Goal: Task Accomplishment & Management: Manage account settings

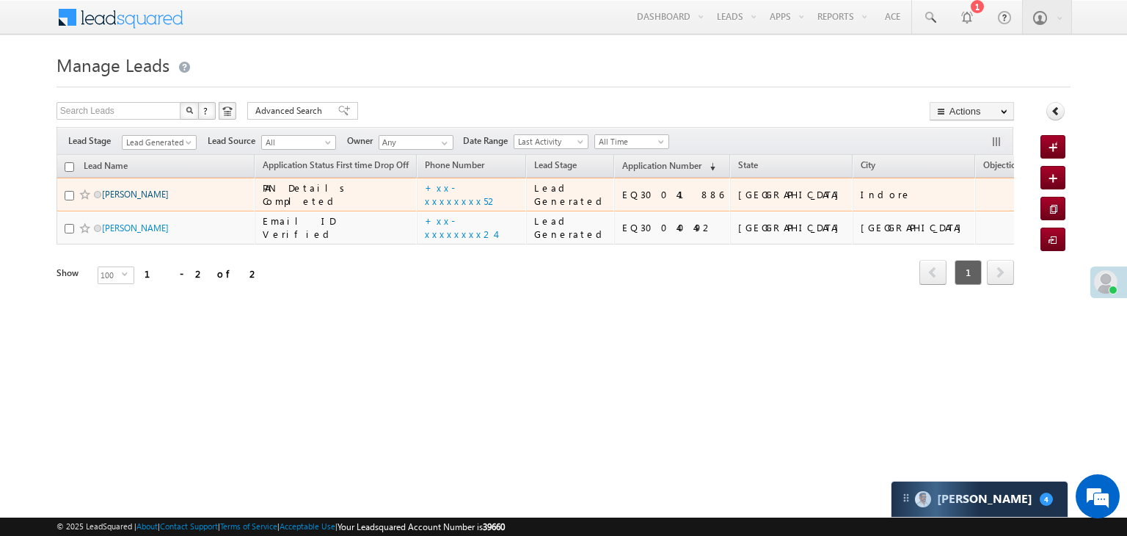
click at [117, 200] on link "[PERSON_NAME]" at bounding box center [135, 194] width 67 height 11
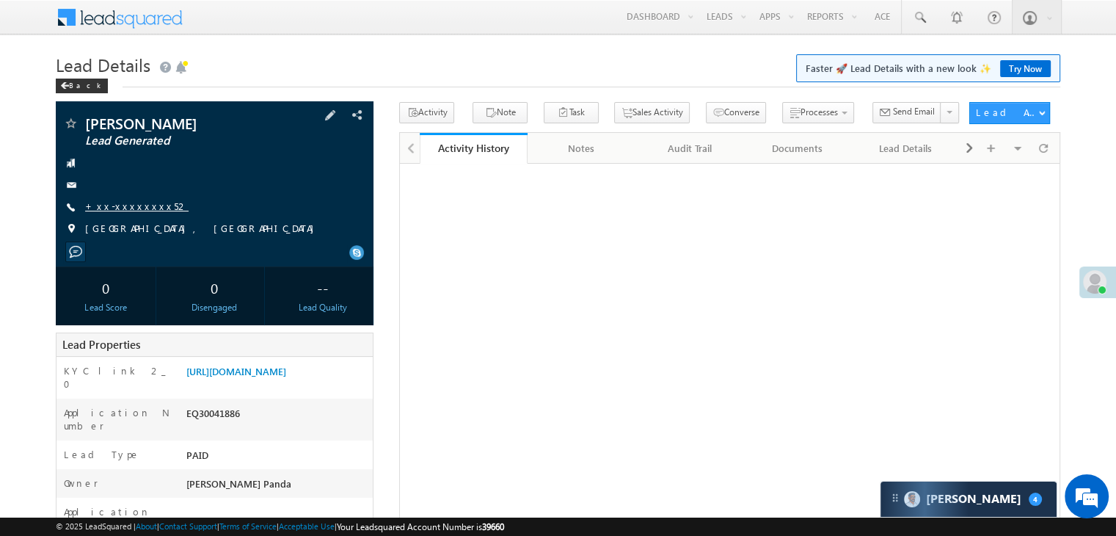
click at [137, 203] on link "+xx-xxxxxxxx52" at bounding box center [136, 206] width 103 height 12
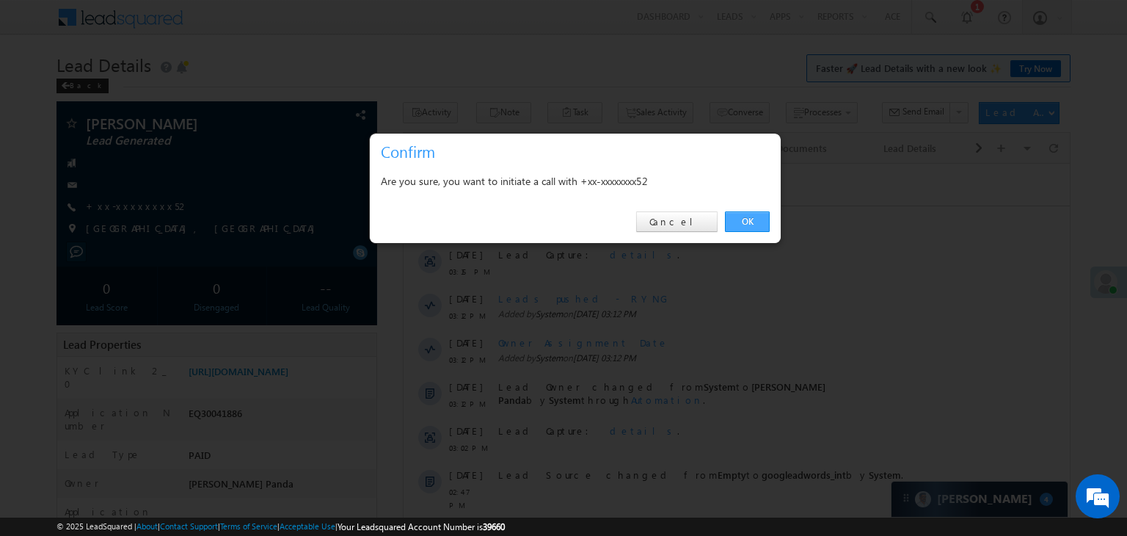
click at [748, 224] on link "OK" at bounding box center [747, 221] width 45 height 21
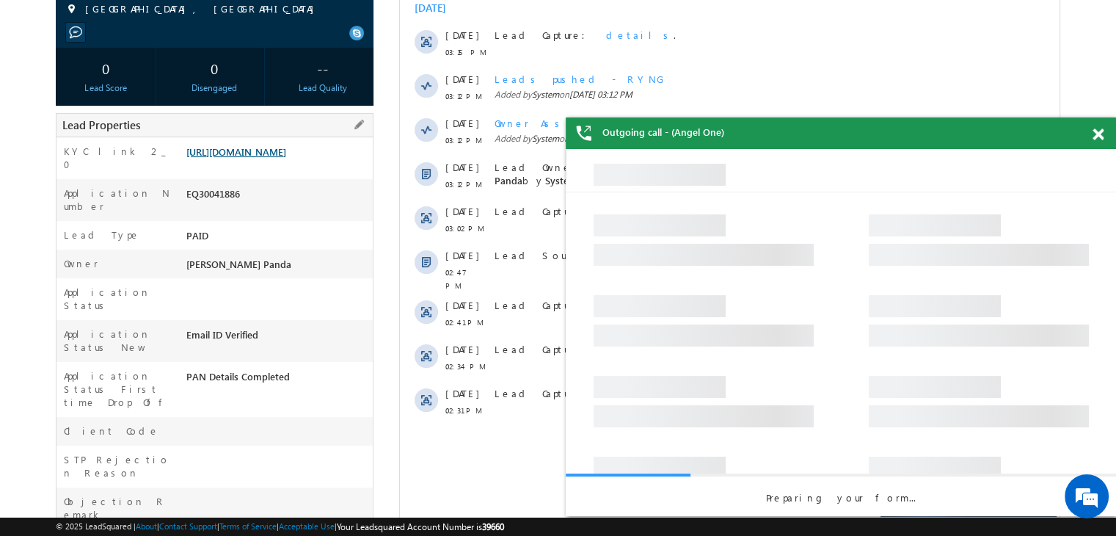
click at [277, 158] on link "[URL][DOMAIN_NAME]" at bounding box center [236, 151] width 100 height 12
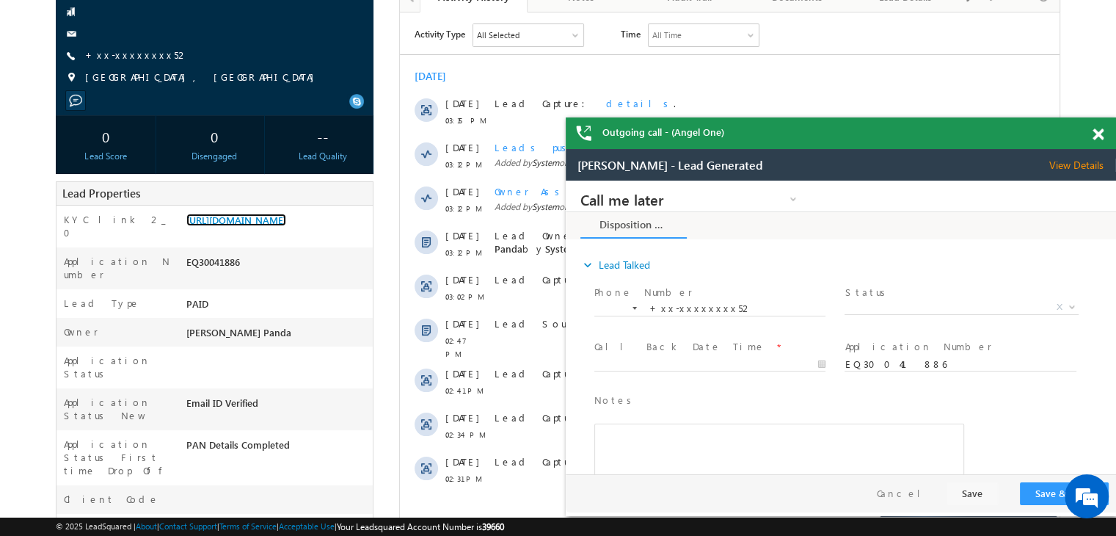
scroll to position [112, 0]
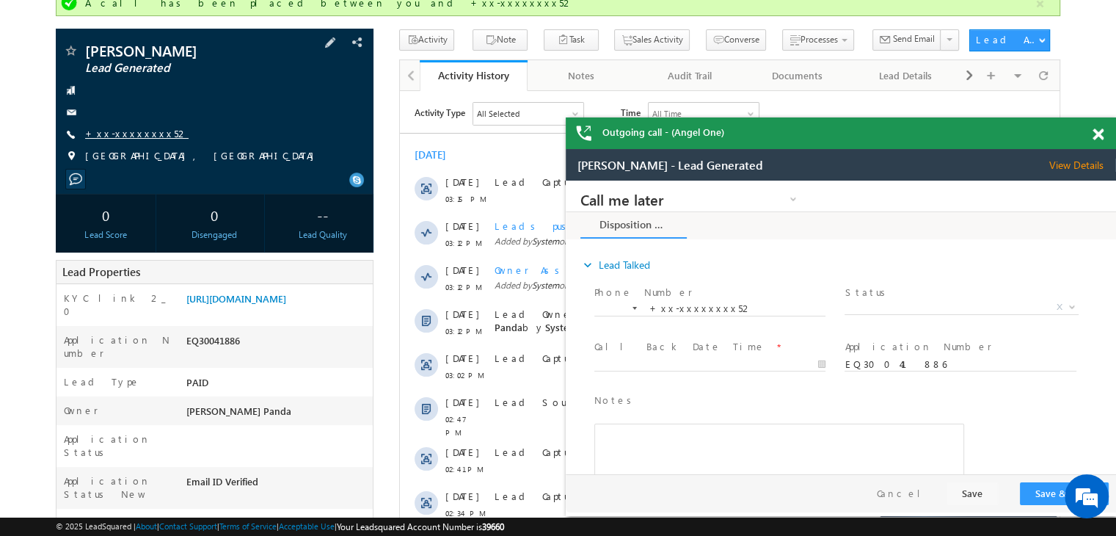
click at [137, 134] on link "+xx-xxxxxxxx52" at bounding box center [136, 133] width 103 height 12
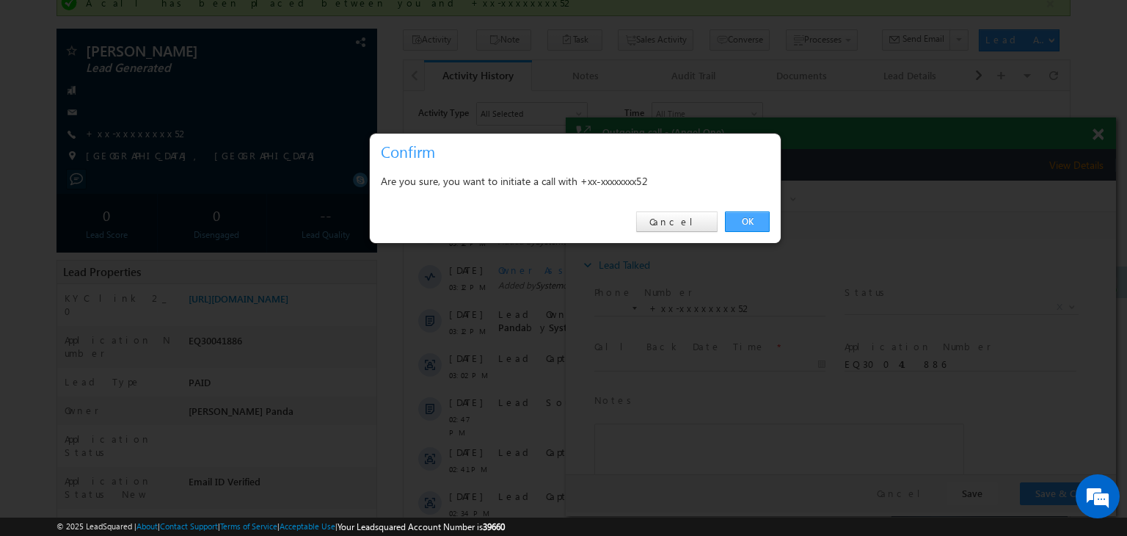
click at [748, 218] on link "OK" at bounding box center [747, 221] width 45 height 21
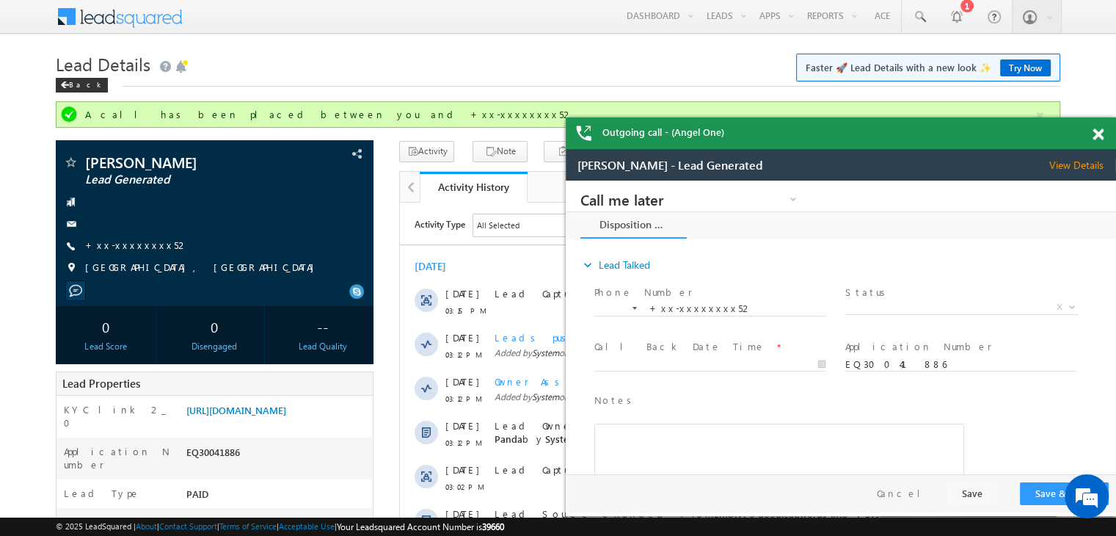
scroll to position [0, 0]
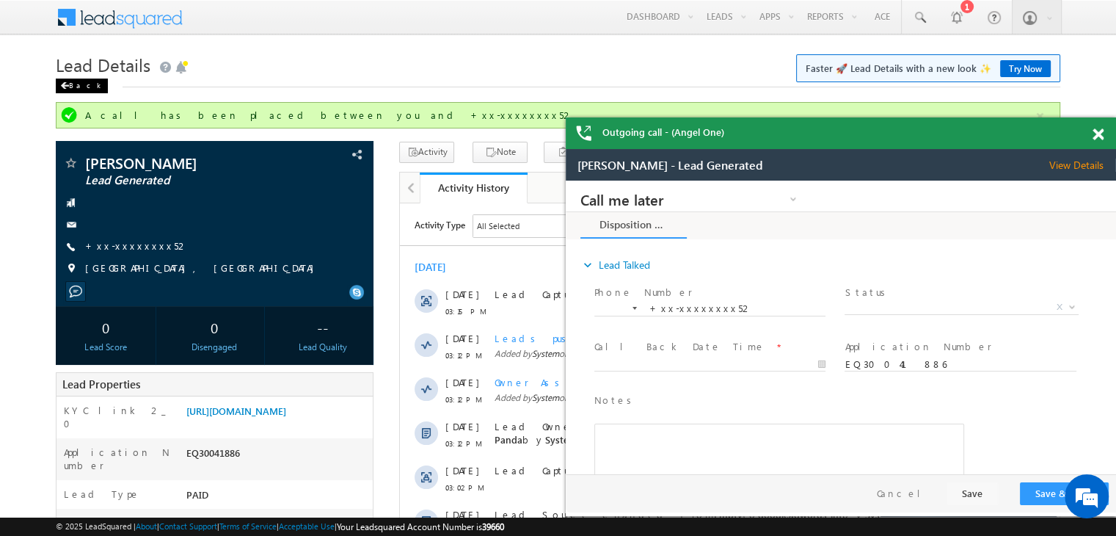
click at [73, 84] on div "Back" at bounding box center [82, 86] width 52 height 15
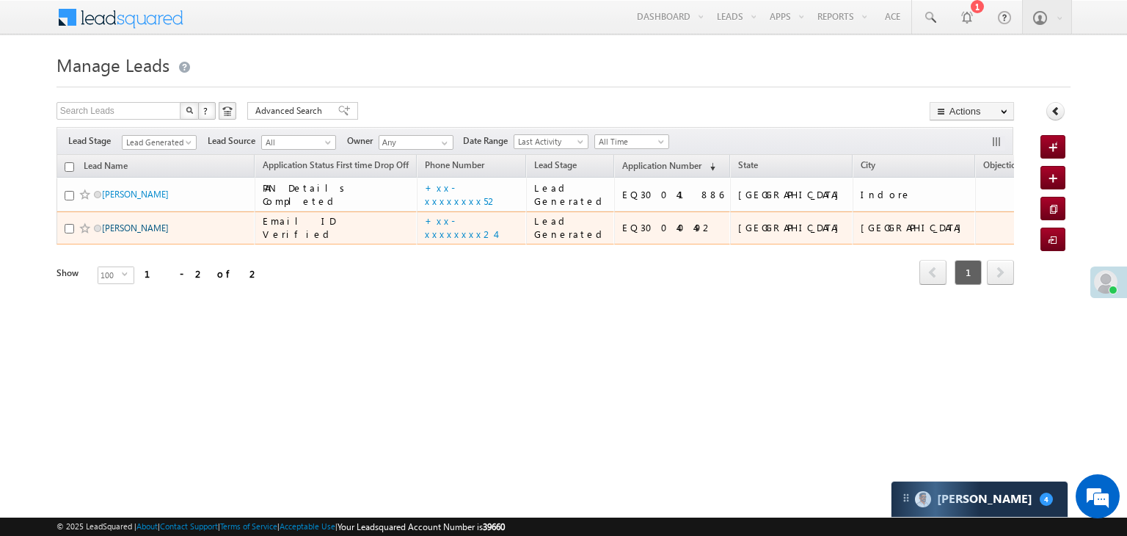
click at [124, 233] on link "[PERSON_NAME]" at bounding box center [135, 227] width 67 height 11
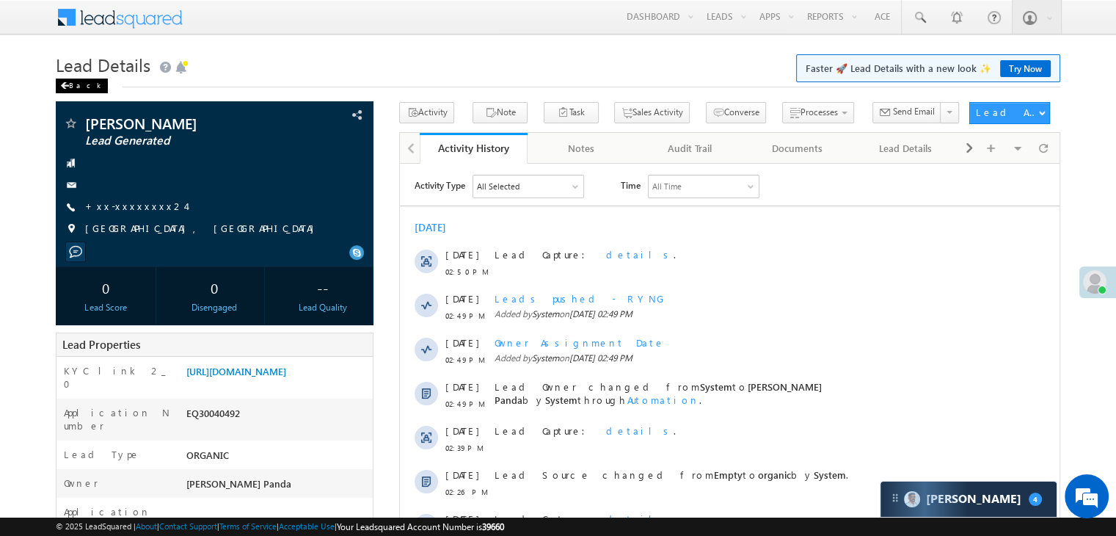
click at [73, 87] on div "Back" at bounding box center [82, 86] width 52 height 15
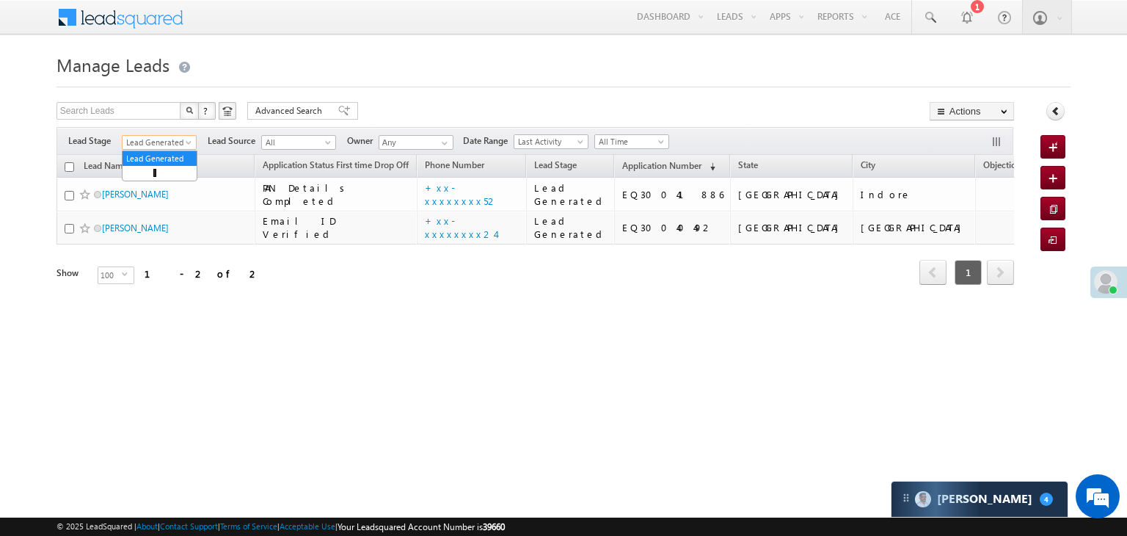
click at [191, 145] on span at bounding box center [190, 145] width 12 height 12
click at [167, 156] on link "All" at bounding box center [160, 158] width 74 height 13
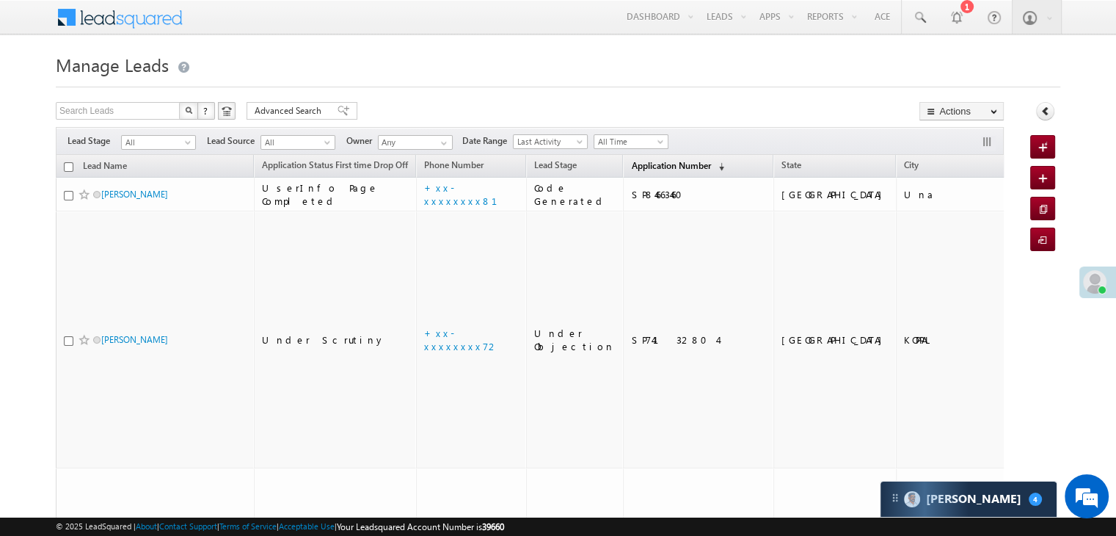
click at [631, 165] on span "Application Number" at bounding box center [670, 165] width 79 height 11
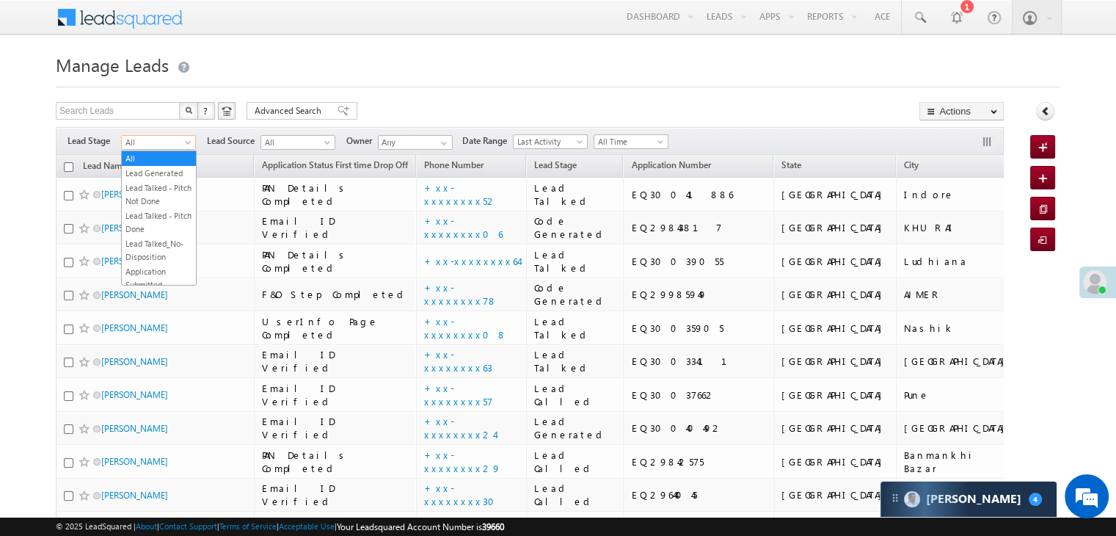
click at [185, 142] on span at bounding box center [189, 145] width 12 height 12
click at [161, 180] on link "Lead Generated" at bounding box center [159, 173] width 74 height 13
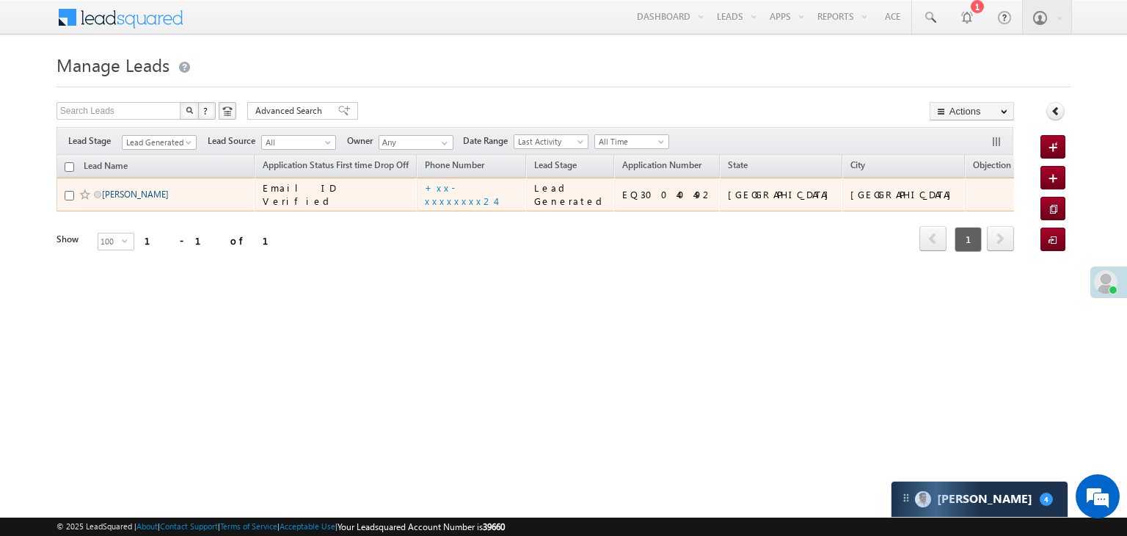
click at [146, 200] on link "[PERSON_NAME]" at bounding box center [135, 194] width 67 height 11
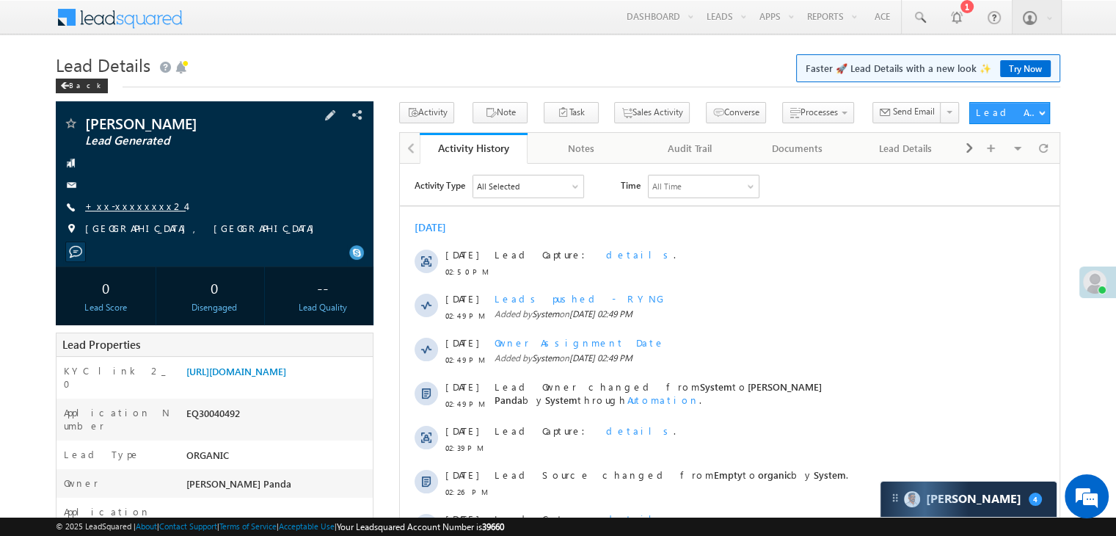
click at [120, 203] on link "+xx-xxxxxxxx24" at bounding box center [135, 206] width 101 height 12
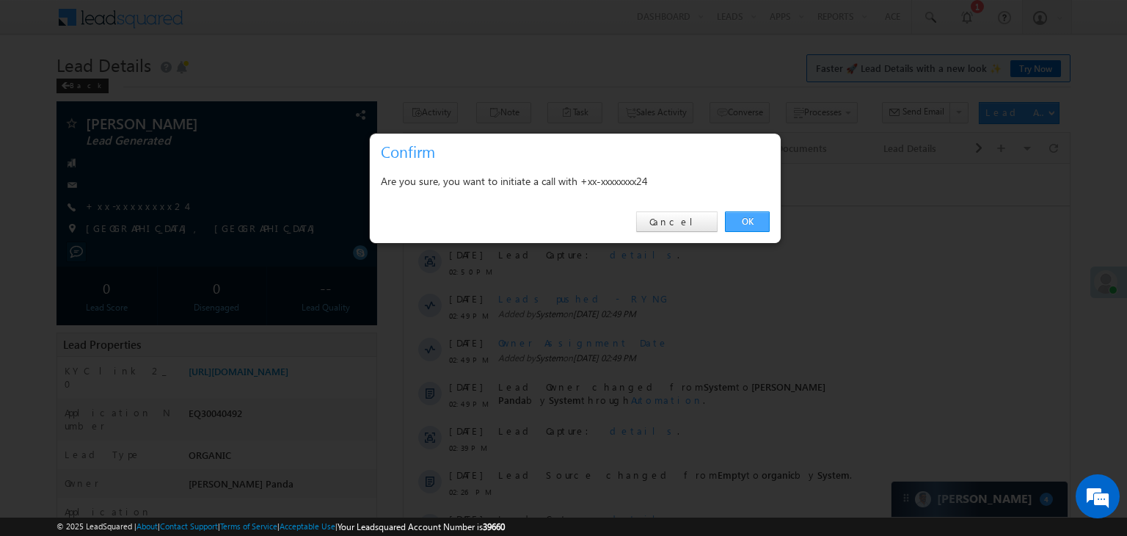
click at [749, 218] on link "OK" at bounding box center [747, 221] width 45 height 21
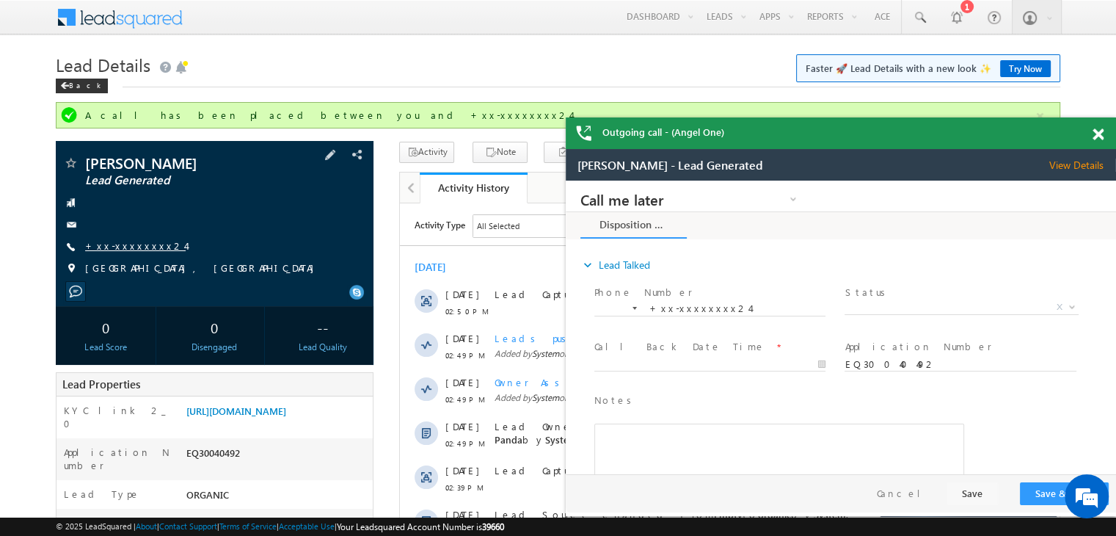
click at [128, 248] on link "+xx-xxxxxxxx24" at bounding box center [135, 245] width 101 height 12
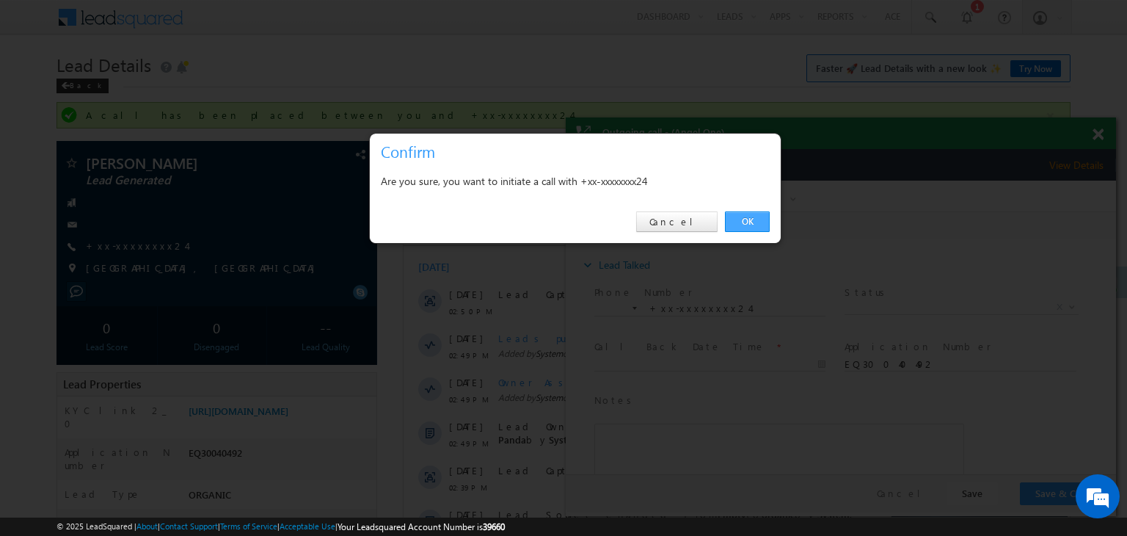
click at [746, 215] on link "OK" at bounding box center [747, 221] width 45 height 21
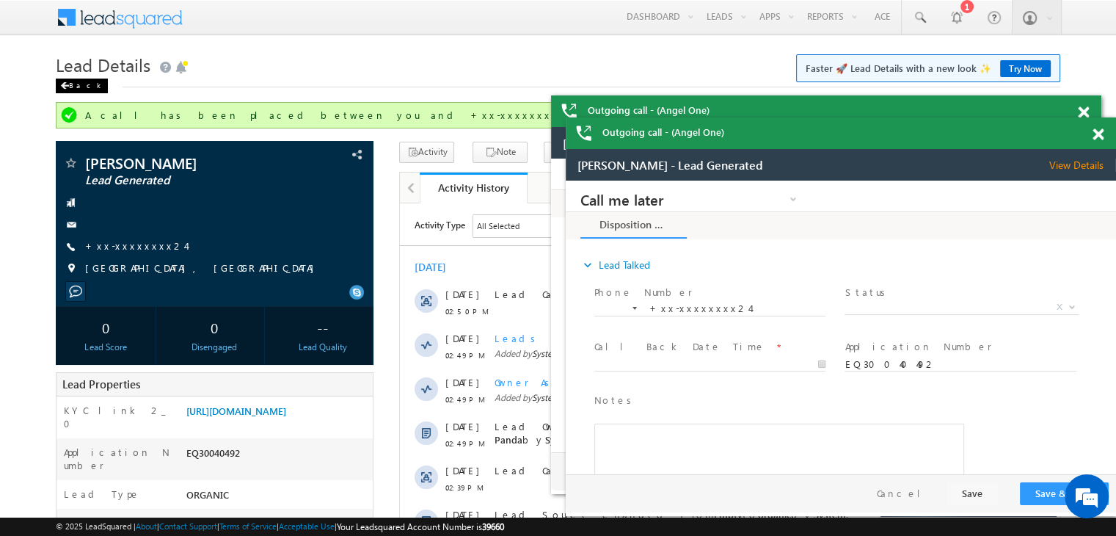
click at [70, 89] on div "Back" at bounding box center [82, 86] width 52 height 15
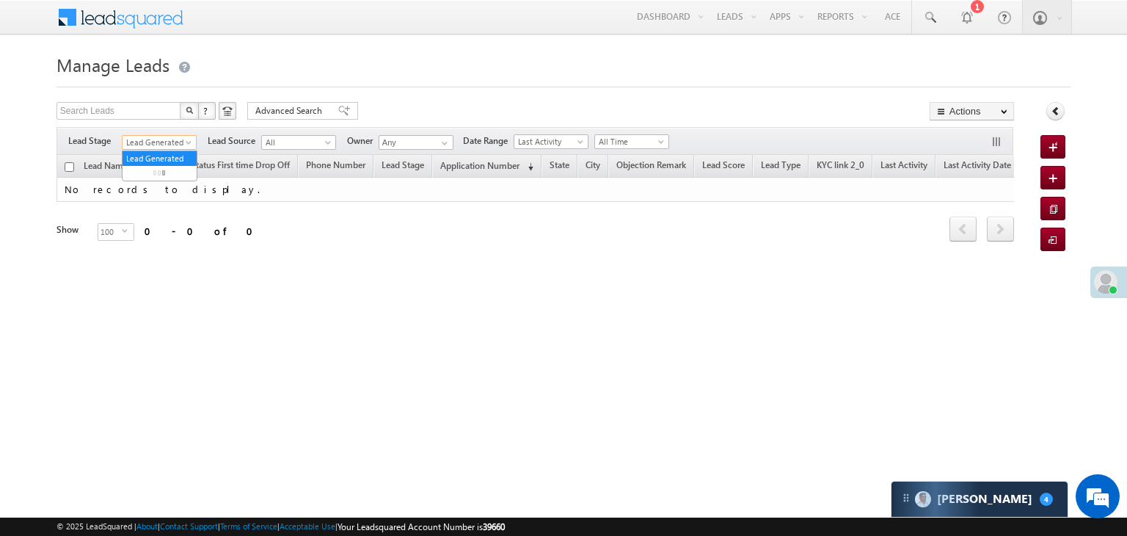
click at [185, 140] on span at bounding box center [190, 145] width 12 height 12
click at [153, 153] on link "All" at bounding box center [160, 158] width 74 height 13
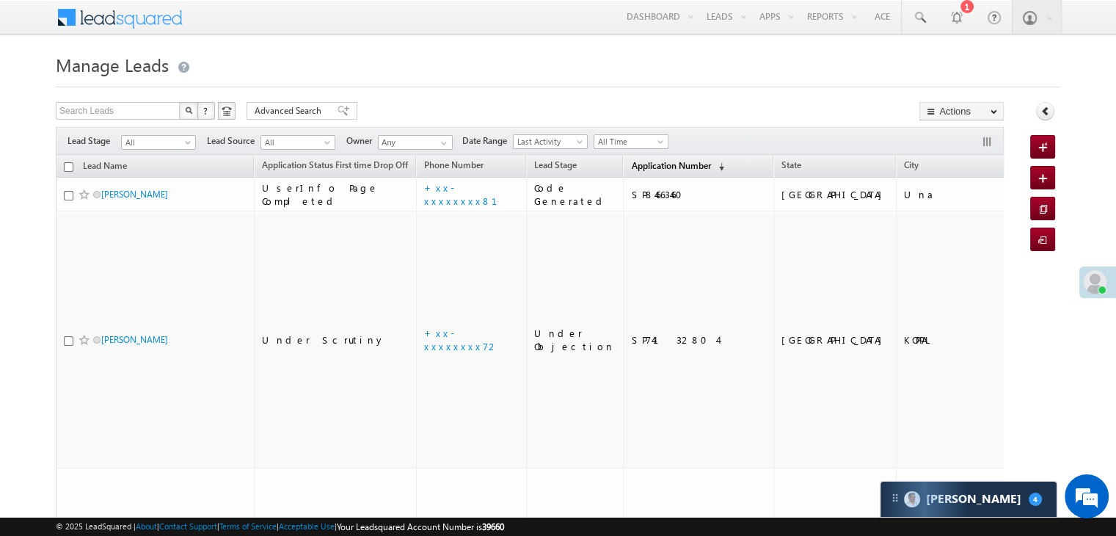
click at [631, 167] on span "Application Number" at bounding box center [670, 165] width 79 height 11
click at [634, 170] on span "Application Number" at bounding box center [670, 165] width 79 height 11
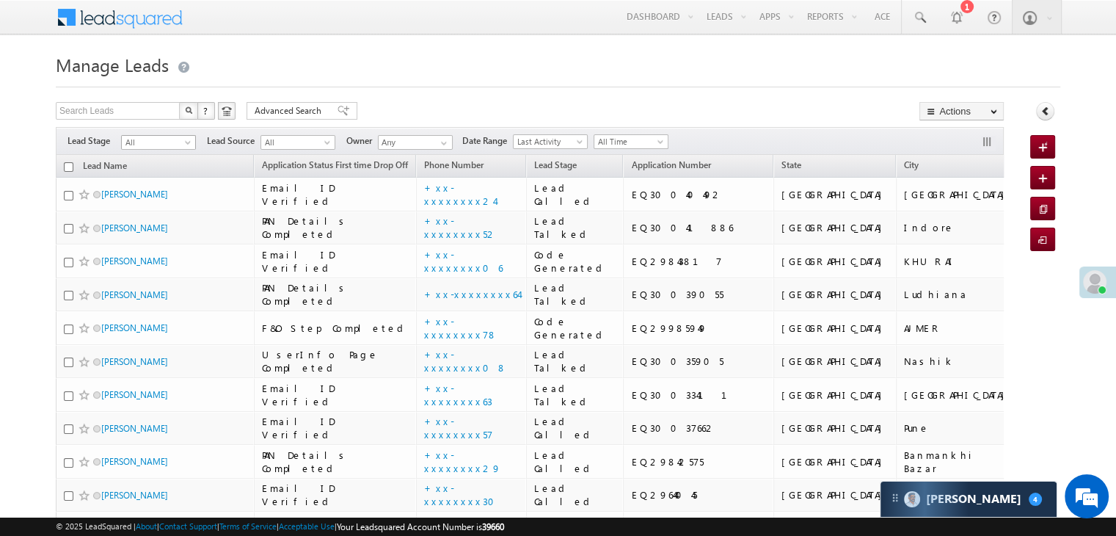
click at [189, 142] on span at bounding box center [189, 145] width 12 height 12
click at [165, 178] on link "Lead Generated" at bounding box center [159, 173] width 74 height 13
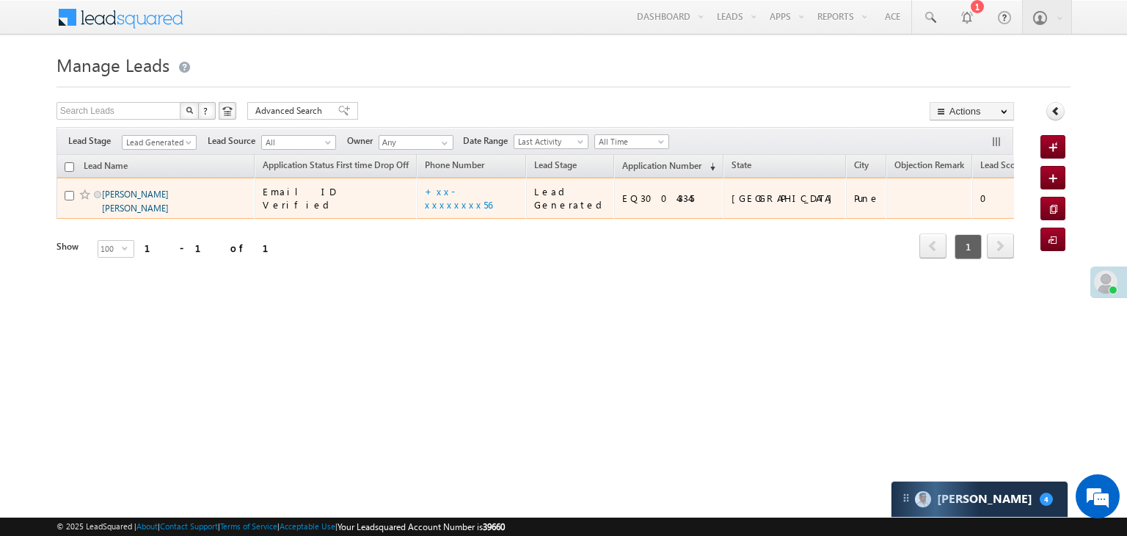
click at [123, 214] on link "[PERSON_NAME] [PERSON_NAME]" at bounding box center [135, 201] width 67 height 25
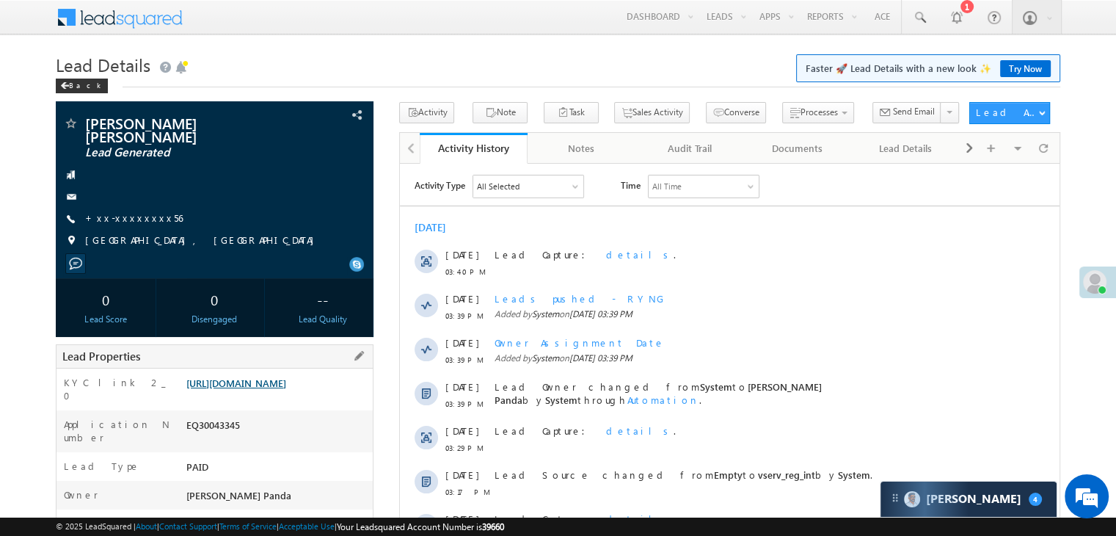
click at [286, 389] on link "[URL][DOMAIN_NAME]" at bounding box center [236, 382] width 100 height 12
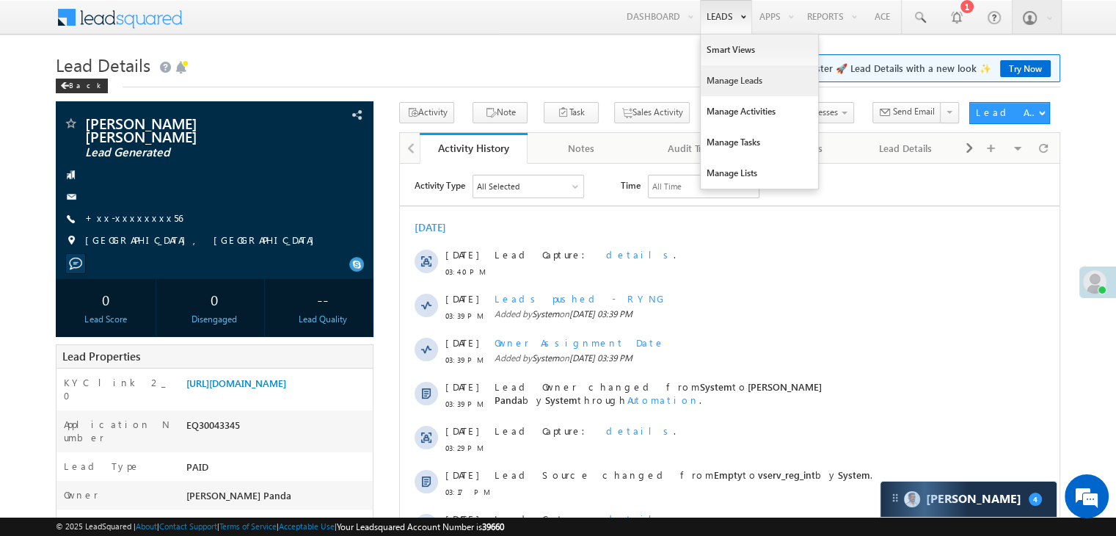
click at [735, 77] on link "Manage Leads" at bounding box center [759, 80] width 117 height 31
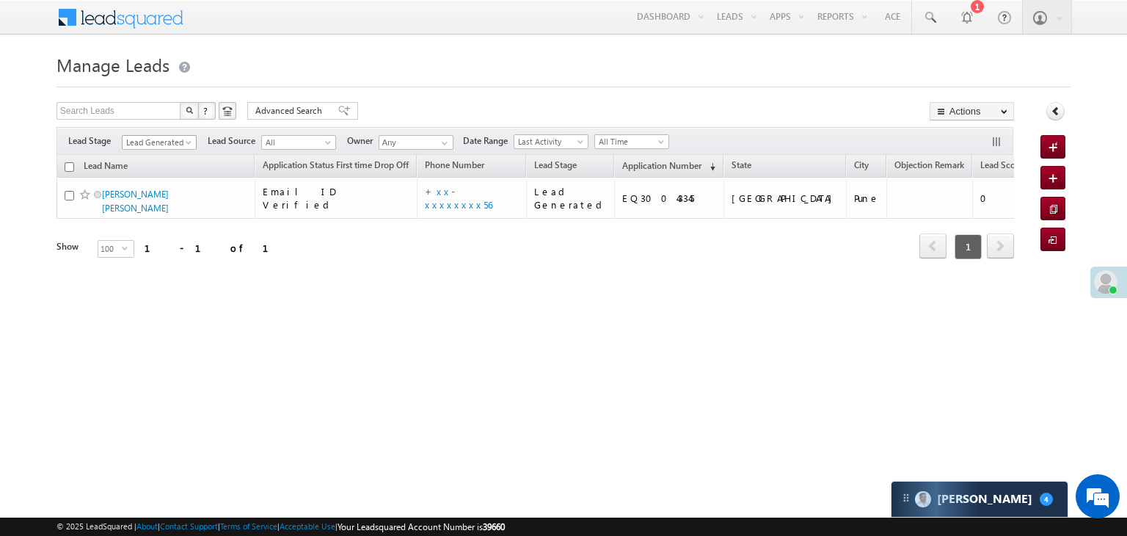
click at [183, 140] on span "Lead Generated" at bounding box center [158, 142] width 70 height 13
click at [147, 153] on link "All" at bounding box center [160, 158] width 74 height 13
click at [147, 153] on div "Filters Lead Stage All Lead Generated Lead Talked - Pitch Not Done Lead Talked …" at bounding box center [535, 141] width 957 height 28
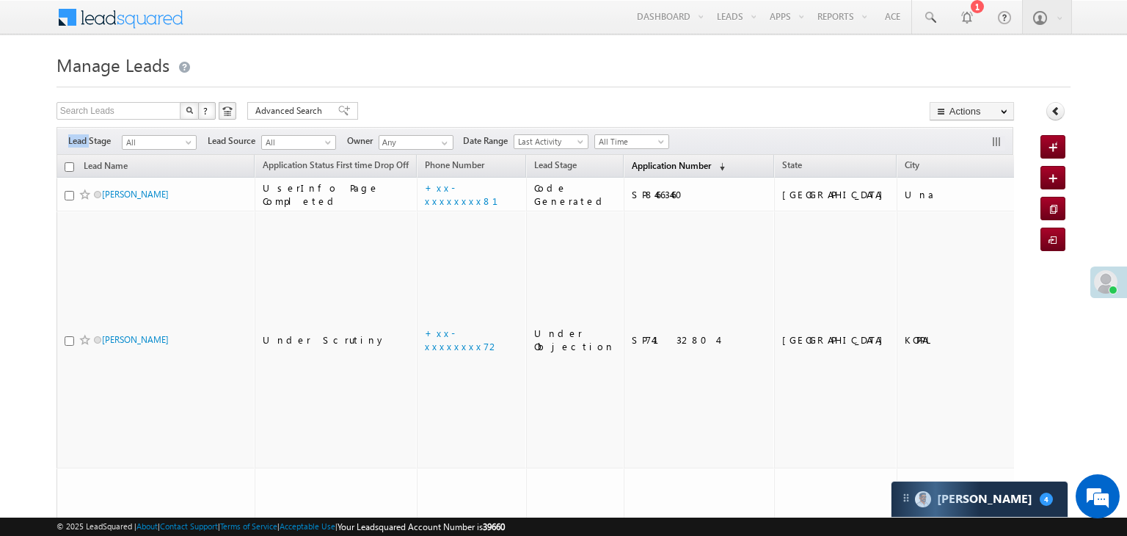
click at [657, 165] on span "Application Number" at bounding box center [671, 165] width 79 height 11
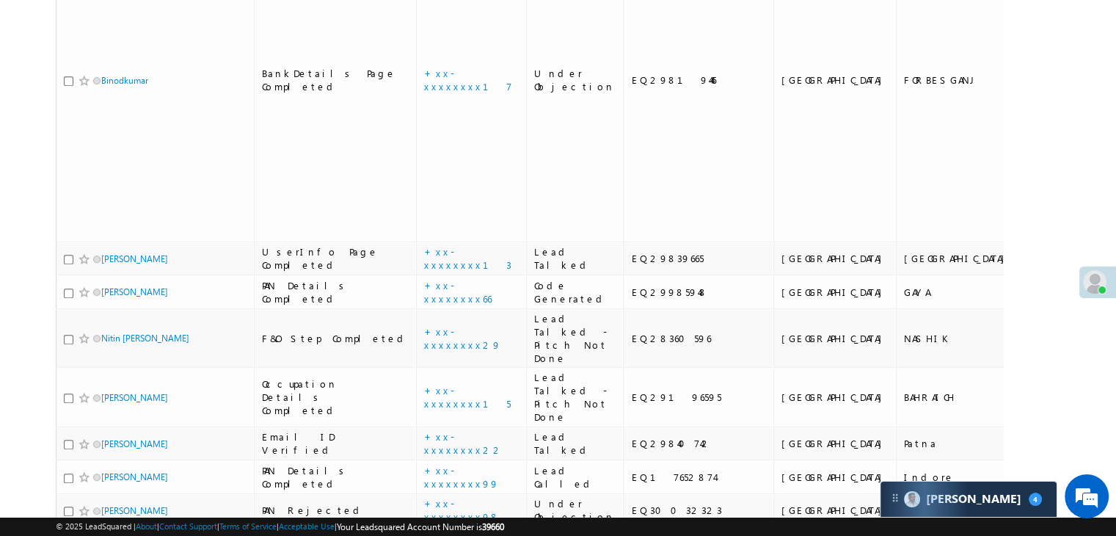
scroll to position [881, 0]
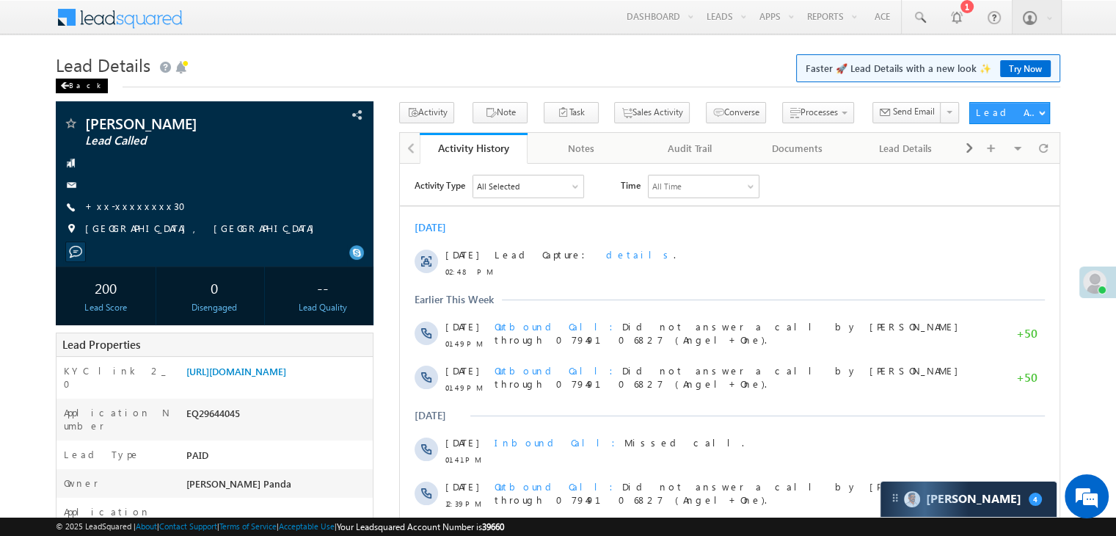
click at [73, 84] on div "Back" at bounding box center [82, 86] width 52 height 15
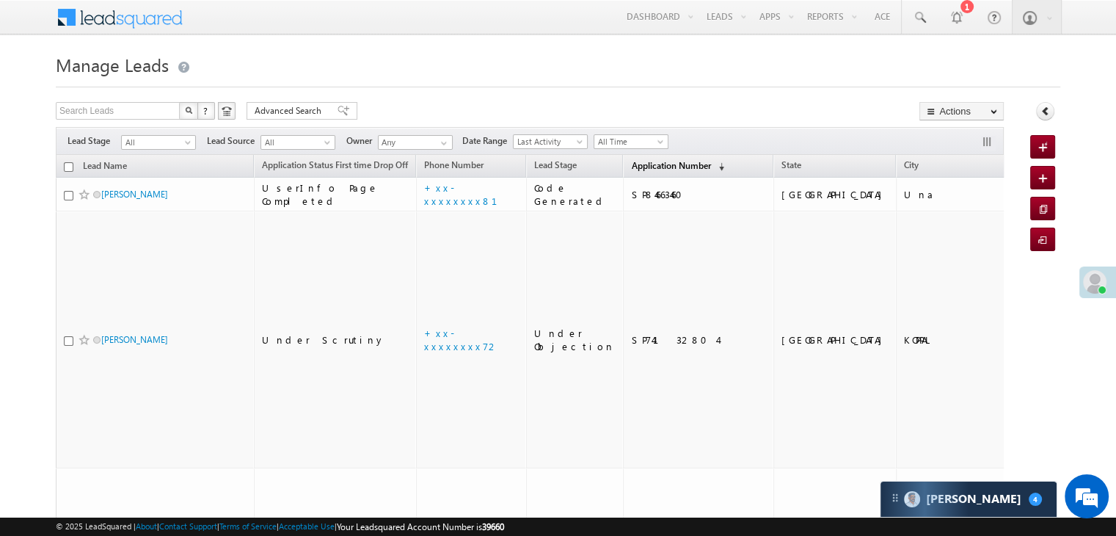
click at [631, 165] on span "Application Number" at bounding box center [670, 165] width 79 height 11
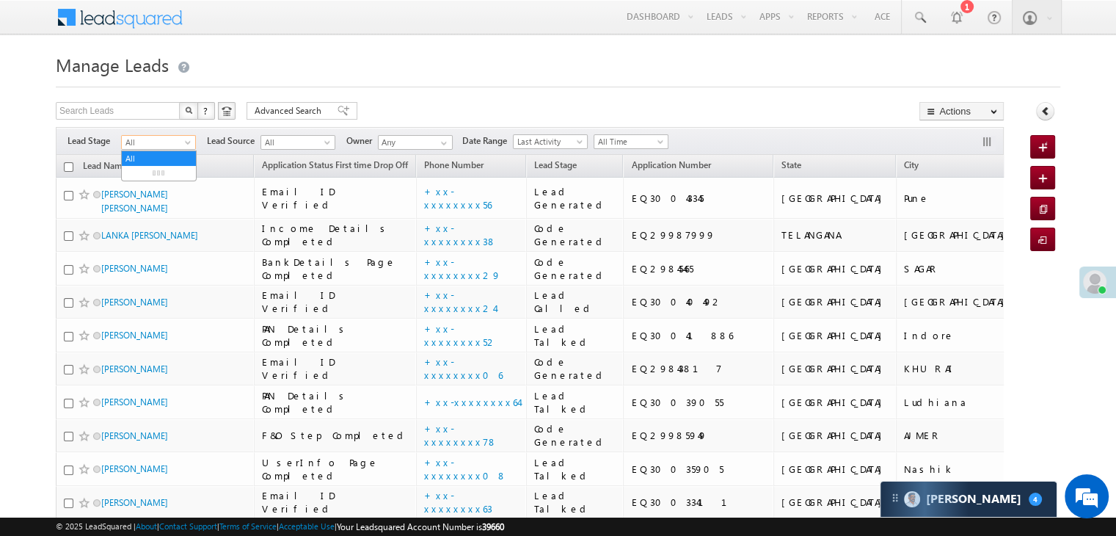
click at [183, 142] on span at bounding box center [189, 145] width 12 height 12
click at [153, 176] on link "Lead Generated" at bounding box center [159, 173] width 74 height 13
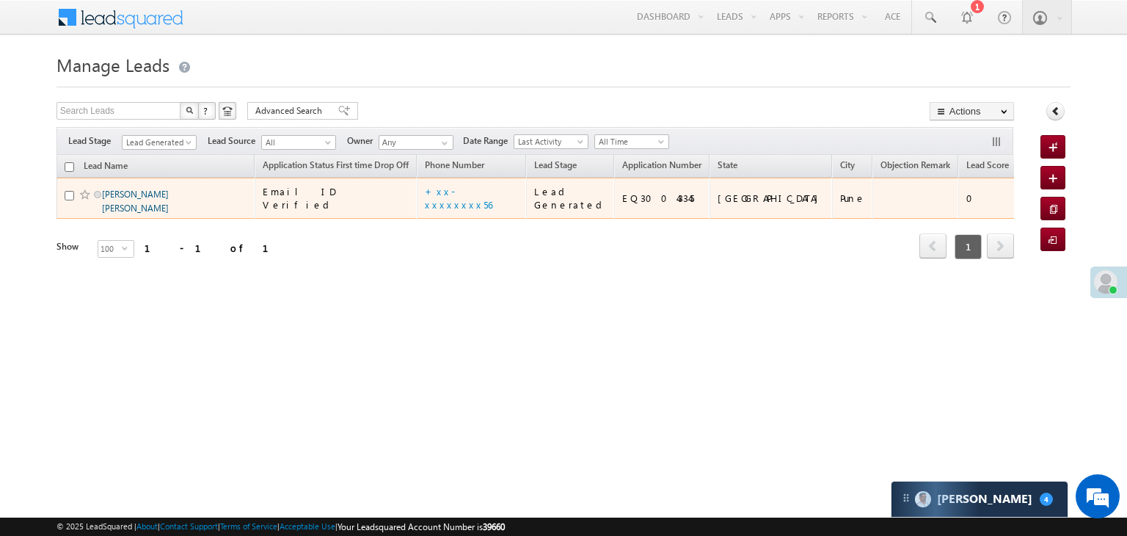
click at [152, 214] on link "[PERSON_NAME] [PERSON_NAME]" at bounding box center [135, 201] width 67 height 25
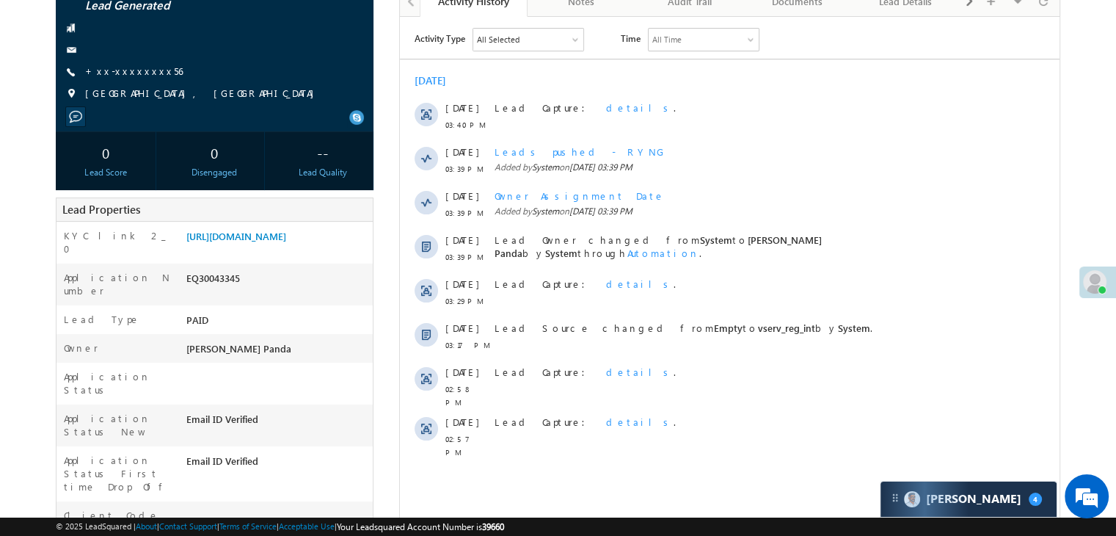
scroll to position [73, 0]
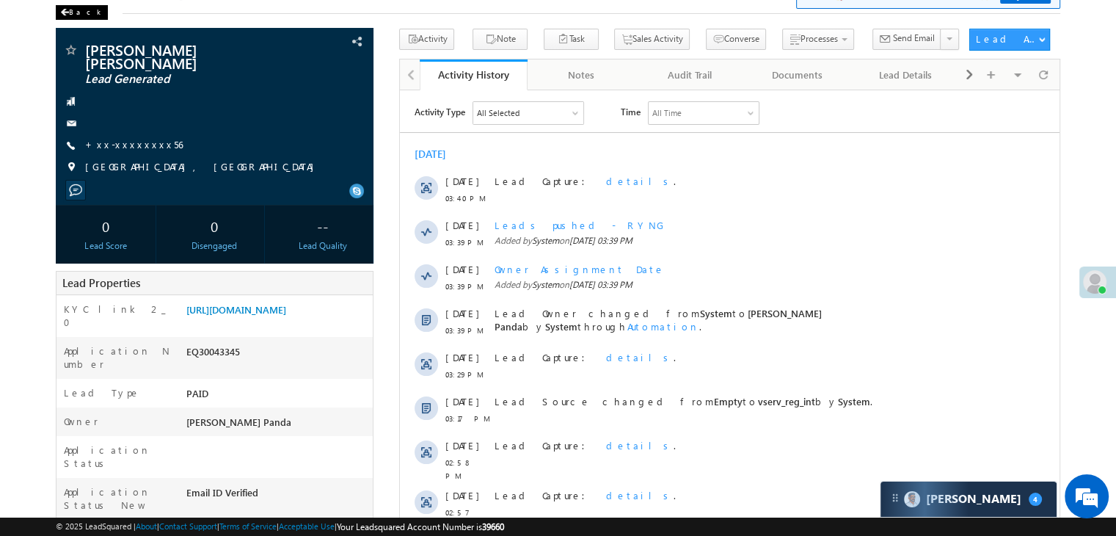
click at [81, 12] on div "Back" at bounding box center [82, 12] width 52 height 15
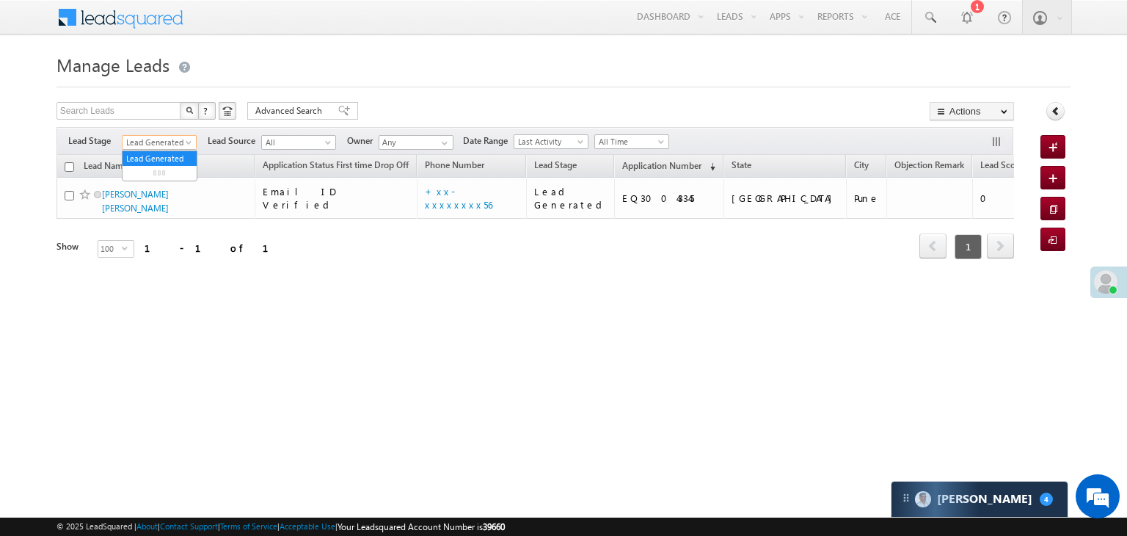
click at [188, 144] on span at bounding box center [190, 145] width 12 height 12
click at [153, 156] on link "All" at bounding box center [160, 158] width 74 height 13
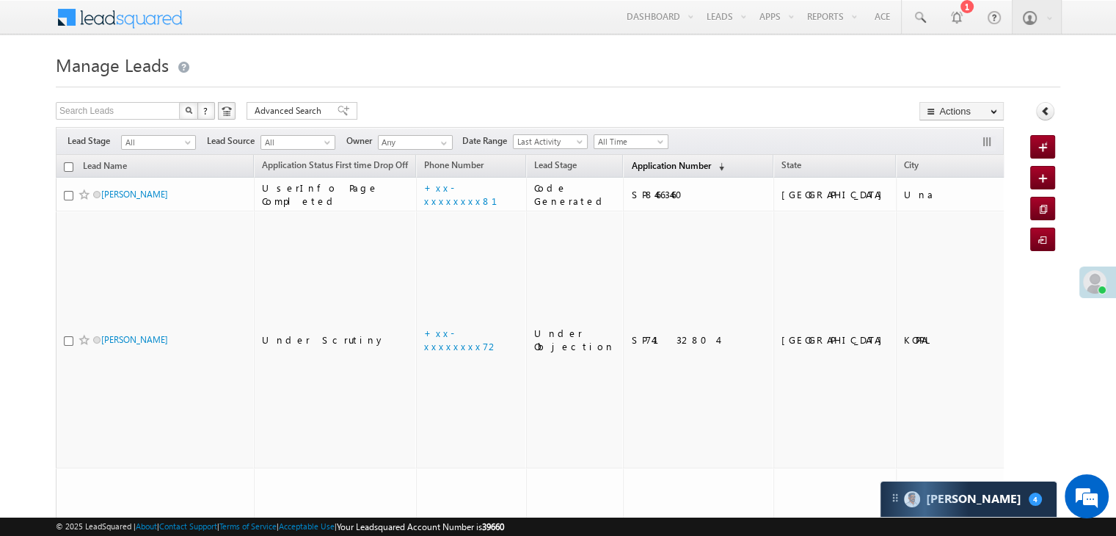
click at [652, 167] on span "Application Number" at bounding box center [670, 165] width 79 height 11
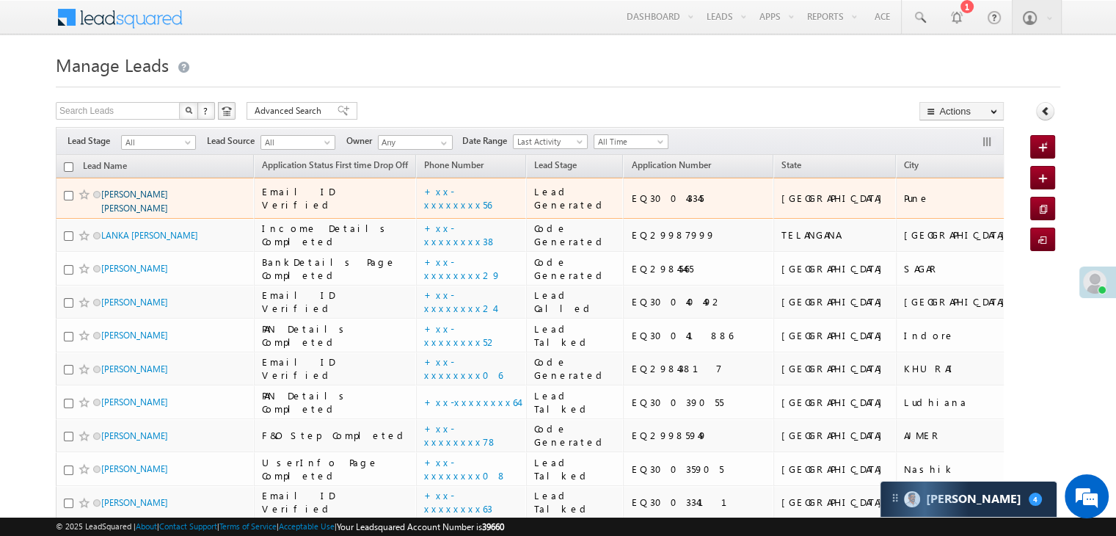
click at [134, 214] on link "[PERSON_NAME] [PERSON_NAME]" at bounding box center [134, 201] width 67 height 25
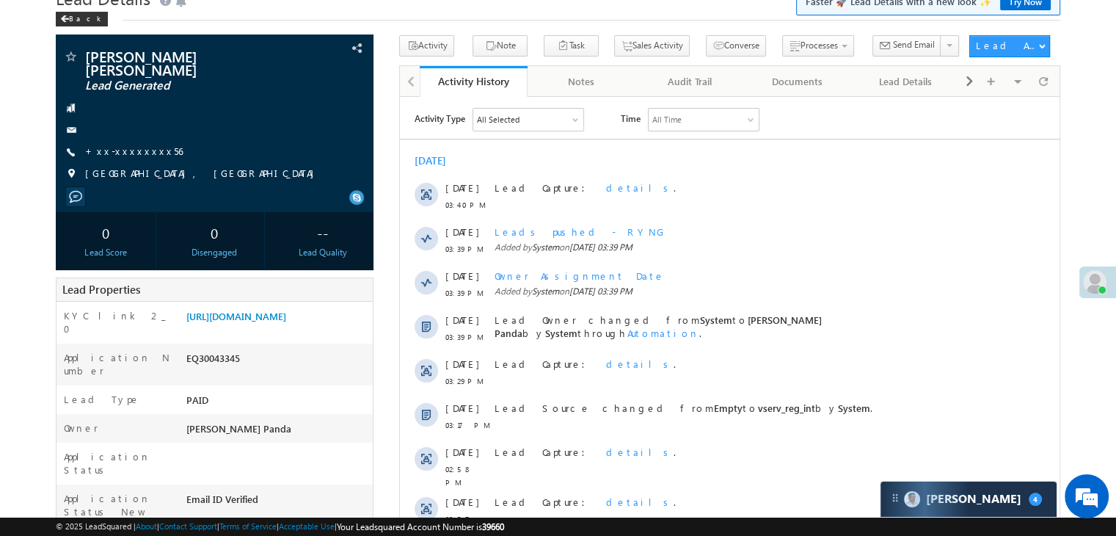
scroll to position [147, 0]
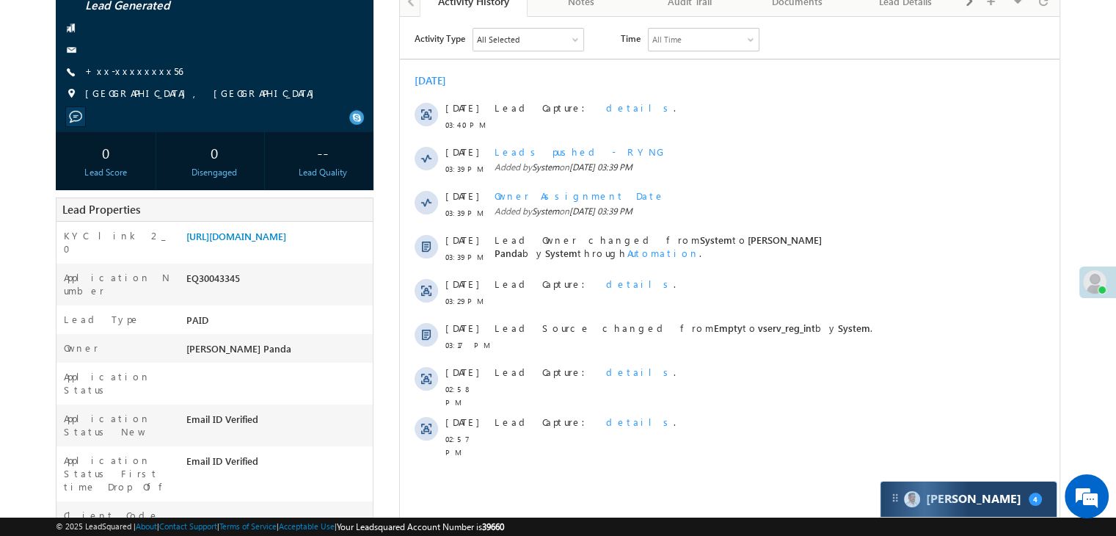
click at [1017, 497] on div "Carter 4" at bounding box center [969, 498] width 176 height 35
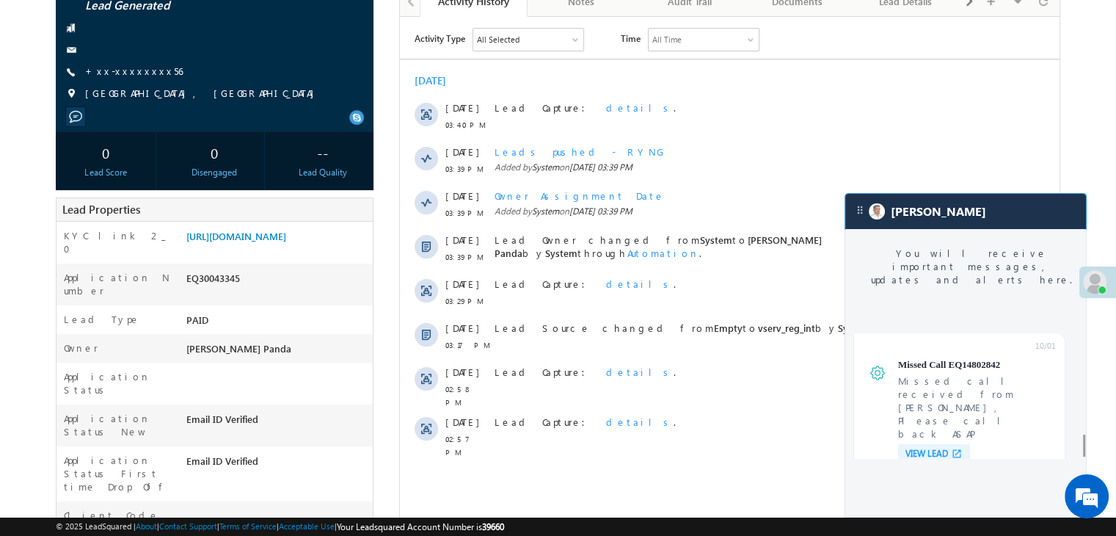
scroll to position [5838, 0]
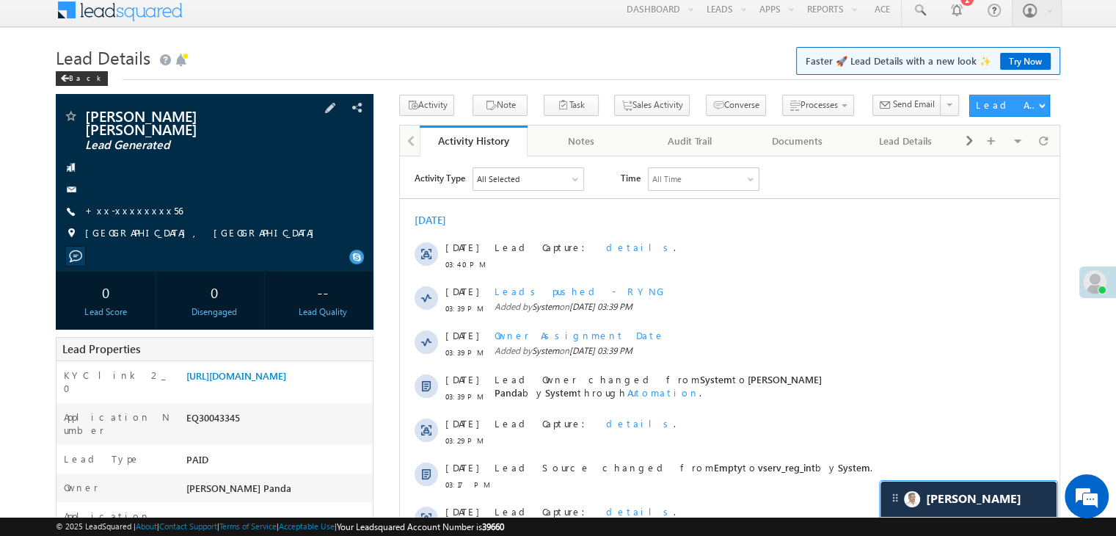
scroll to position [0, 0]
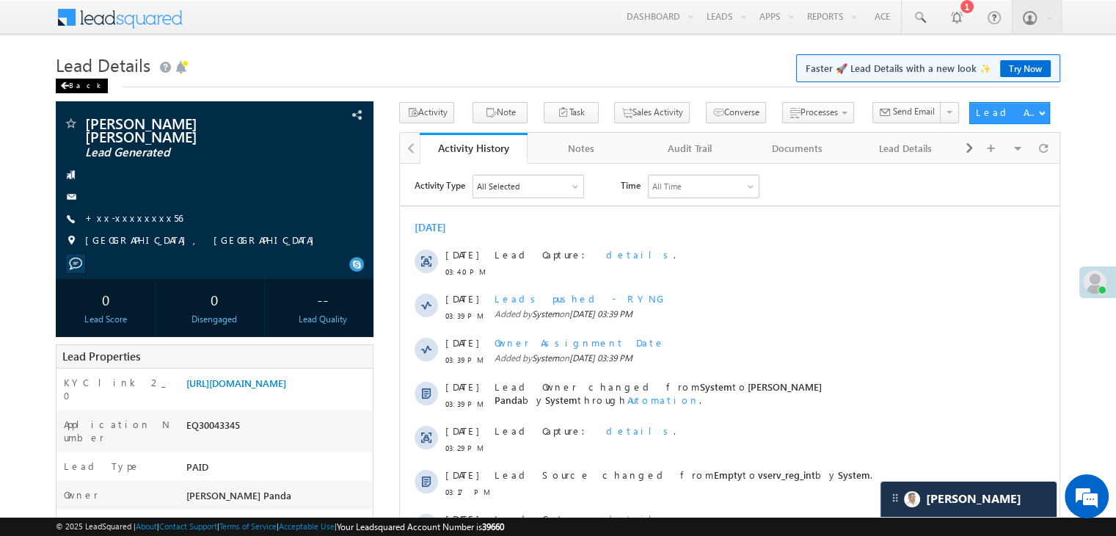
click at [70, 82] on div "Back" at bounding box center [82, 86] width 52 height 15
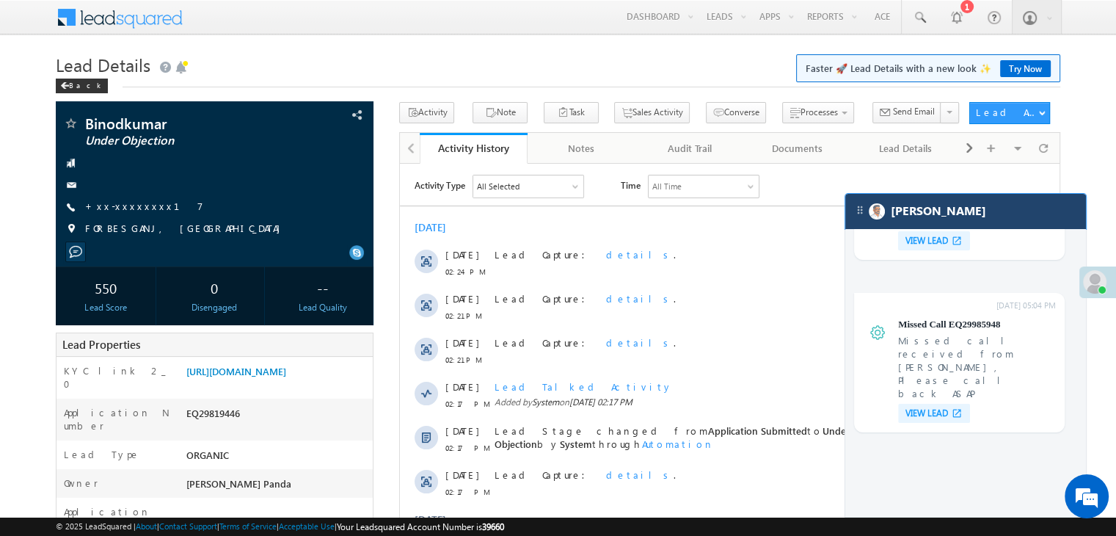
click at [979, 215] on div "[PERSON_NAME]" at bounding box center [965, 211] width 241 height 35
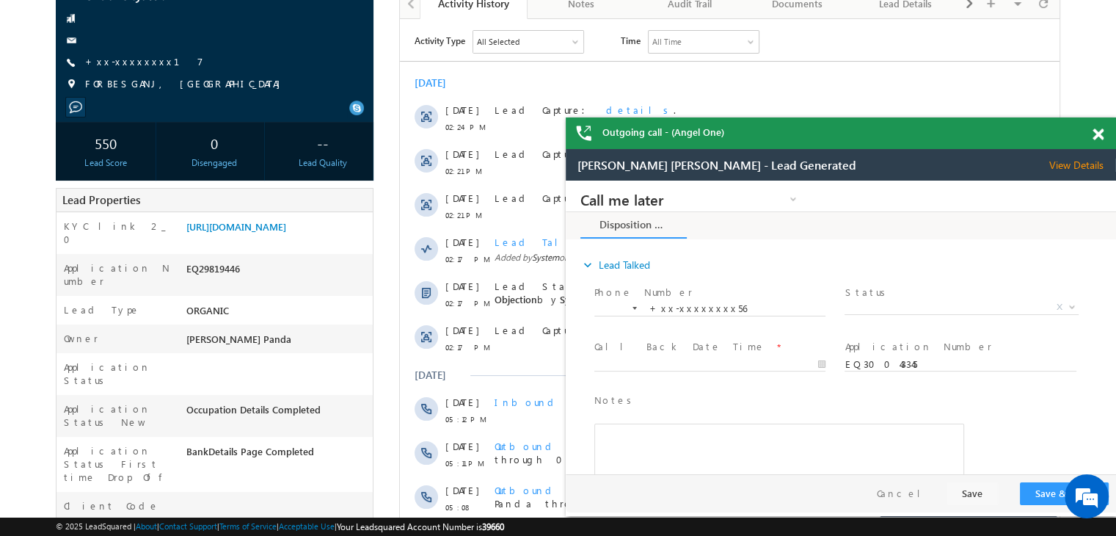
scroll to position [147, 0]
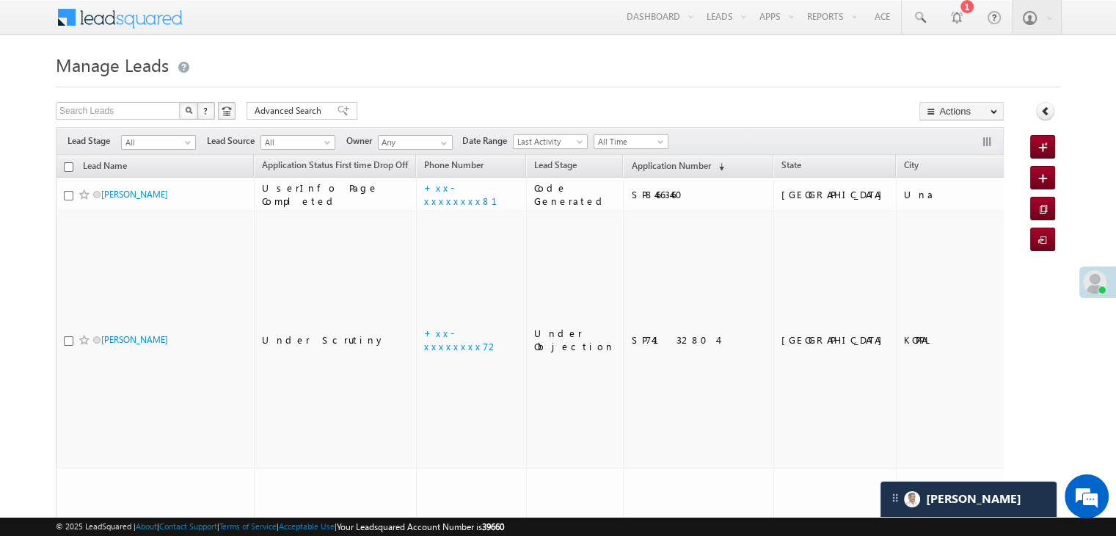
scroll to position [6871, 0]
click at [652, 172] on link "Application Number (sorted descending)" at bounding box center [678, 166] width 108 height 19
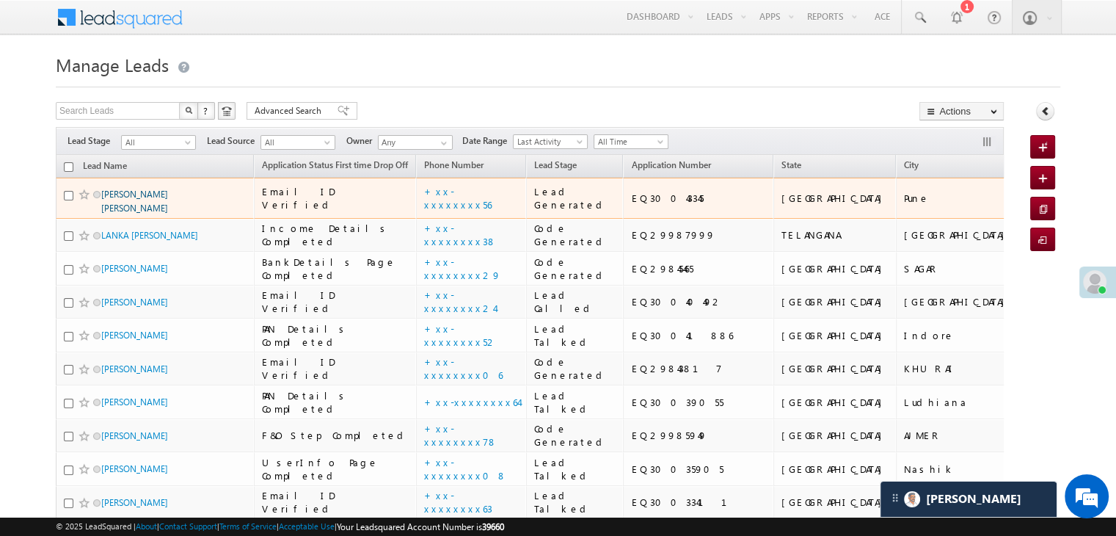
click at [149, 214] on link "[PERSON_NAME] [PERSON_NAME]" at bounding box center [134, 201] width 67 height 25
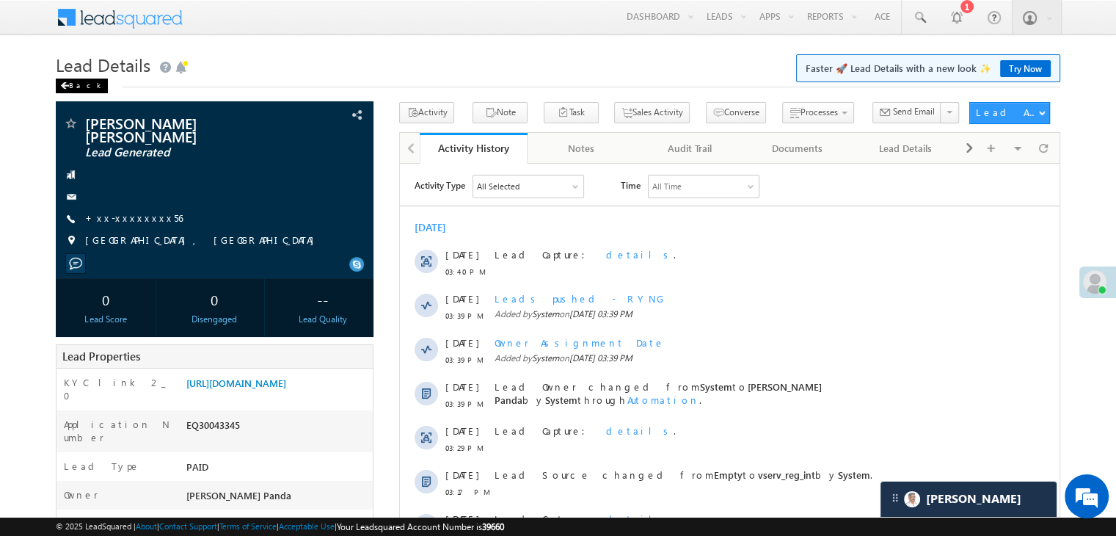
click at [70, 84] on div "Back" at bounding box center [82, 86] width 52 height 15
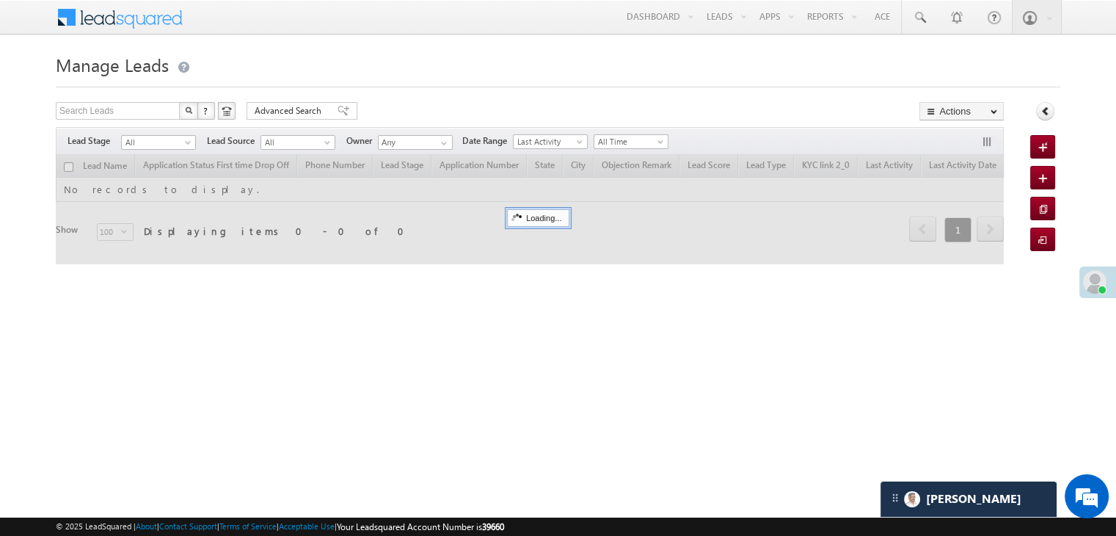
scroll to position [6871, 0]
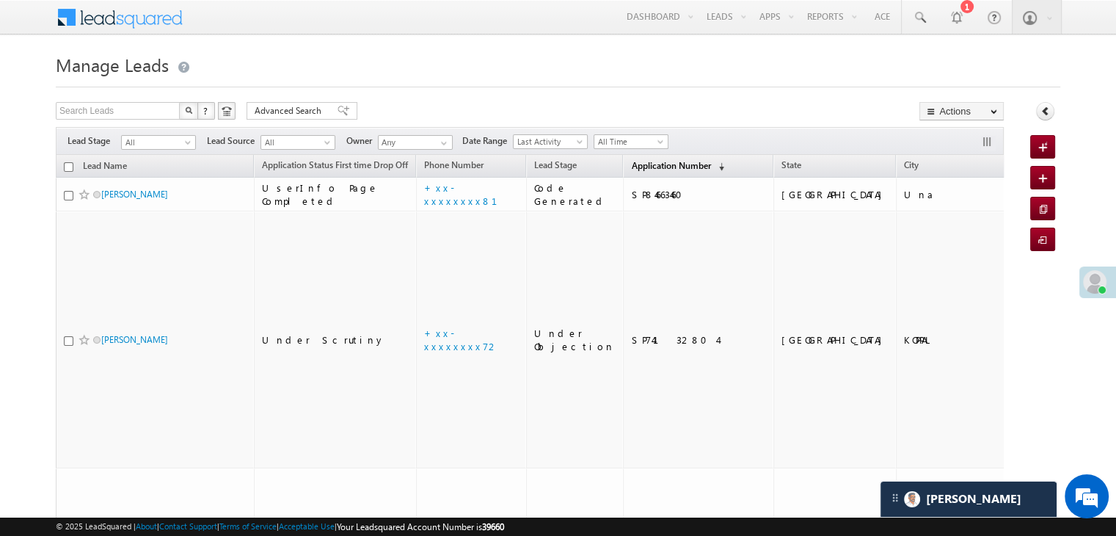
click at [631, 166] on span "Application Number" at bounding box center [670, 165] width 79 height 11
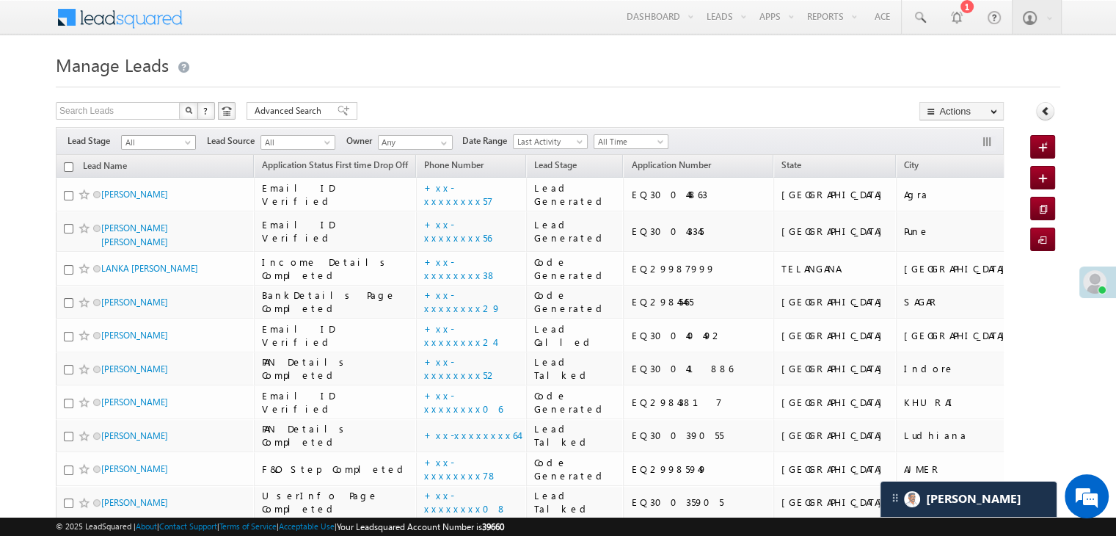
click at [188, 144] on span at bounding box center [189, 145] width 12 height 12
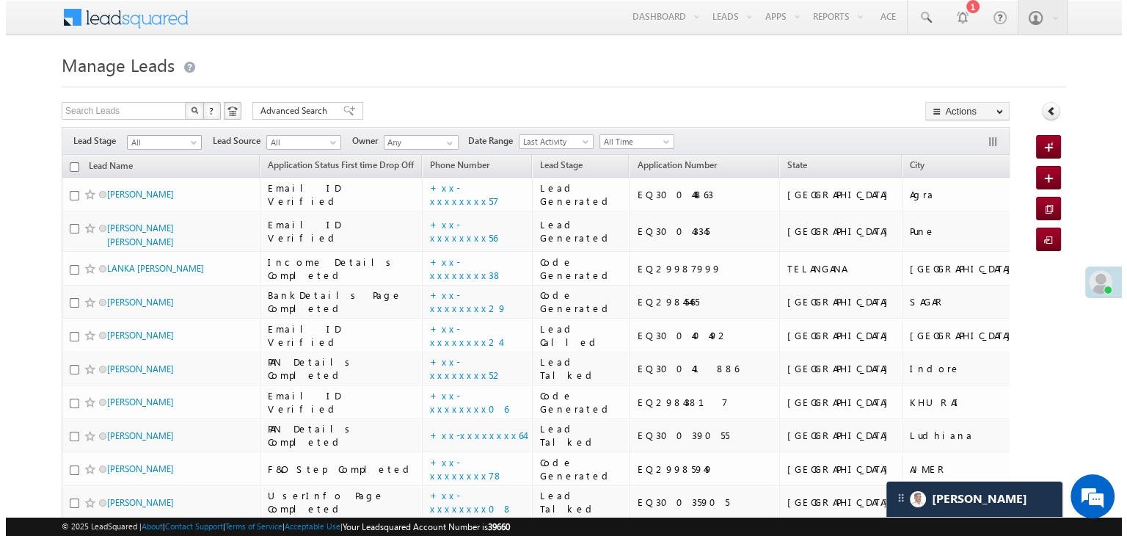
scroll to position [0, 0]
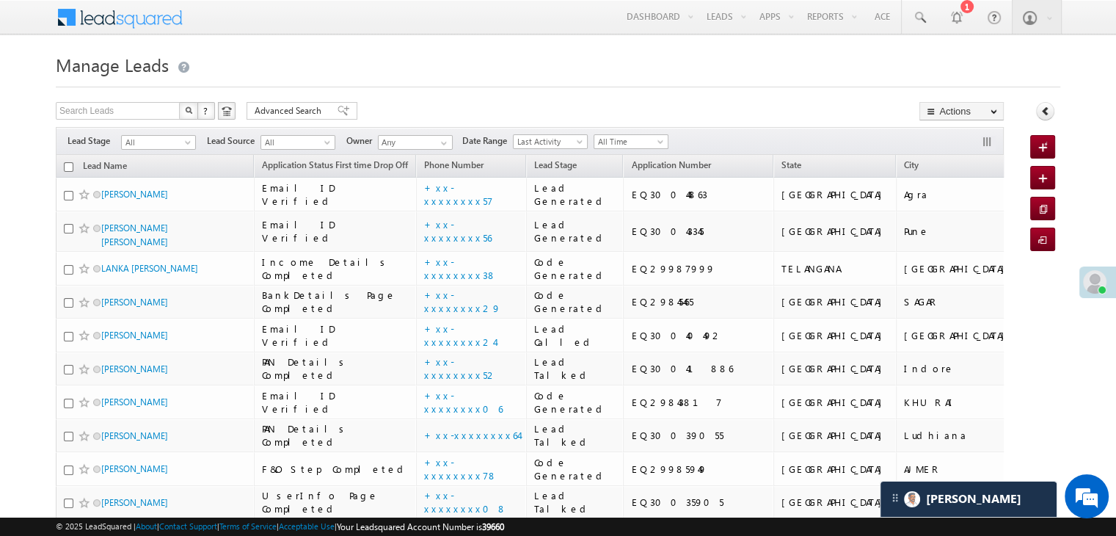
click at [188, 144] on span at bounding box center [189, 145] width 12 height 12
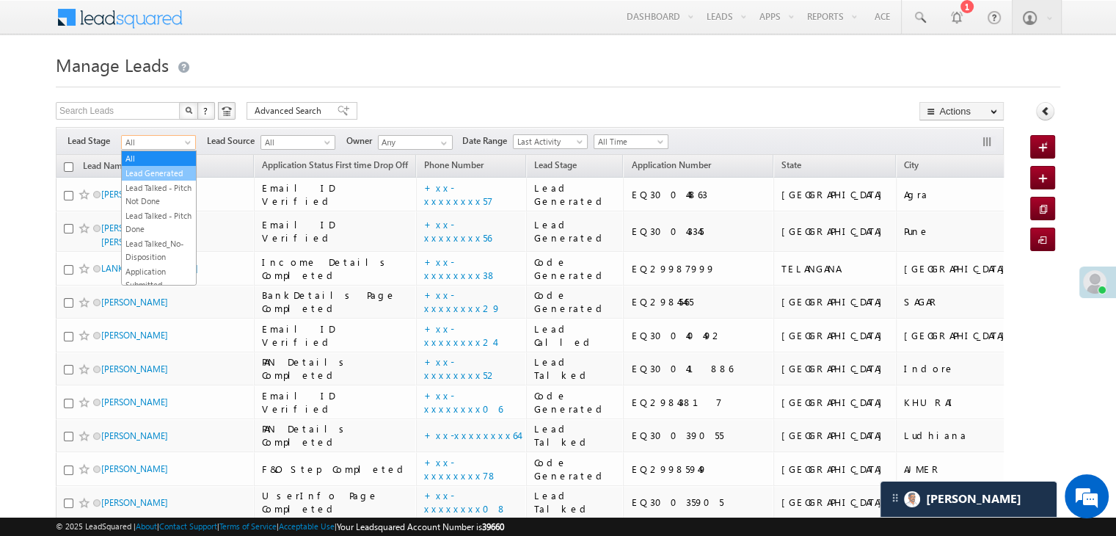
click at [159, 173] on link "Lead Generated" at bounding box center [159, 173] width 74 height 13
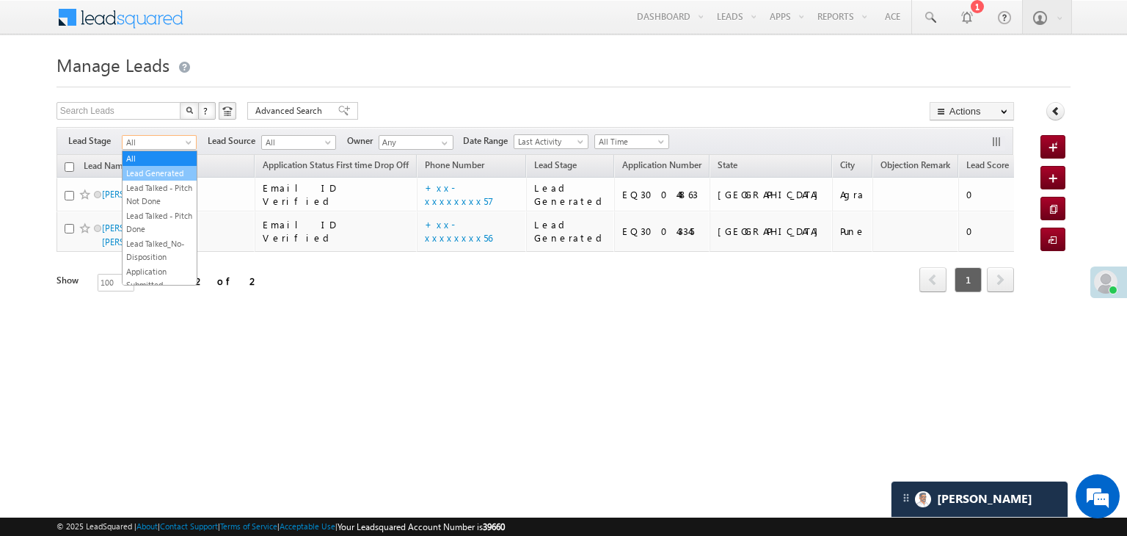
click at [147, 180] on link "Lead Generated" at bounding box center [160, 173] width 74 height 13
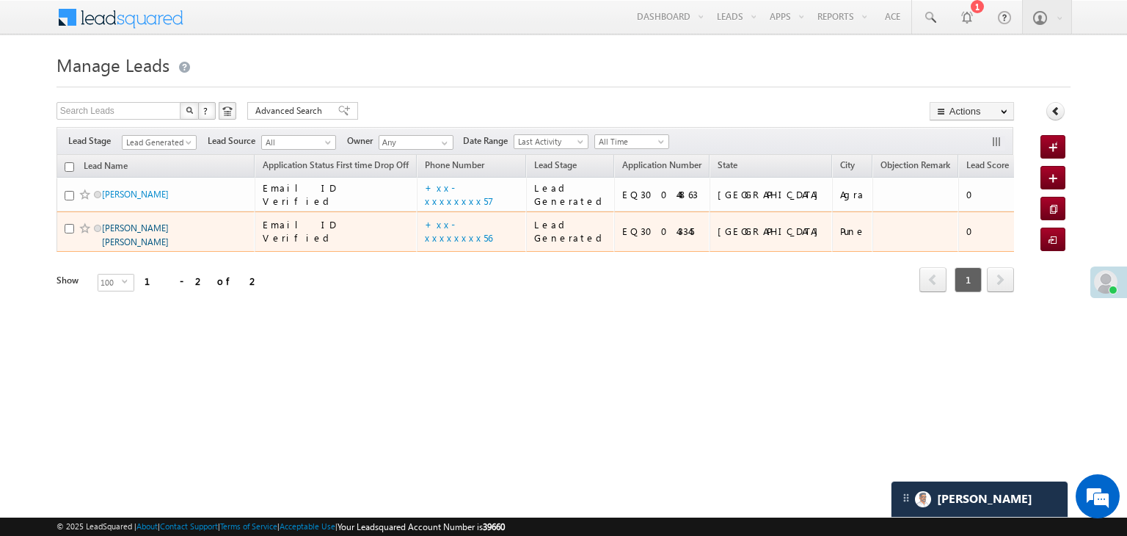
click at [129, 247] on link "[PERSON_NAME] [PERSON_NAME]" at bounding box center [135, 234] width 67 height 25
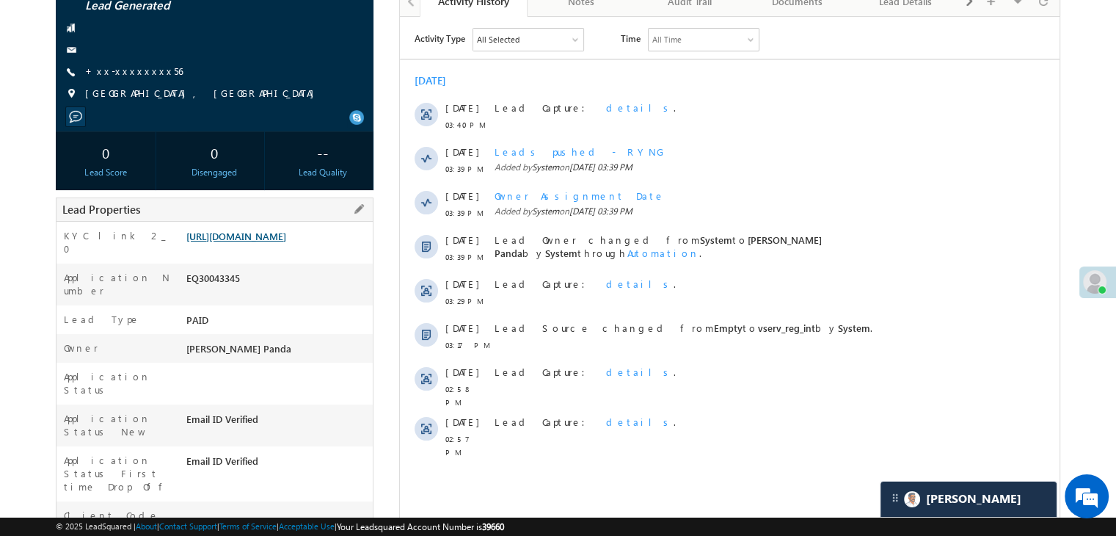
click at [285, 242] on link "[URL][DOMAIN_NAME]" at bounding box center [236, 236] width 100 height 12
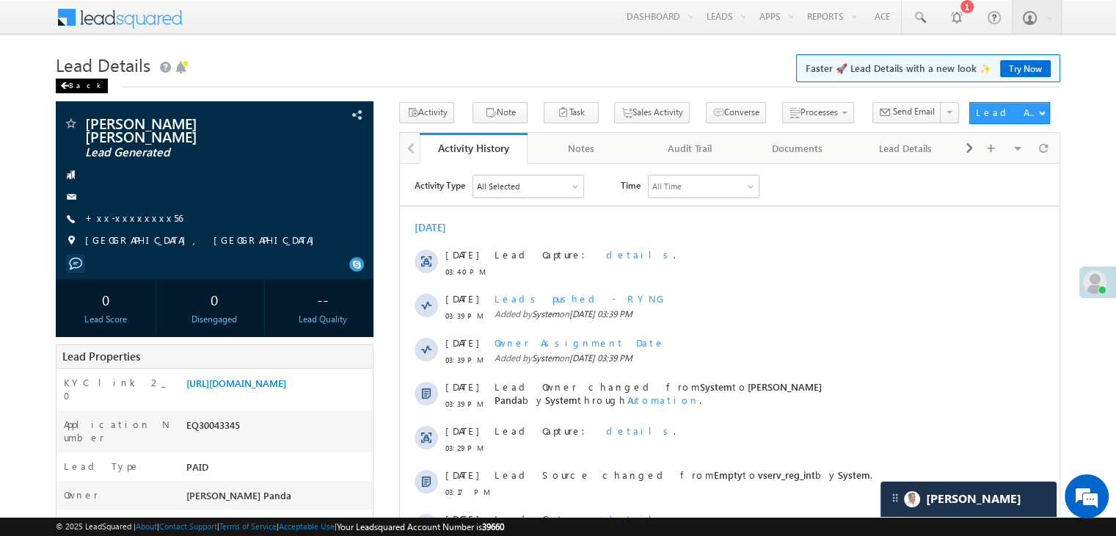
click at [74, 86] on div "Back" at bounding box center [82, 86] width 52 height 15
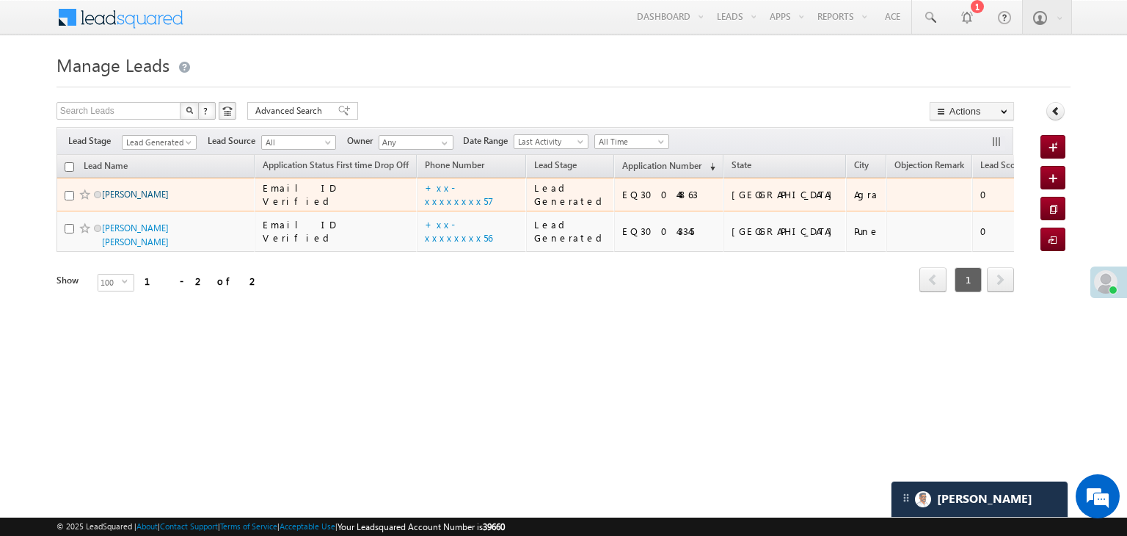
click at [115, 200] on link "[PERSON_NAME]" at bounding box center [135, 194] width 67 height 11
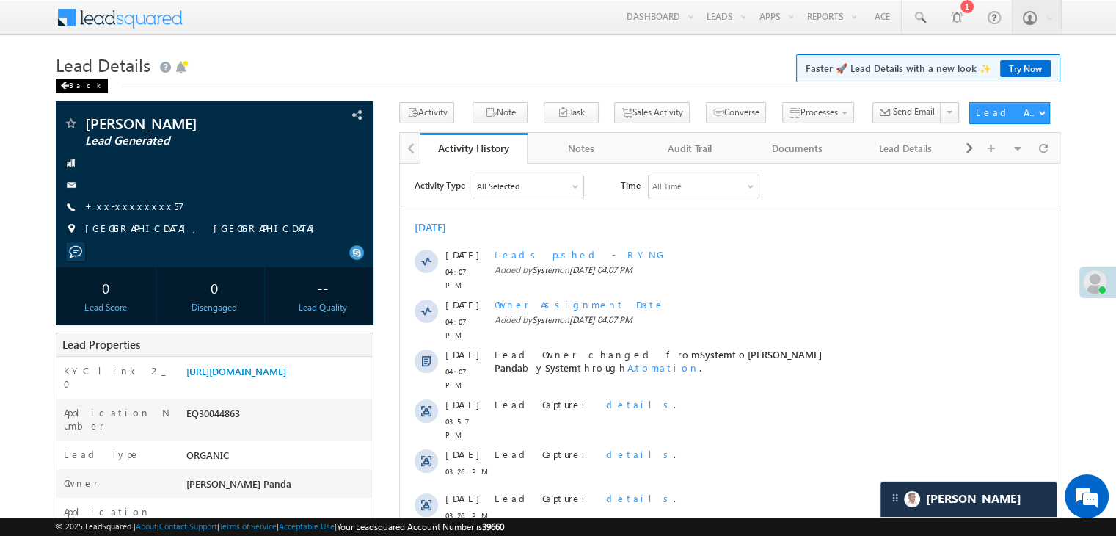
click at [76, 83] on div "Back" at bounding box center [82, 86] width 52 height 15
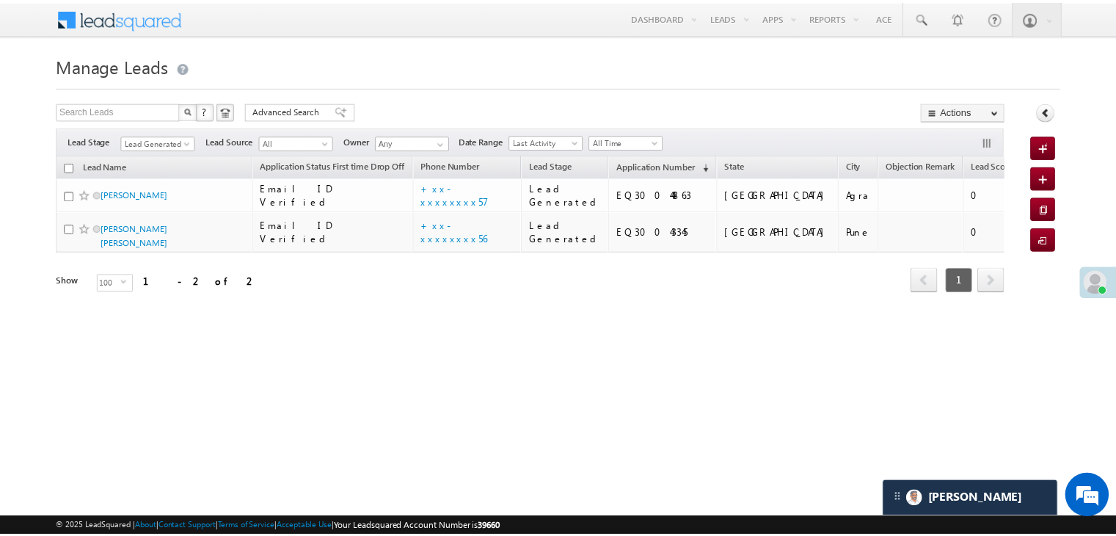
scroll to position [6871, 0]
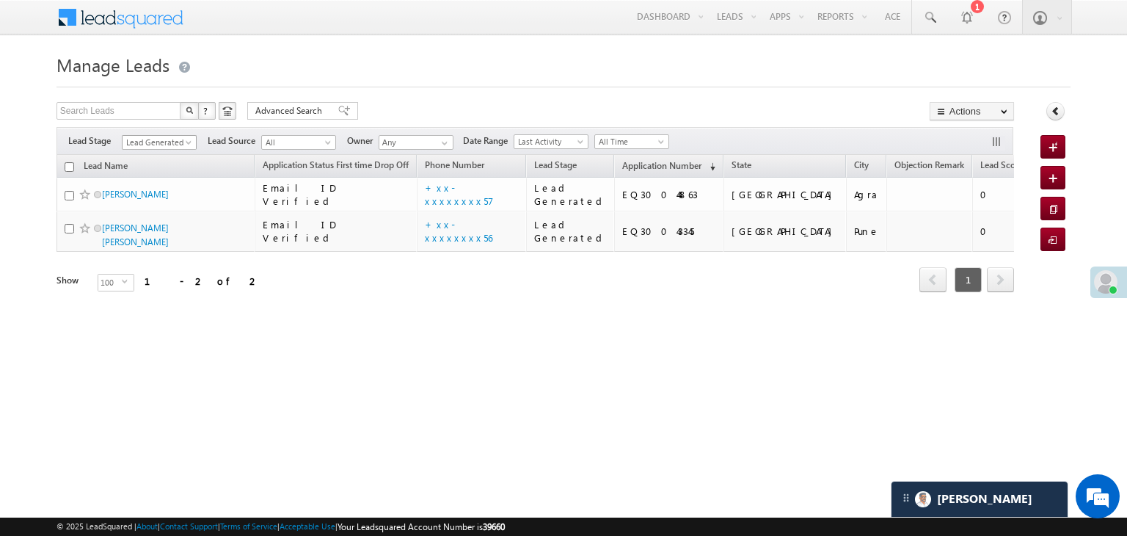
click at [191, 145] on span at bounding box center [190, 145] width 12 height 12
click at [161, 153] on link "All" at bounding box center [160, 158] width 74 height 13
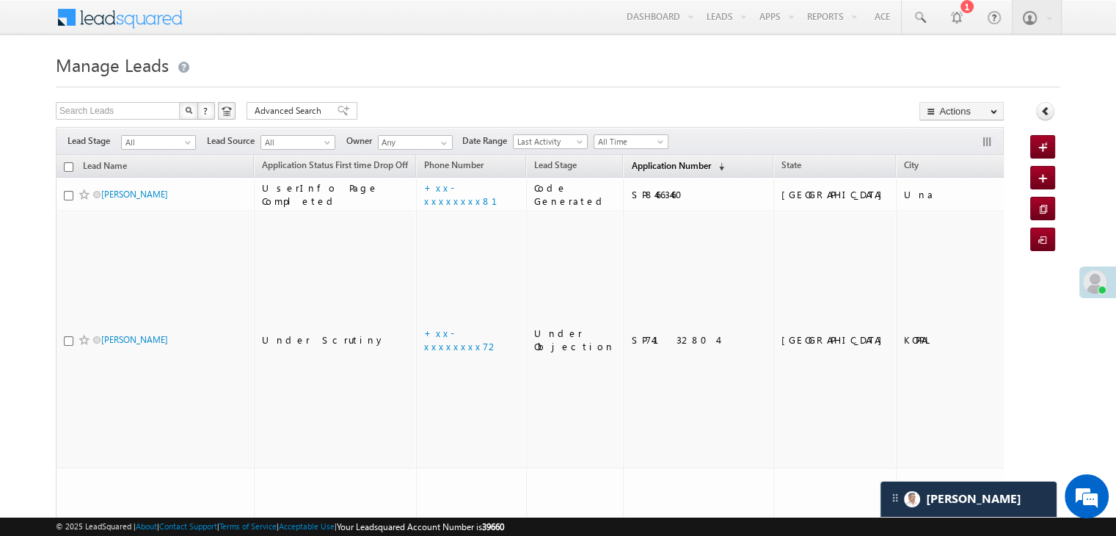
click at [642, 168] on span "Application Number" at bounding box center [670, 165] width 79 height 11
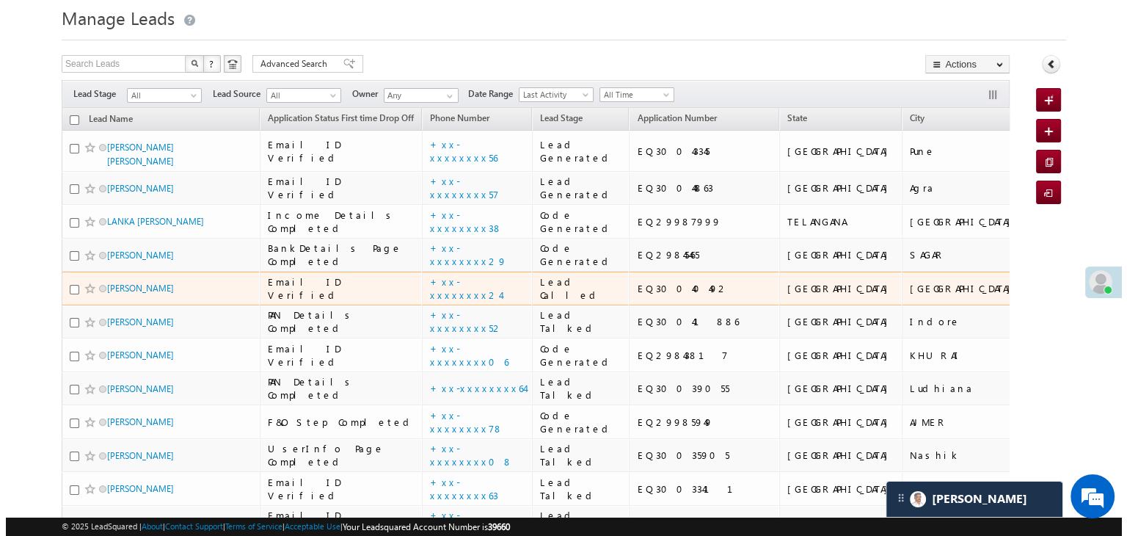
scroll to position [0, 0]
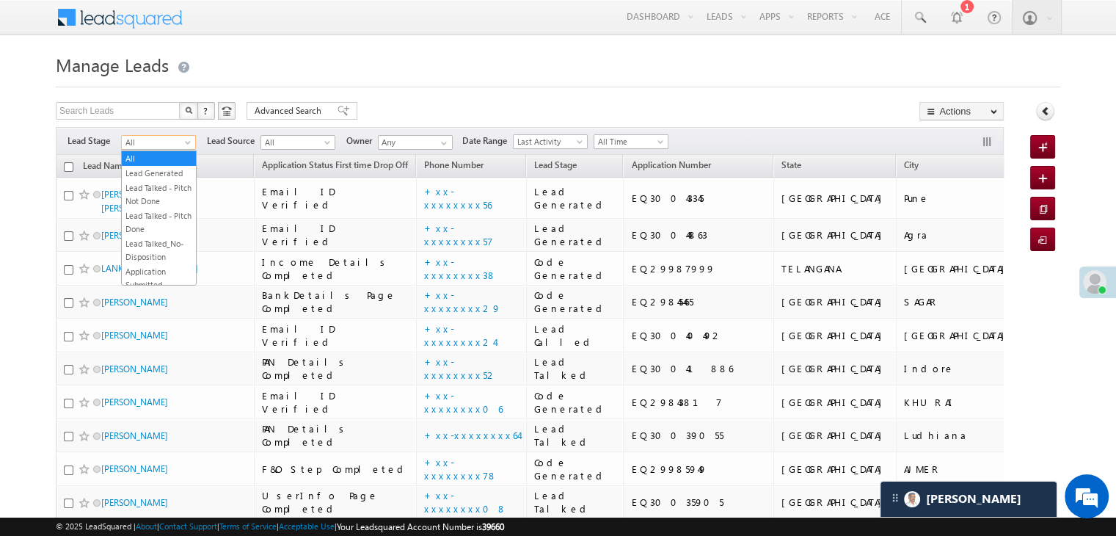
click at [184, 145] on span at bounding box center [189, 145] width 12 height 12
click at [164, 180] on link "Lead Generated" at bounding box center [159, 173] width 74 height 13
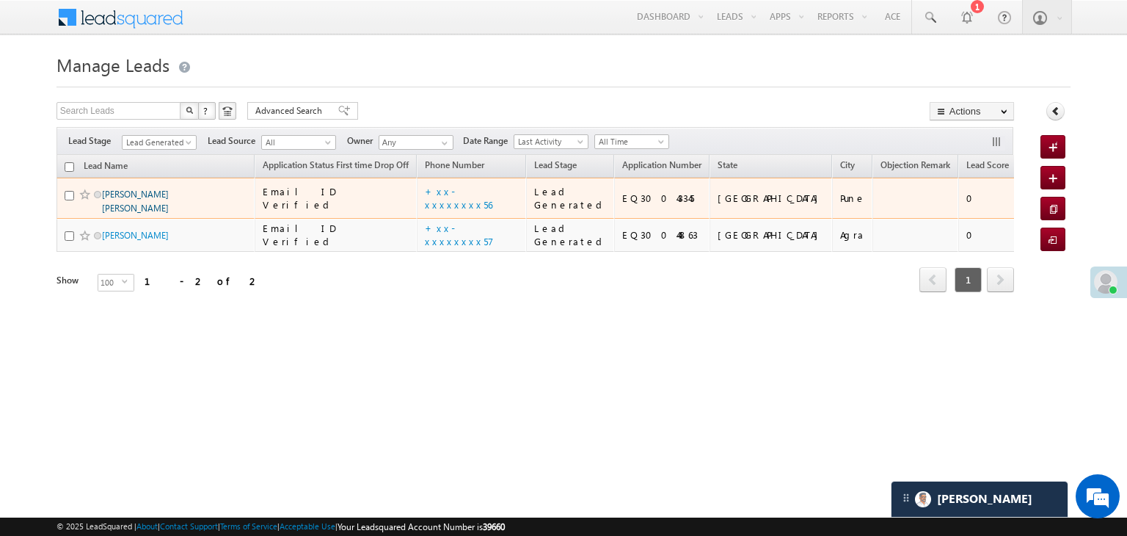
click at [136, 214] on link "[PERSON_NAME] [PERSON_NAME]" at bounding box center [135, 201] width 67 height 25
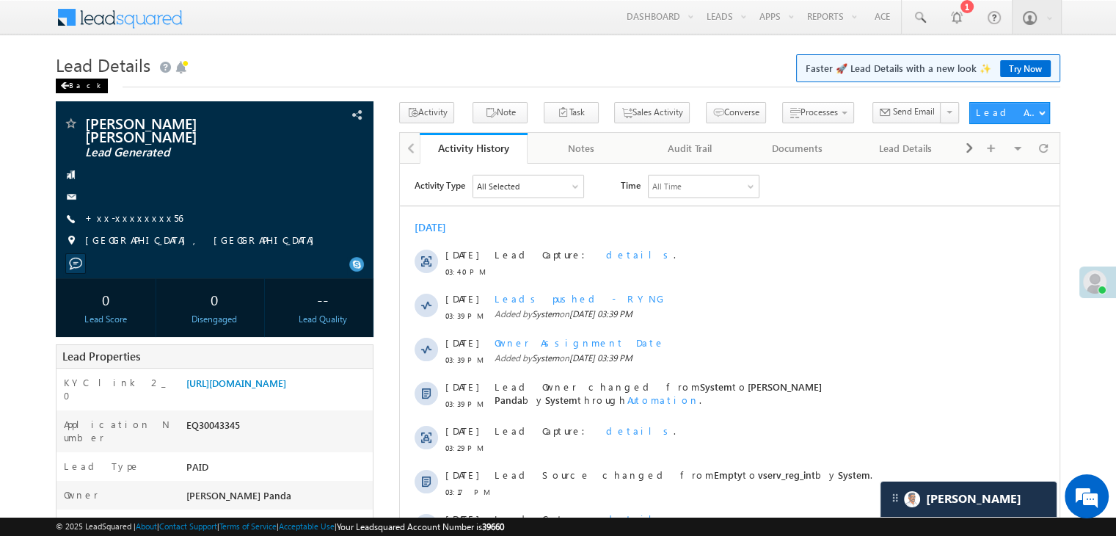
click at [80, 84] on div "Back" at bounding box center [82, 86] width 52 height 15
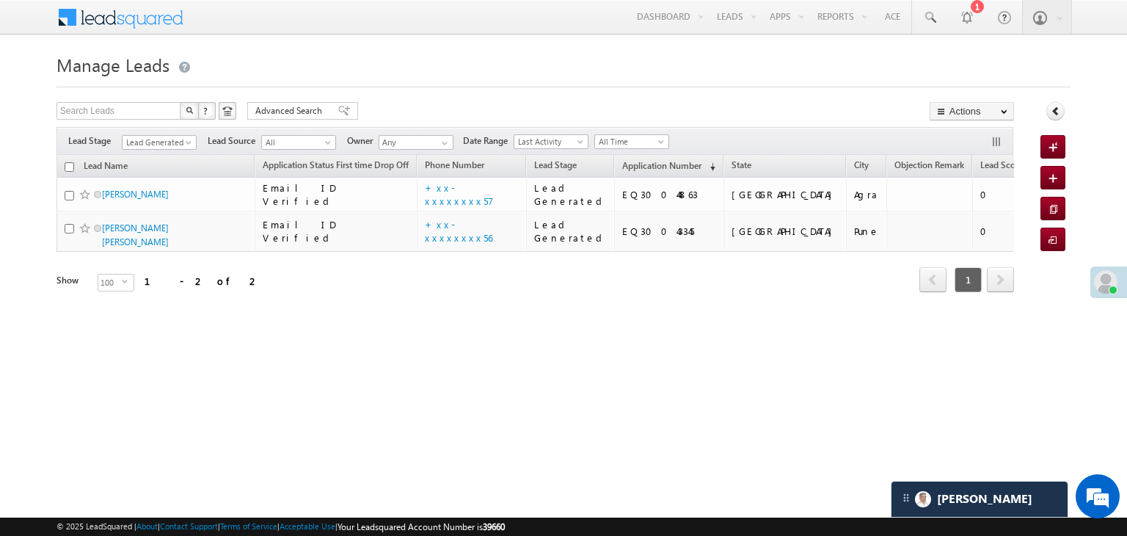
scroll to position [6871, 0]
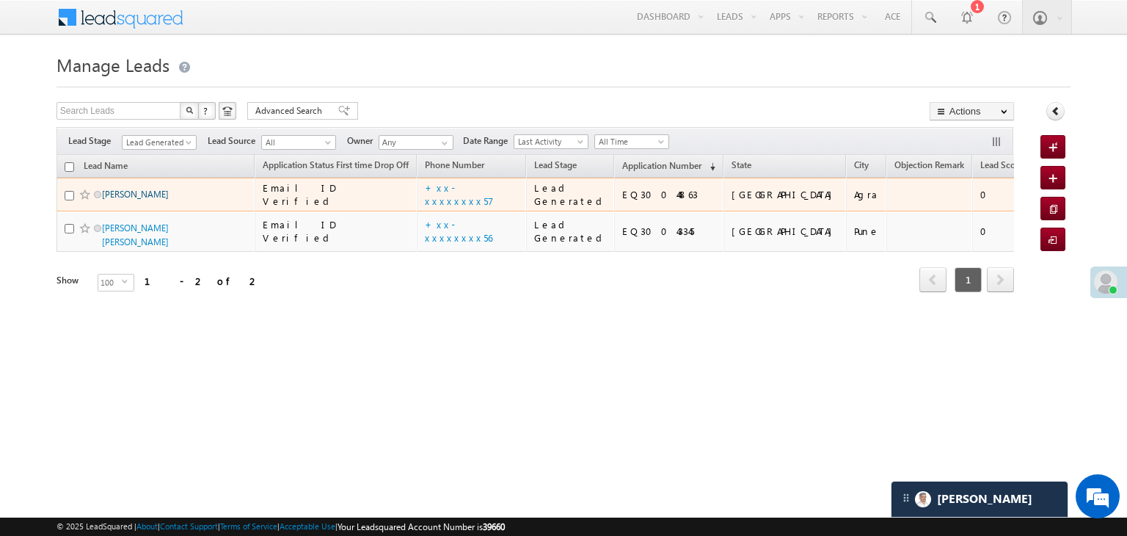
click at [121, 200] on link "[PERSON_NAME]" at bounding box center [135, 194] width 67 height 11
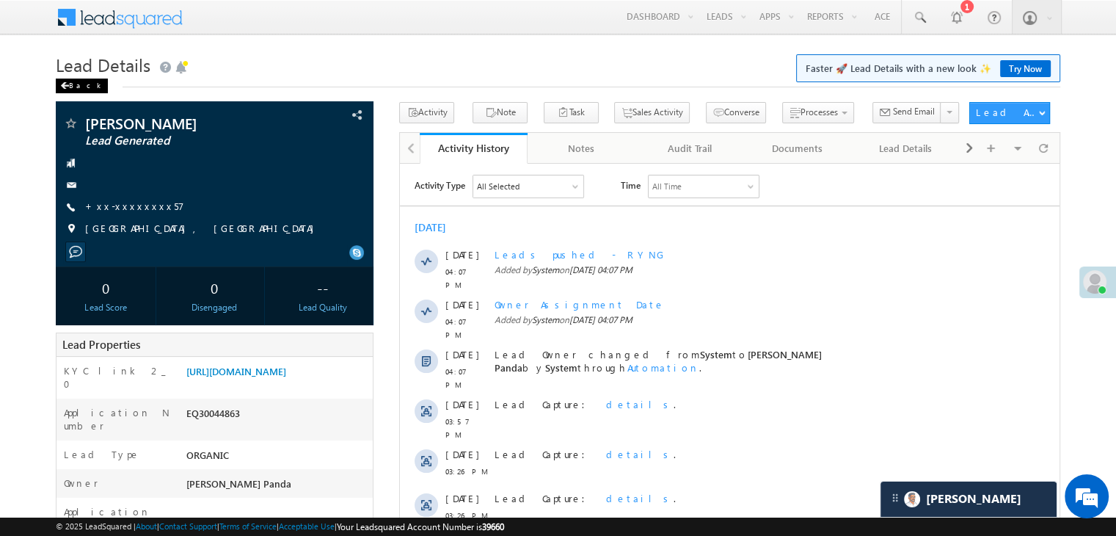
click at [62, 88] on span at bounding box center [64, 85] width 9 height 7
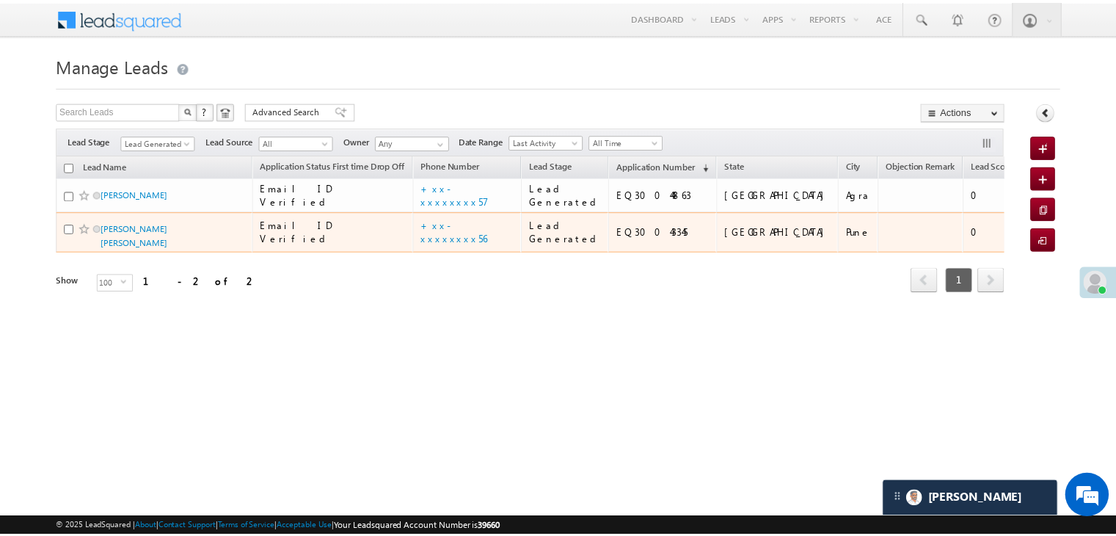
scroll to position [6871, 0]
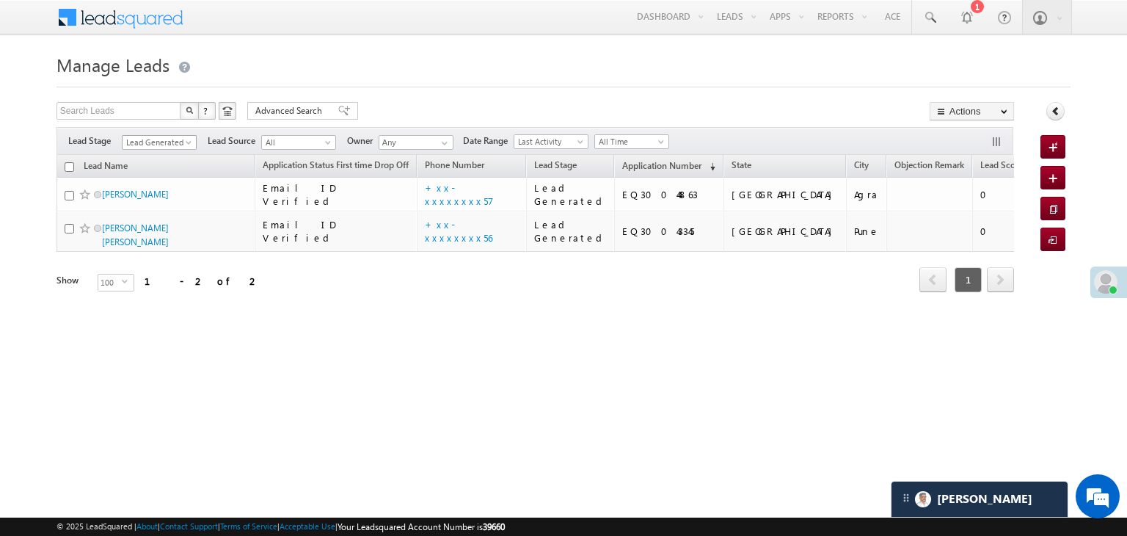
click at [184, 142] on span at bounding box center [190, 145] width 12 height 12
click at [161, 151] on li "All" at bounding box center [160, 158] width 74 height 15
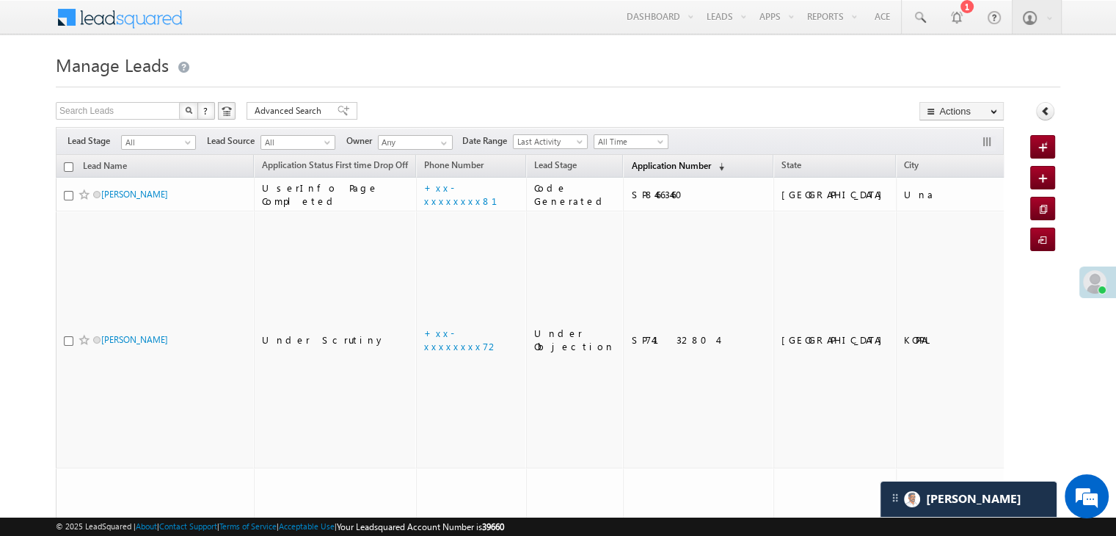
click at [631, 160] on span "Application Number" at bounding box center [670, 165] width 79 height 11
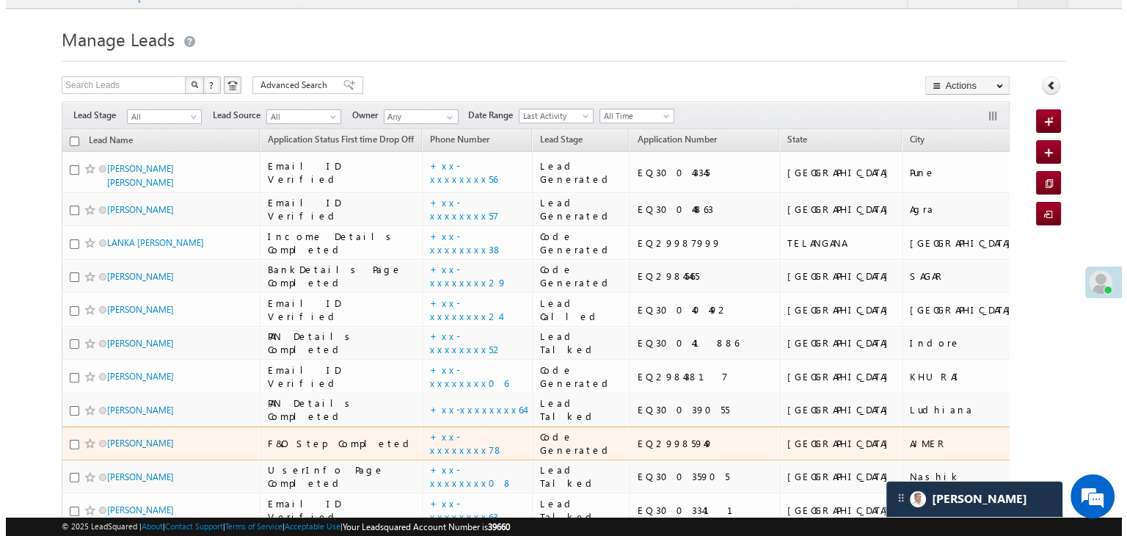
scroll to position [0, 0]
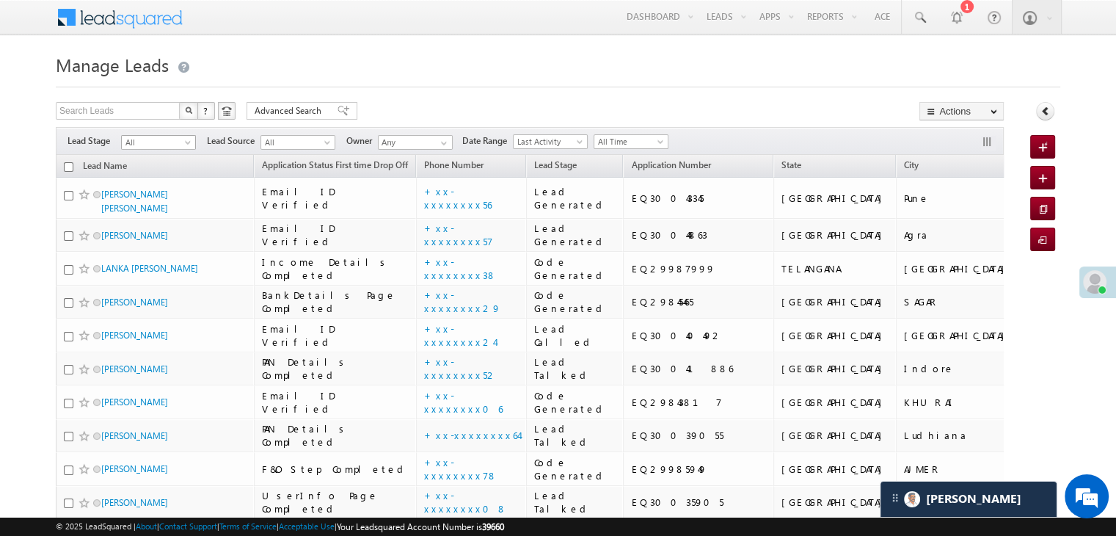
click at [183, 143] on span at bounding box center [189, 145] width 12 height 12
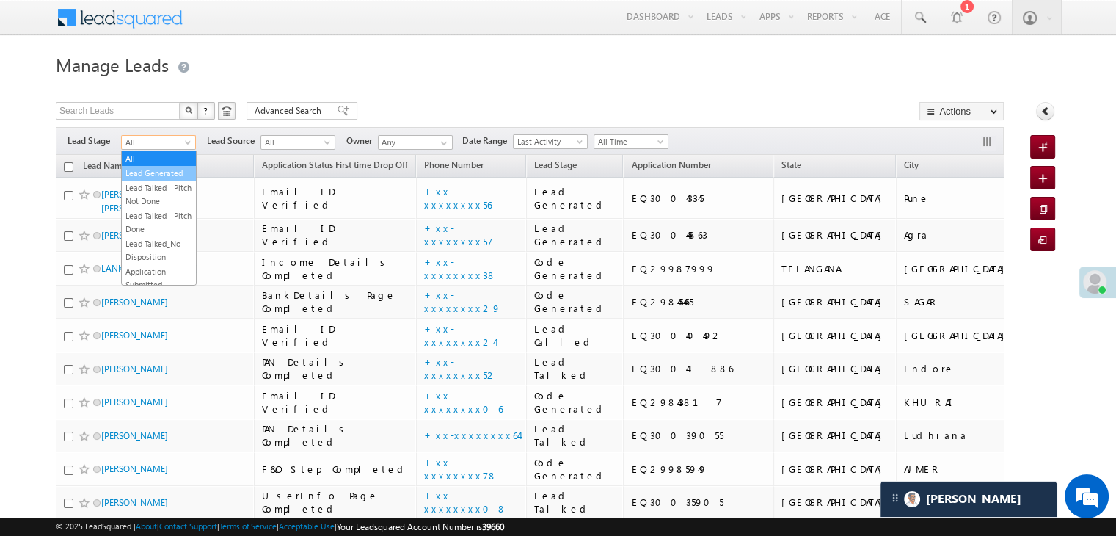
click at [168, 170] on link "Lead Generated" at bounding box center [159, 173] width 74 height 13
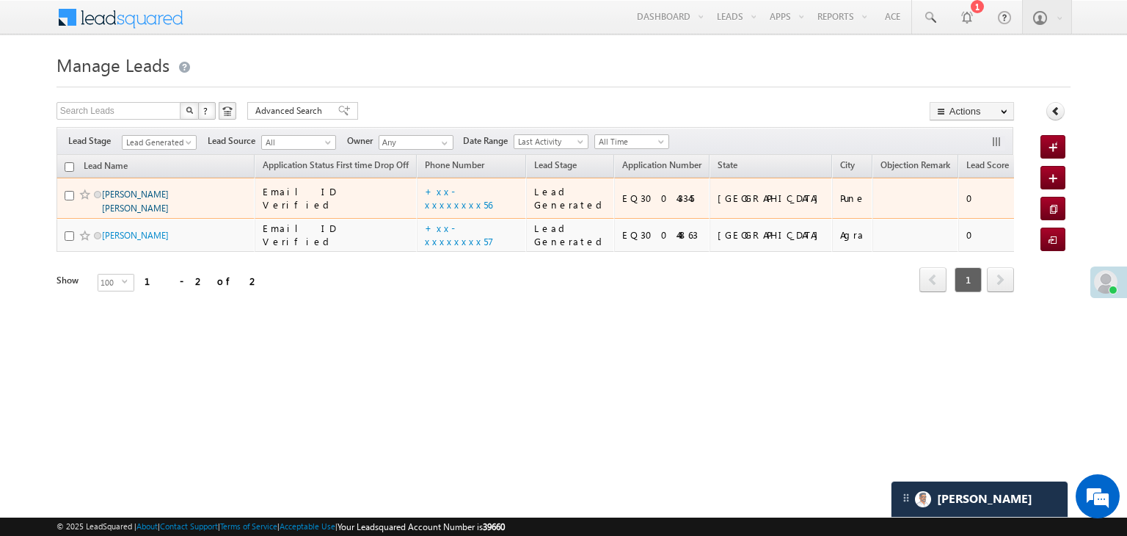
click at [139, 214] on link "[PERSON_NAME] [PERSON_NAME]" at bounding box center [135, 201] width 67 height 25
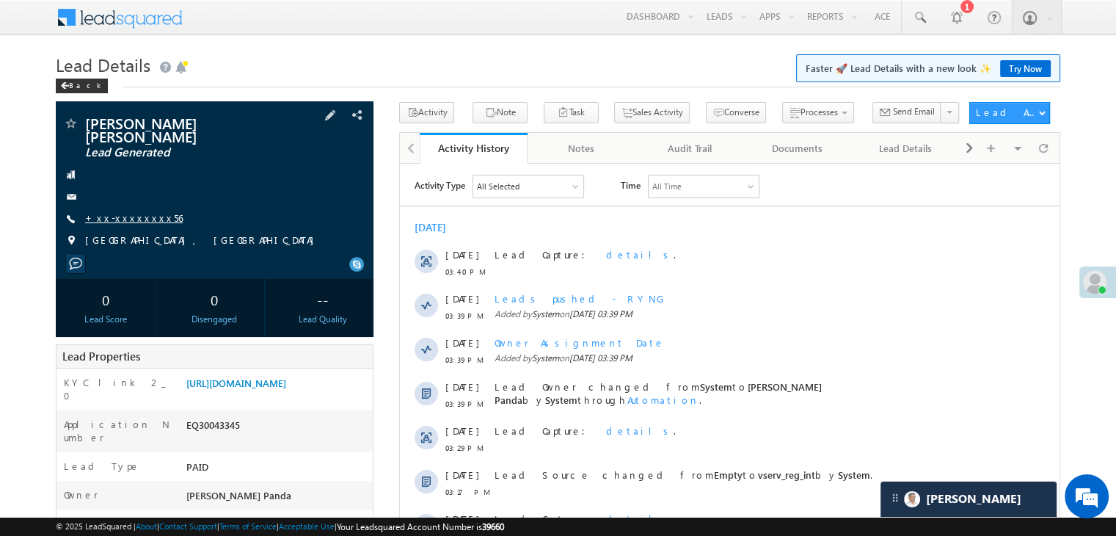
click at [123, 211] on link "+xx-xxxxxxxx56" at bounding box center [134, 217] width 98 height 12
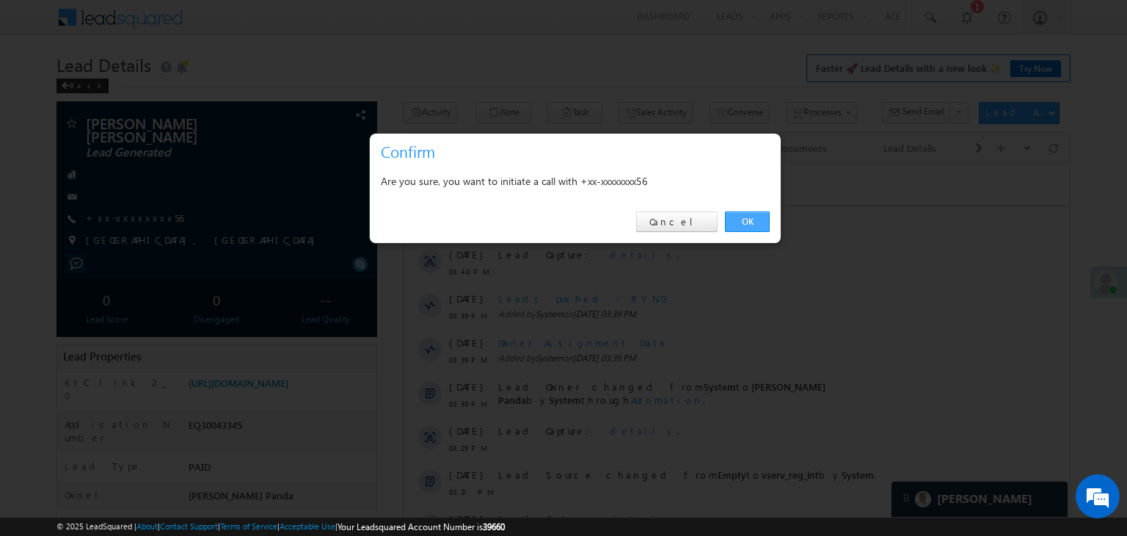
click at [744, 224] on link "OK" at bounding box center [747, 221] width 45 height 21
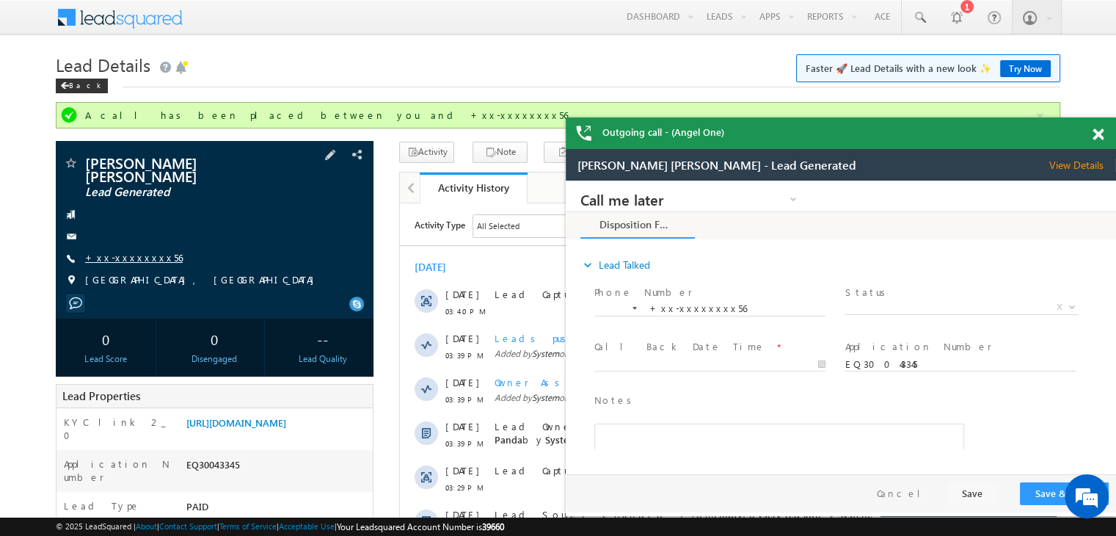
click at [132, 251] on link "+xx-xxxxxxxx56" at bounding box center [134, 257] width 98 height 12
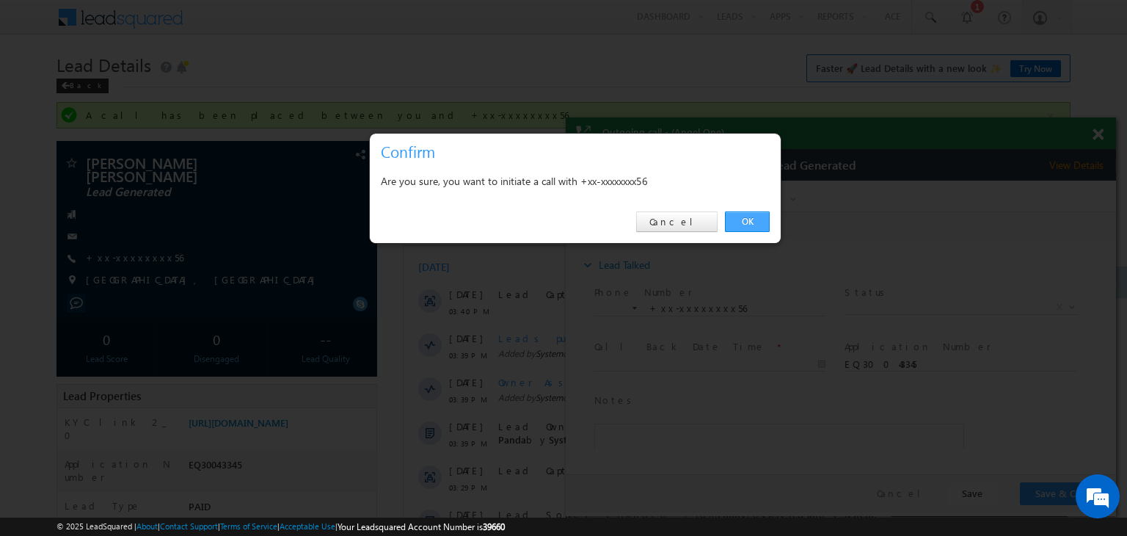
click at [748, 215] on link "OK" at bounding box center [747, 221] width 45 height 21
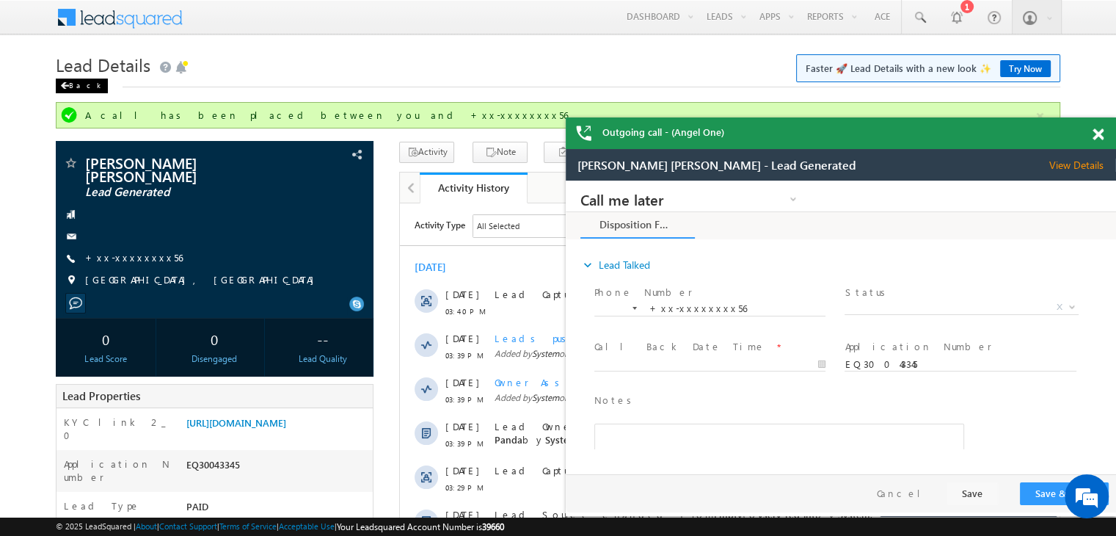
click at [75, 87] on div "Back" at bounding box center [82, 86] width 52 height 15
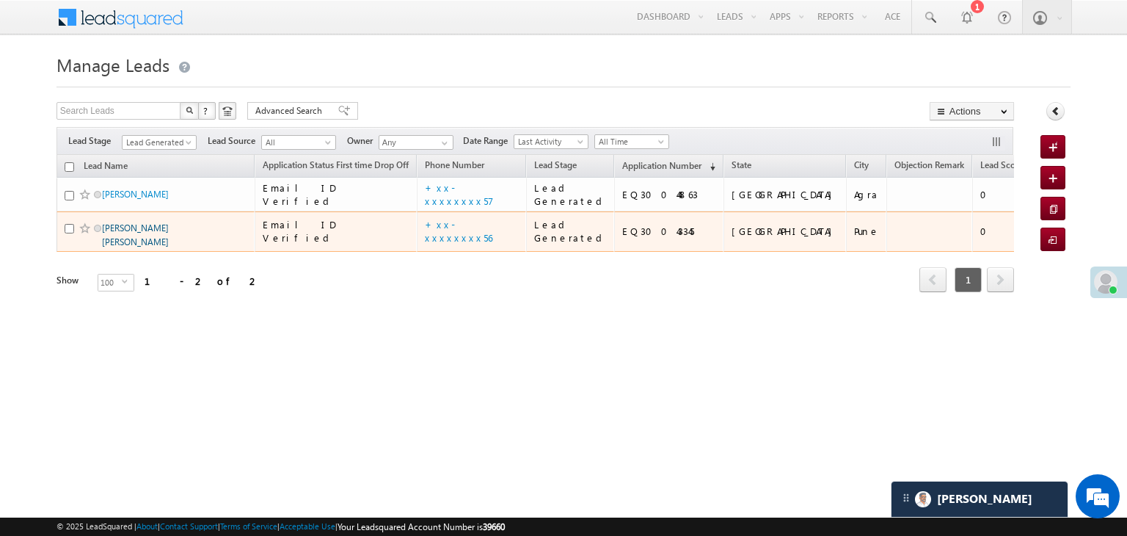
click at [142, 247] on link "[PERSON_NAME] [PERSON_NAME]" at bounding box center [135, 234] width 67 height 25
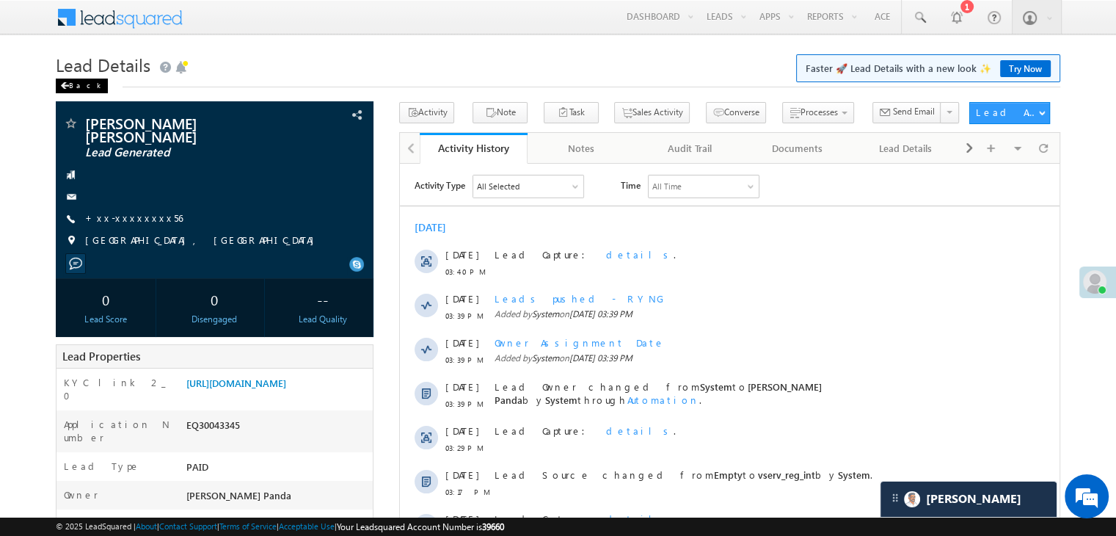
click at [73, 86] on div "Back" at bounding box center [82, 86] width 52 height 15
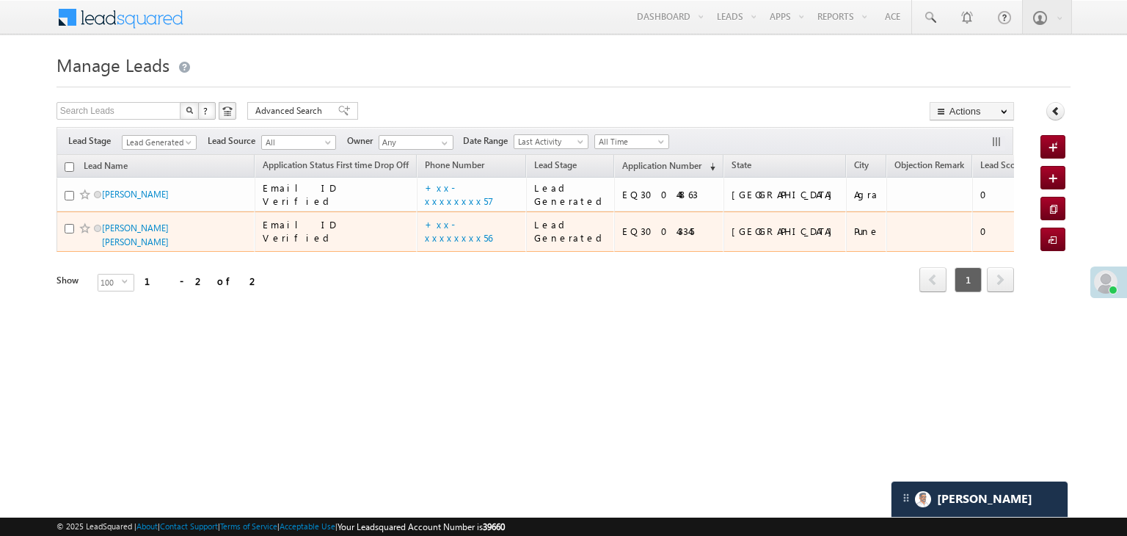
scroll to position [6871, 0]
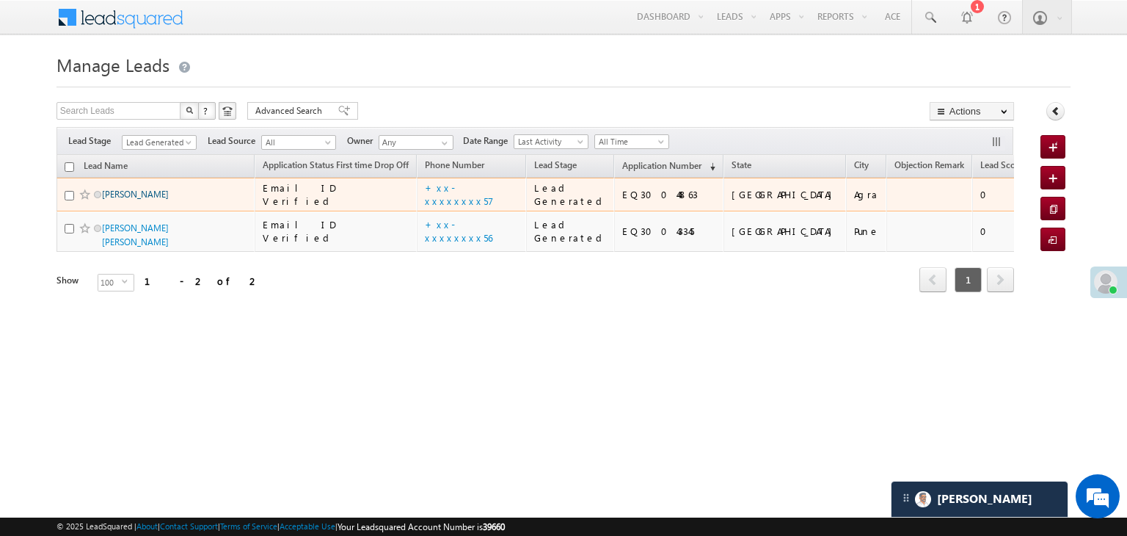
click at [113, 200] on link "[PERSON_NAME]" at bounding box center [135, 194] width 67 height 11
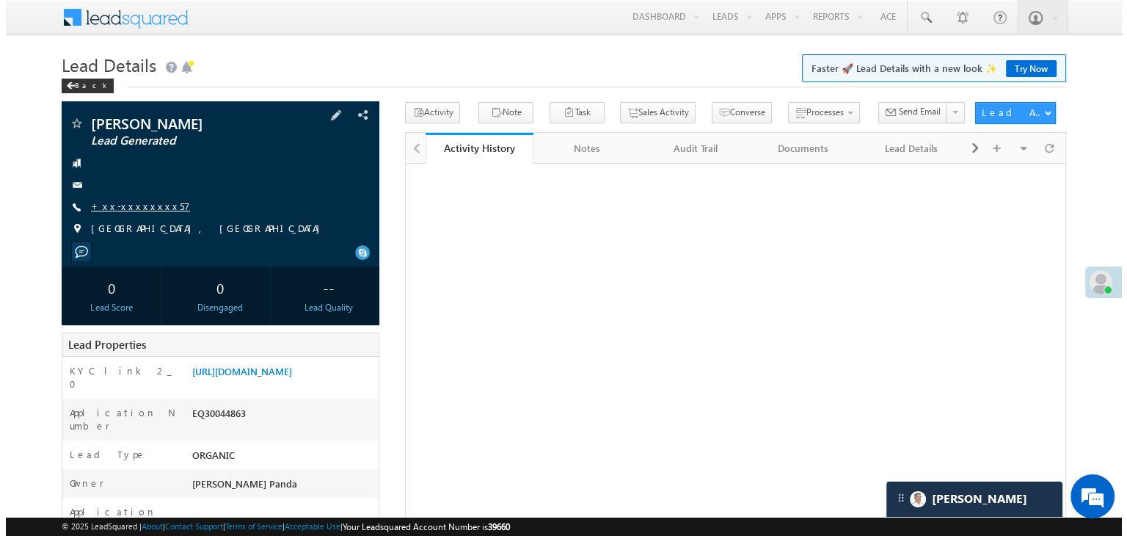
scroll to position [6871, 0]
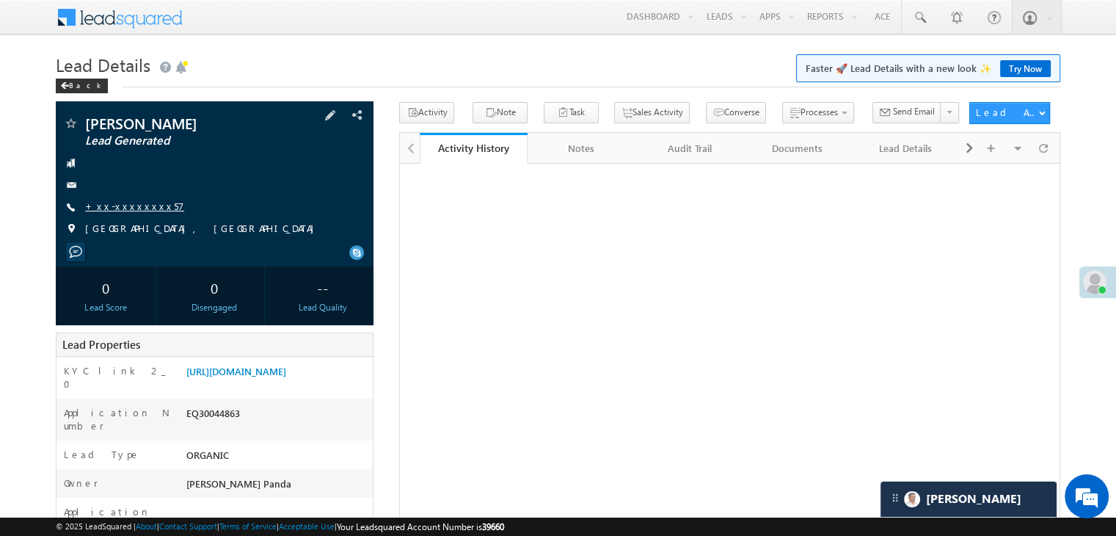
click at [120, 207] on link "+xx-xxxxxxxx57" at bounding box center [134, 206] width 99 height 12
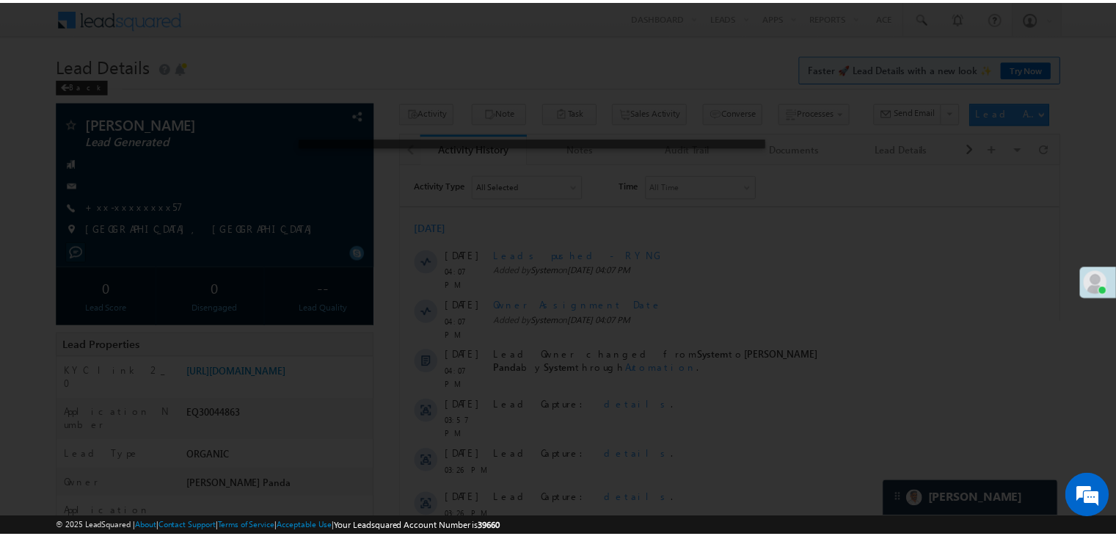
scroll to position [0, 0]
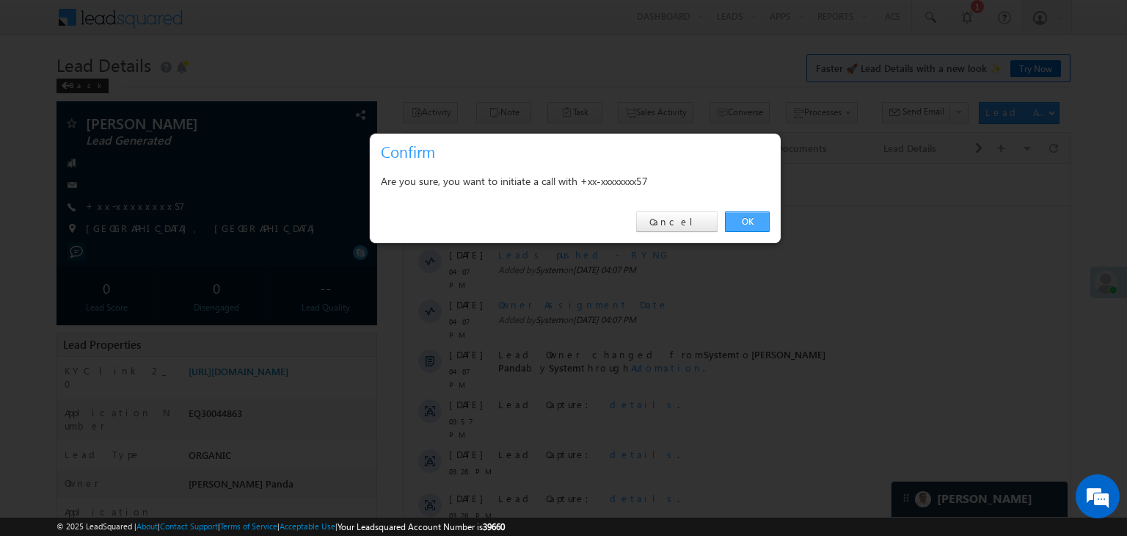
click at [748, 222] on link "OK" at bounding box center [747, 221] width 45 height 21
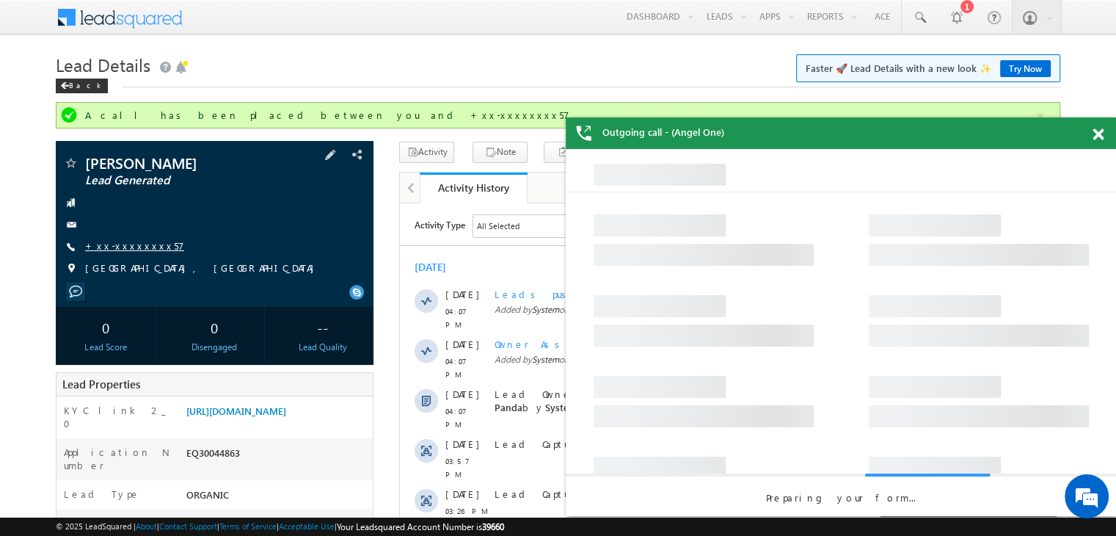
click at [112, 248] on link "+xx-xxxxxxxx57" at bounding box center [134, 245] width 99 height 12
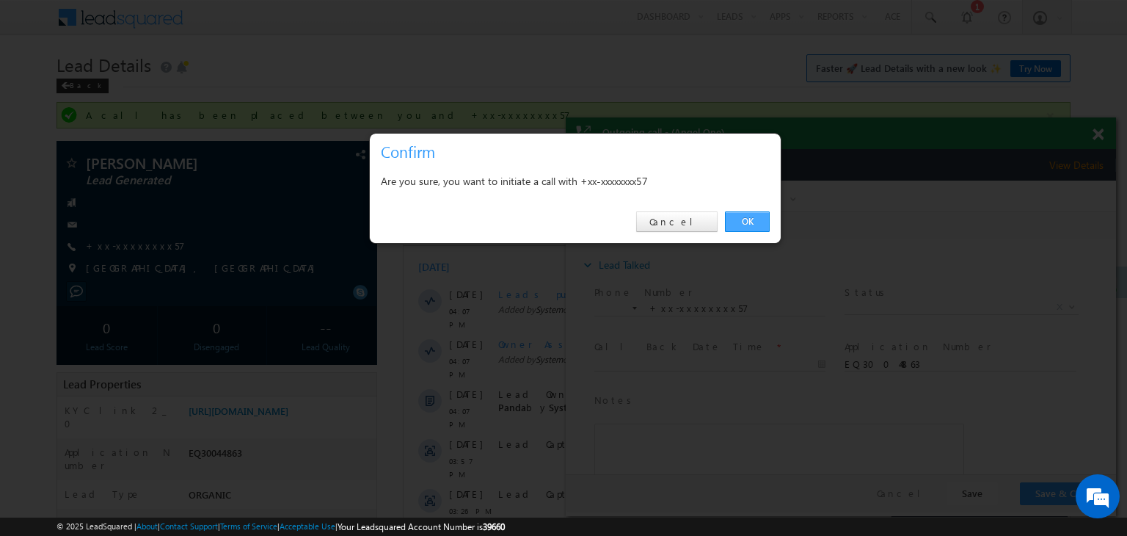
drag, startPoint x: 740, startPoint y: 218, endPoint x: 166, endPoint y: 34, distance: 602.4
click at [740, 218] on link "OK" at bounding box center [747, 221] width 45 height 21
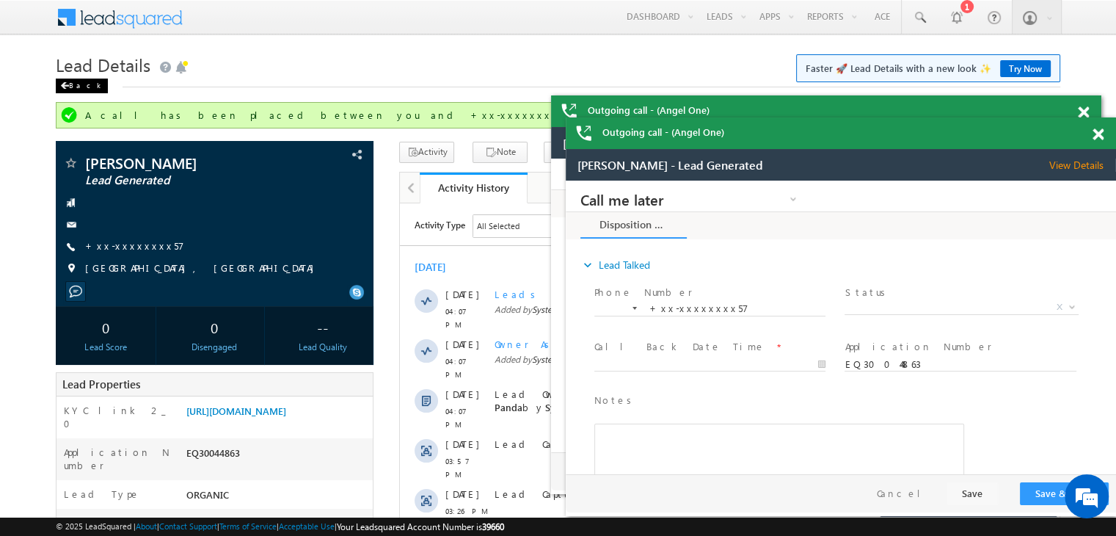
click at [68, 86] on span at bounding box center [64, 85] width 9 height 7
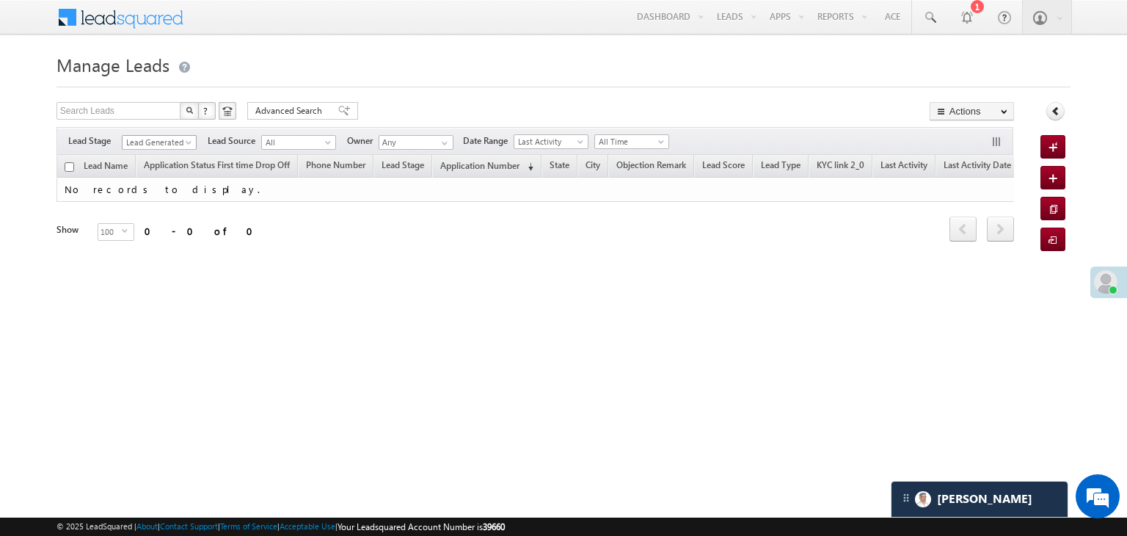
click at [188, 145] on span at bounding box center [190, 145] width 12 height 12
click at [173, 161] on link "All" at bounding box center [160, 158] width 74 height 13
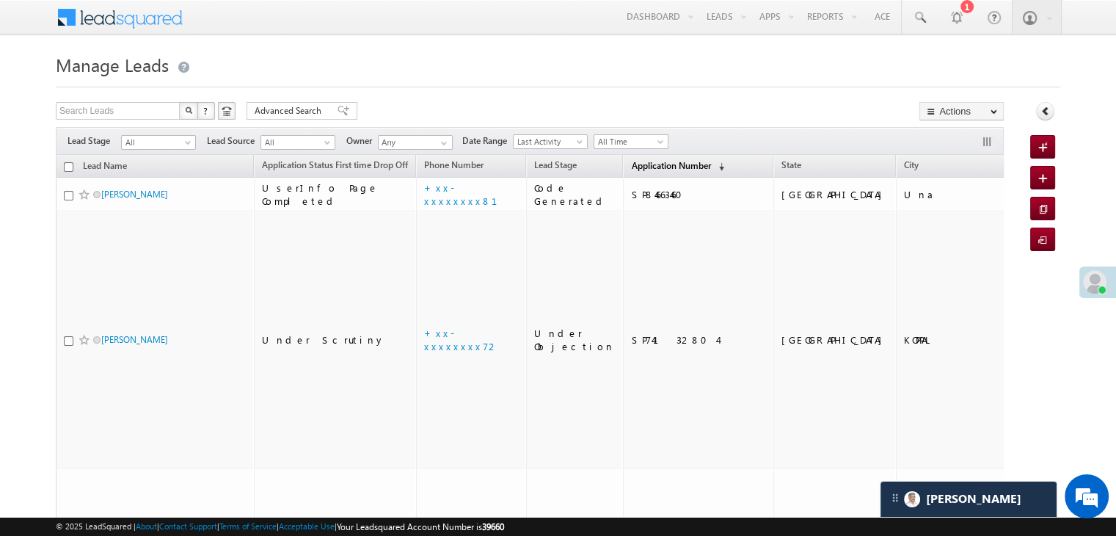
click at [635, 170] on span "Application Number" at bounding box center [670, 165] width 79 height 11
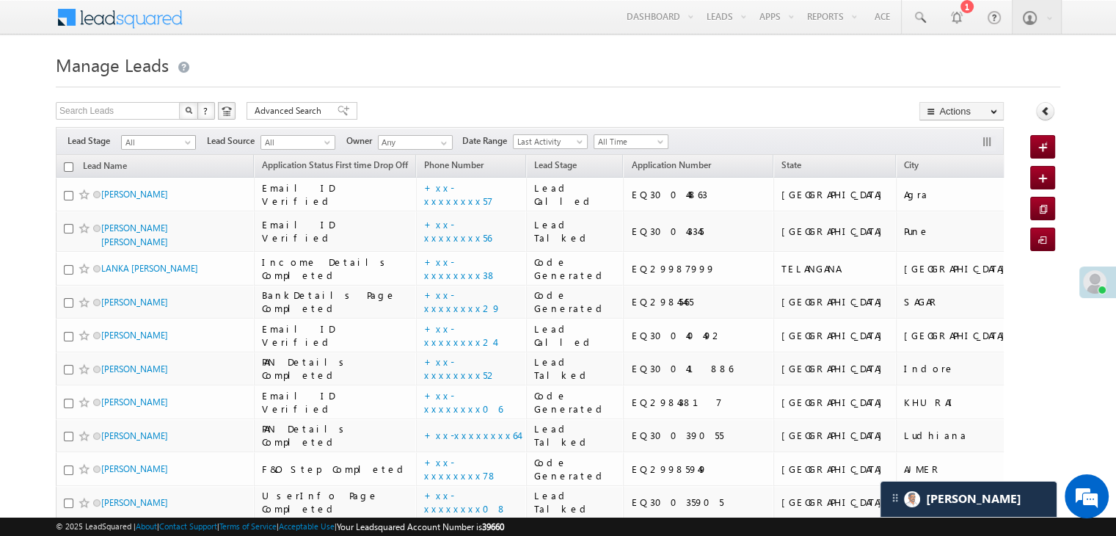
click at [186, 145] on span at bounding box center [189, 145] width 12 height 12
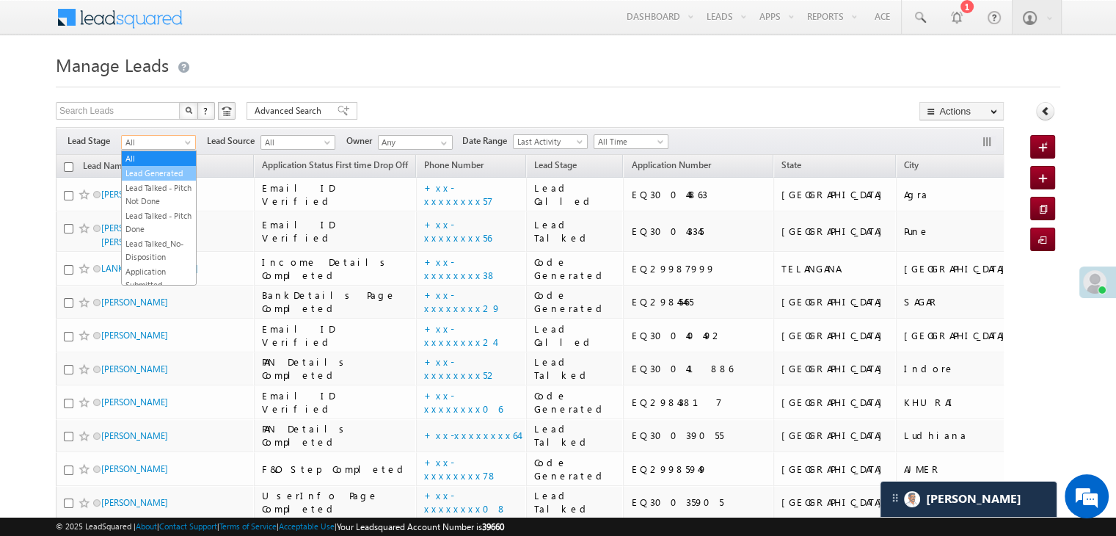
click at [161, 180] on link "Lead Generated" at bounding box center [159, 173] width 74 height 13
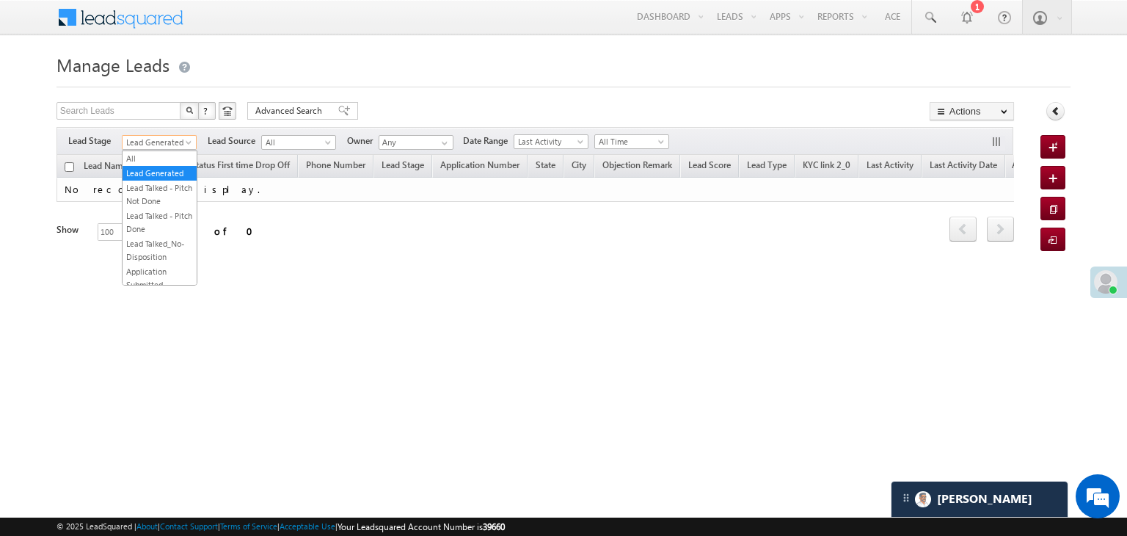
click at [188, 144] on span at bounding box center [190, 145] width 12 height 12
click at [157, 153] on link "All" at bounding box center [160, 158] width 74 height 13
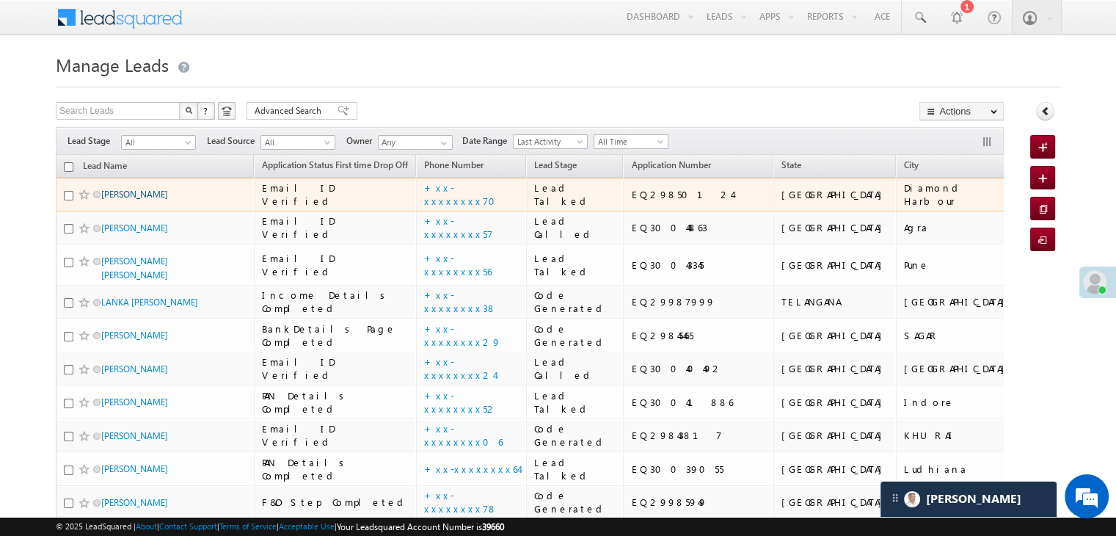
click at [135, 200] on link "[PERSON_NAME]" at bounding box center [134, 194] width 67 height 11
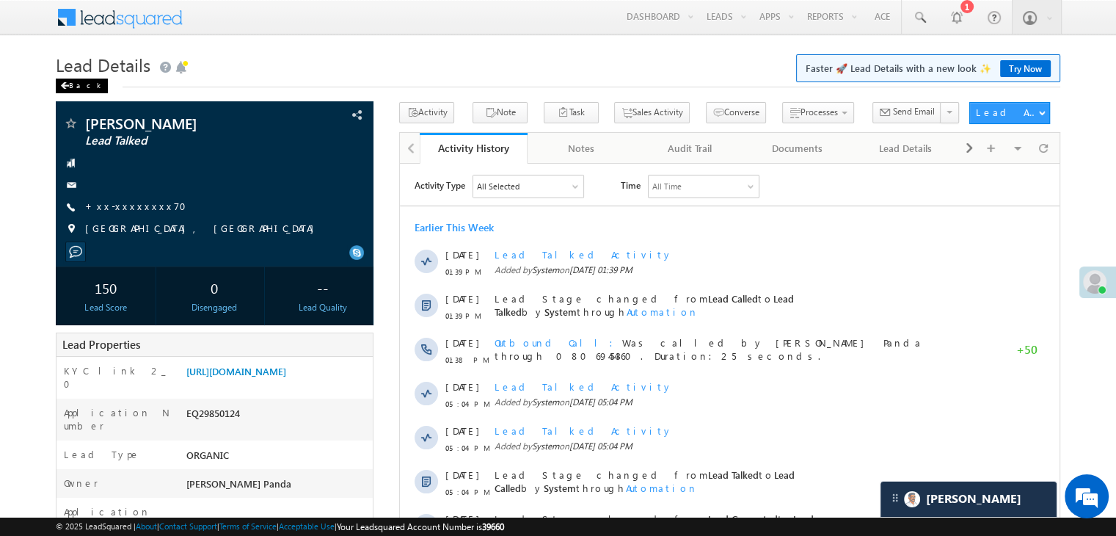
click at [68, 83] on span at bounding box center [64, 85] width 9 height 7
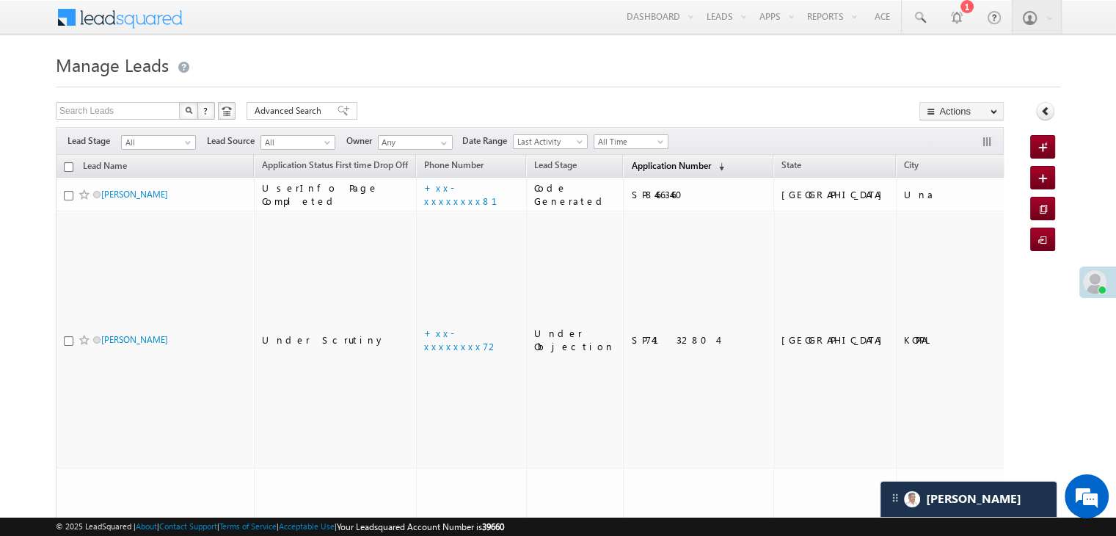
click at [637, 159] on link "Application Number (sorted descending)" at bounding box center [678, 166] width 108 height 19
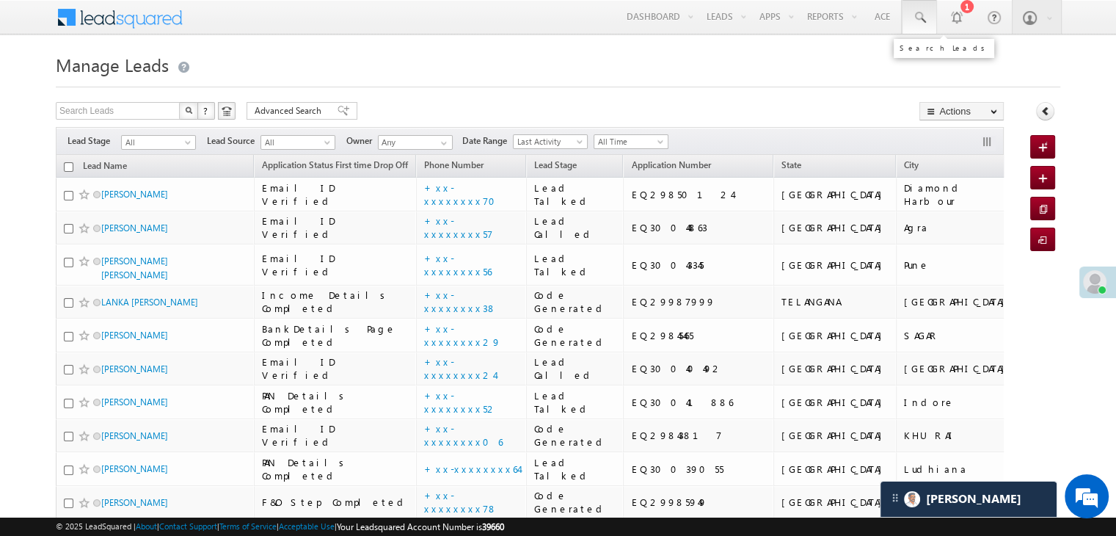
click at [919, 15] on span at bounding box center [919, 17] width 15 height 15
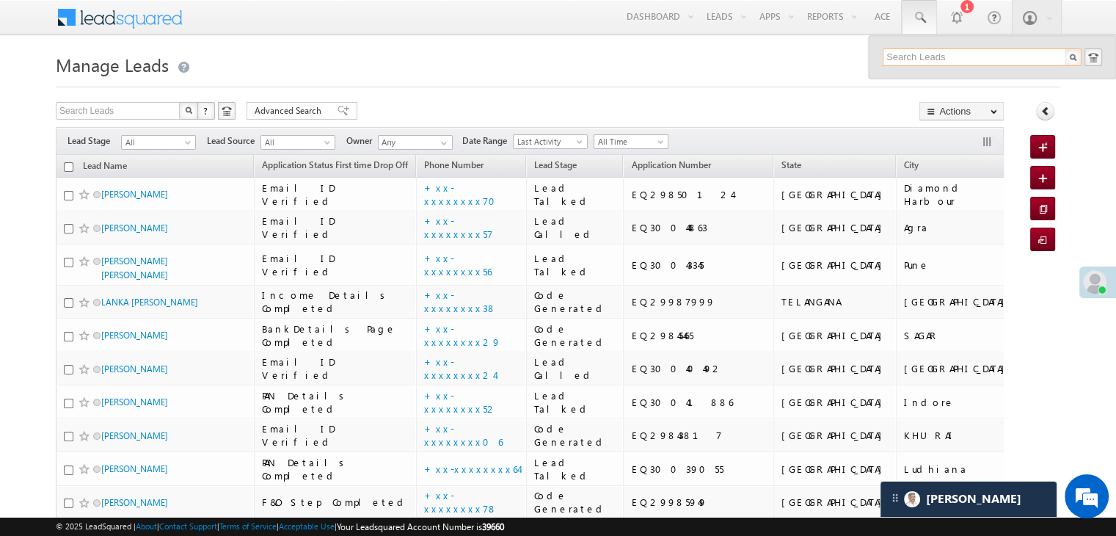
paste input "EQ22872219"
type input "EQ22872219"
click at [911, 80] on div "[PERSON_NAME]" at bounding box center [988, 78] width 197 height 16
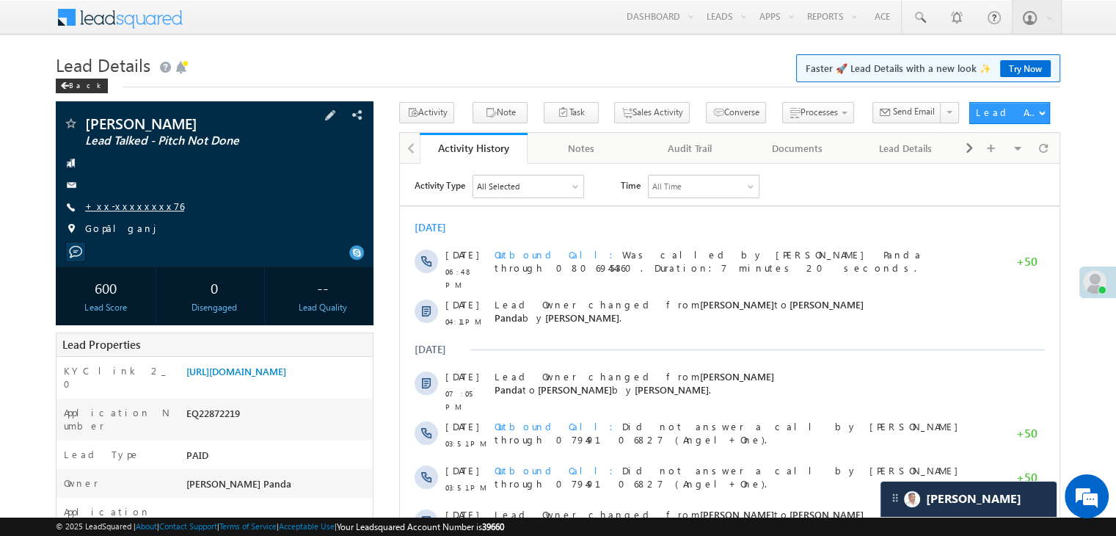
click at [112, 207] on link "+xx-xxxxxxxx76" at bounding box center [134, 206] width 99 height 12
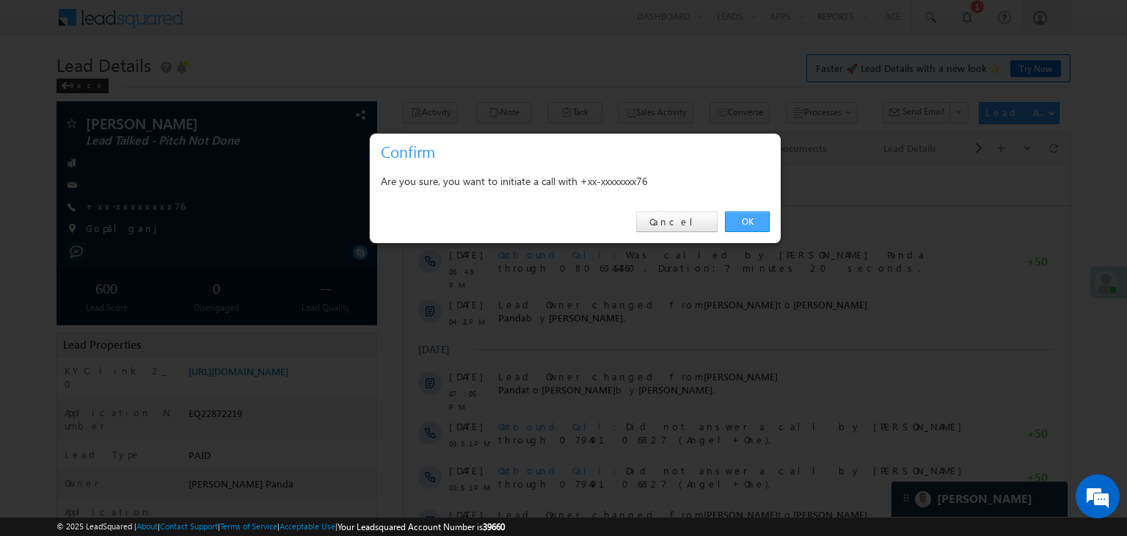
click at [741, 219] on link "OK" at bounding box center [747, 221] width 45 height 21
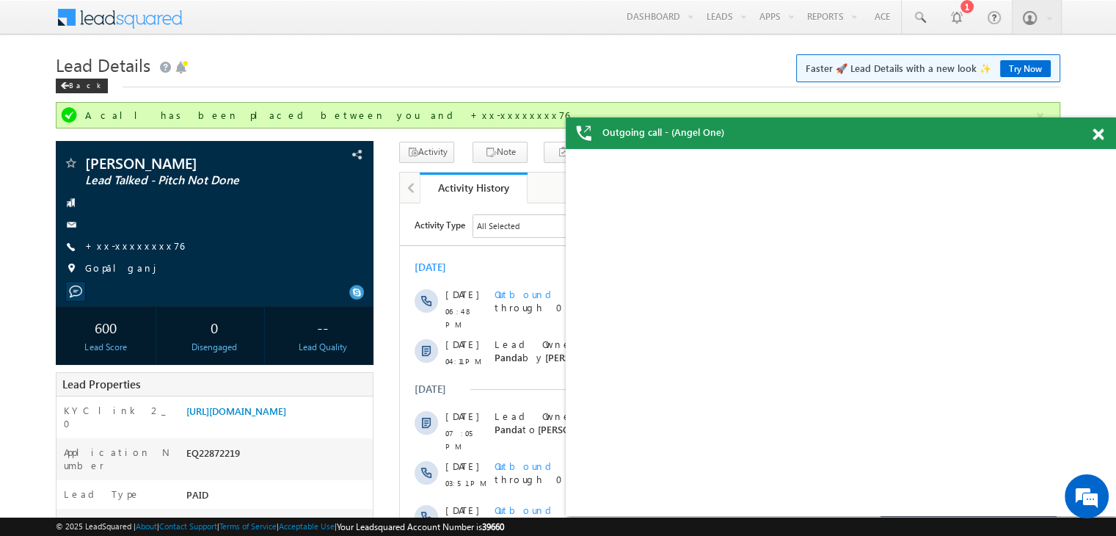
scroll to position [73, 0]
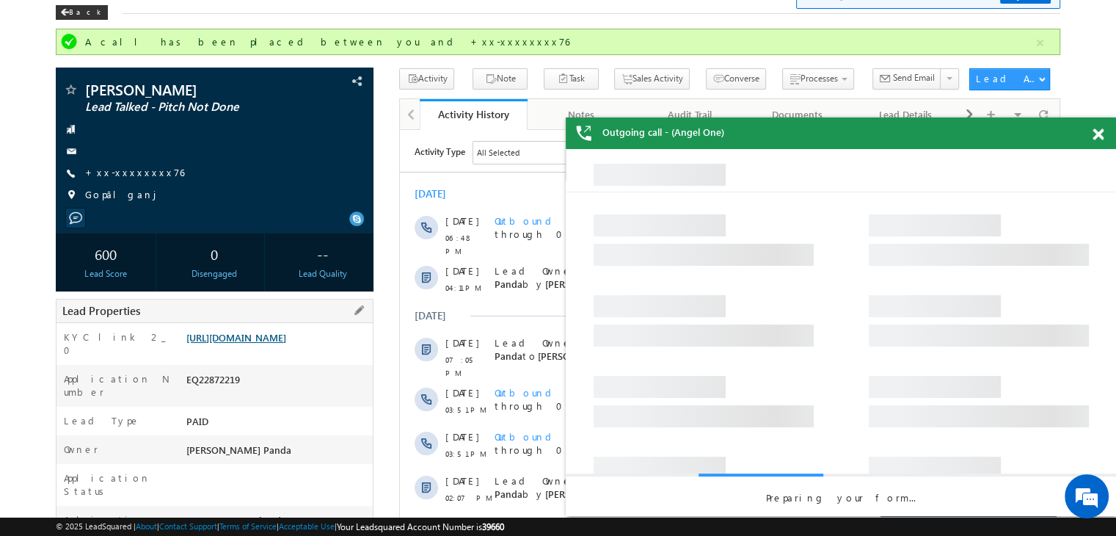
click at [266, 343] on link "[URL][DOMAIN_NAME]" at bounding box center [236, 337] width 100 height 12
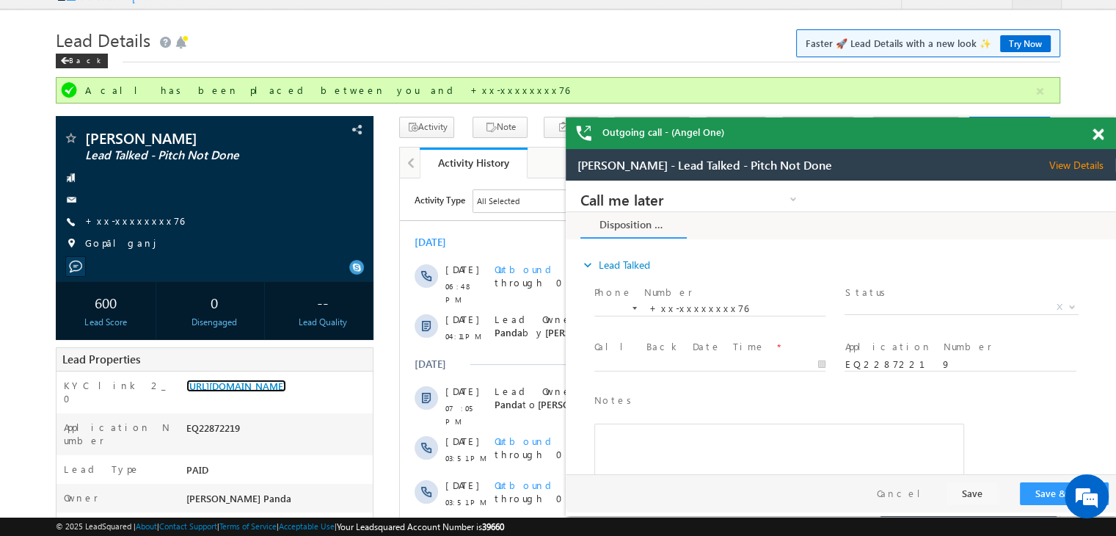
scroll to position [0, 0]
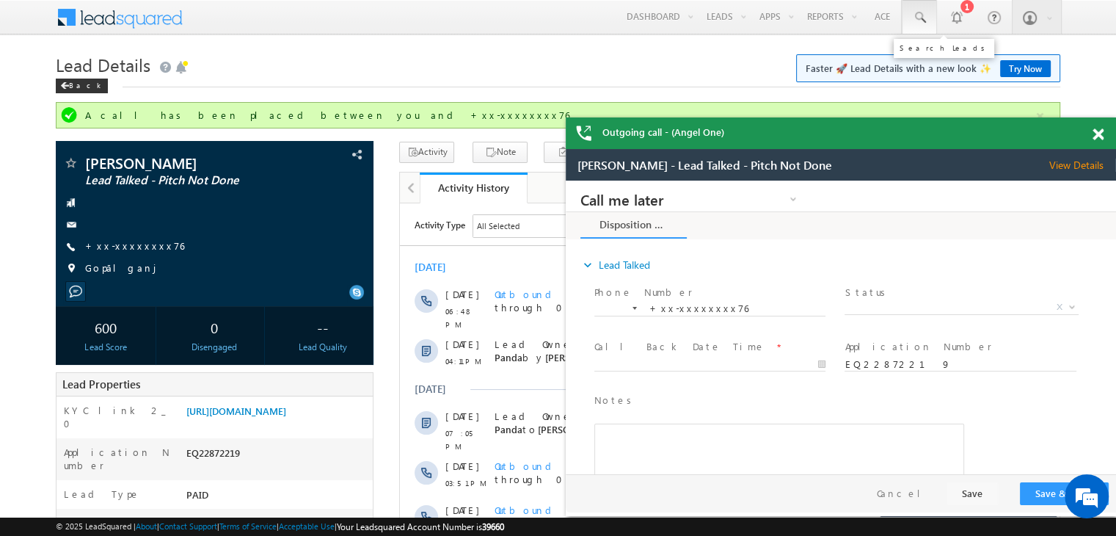
click at [913, 14] on span at bounding box center [919, 17] width 15 height 15
paste input "EQ23471007"
click at [922, 10] on span at bounding box center [919, 17] width 15 height 15
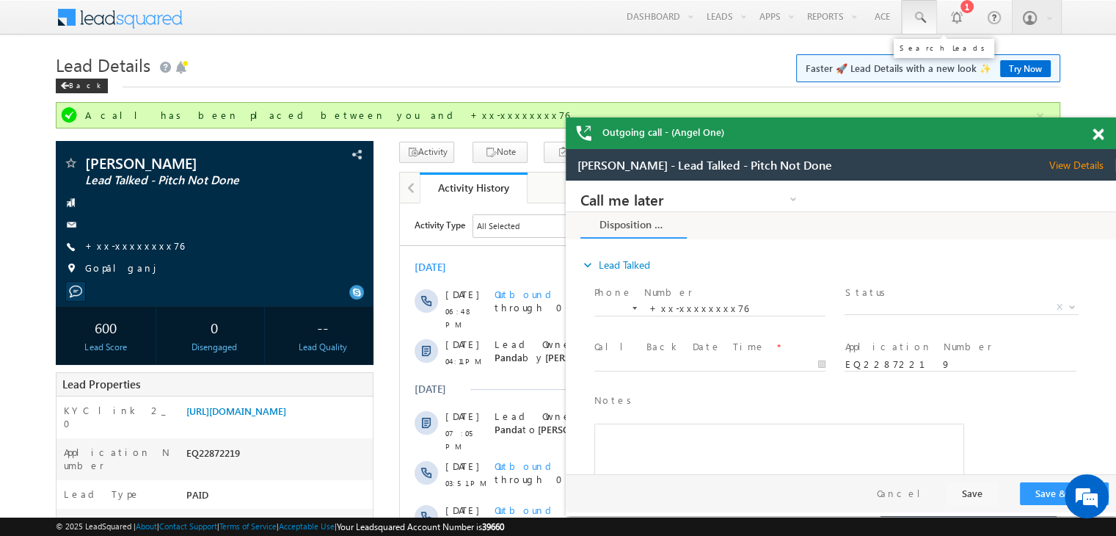
click at [920, 17] on span at bounding box center [919, 17] width 15 height 15
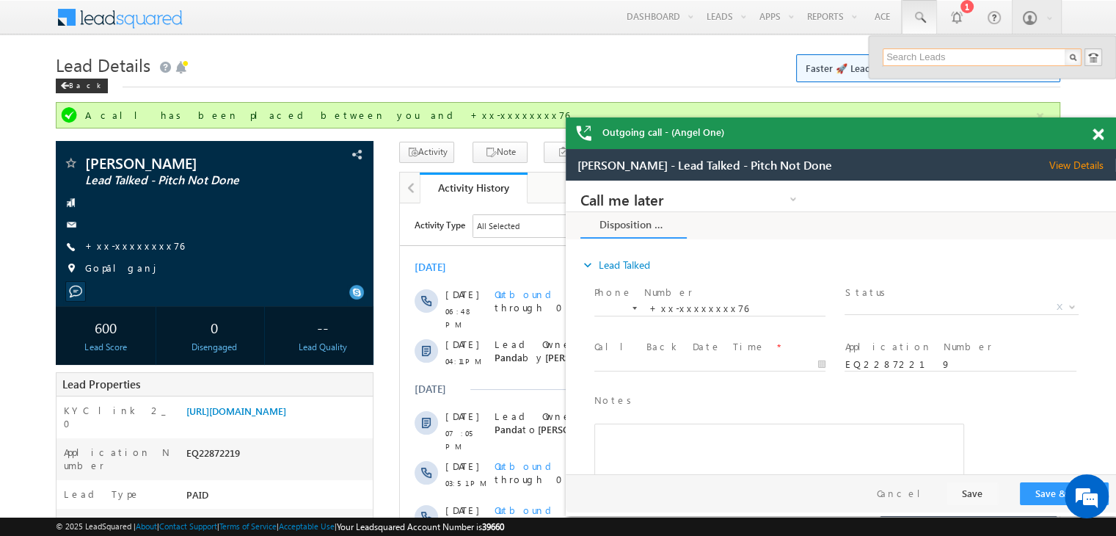
paste input "EQ23471007"
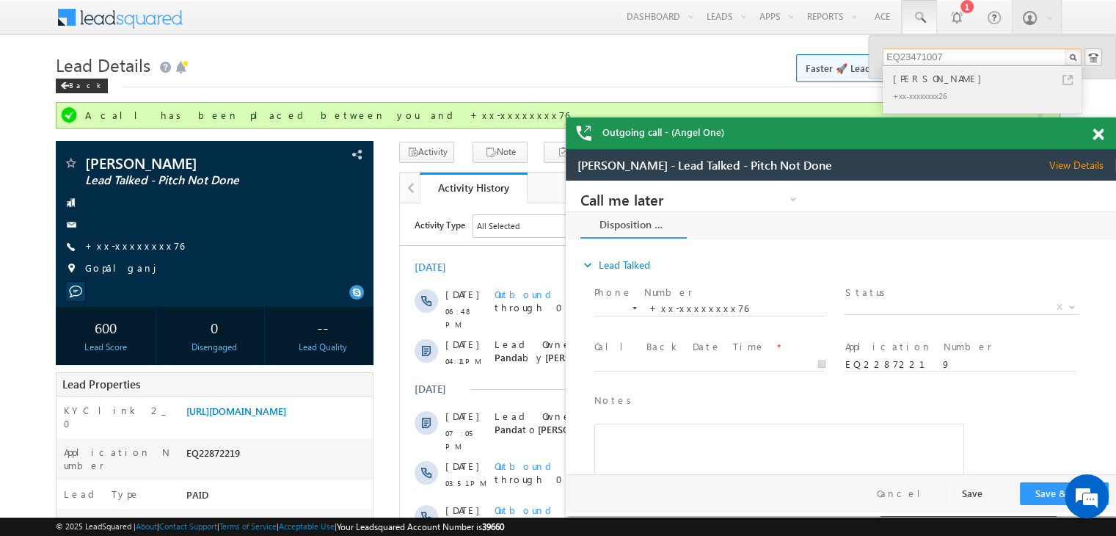
type input "EQ23471007"
click at [920, 77] on div "[PERSON_NAME]" at bounding box center [988, 78] width 197 height 16
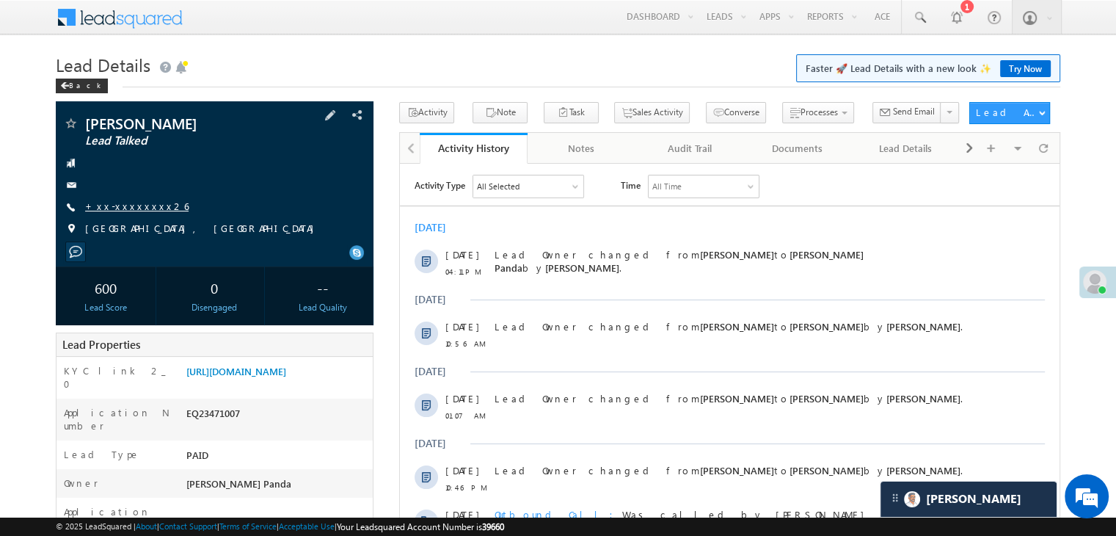
click at [112, 205] on link "+xx-xxxxxxxx26" at bounding box center [136, 206] width 103 height 12
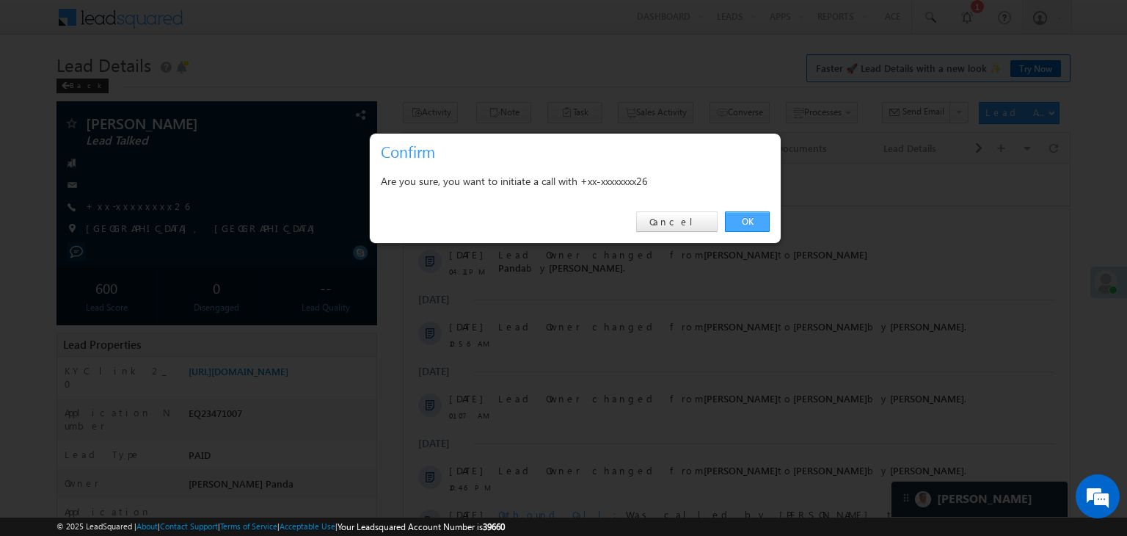
drag, startPoint x: 747, startPoint y: 215, endPoint x: 305, endPoint y: 11, distance: 487.2
click at [747, 215] on link "OK" at bounding box center [747, 221] width 45 height 21
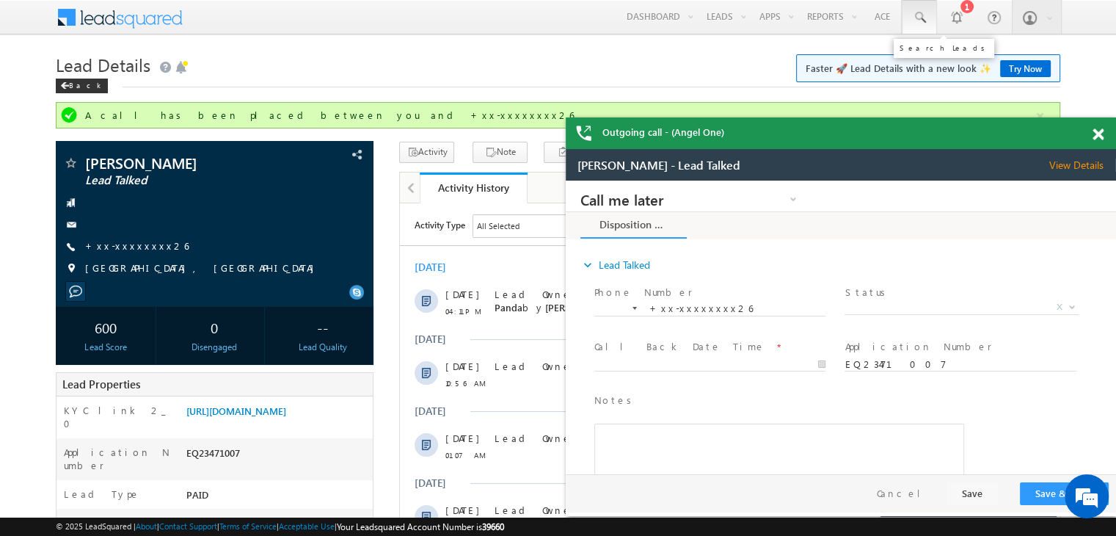
click at [919, 17] on span at bounding box center [919, 17] width 15 height 15
paste input "EQ24554812"
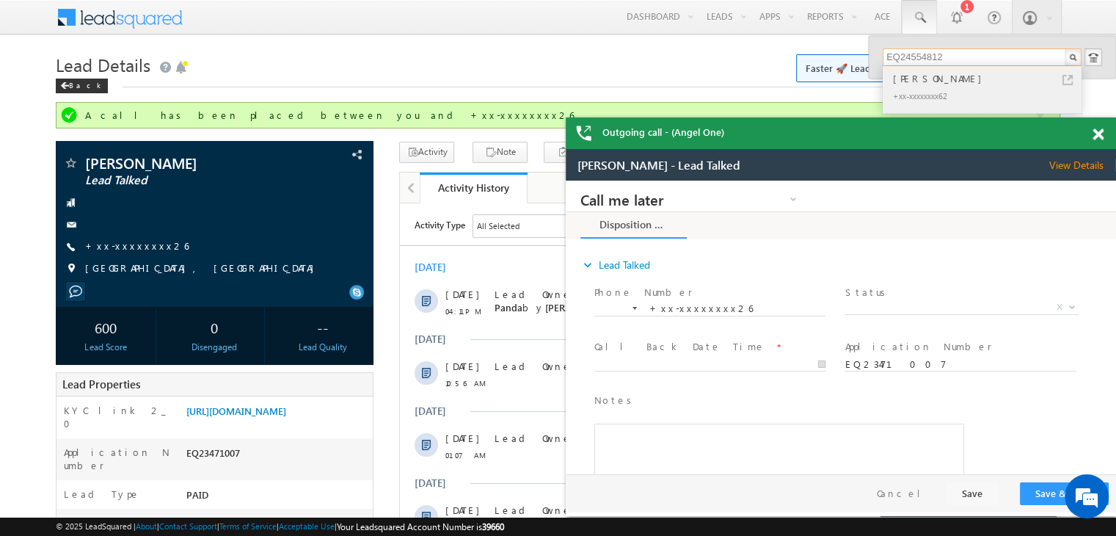
type input "EQ24554812"
click at [907, 81] on div "[PERSON_NAME]" at bounding box center [988, 78] width 197 height 16
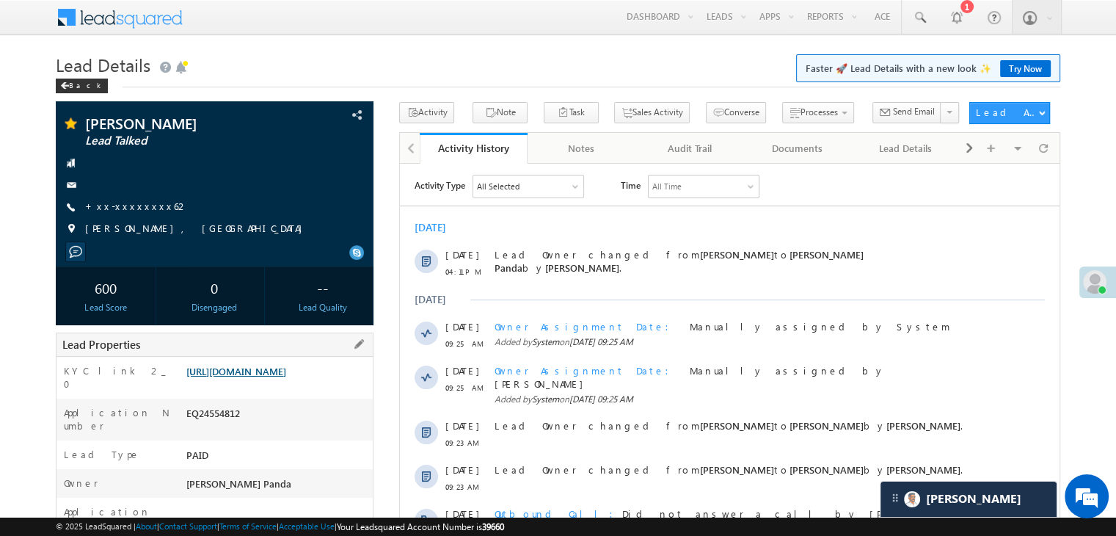
click at [274, 377] on link "[URL][DOMAIN_NAME]" at bounding box center [236, 371] width 100 height 12
click at [117, 205] on link "+xx-xxxxxxxx62" at bounding box center [136, 206] width 103 height 12
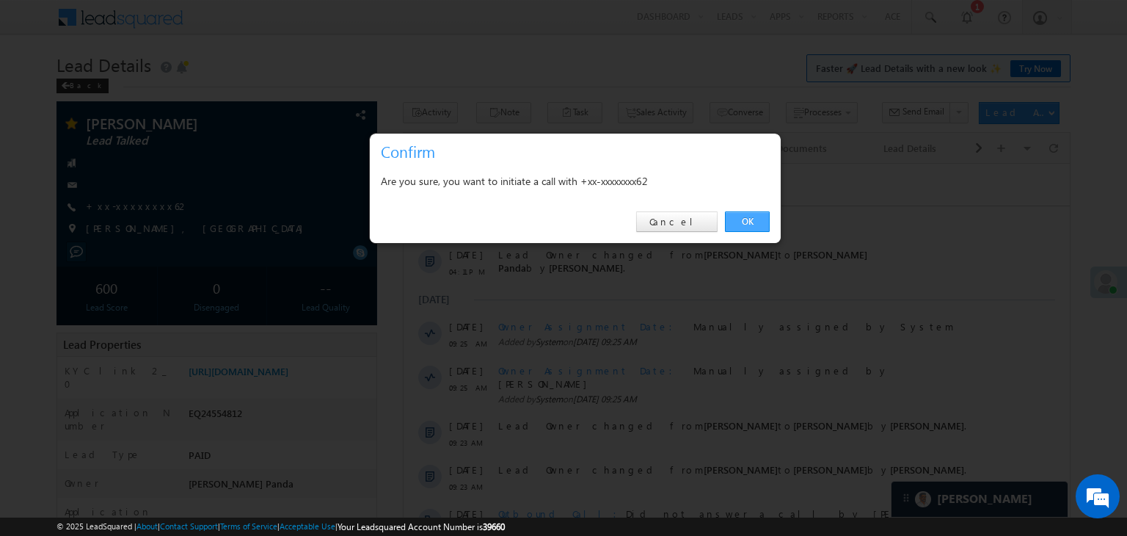
click at [745, 219] on link "OK" at bounding box center [747, 221] width 45 height 21
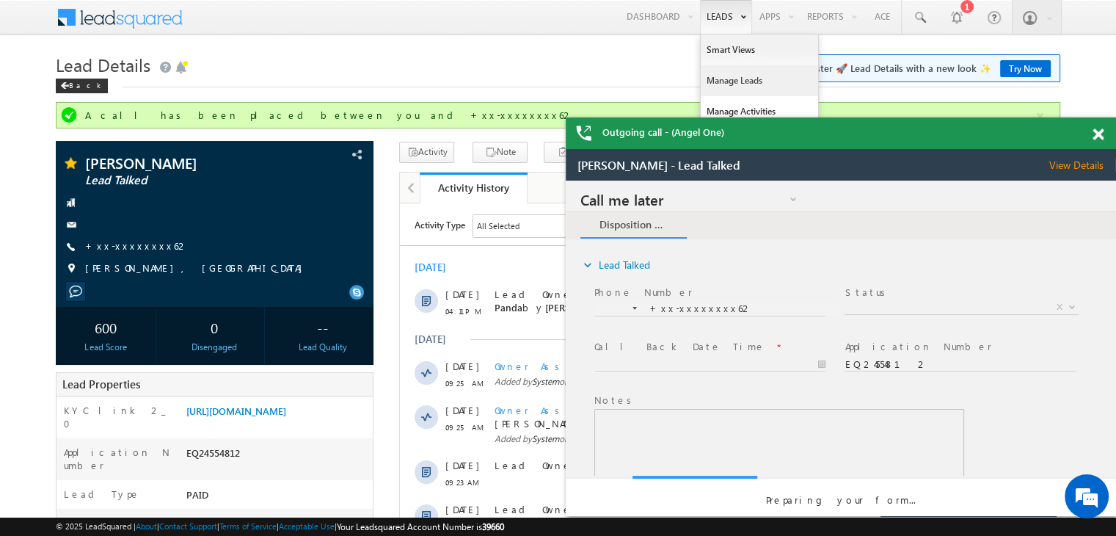
click at [721, 76] on link "Manage Leads" at bounding box center [759, 80] width 117 height 31
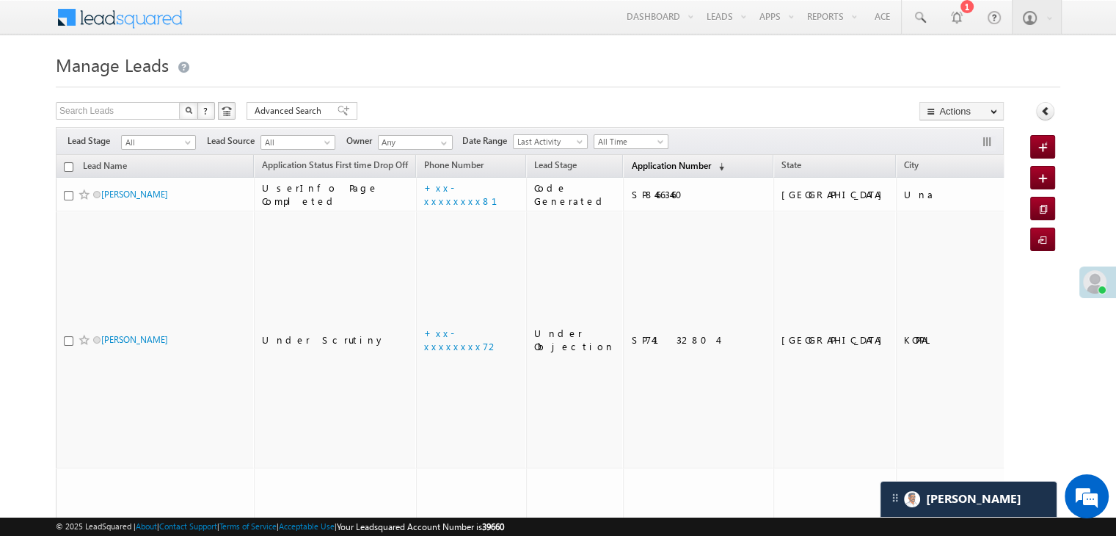
click at [646, 162] on span "Application Number" at bounding box center [670, 165] width 79 height 11
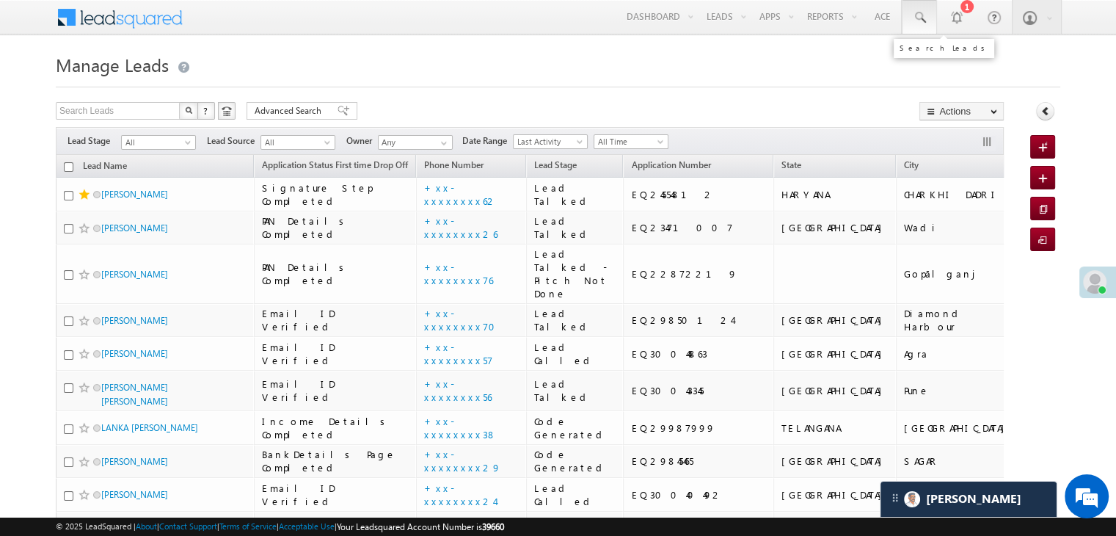
click at [917, 13] on span at bounding box center [919, 17] width 15 height 15
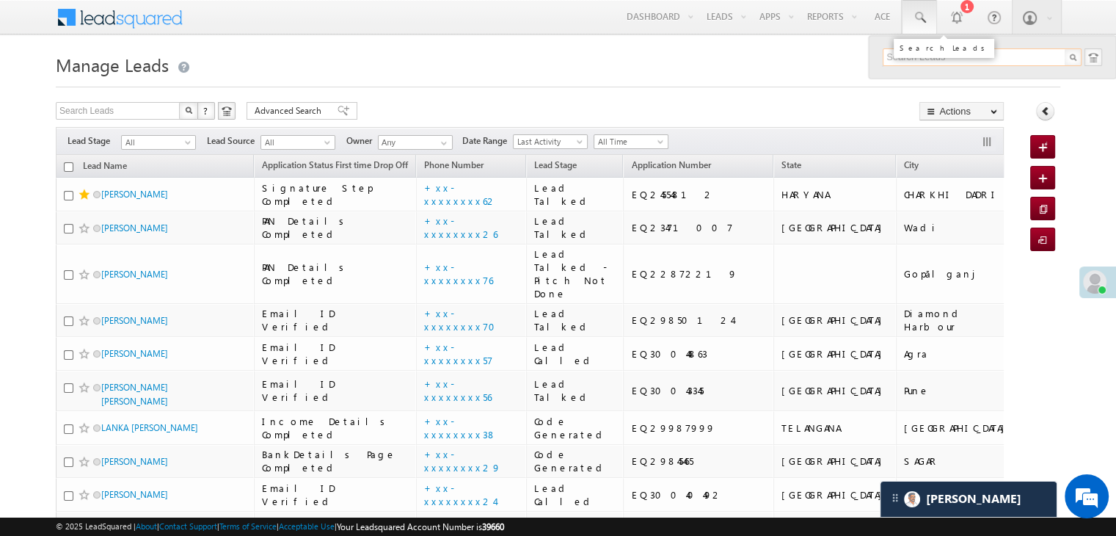
paste input "EQ22884453"
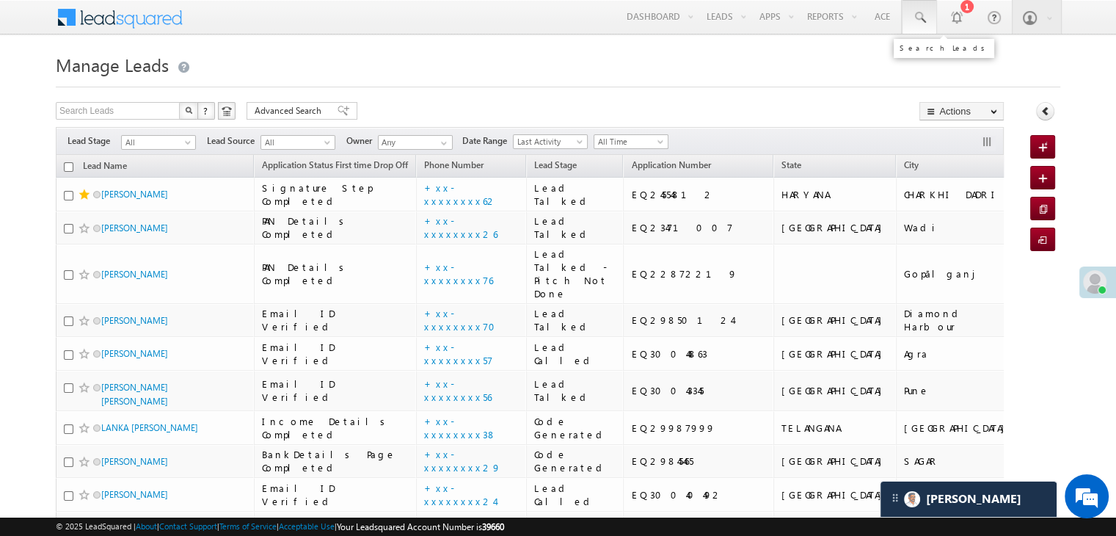
click at [919, 19] on span at bounding box center [919, 17] width 15 height 15
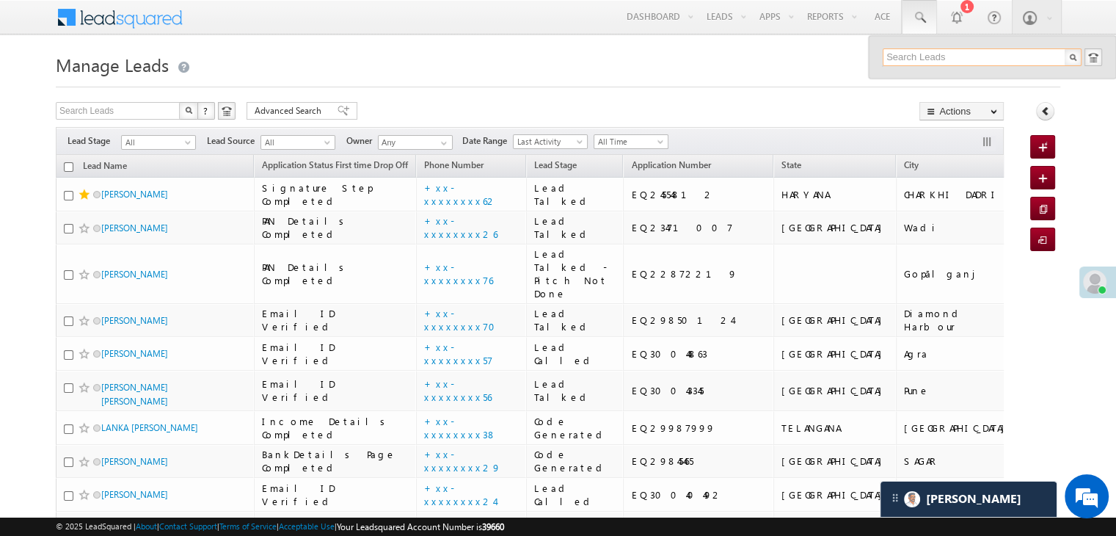
paste input "EQ22884453"
type input "EQ22884453"
click at [898, 77] on div "Pavan Yadav" at bounding box center [988, 78] width 197 height 16
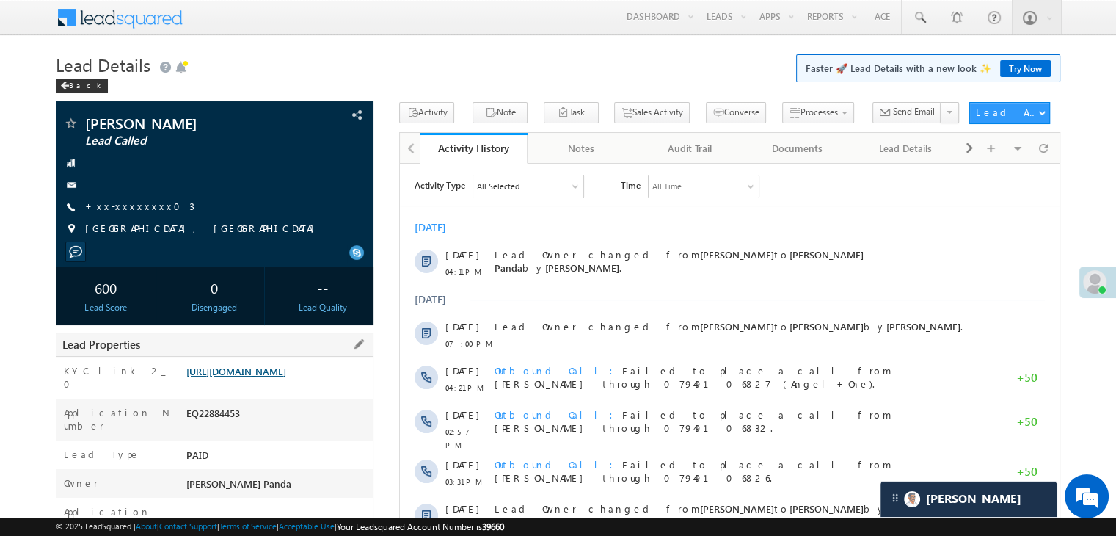
scroll to position [147, 0]
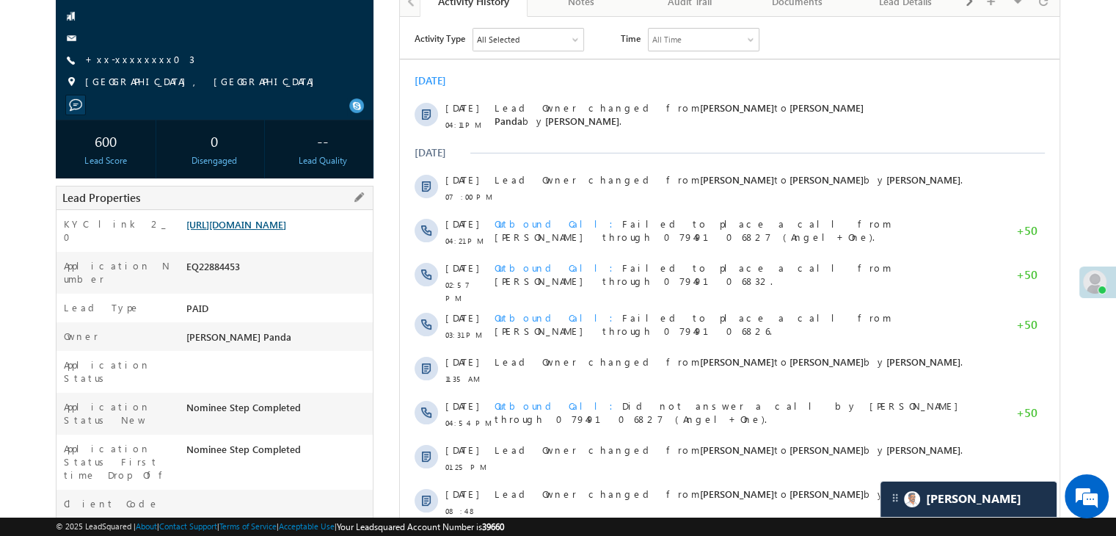
click at [286, 230] on link "[URL][DOMAIN_NAME]" at bounding box center [236, 224] width 100 height 12
click at [117, 54] on link "+xx-xxxxxxxx03" at bounding box center [139, 59] width 109 height 12
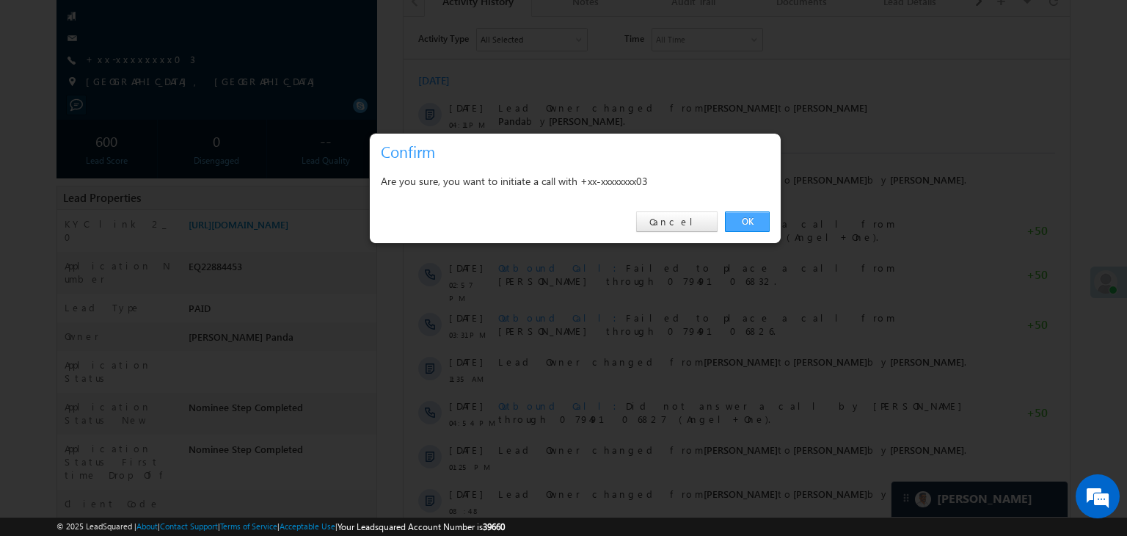
click at [746, 219] on link "OK" at bounding box center [747, 221] width 45 height 21
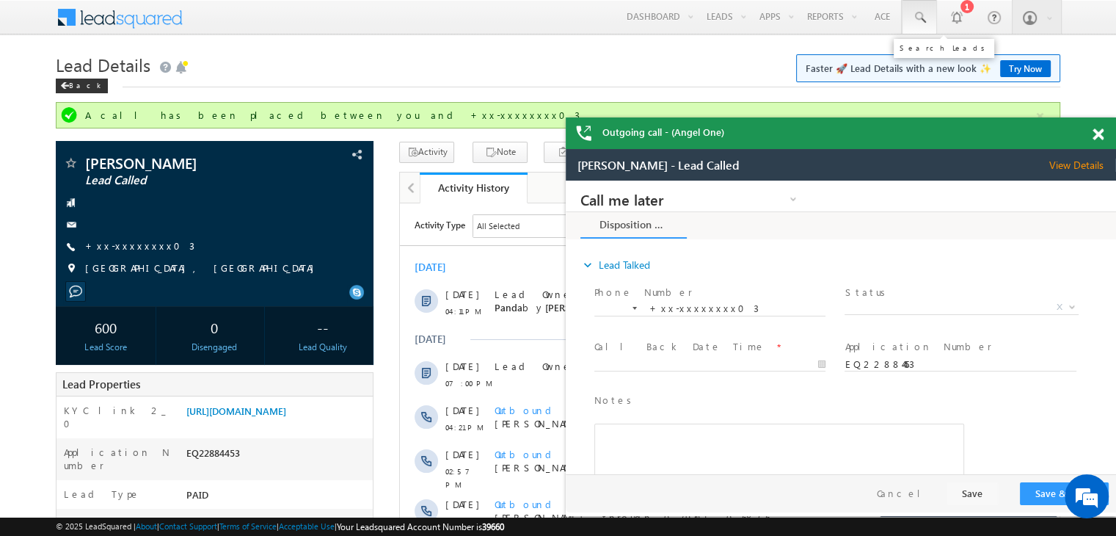
click at [919, 13] on span at bounding box center [919, 17] width 15 height 15
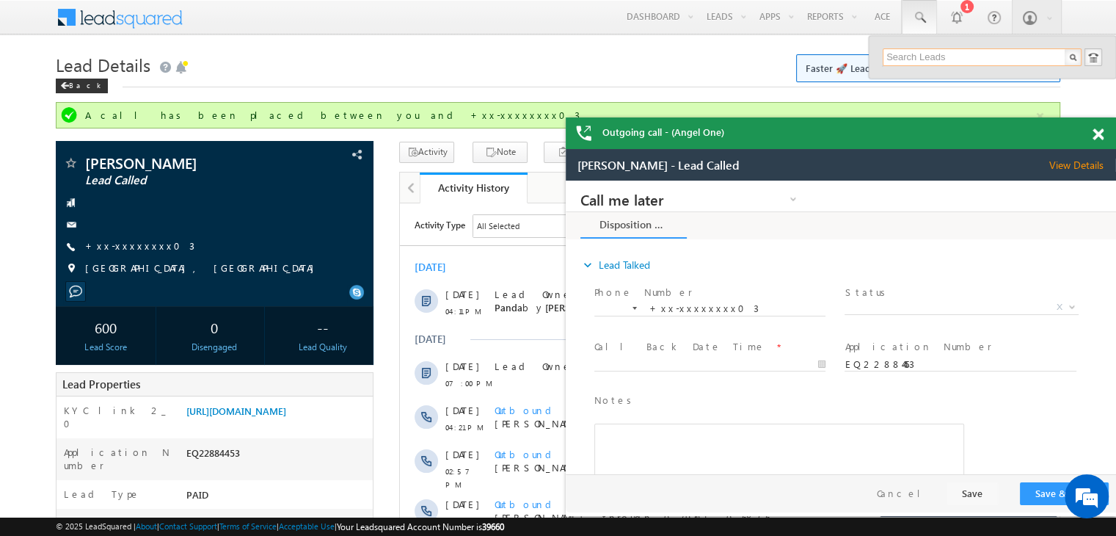
paste input "EQ22155546"
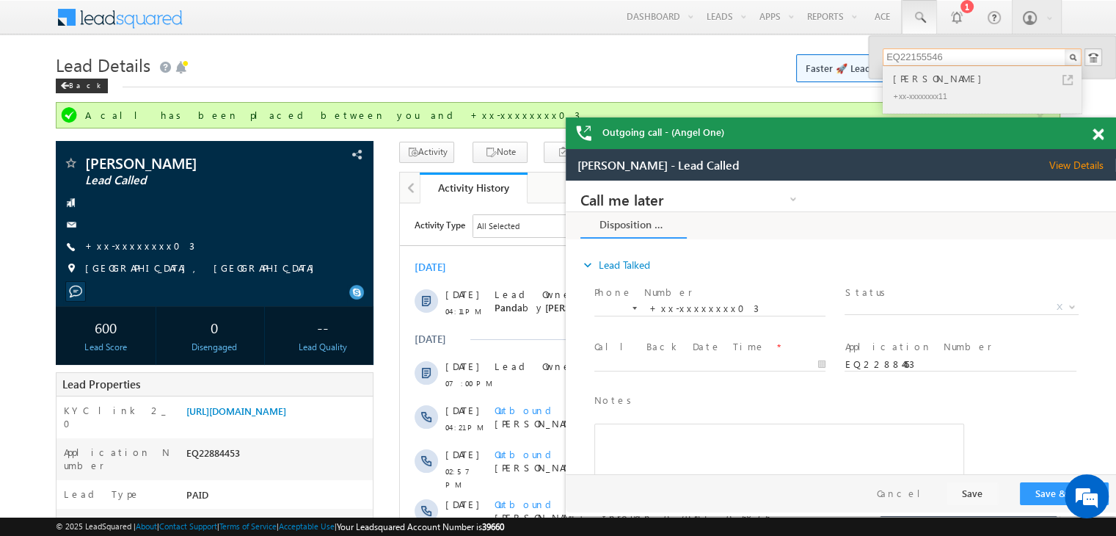
type input "EQ22155546"
click at [915, 77] on div "[PERSON_NAME]" at bounding box center [988, 78] width 197 height 16
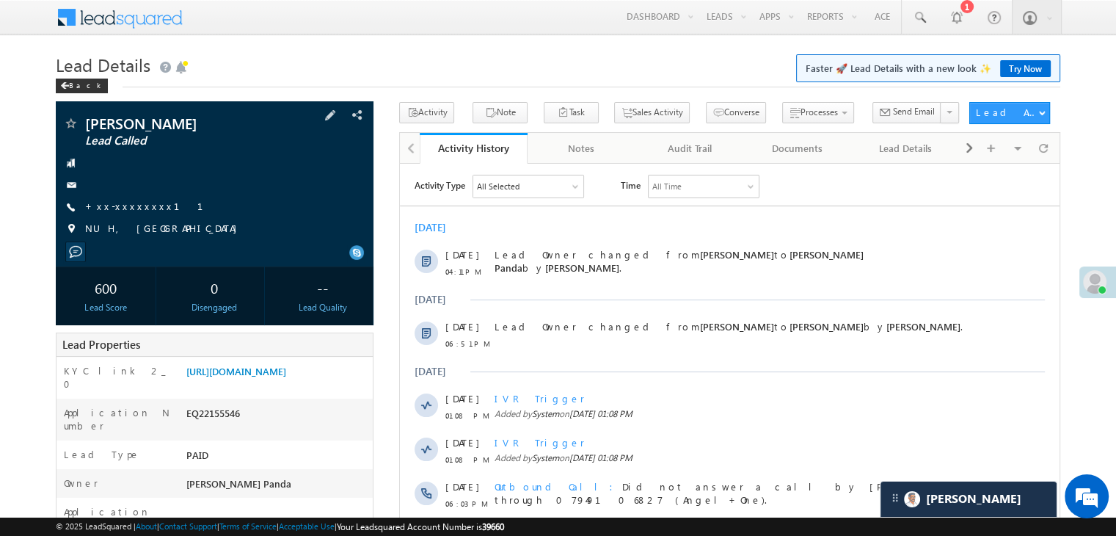
scroll to position [220, 0]
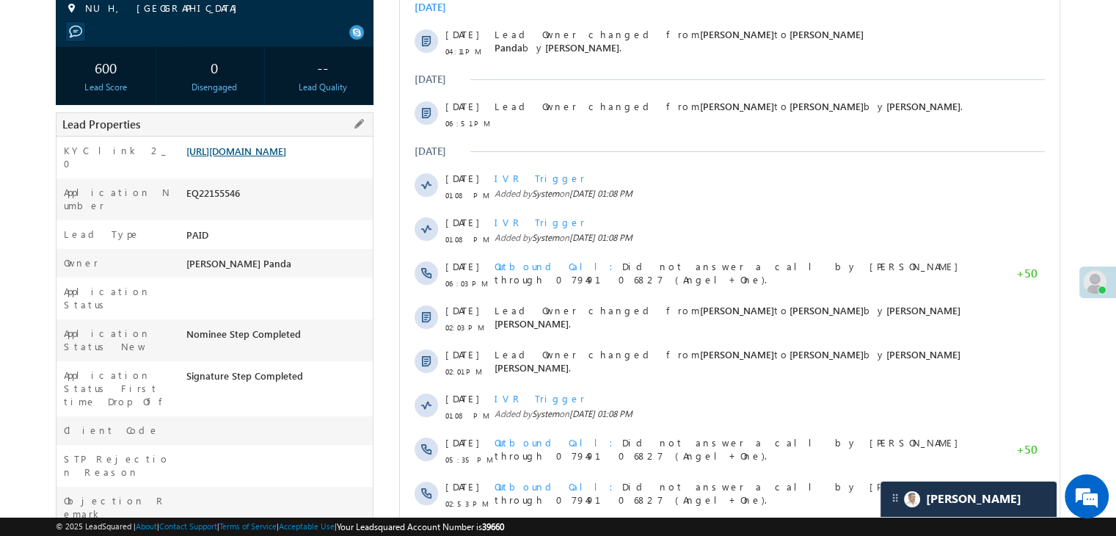
click at [286, 157] on link "[URL][DOMAIN_NAME]" at bounding box center [236, 151] width 100 height 12
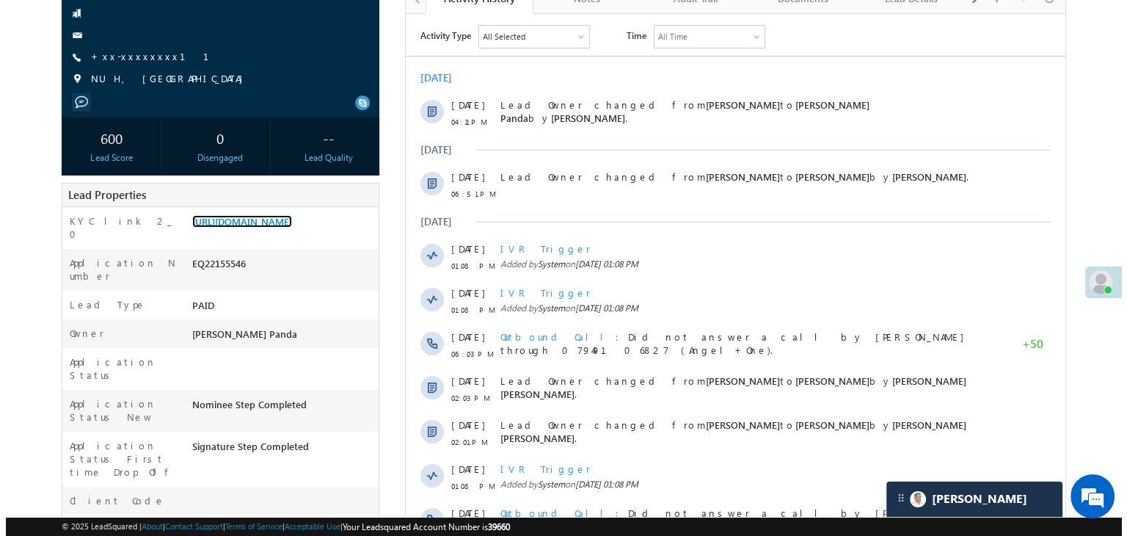
scroll to position [147, 0]
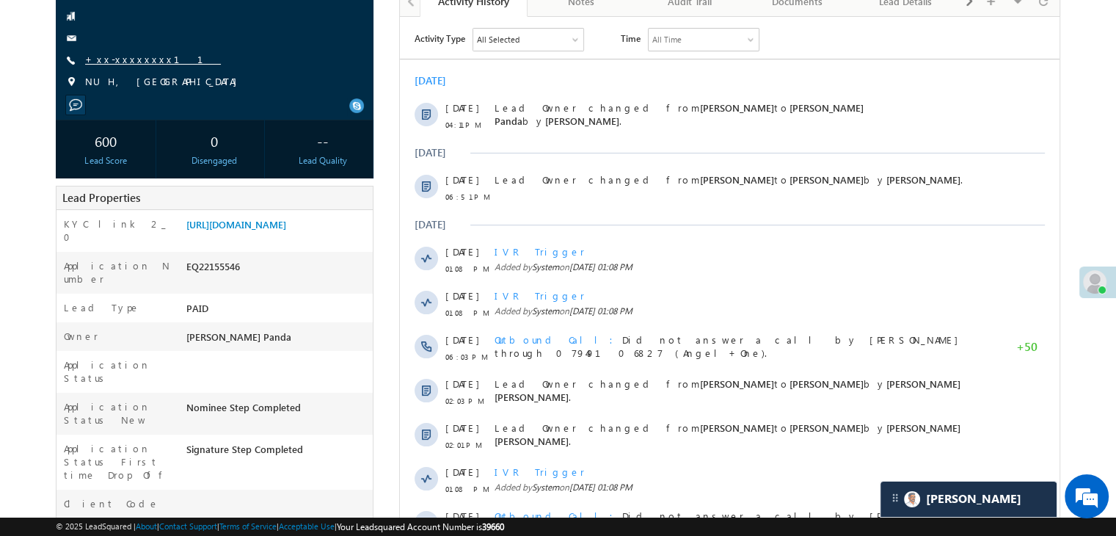
click at [120, 62] on link "+xx-xxxxxxxx11" at bounding box center [153, 59] width 136 height 12
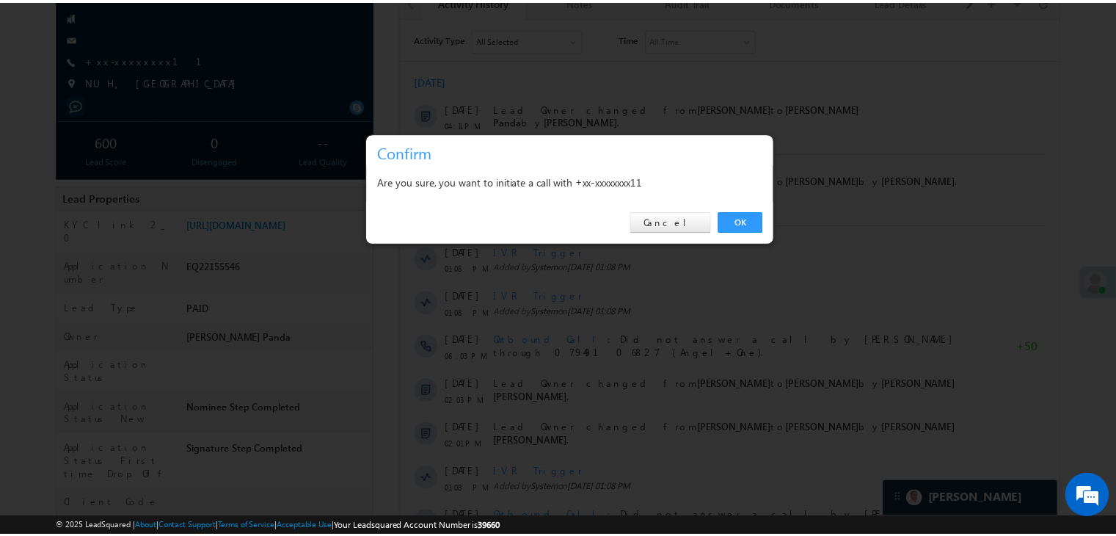
scroll to position [0, 0]
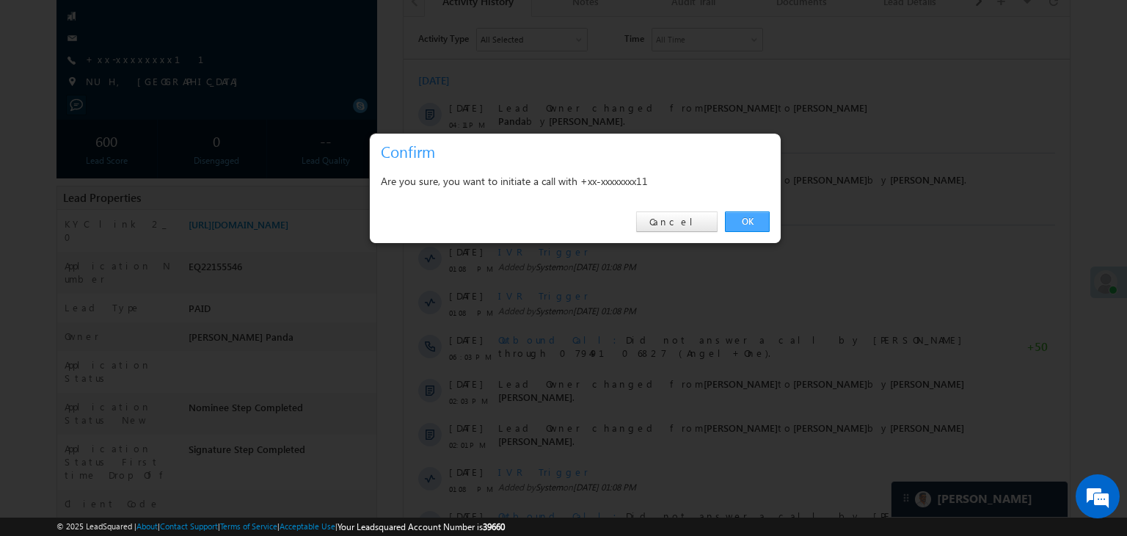
click at [746, 216] on link "OK" at bounding box center [747, 221] width 45 height 21
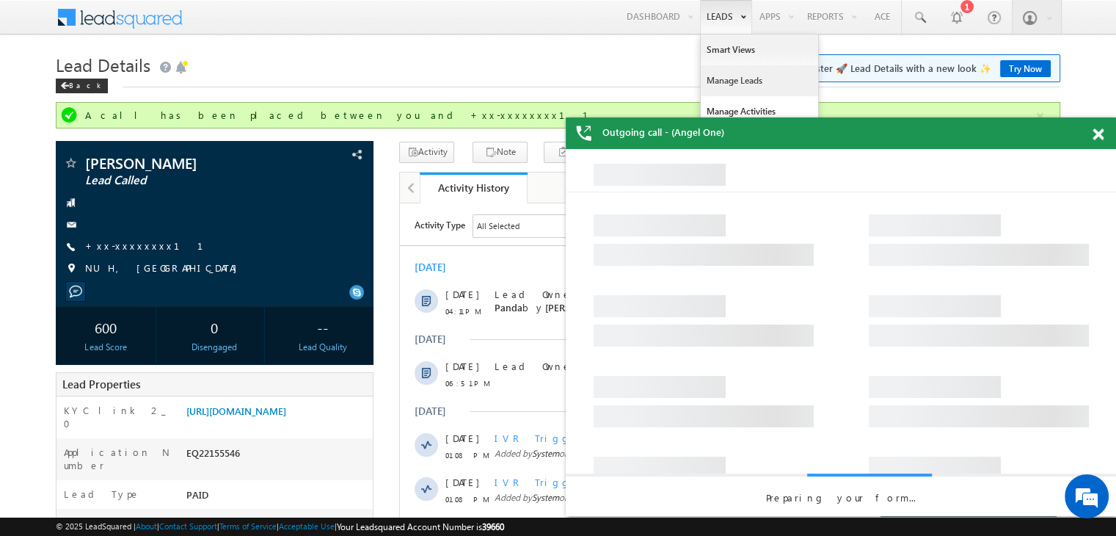
click at [728, 80] on link "Manage Leads" at bounding box center [759, 80] width 117 height 31
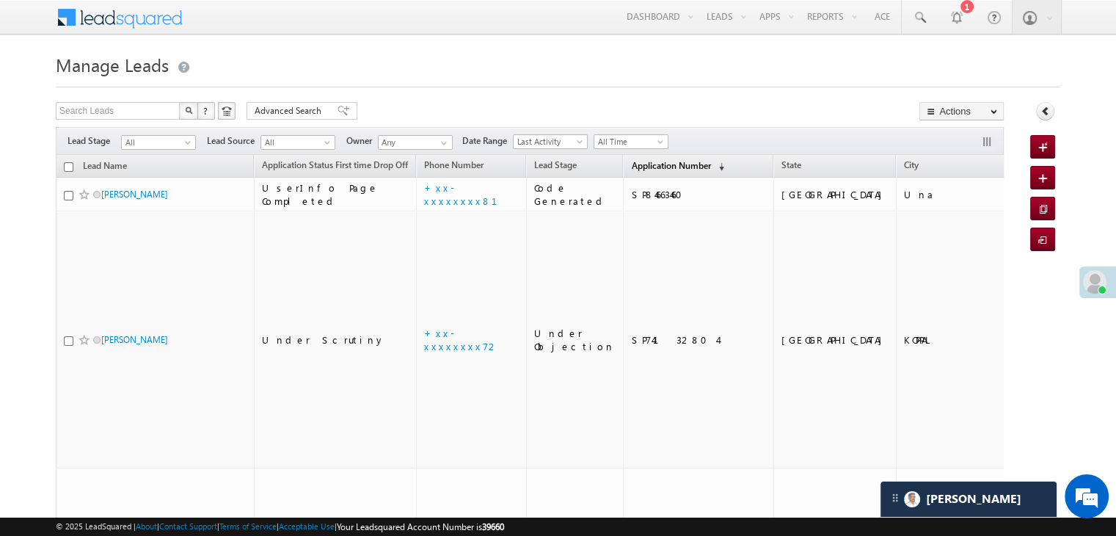
click at [637, 162] on span "Application Number" at bounding box center [670, 165] width 79 height 11
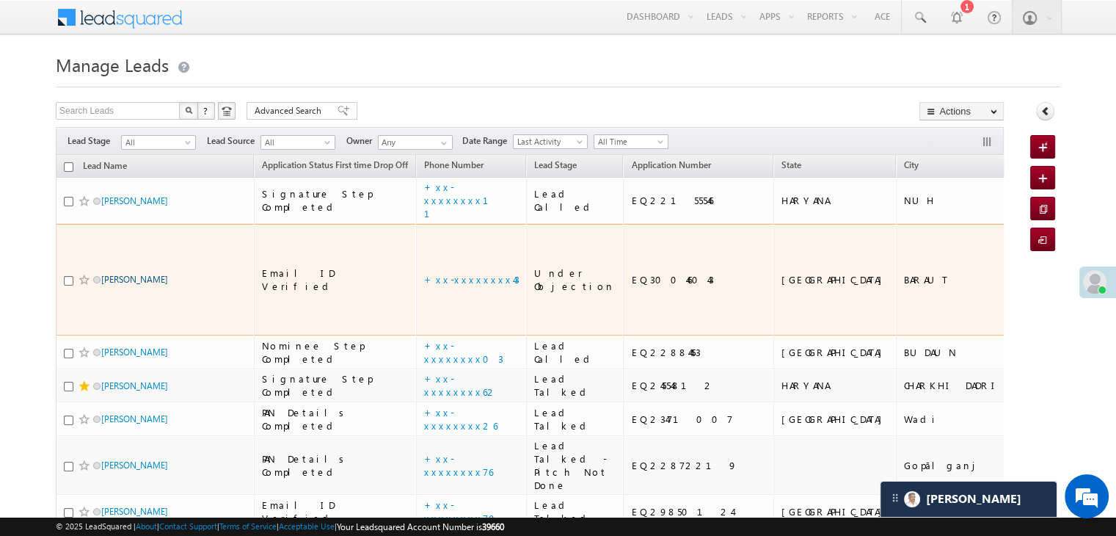
click at [138, 285] on link "[PERSON_NAME]" at bounding box center [134, 279] width 67 height 11
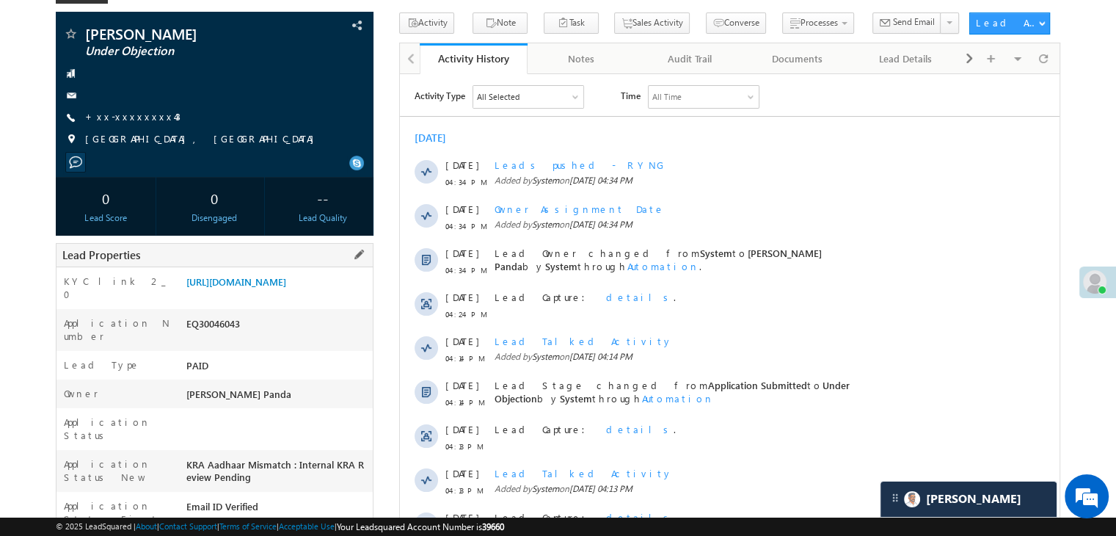
scroll to position [73, 0]
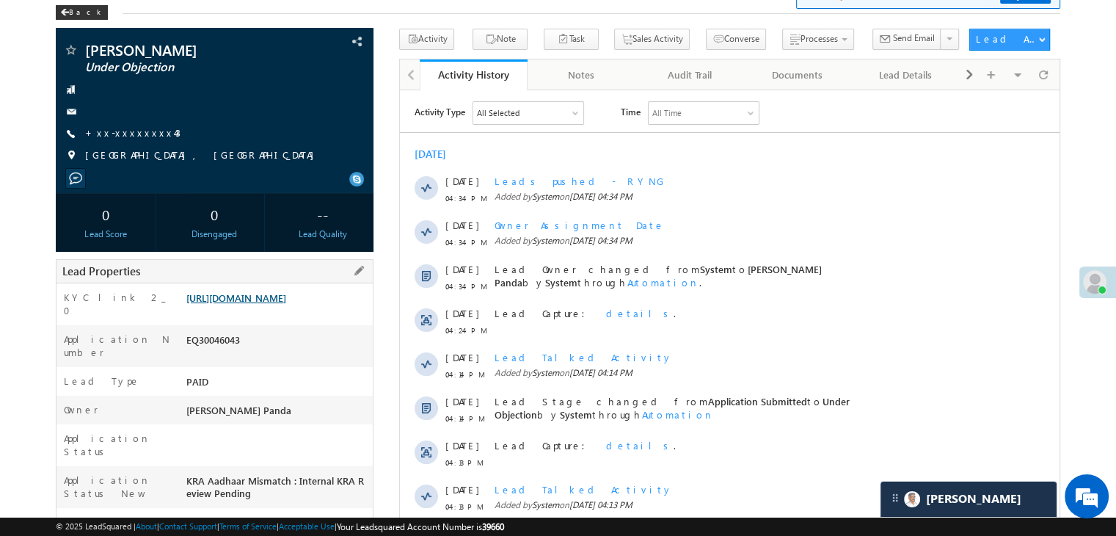
click at [281, 299] on link "[URL][DOMAIN_NAME]" at bounding box center [236, 297] width 100 height 12
click at [123, 133] on link "+xx-xxxxxxxx43" at bounding box center [132, 132] width 95 height 12
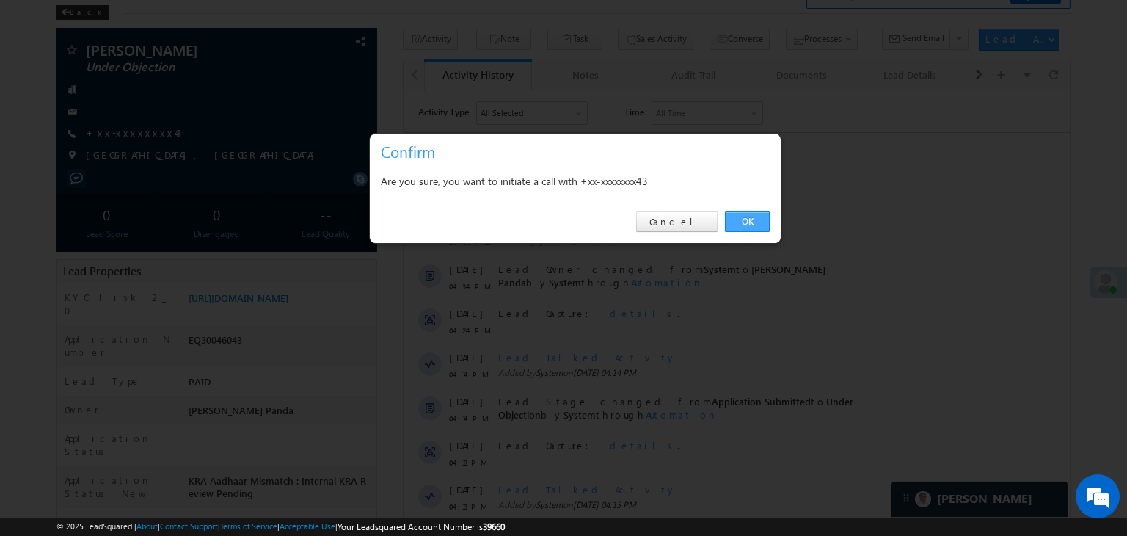
click at [748, 221] on link "OK" at bounding box center [747, 221] width 45 height 21
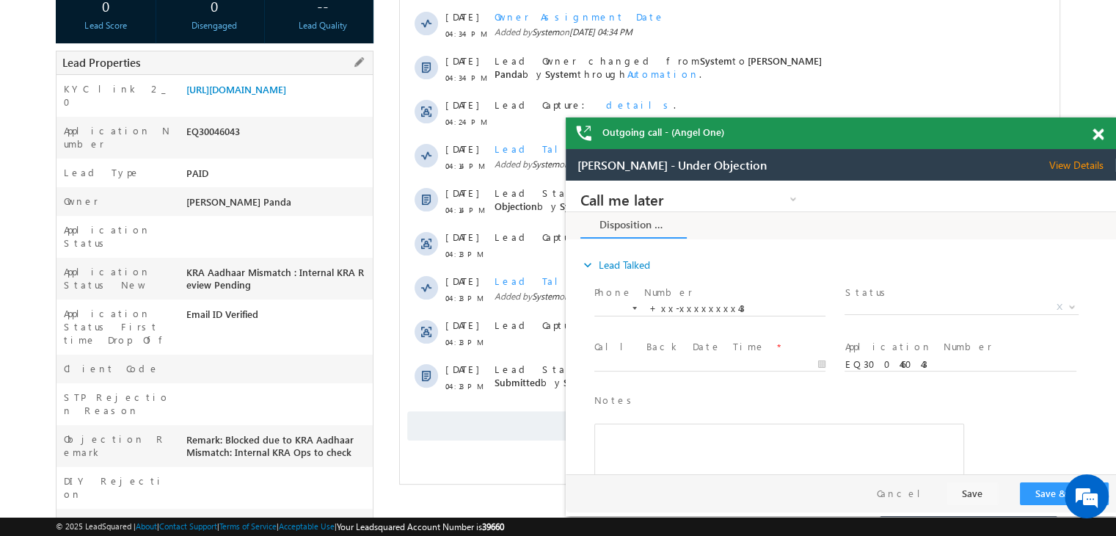
scroll to position [112, 0]
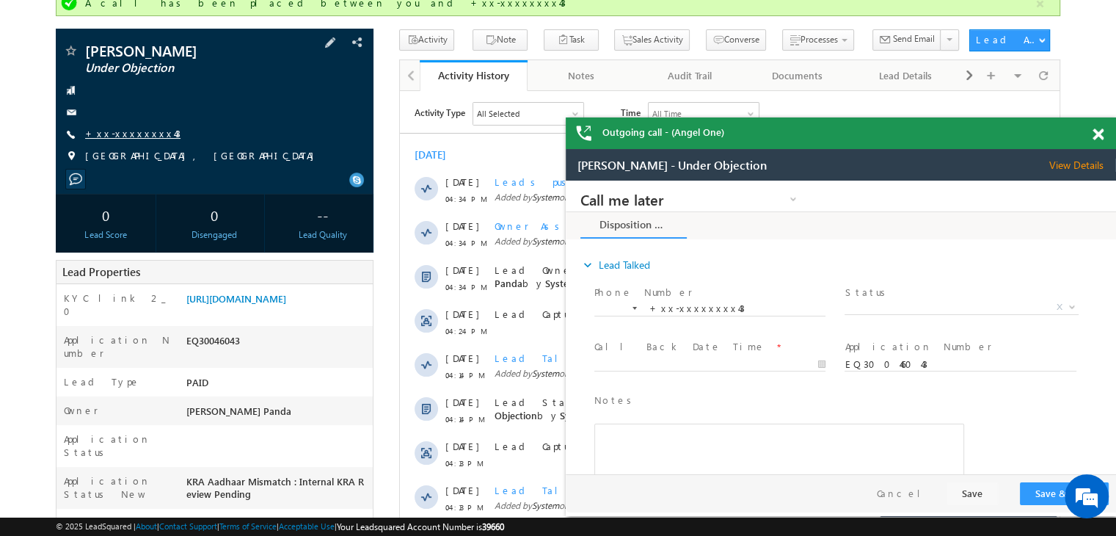
click at [110, 135] on link "+xx-xxxxxxxx43" at bounding box center [132, 133] width 95 height 12
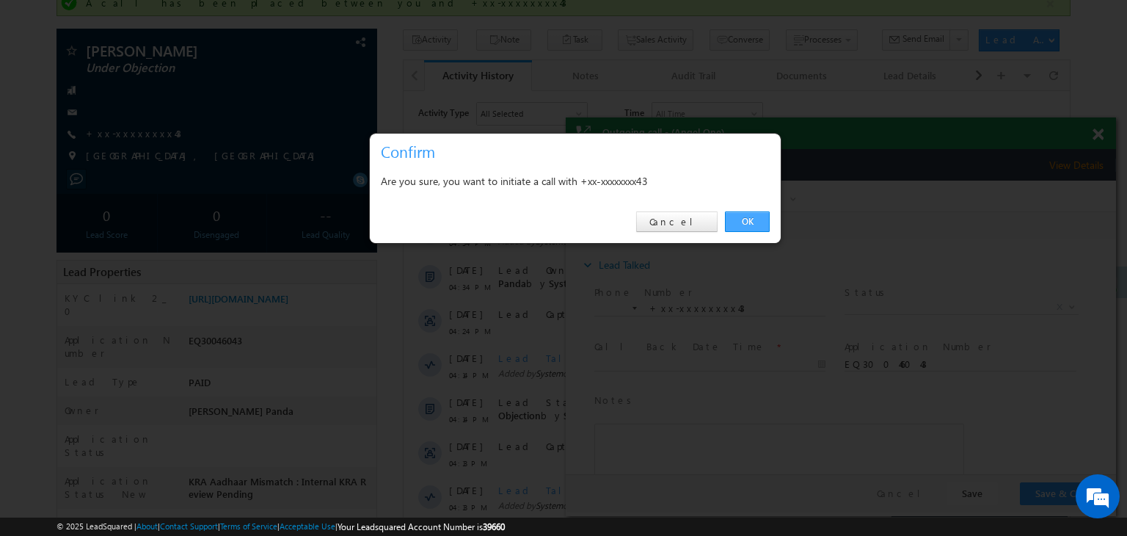
click at [747, 224] on link "OK" at bounding box center [747, 221] width 45 height 21
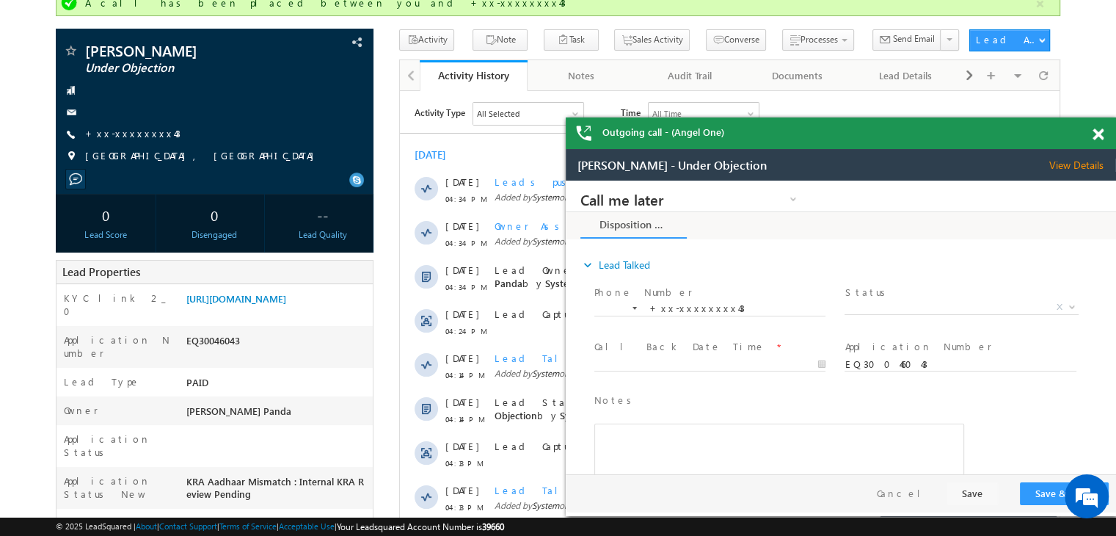
scroll to position [0, 0]
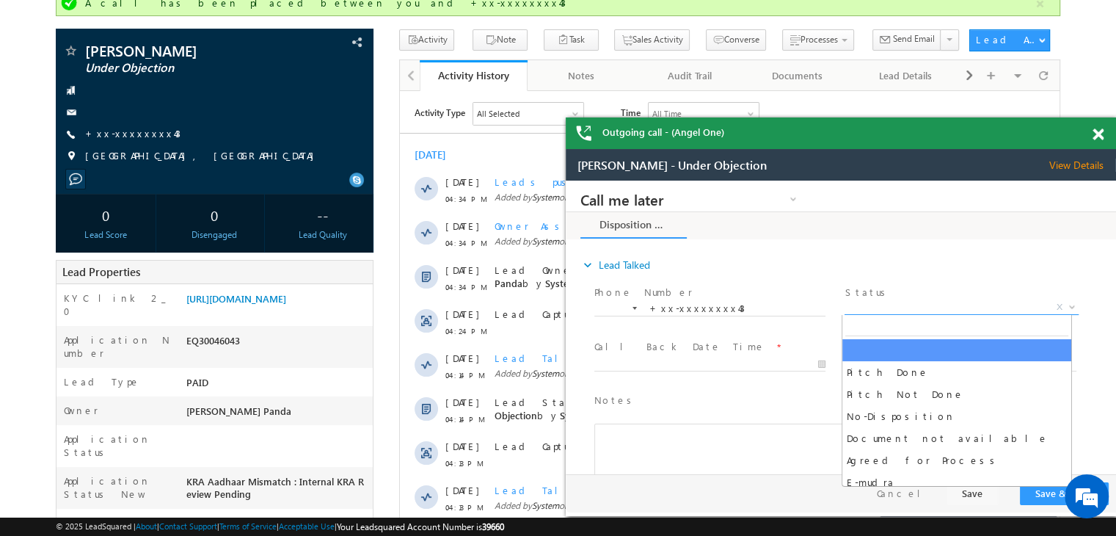
click at [975, 308] on span "X" at bounding box center [961, 307] width 233 height 15
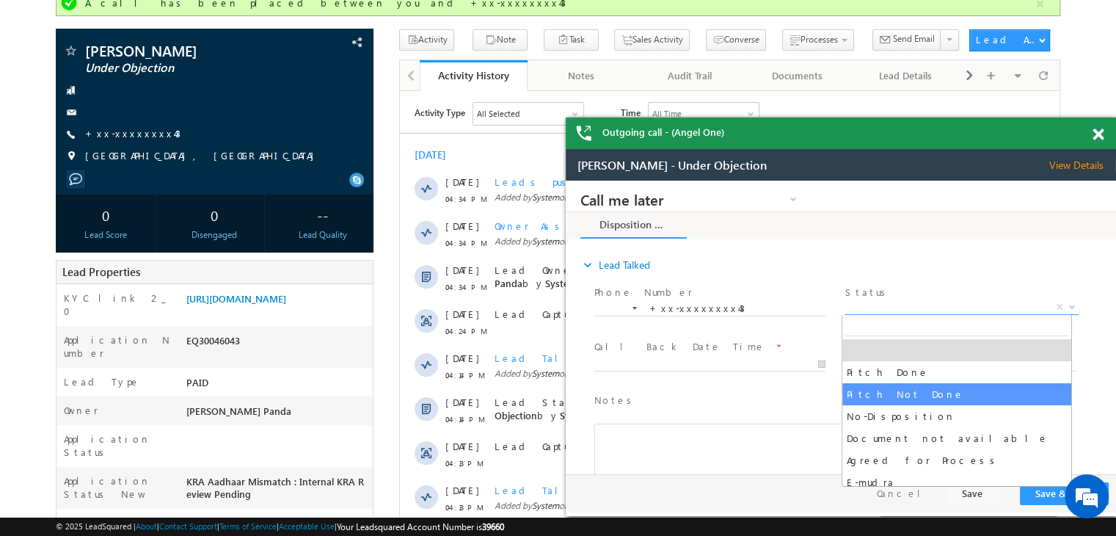
select select "Pitch Not Done"
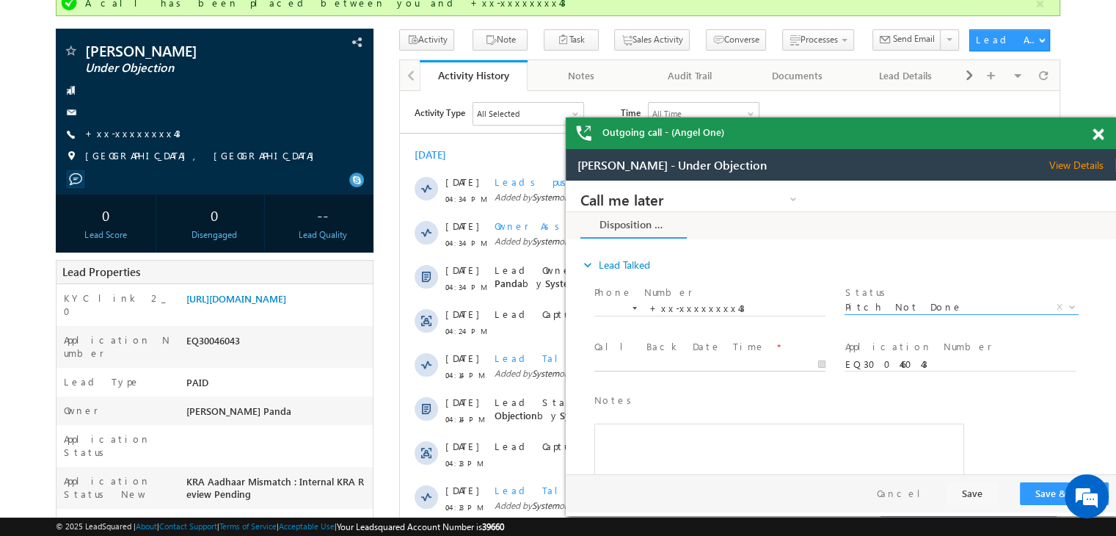
type input "10/05/25 4:38 PM"
click at [759, 370] on input "10/05/25 4:38 PM" at bounding box center [709, 364] width 231 height 15
click at [1027, 410] on div "Notes * Editor toolbars Basic Styles Bold Italic Underline Paragraph Insert/Rem…" at bounding box center [853, 457] width 525 height 134
click at [1042, 498] on button "Save & Close" at bounding box center [1064, 493] width 89 height 23
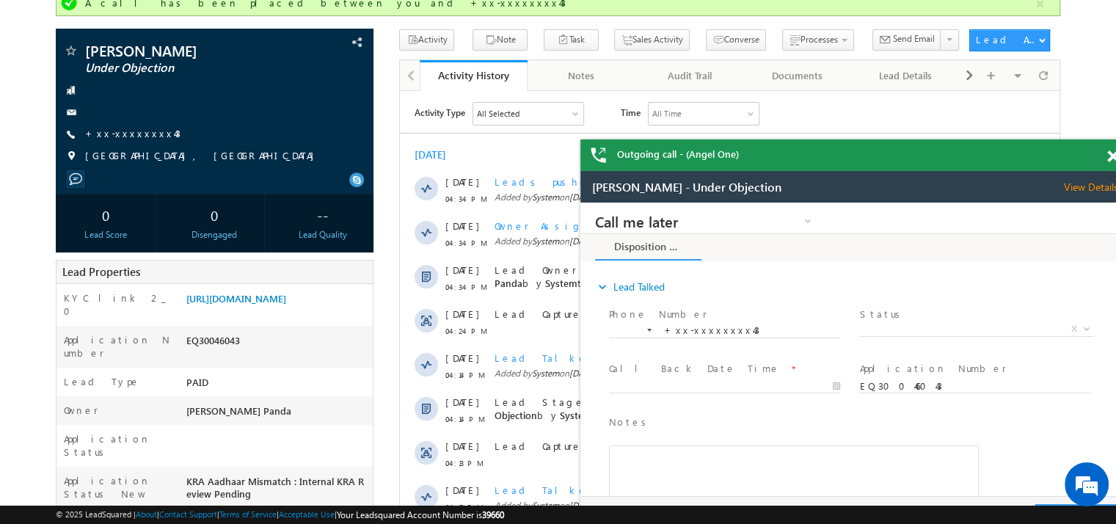
click at [1107, 159] on span at bounding box center [1112, 156] width 11 height 12
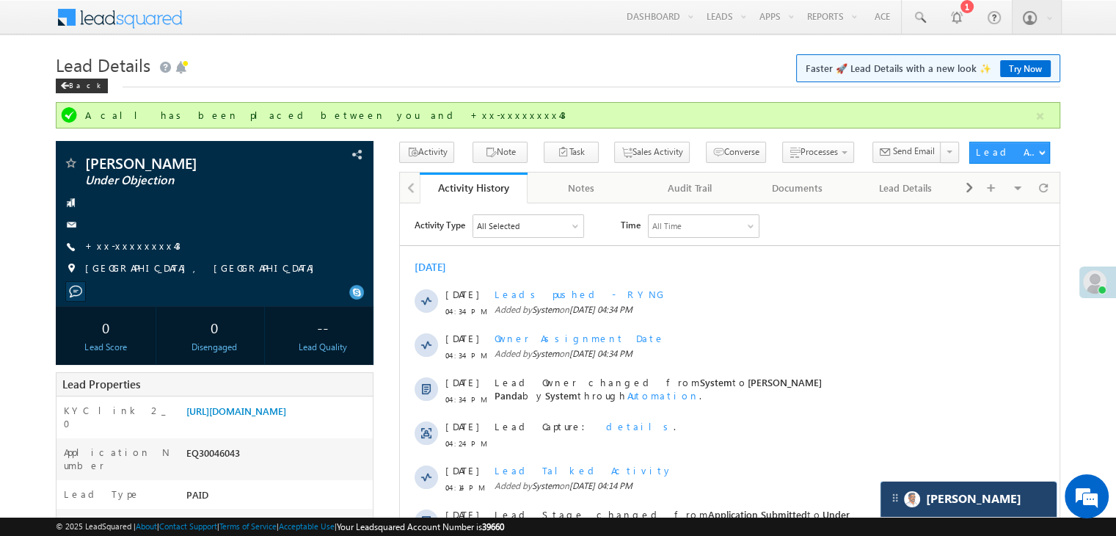
click at [962, 498] on div "[PERSON_NAME]" at bounding box center [969, 498] width 176 height 35
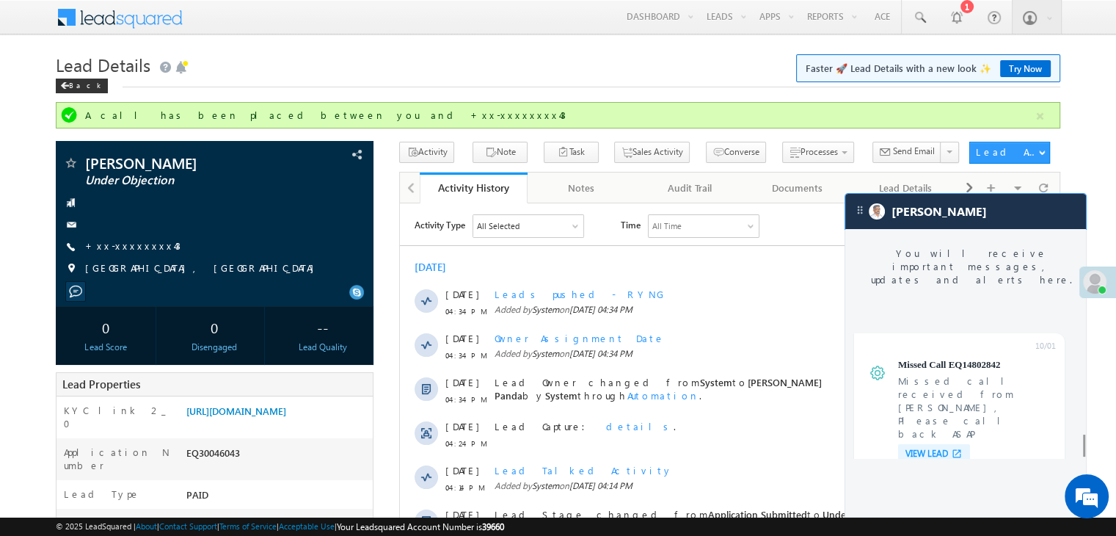
scroll to position [5771, 0]
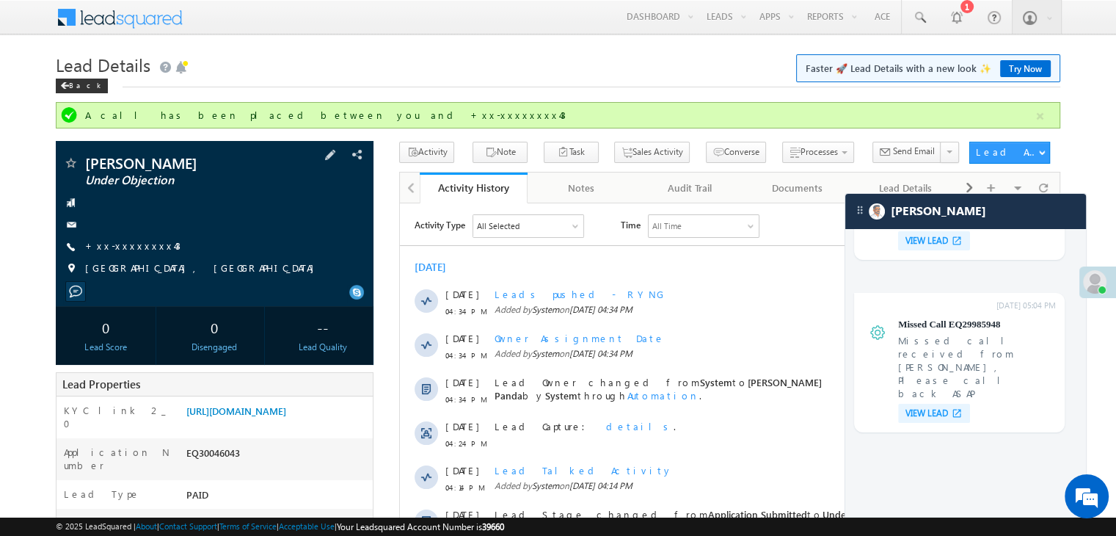
click at [116, 252] on span "+xx-xxxxxxxx43" at bounding box center [132, 246] width 95 height 15
click at [147, 247] on link "+xx-xxxxxxxx43" at bounding box center [132, 245] width 95 height 12
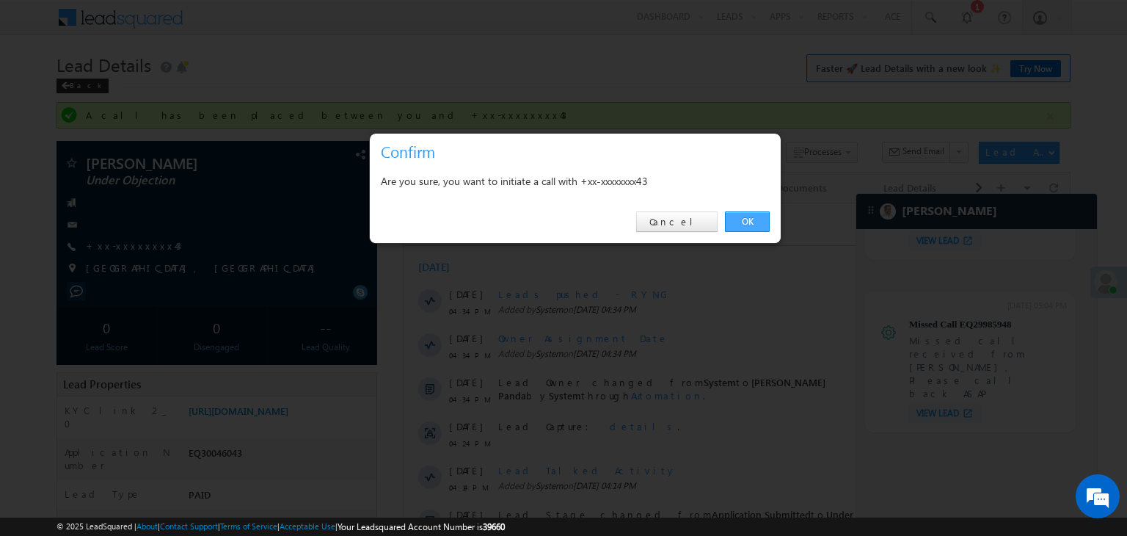
click at [746, 224] on link "OK" at bounding box center [747, 221] width 45 height 21
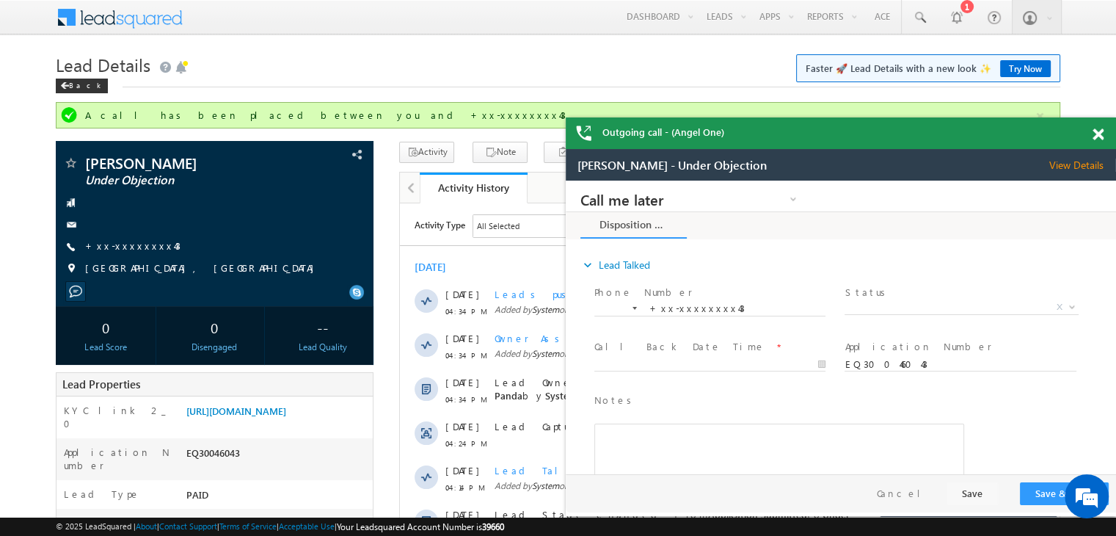
scroll to position [5840, 0]
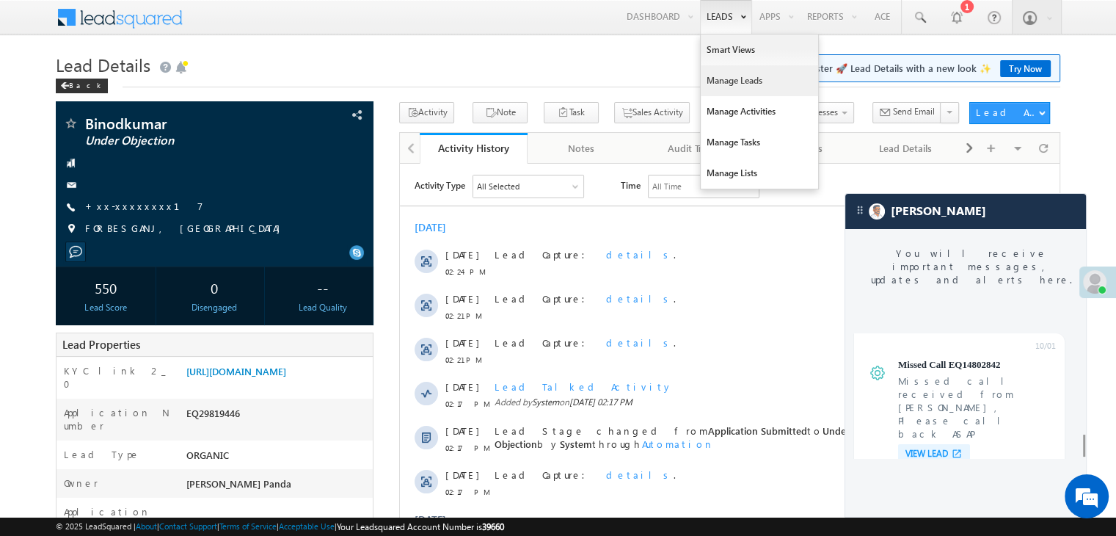
scroll to position [5771, 0]
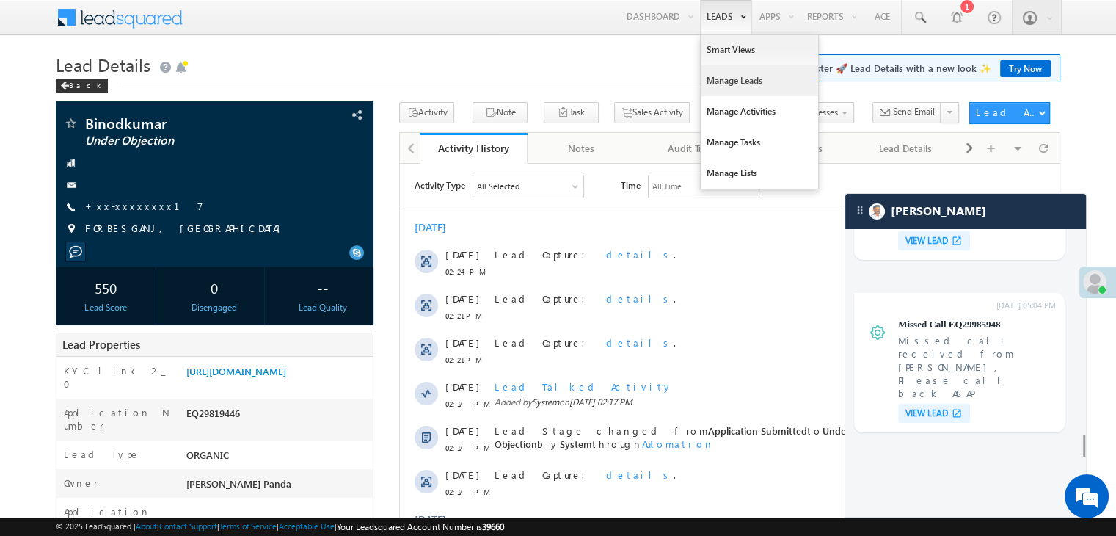
click at [729, 74] on link "Manage Leads" at bounding box center [759, 80] width 117 height 31
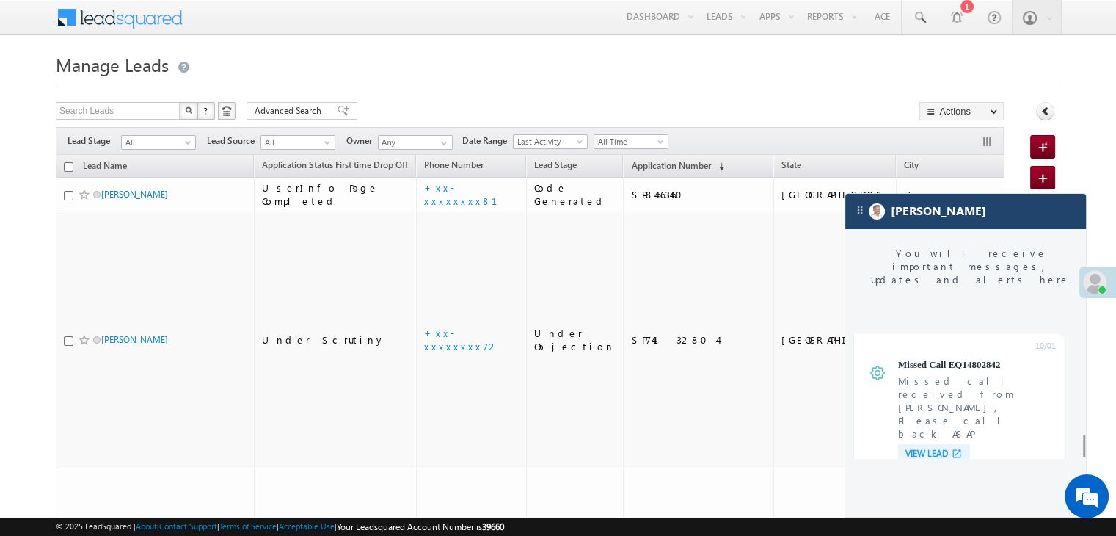
scroll to position [5771, 0]
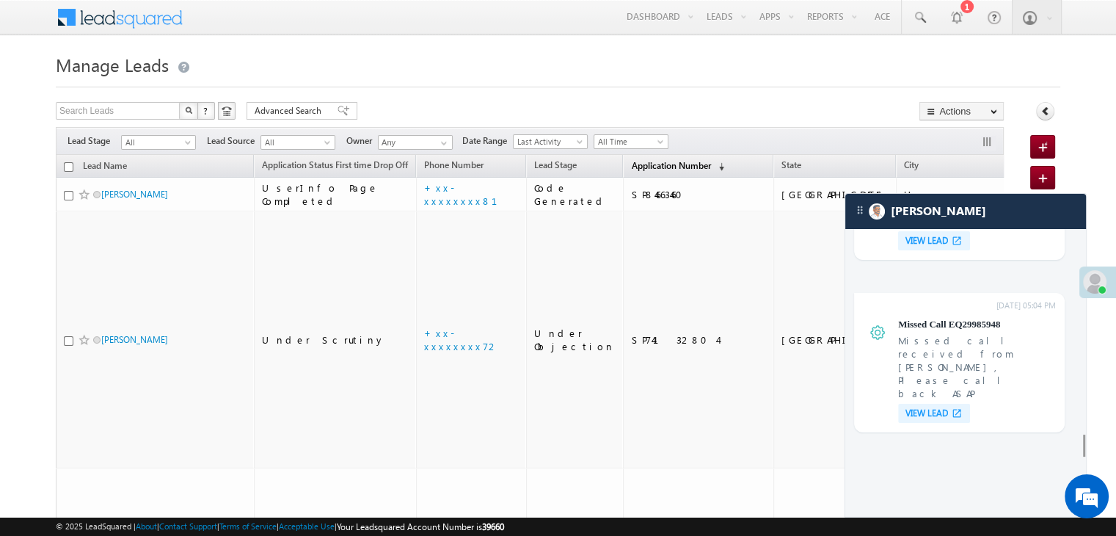
click at [659, 169] on span "Application Number" at bounding box center [670, 165] width 79 height 11
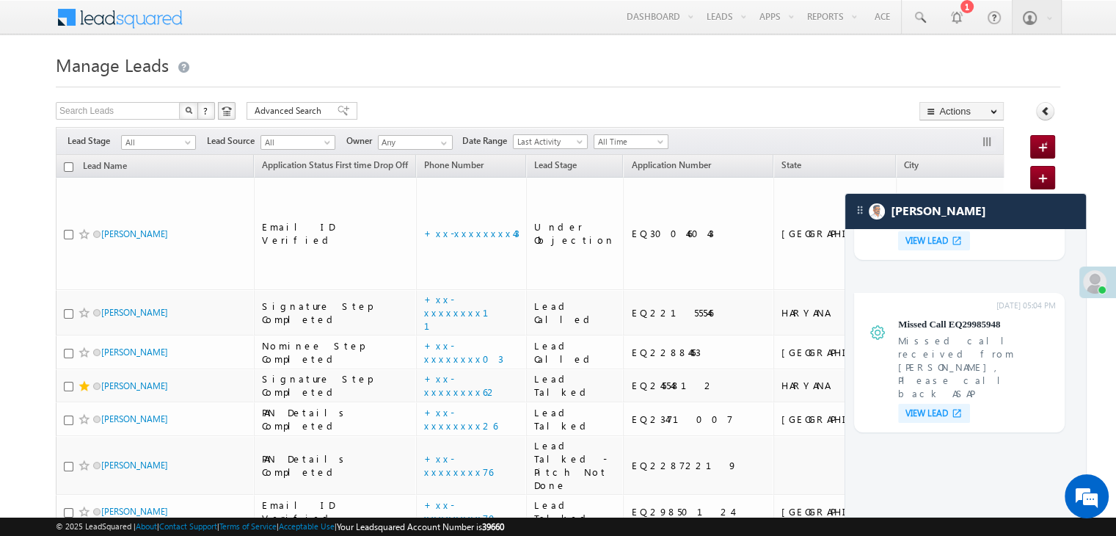
scroll to position [0, 0]
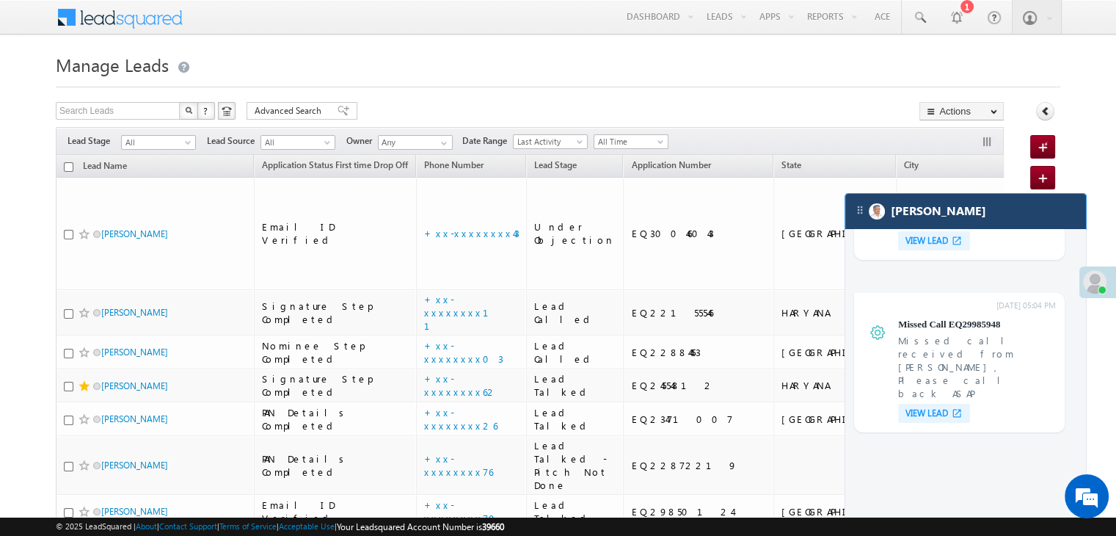
click at [969, 209] on div "[PERSON_NAME]" at bounding box center [965, 211] width 241 height 35
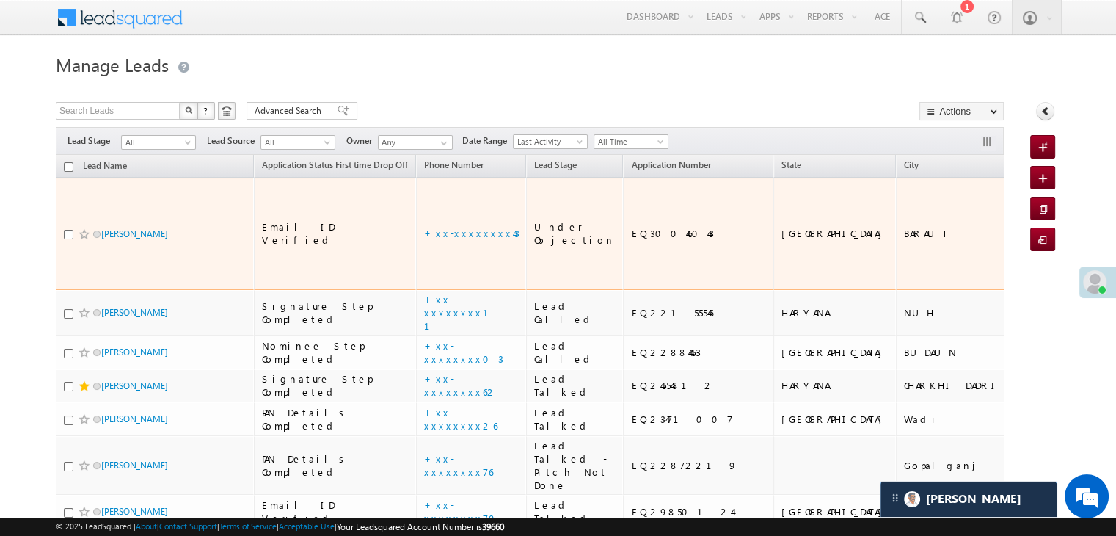
scroll to position [5840, 0]
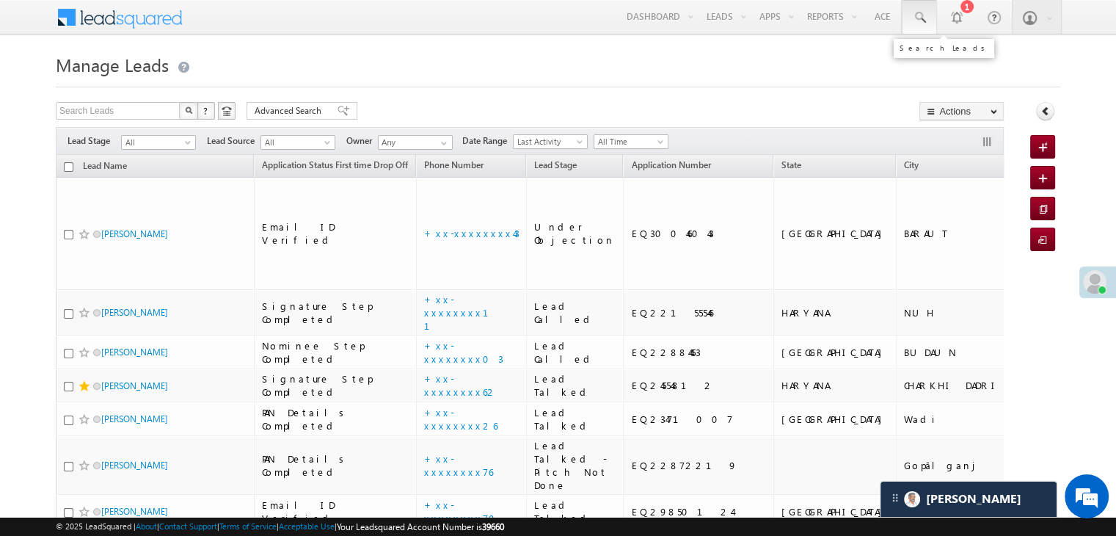
click at [920, 17] on span at bounding box center [919, 17] width 15 height 15
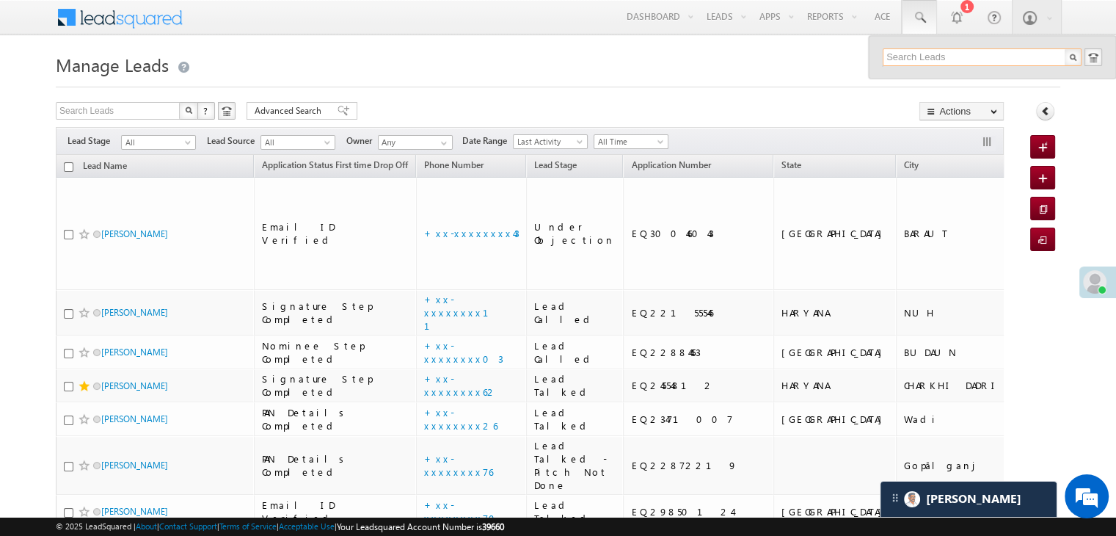
paste input "EQ22398338"
type input "EQ22398338"
click at [931, 80] on div "Deb Kumar Goswami" at bounding box center [988, 78] width 197 height 16
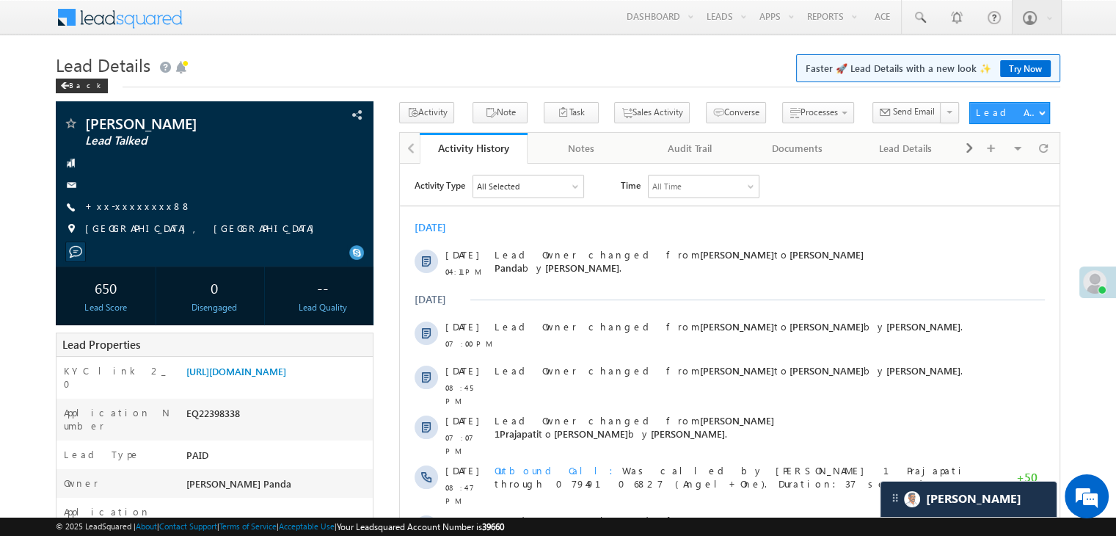
scroll to position [220, 0]
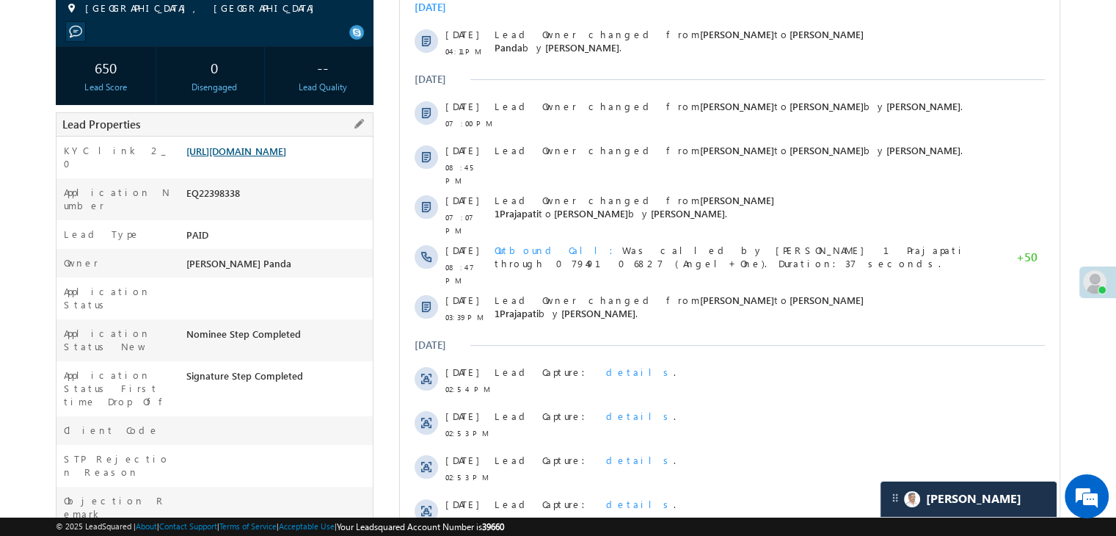
click at [258, 157] on link "[URL][DOMAIN_NAME]" at bounding box center [236, 151] width 100 height 12
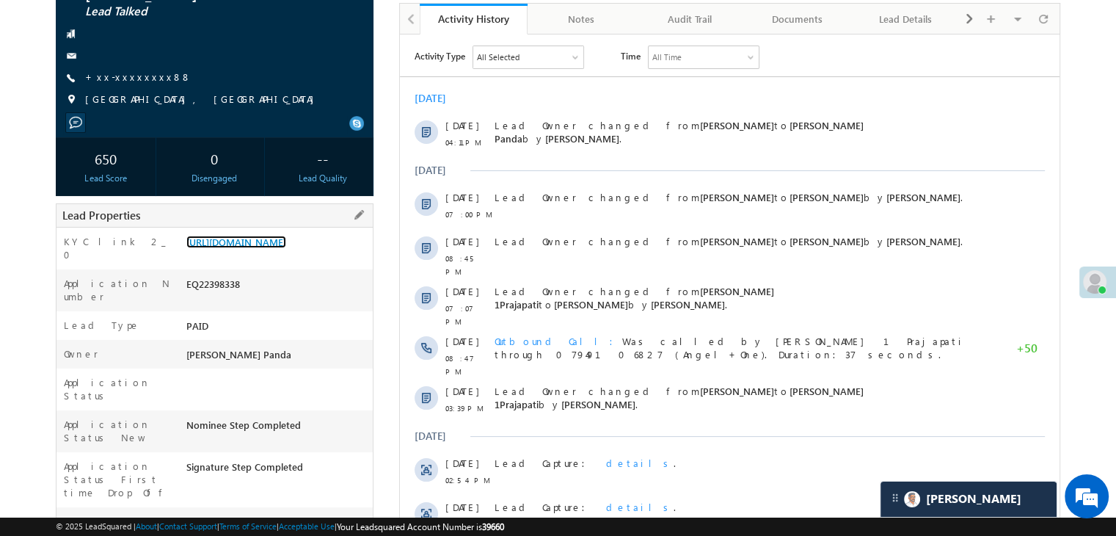
scroll to position [0, 0]
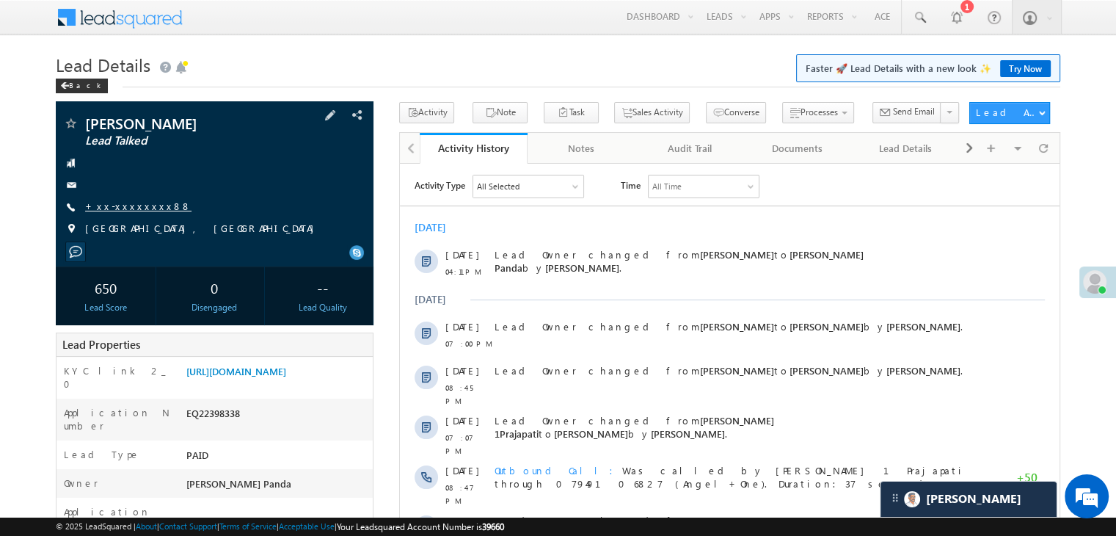
click at [120, 210] on link "+xx-xxxxxxxx88" at bounding box center [138, 206] width 106 height 12
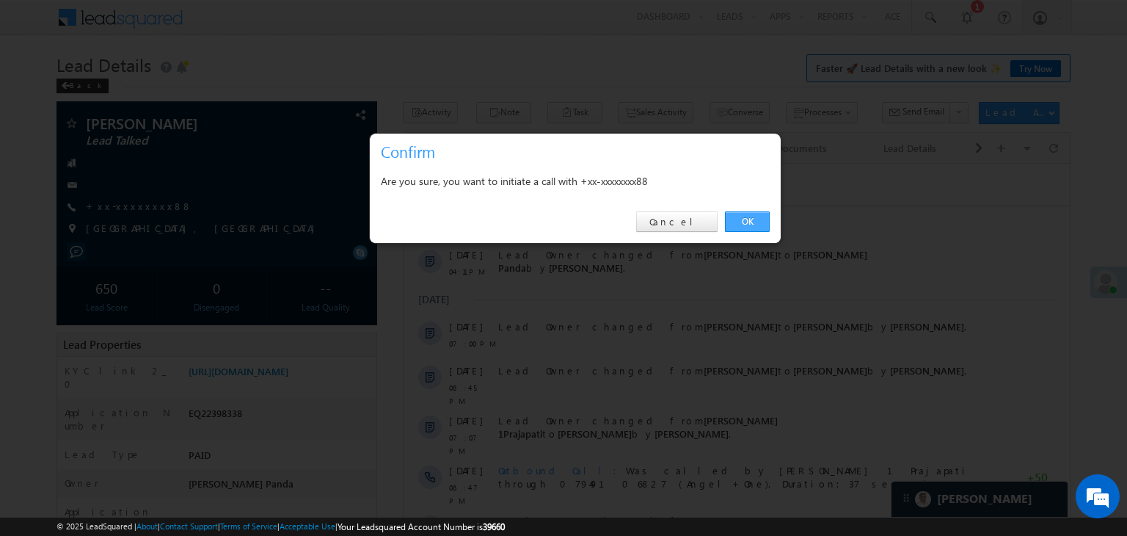
click at [748, 214] on link "OK" at bounding box center [747, 221] width 45 height 21
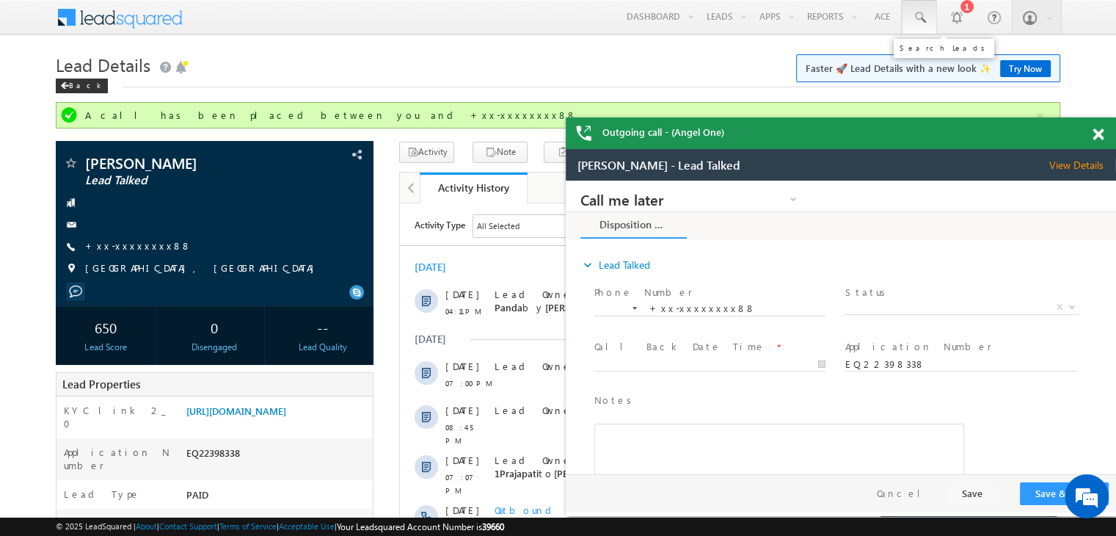
click at [922, 18] on span at bounding box center [919, 17] width 15 height 15
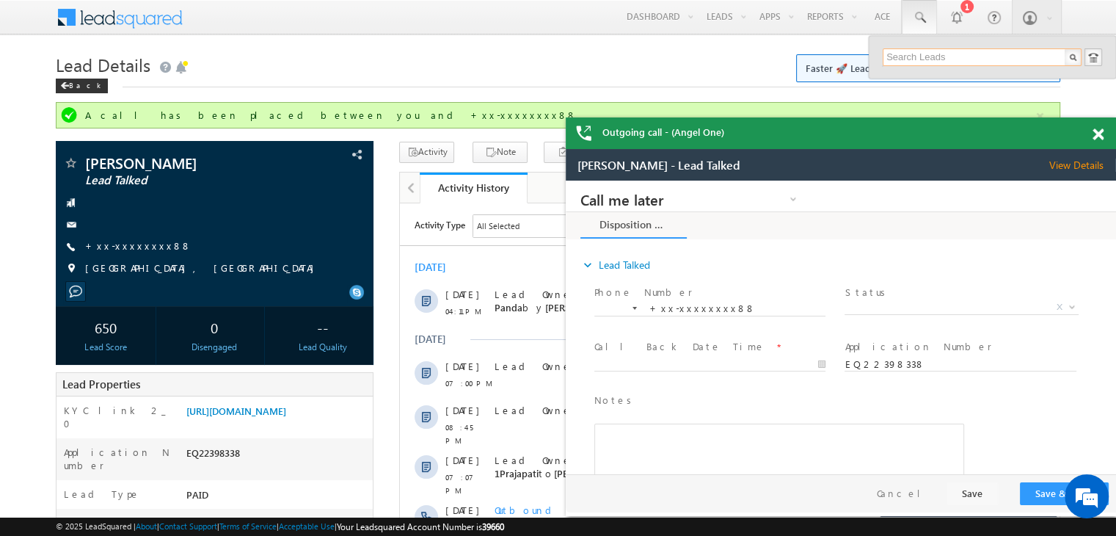
paste input "EQ17393684"
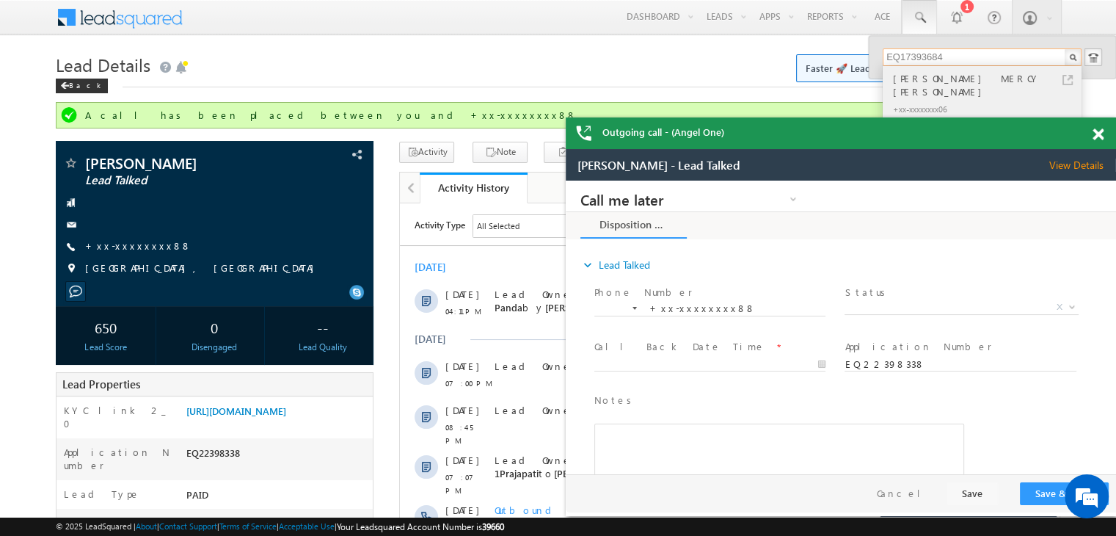
type input "EQ17393684"
click at [903, 76] on div "[PERSON_NAME] MERCY [PERSON_NAME]" at bounding box center [988, 84] width 197 height 29
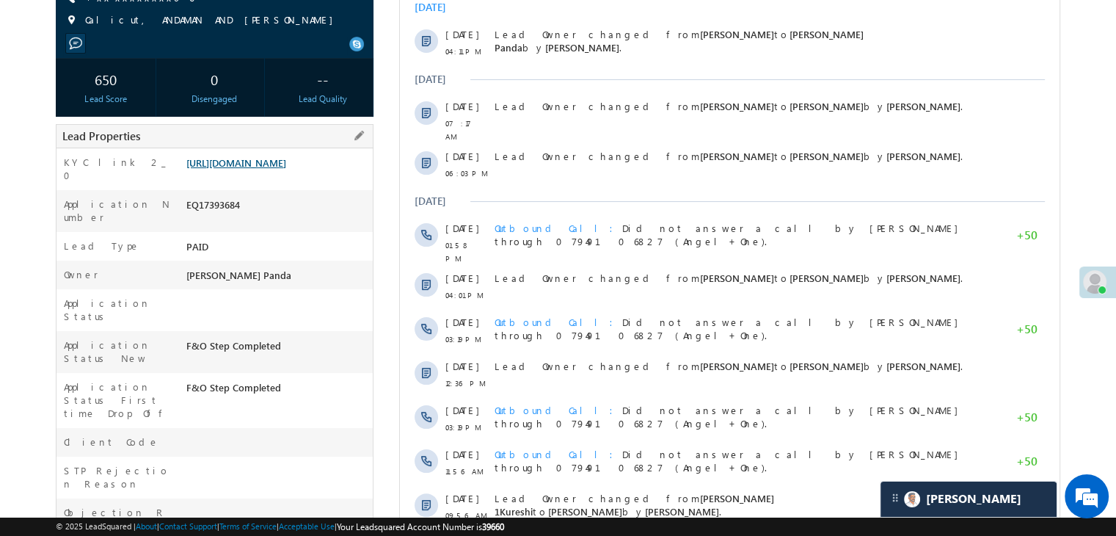
click at [280, 169] on link "https://angelbroking1-pk3em7sa.customui-test.leadsquared.com?leadId=9760ac83-75…" at bounding box center [236, 162] width 100 height 12
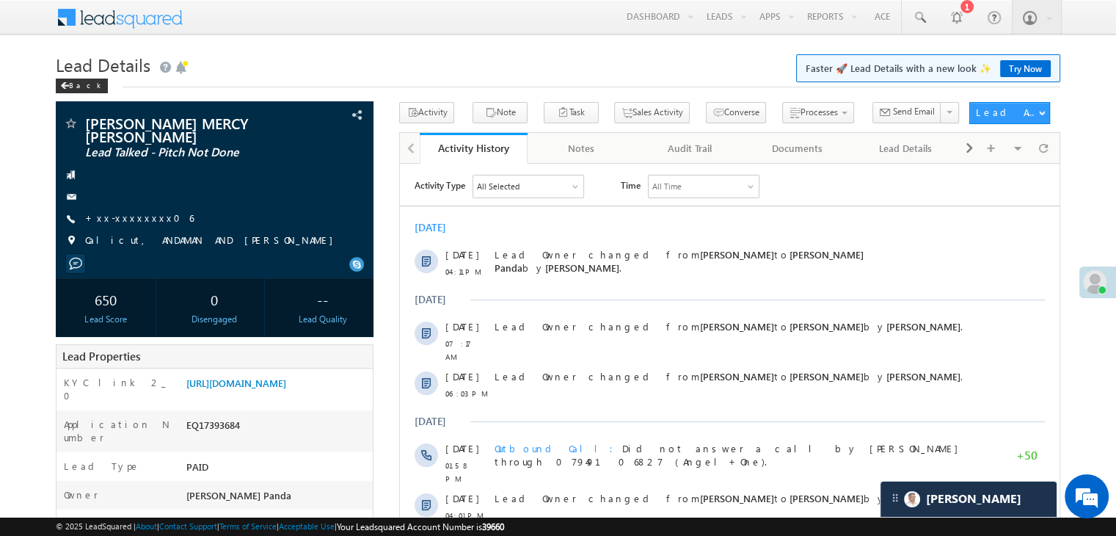
drag, startPoint x: 117, startPoint y: 206, endPoint x: 359, endPoint y: 56, distance: 284.5
click at [359, 56] on h1 "Lead Details Faster 🚀 Lead Details with a new look ✨ Try Now" at bounding box center [558, 63] width 1005 height 29
click at [126, 211] on link "+xx-xxxxxxxx06" at bounding box center [139, 217] width 109 height 12
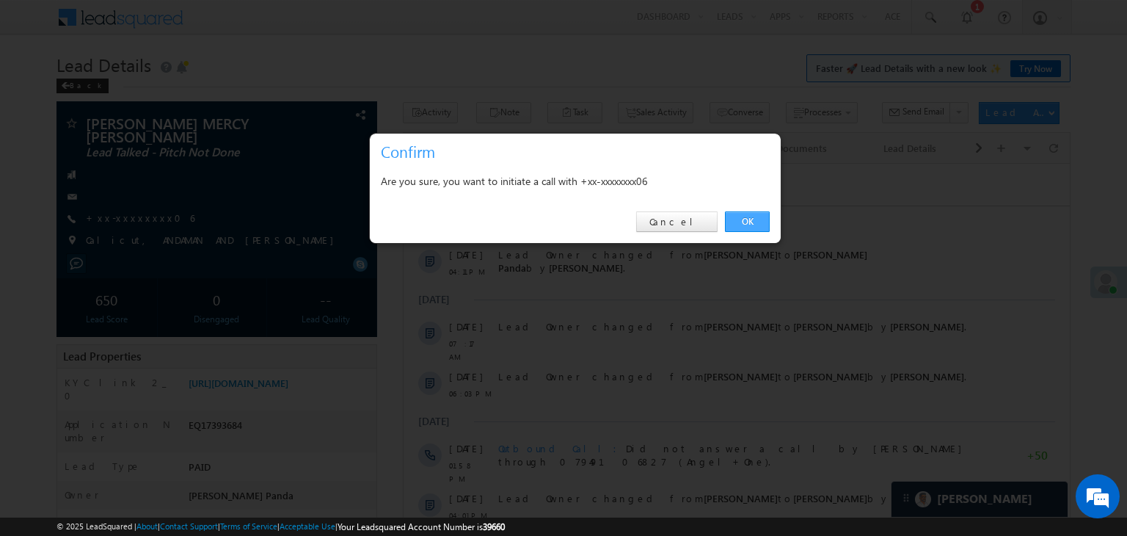
click at [748, 223] on link "OK" at bounding box center [747, 221] width 45 height 21
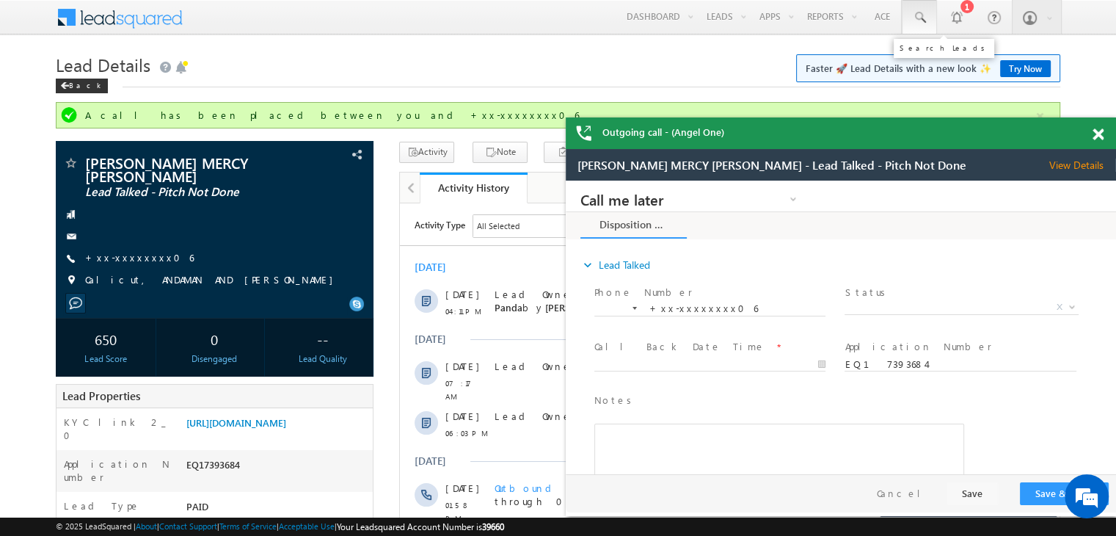
click at [924, 15] on span at bounding box center [919, 17] width 15 height 15
paste input "EQ17719121"
type input "EQ17719121"
click at [924, 15] on span at bounding box center [919, 17] width 15 height 15
click at [917, 20] on span at bounding box center [919, 17] width 15 height 15
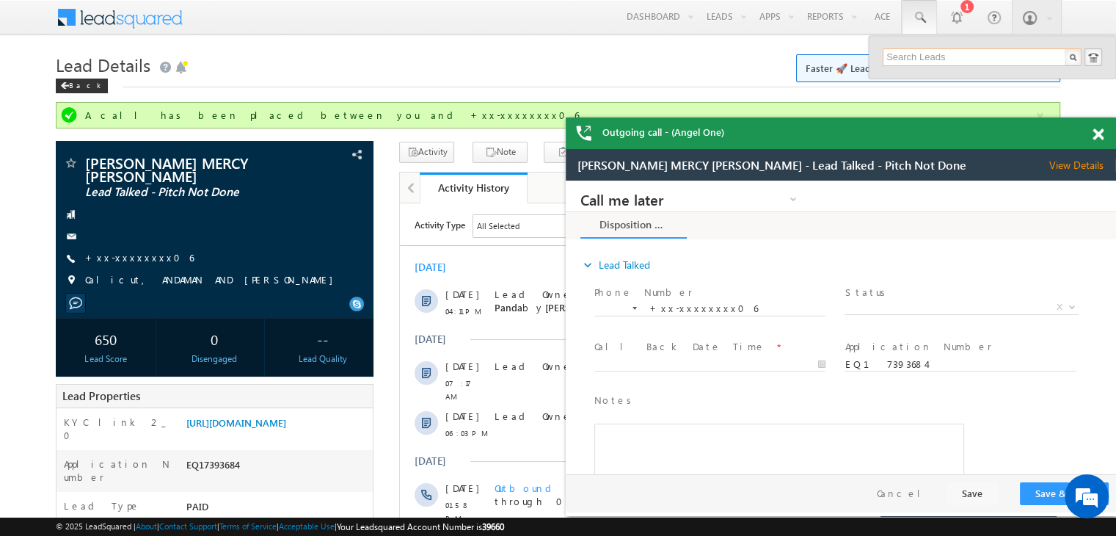
paste input "EQ17719121"
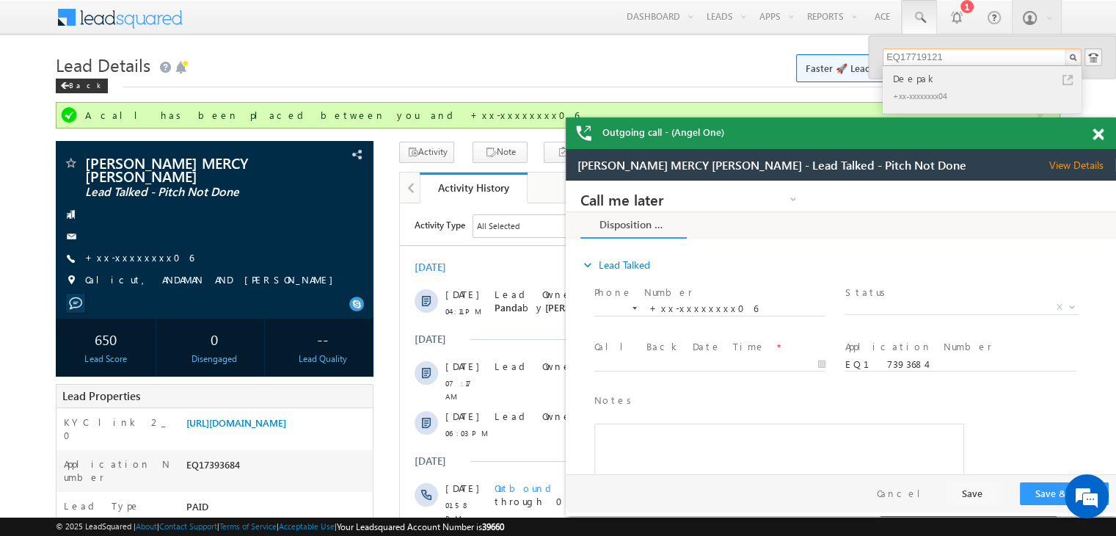
type input "EQ17719121"
click at [911, 81] on div "Deepak" at bounding box center [988, 78] width 197 height 16
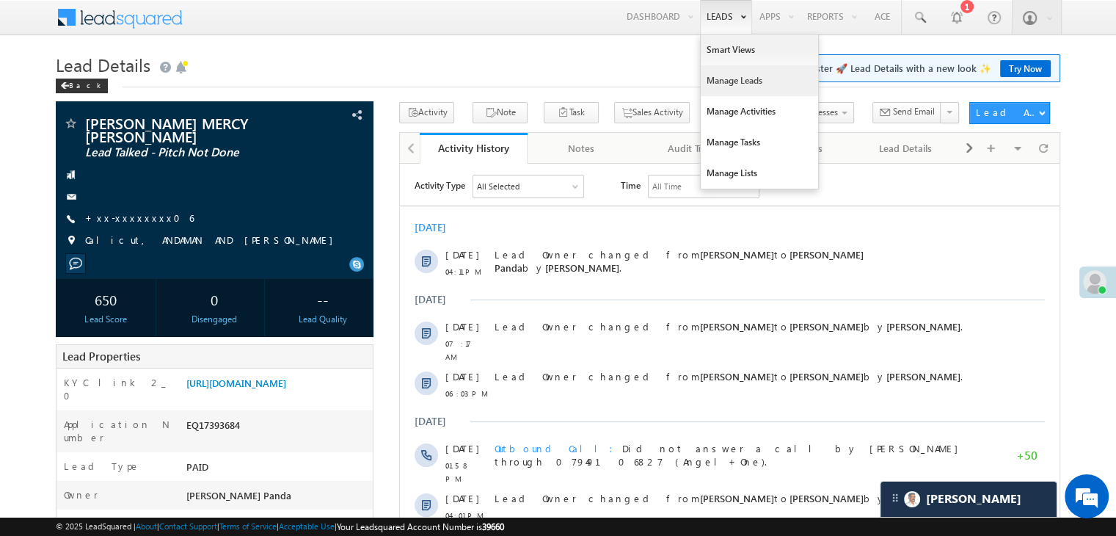
drag, startPoint x: 714, startPoint y: 78, endPoint x: 702, endPoint y: 78, distance: 12.5
click at [714, 78] on link "Manage Leads" at bounding box center [759, 80] width 117 height 31
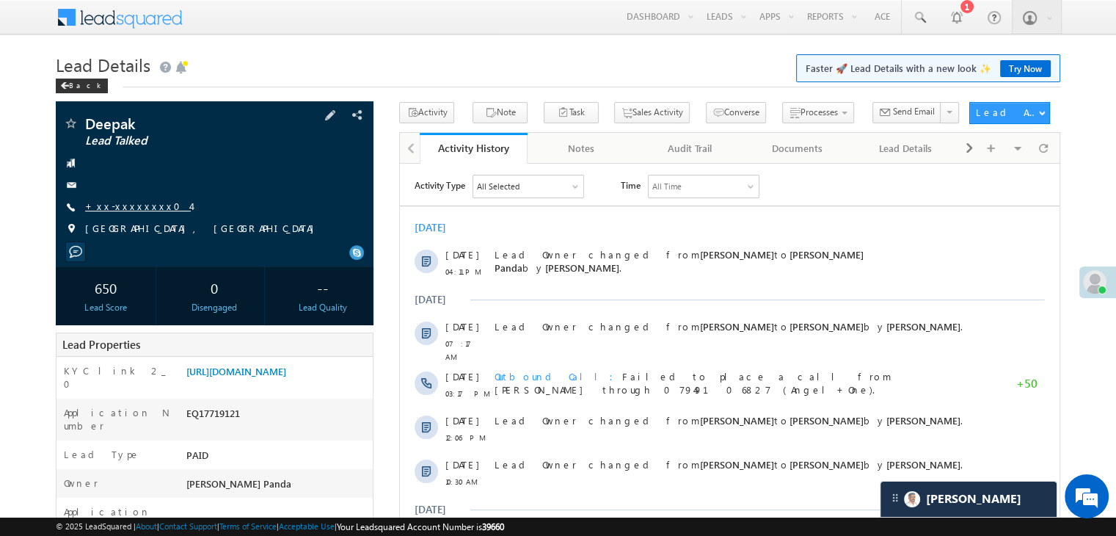
click at [120, 211] on link "+xx-xxxxxxxx04" at bounding box center [138, 206] width 106 height 12
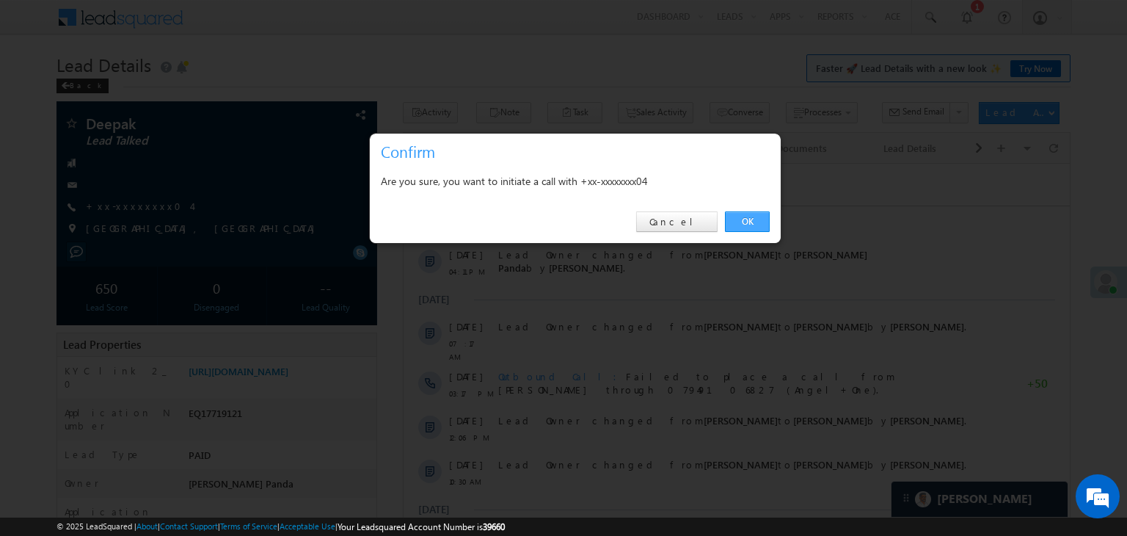
click at [747, 221] on link "OK" at bounding box center [747, 221] width 45 height 21
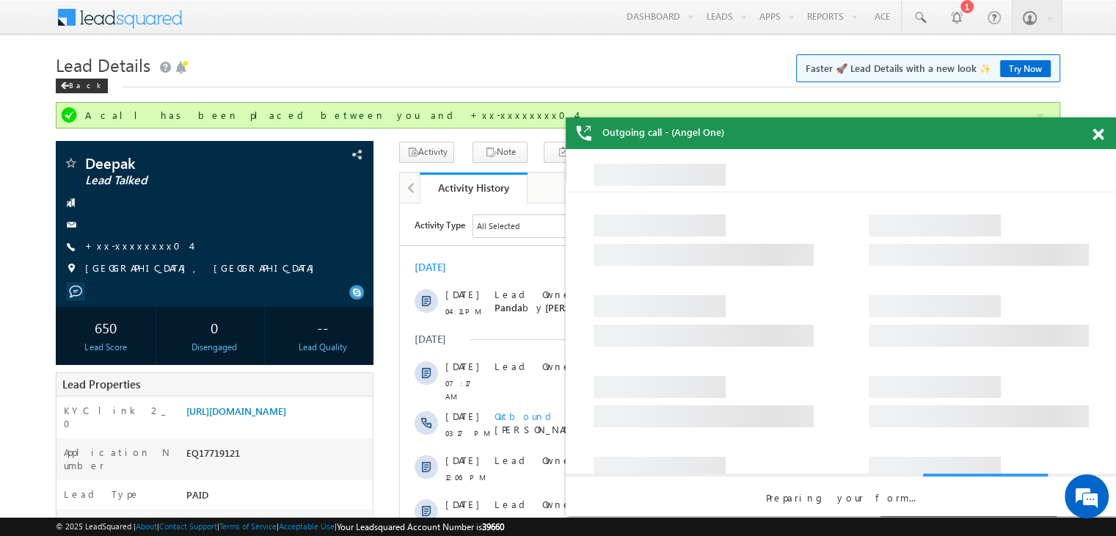
click at [1098, 135] on span at bounding box center [1098, 134] width 11 height 12
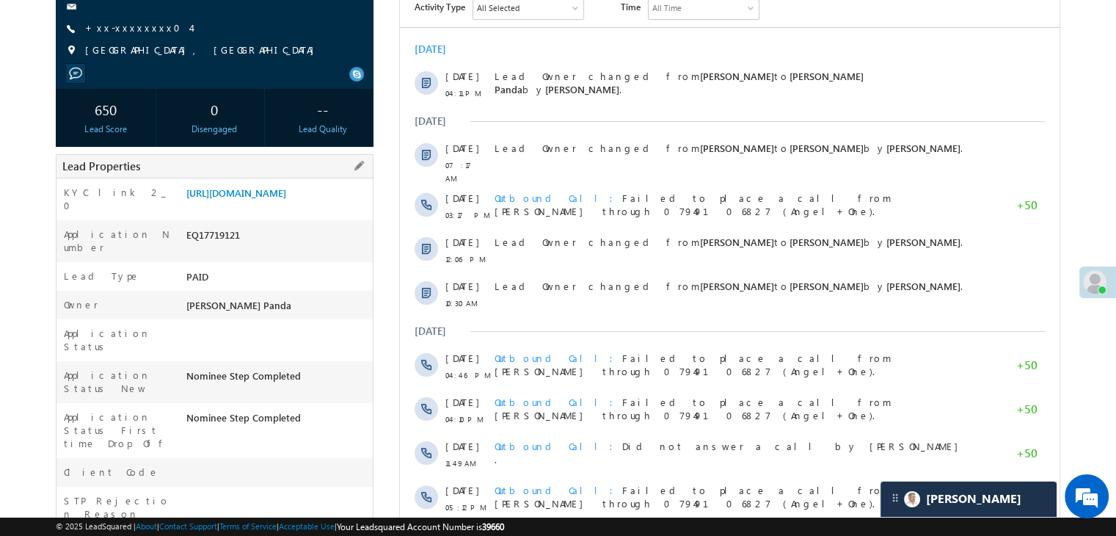
scroll to position [220, 0]
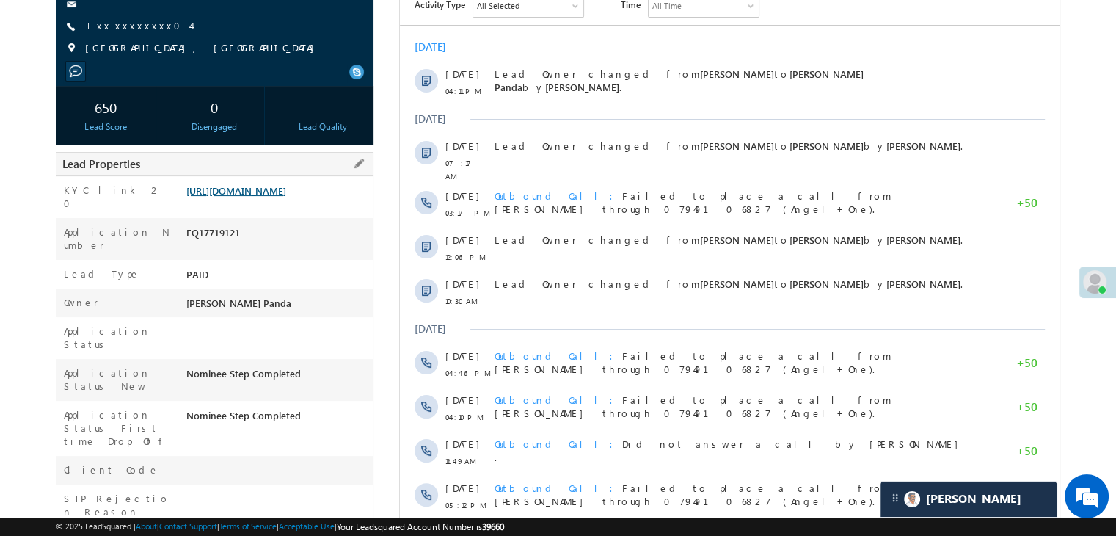
click at [286, 197] on link "https://angelbroking1-pk3em7sa.customui-test.leadsquared.com?leadId=446dcce2-cb…" at bounding box center [236, 190] width 100 height 12
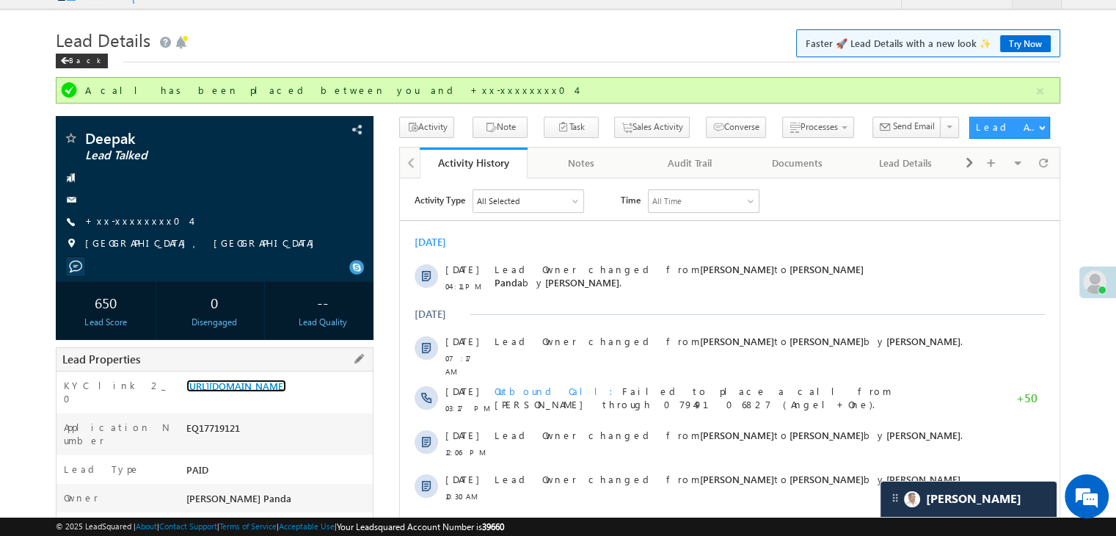
scroll to position [0, 0]
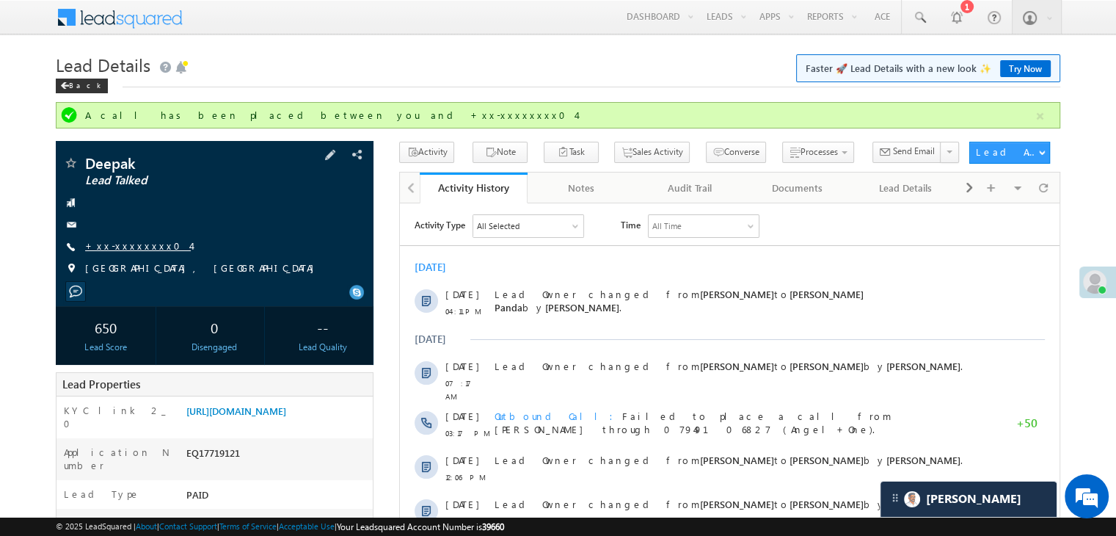
click at [131, 250] on link "+xx-xxxxxxxx04" at bounding box center [138, 245] width 106 height 12
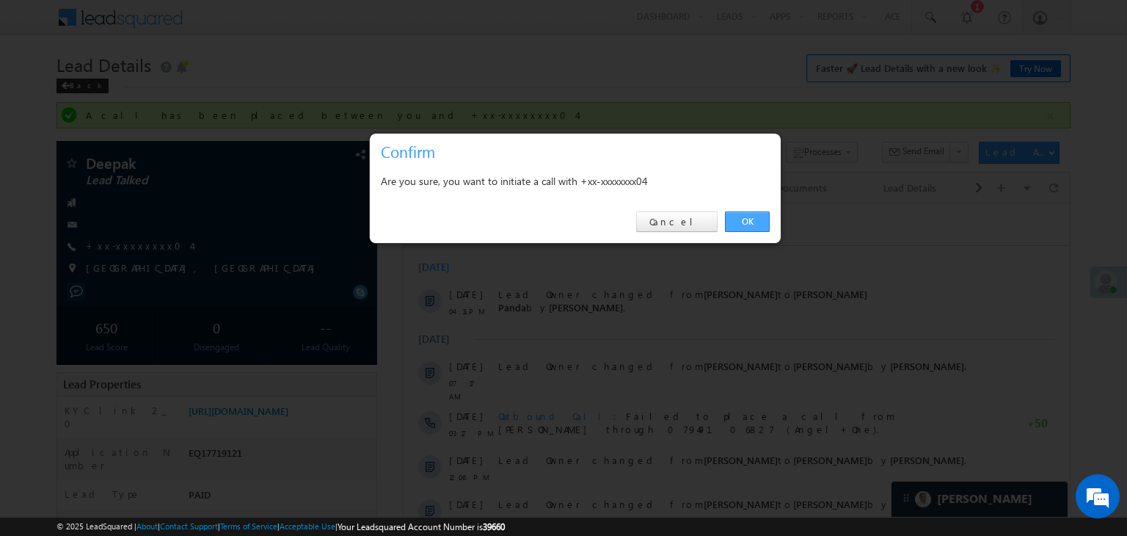
click at [750, 218] on link "OK" at bounding box center [747, 221] width 45 height 21
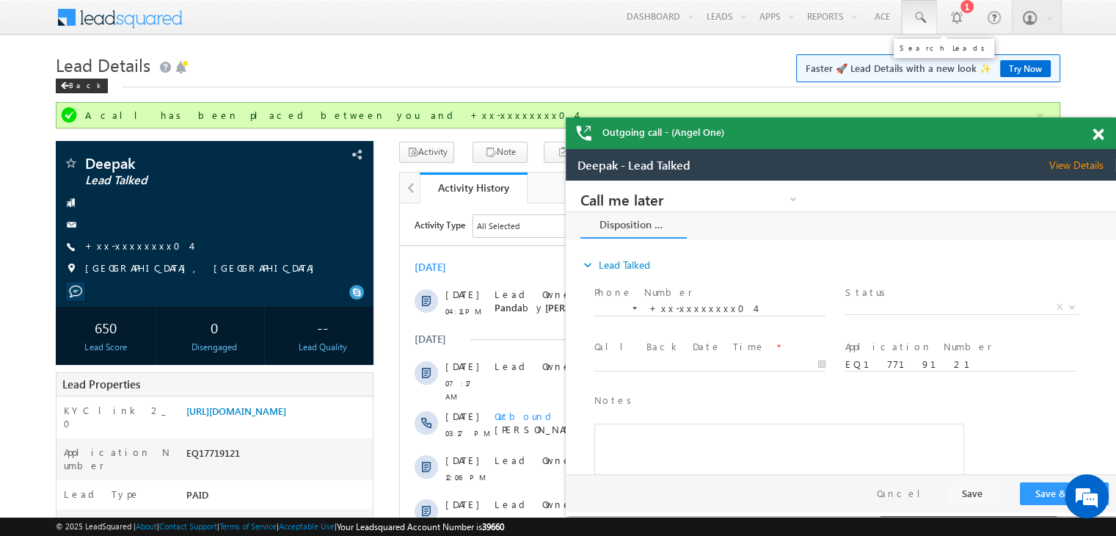
click at [919, 21] on span at bounding box center [919, 17] width 15 height 15
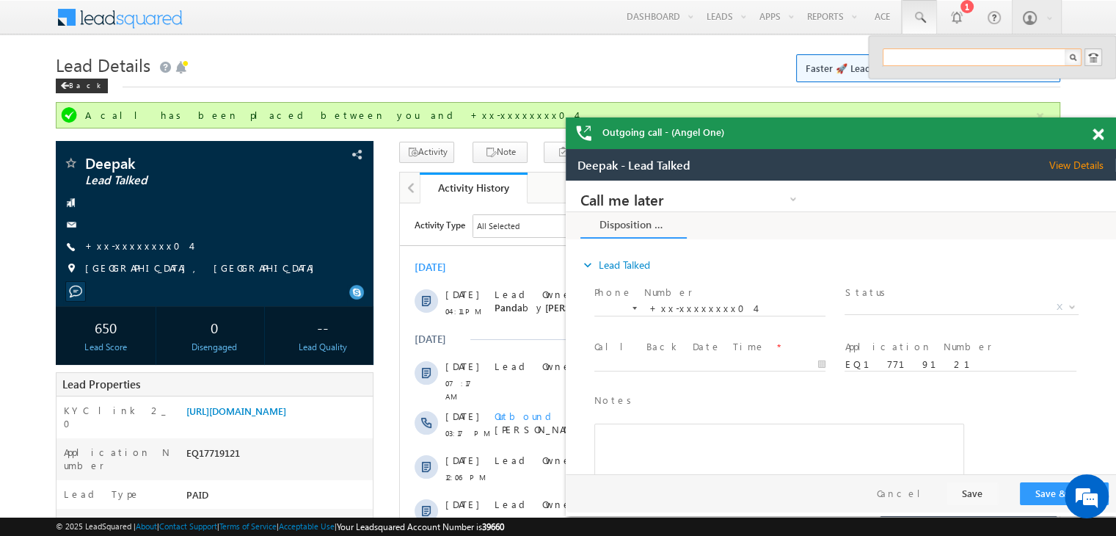
click at [927, 59] on input "text" at bounding box center [982, 57] width 199 height 18
paste input "EQ22365408"
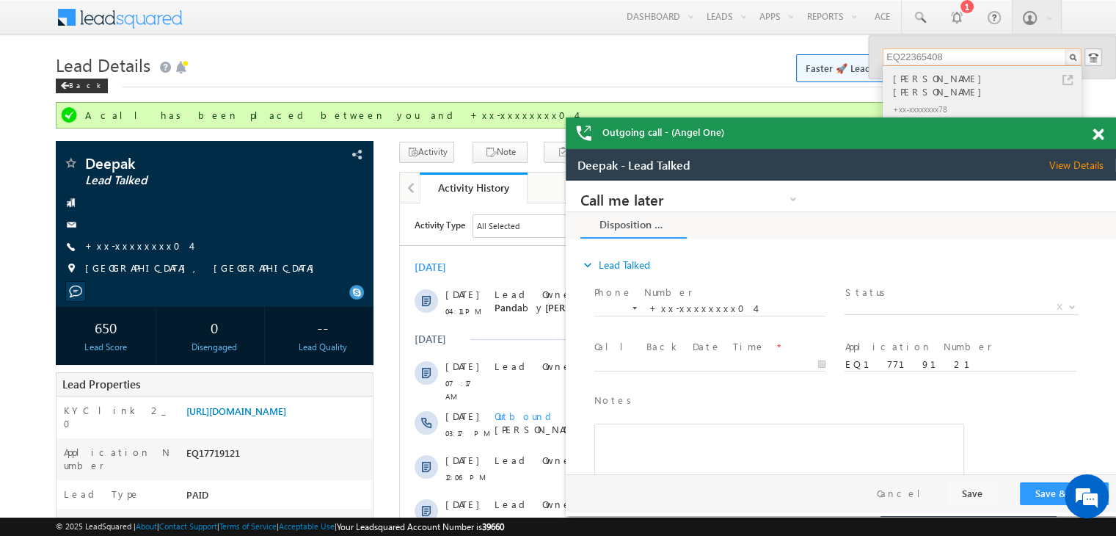
type input "EQ22365408"
click at [913, 76] on div "[PERSON_NAME] [PERSON_NAME]" at bounding box center [988, 84] width 197 height 29
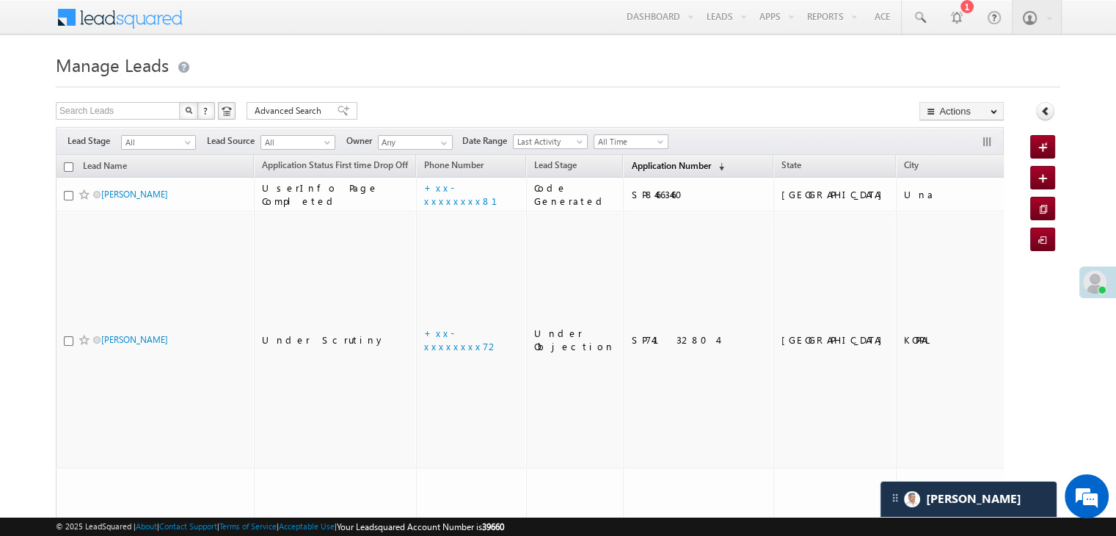
click at [653, 166] on span "Application Number" at bounding box center [670, 165] width 79 height 11
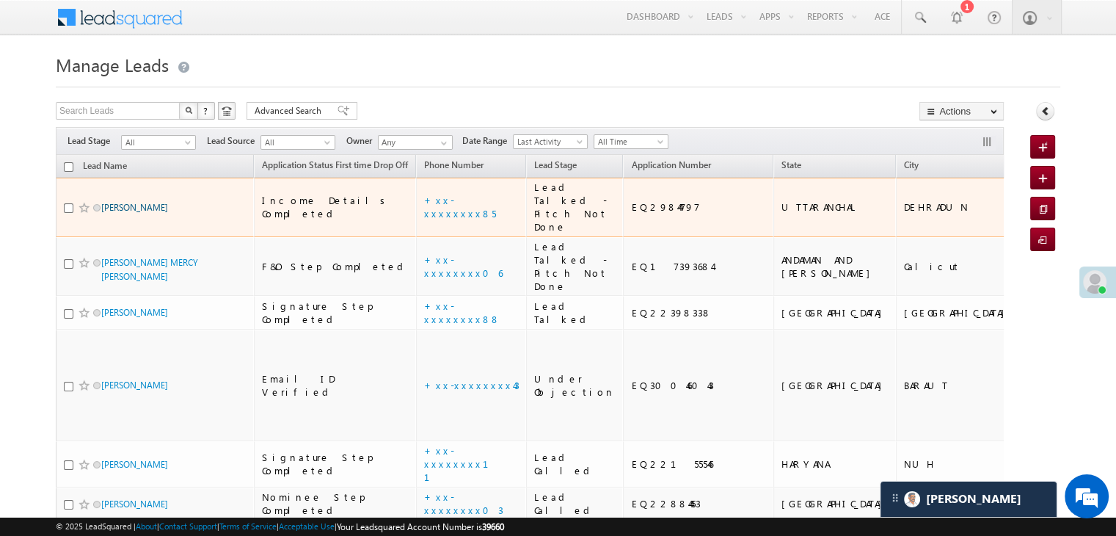
click at [122, 213] on link "Ashish Sharma" at bounding box center [134, 207] width 67 height 11
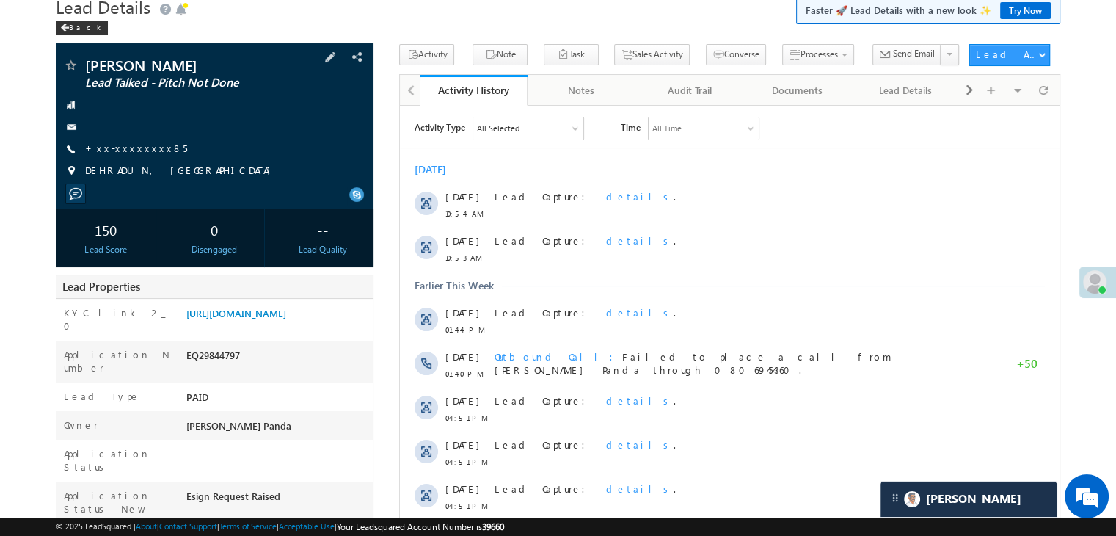
scroll to position [147, 0]
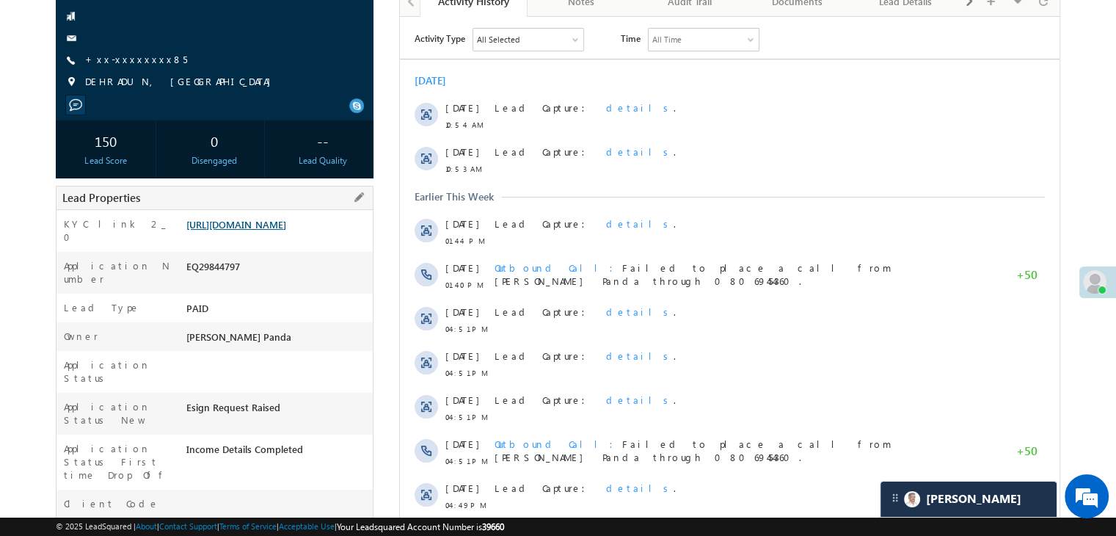
click at [286, 227] on link "[URL][DOMAIN_NAME]" at bounding box center [236, 224] width 100 height 12
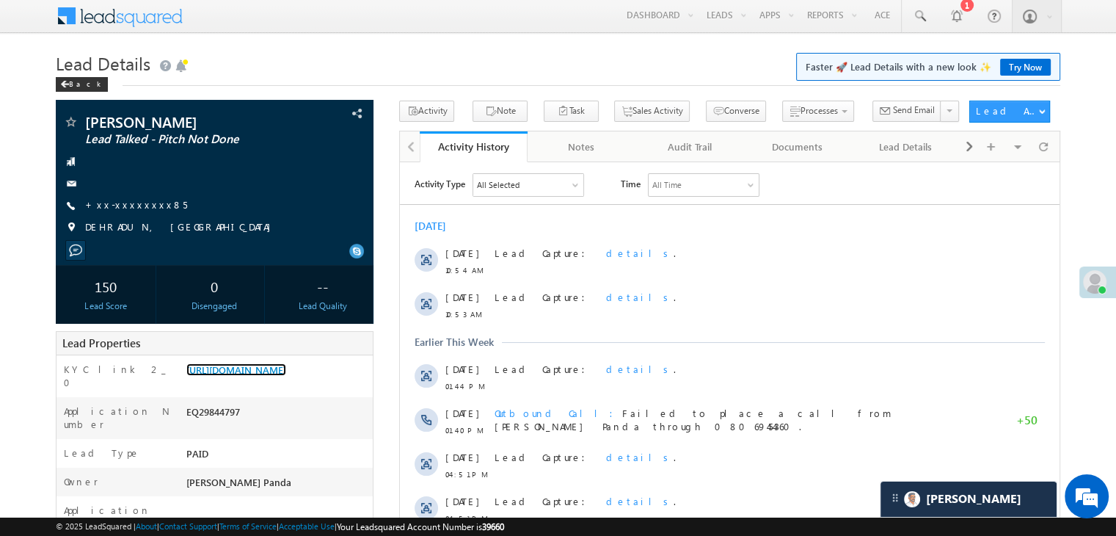
scroll to position [0, 0]
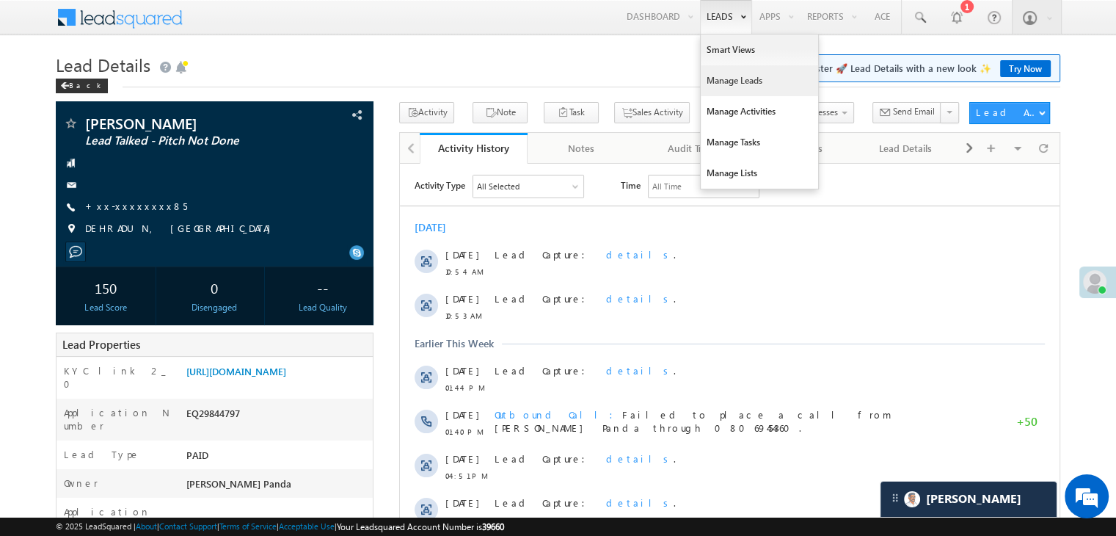
click at [737, 78] on link "Manage Leads" at bounding box center [759, 80] width 117 height 31
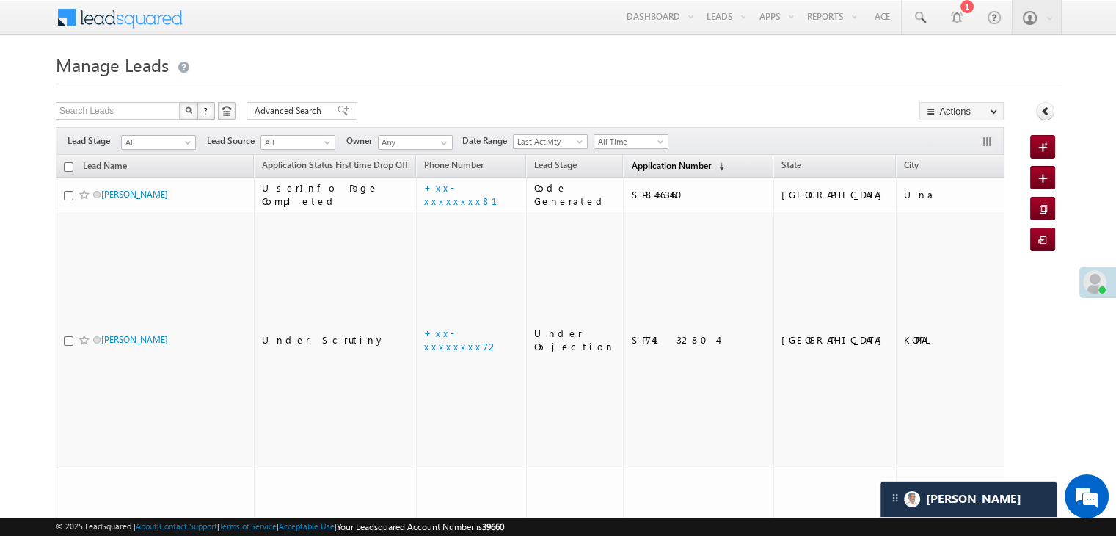
click at [638, 164] on span "Application Number" at bounding box center [670, 165] width 79 height 11
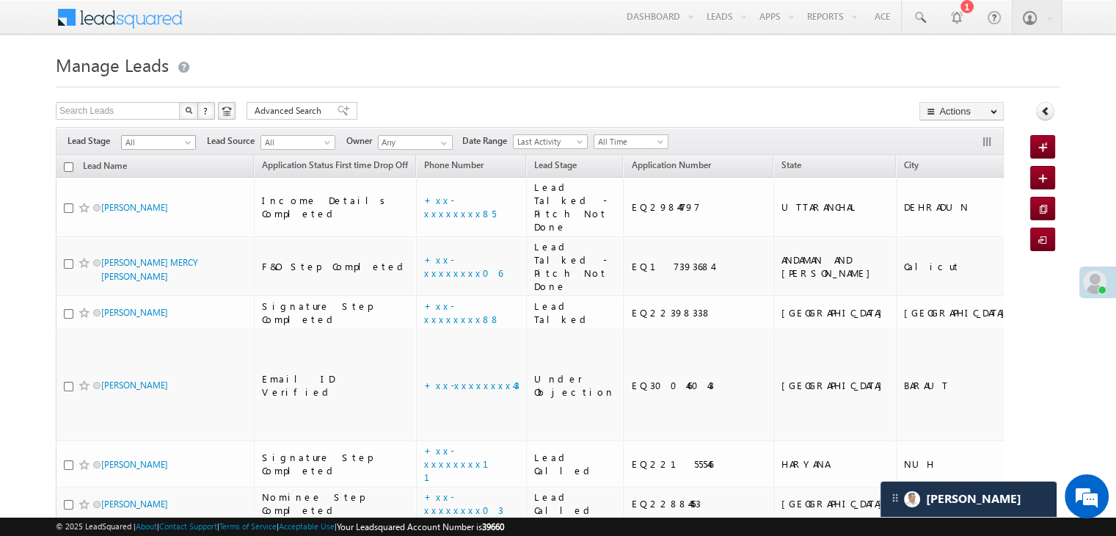
click at [190, 141] on span at bounding box center [189, 145] width 12 height 12
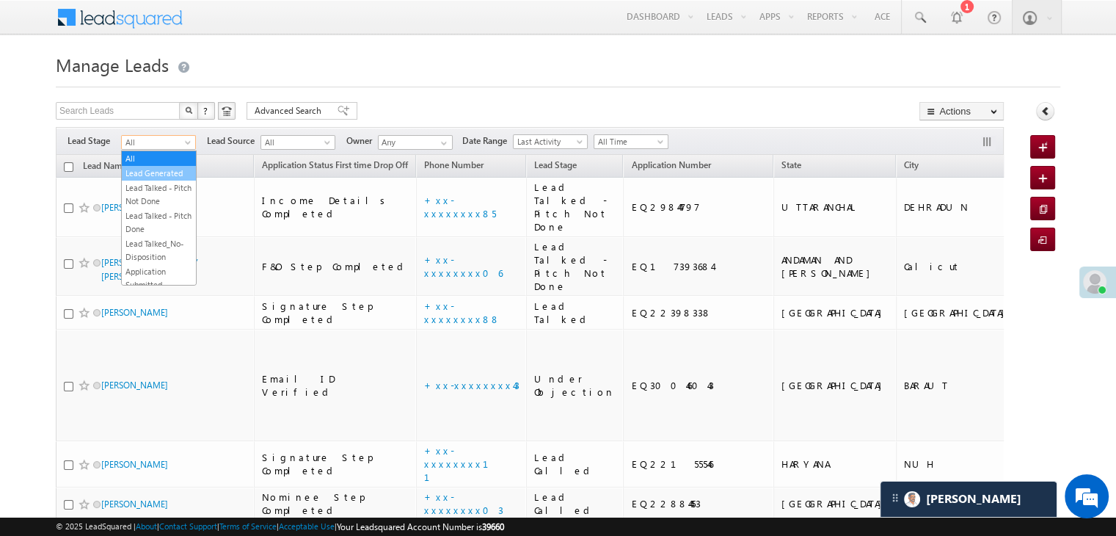
click at [165, 178] on link "Lead Generated" at bounding box center [159, 173] width 74 height 13
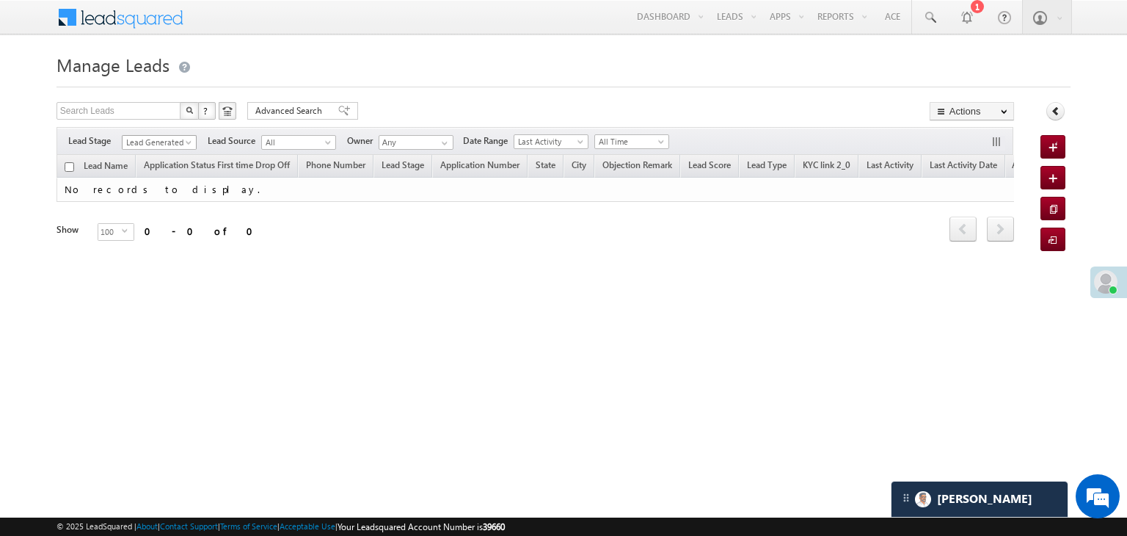
click at [176, 136] on span "Lead Generated" at bounding box center [158, 142] width 70 height 13
click at [166, 154] on link "All" at bounding box center [160, 158] width 74 height 13
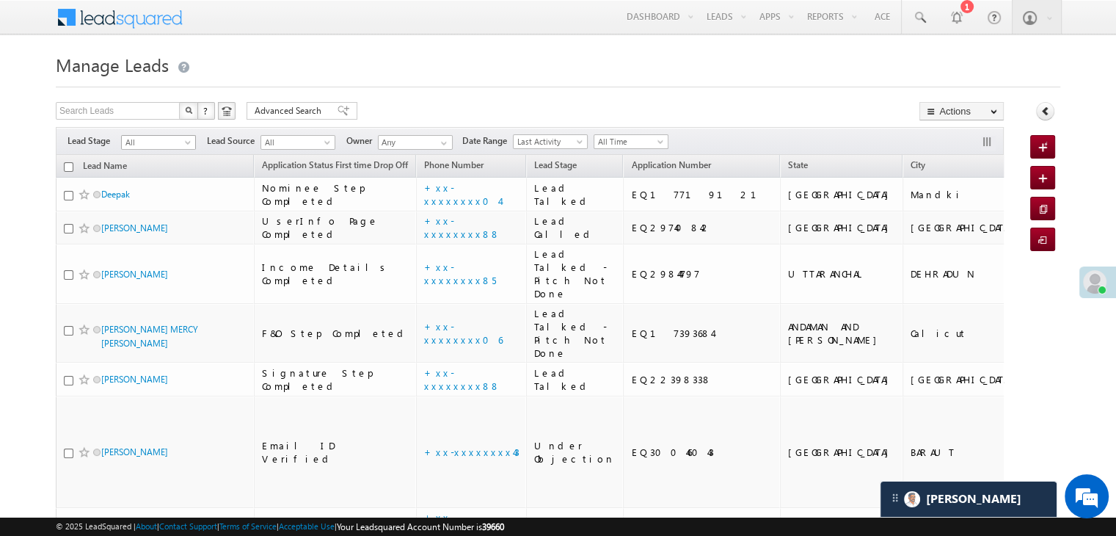
click at [189, 146] on span at bounding box center [189, 145] width 12 height 12
click at [170, 172] on link "Lead Generated" at bounding box center [159, 173] width 74 height 13
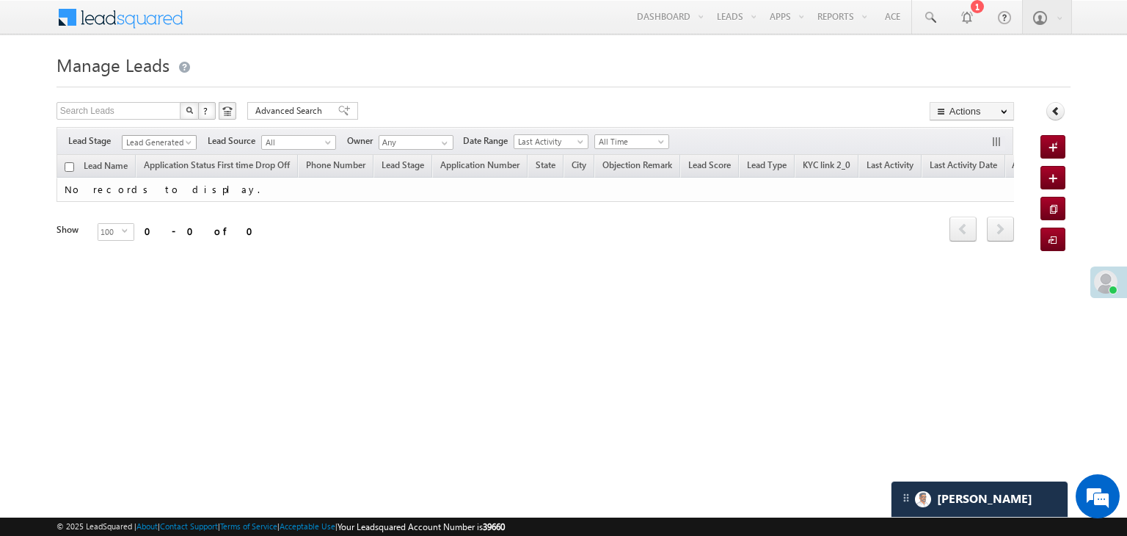
click at [184, 145] on span at bounding box center [190, 145] width 12 height 12
click at [170, 153] on link "All" at bounding box center [160, 158] width 74 height 13
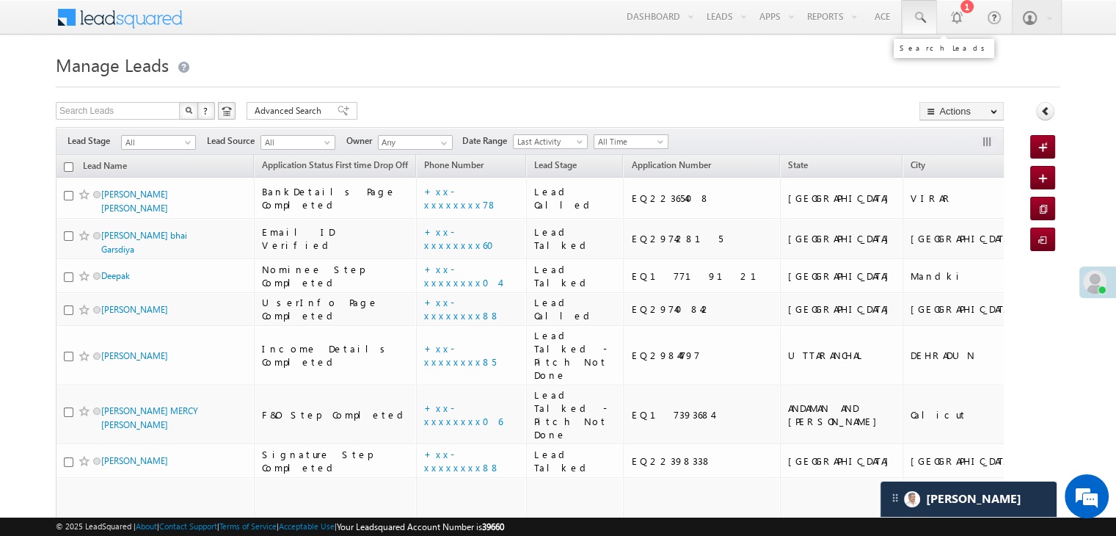
click at [919, 18] on span at bounding box center [919, 17] width 15 height 15
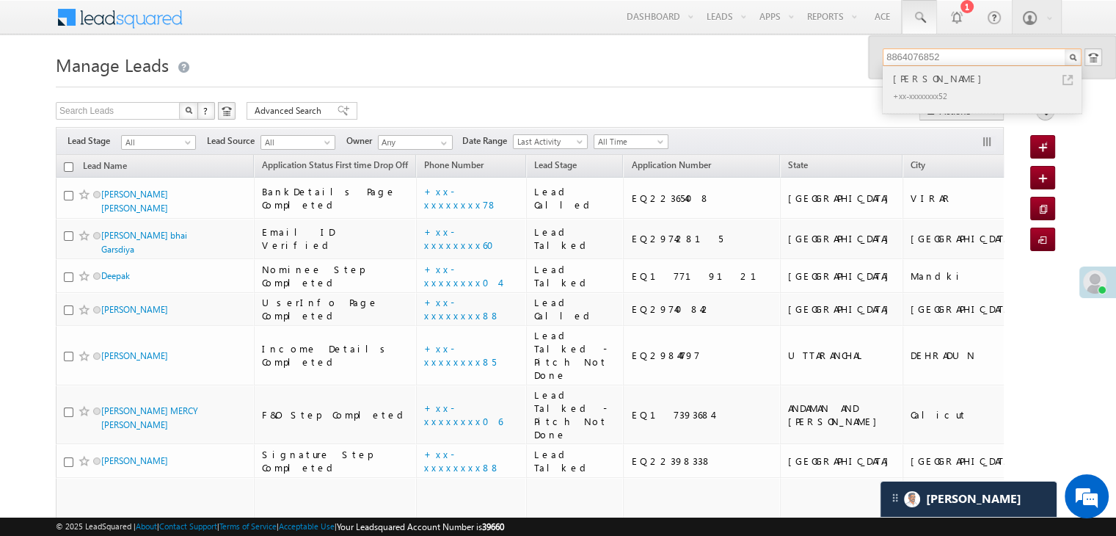
type input "8864076852"
click at [907, 80] on div "[PERSON_NAME]" at bounding box center [988, 78] width 197 height 16
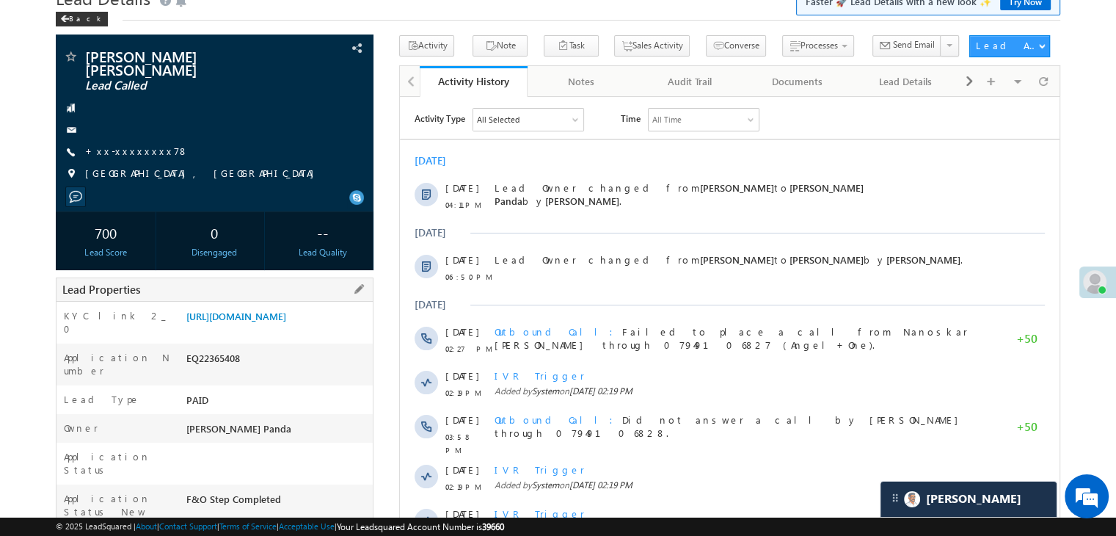
scroll to position [147, 0]
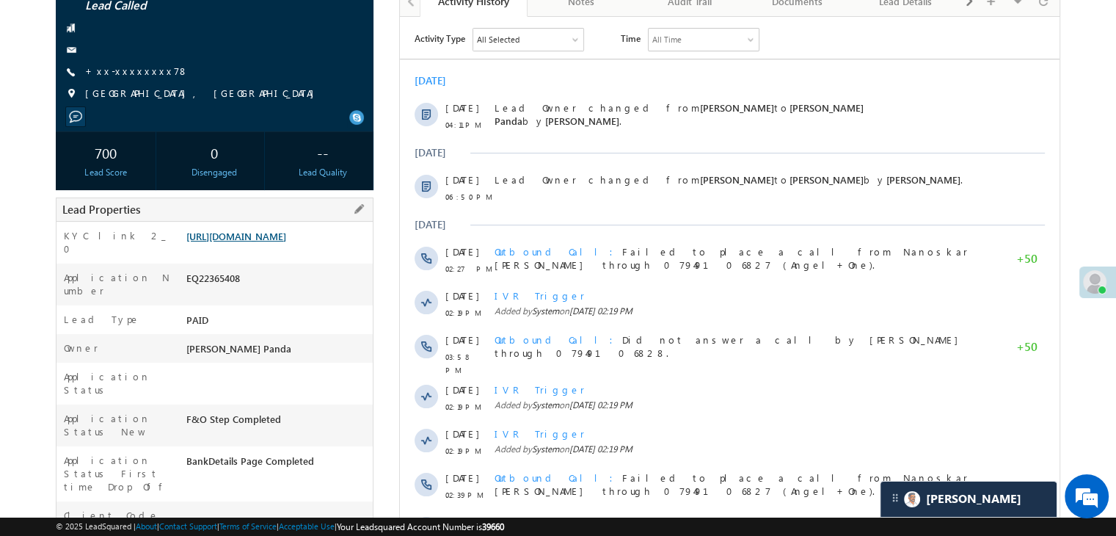
click at [270, 230] on link "[URL][DOMAIN_NAME]" at bounding box center [236, 236] width 100 height 12
drag, startPoint x: 531, startPoint y: 78, endPoint x: 445, endPoint y: 87, distance: 85.6
click at [602, 81] on div "[DATE]" at bounding box center [730, 79] width 660 height 13
click at [134, 65] on link "+xx-xxxxxxxx78" at bounding box center [136, 71] width 103 height 12
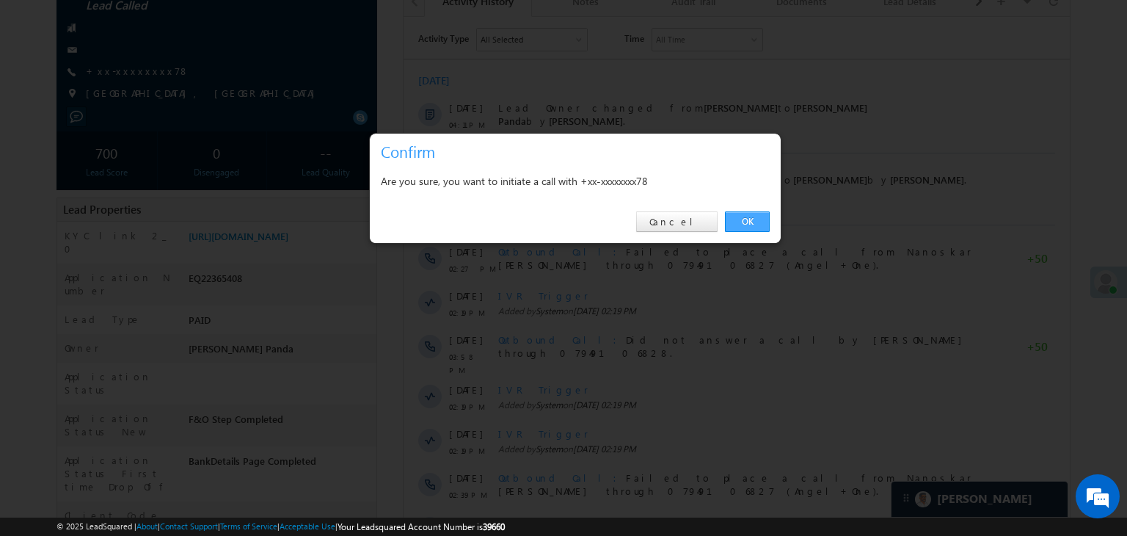
drag, startPoint x: 343, startPoint y: 203, endPoint x: 743, endPoint y: 220, distance: 399.6
click at [743, 220] on link "OK" at bounding box center [747, 221] width 45 height 21
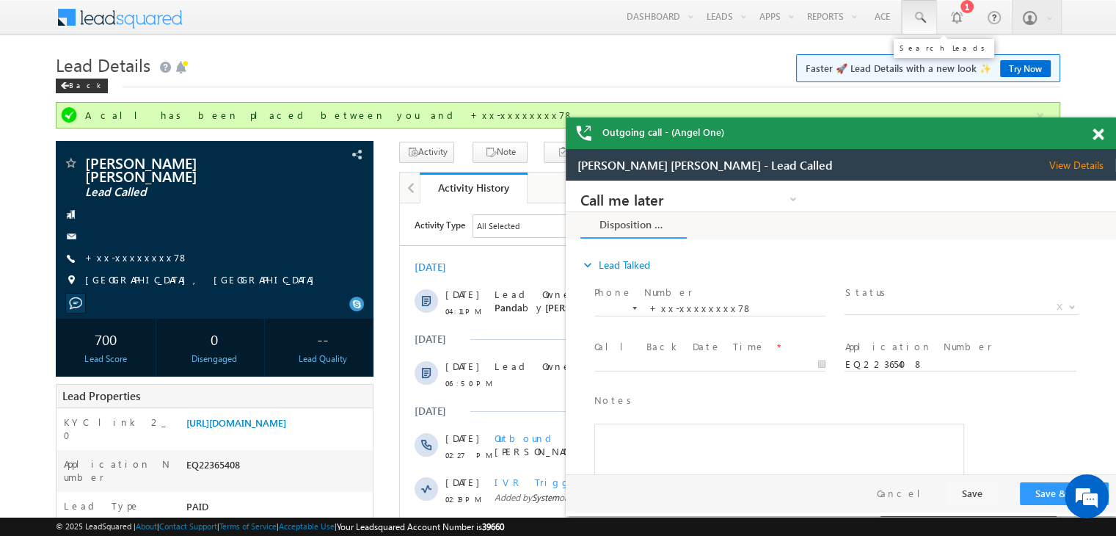
click at [922, 15] on span at bounding box center [919, 17] width 15 height 15
paste input "EQ28720339"
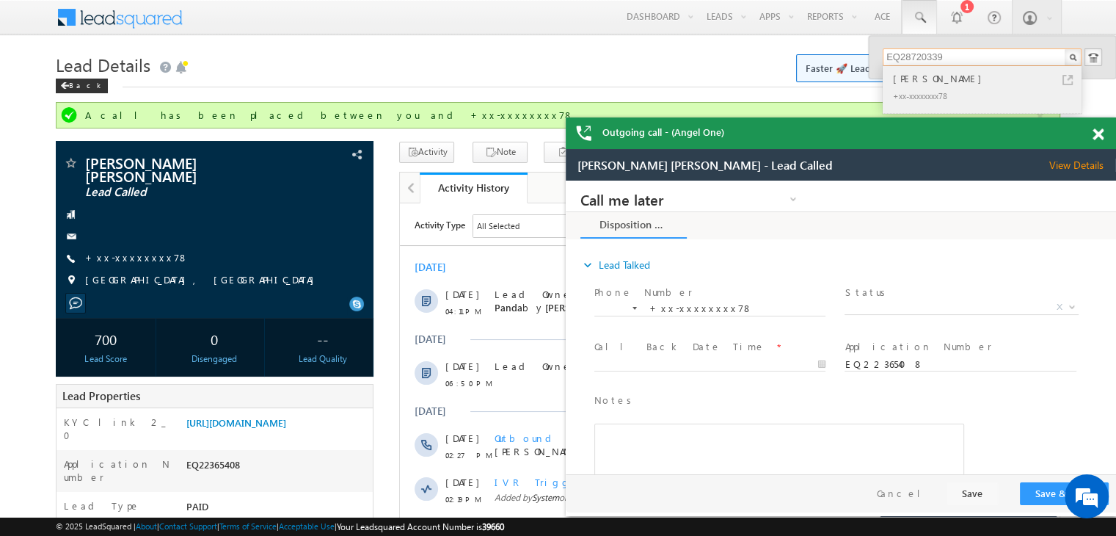
type input "EQ28720339"
click at [917, 81] on div "Raj Halder" at bounding box center [988, 78] width 197 height 16
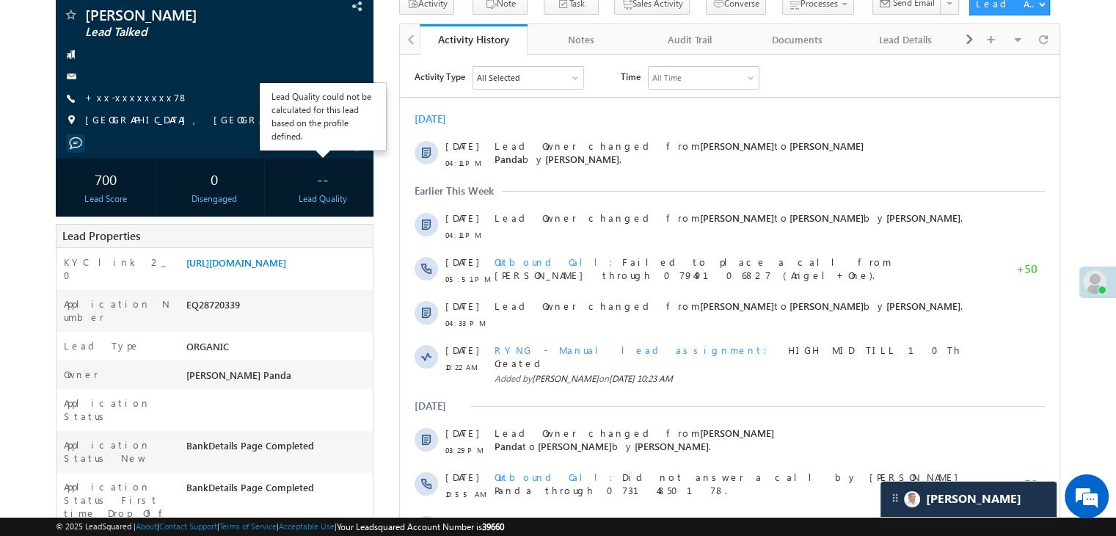
scroll to position [220, 0]
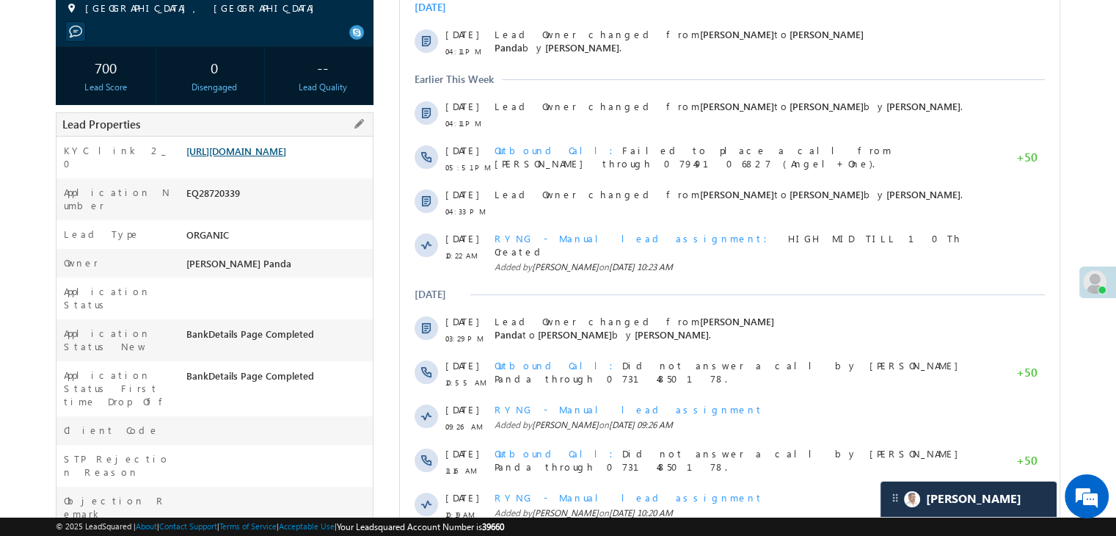
click at [286, 157] on link "https://angelbroking1-pk3em7sa.customui-test.leadsquared.com?leadId=a5670dd5-5d…" at bounding box center [236, 151] width 100 height 12
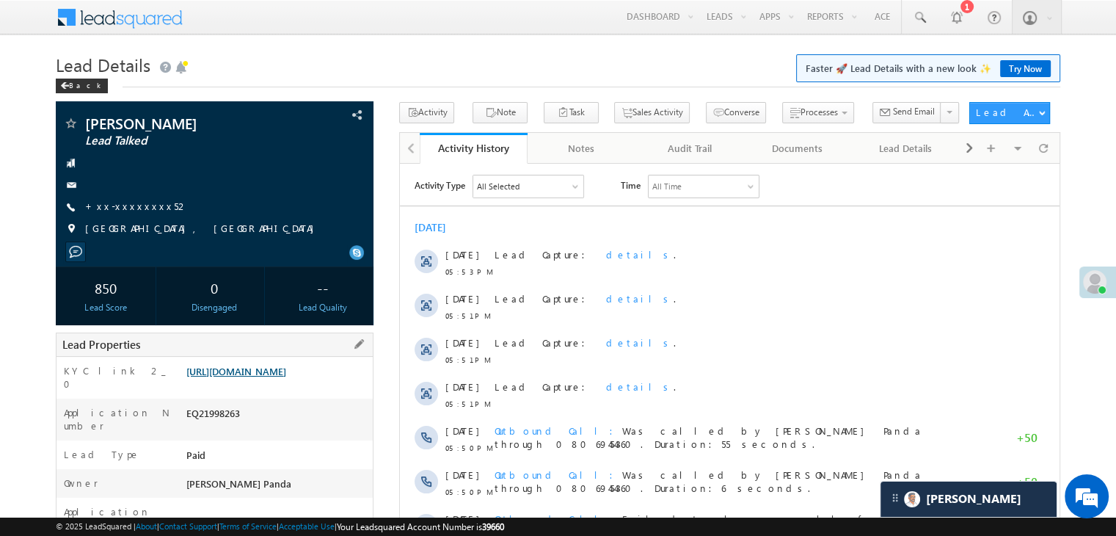
click at [285, 377] on link "[URL][DOMAIN_NAME]" at bounding box center [236, 371] width 100 height 12
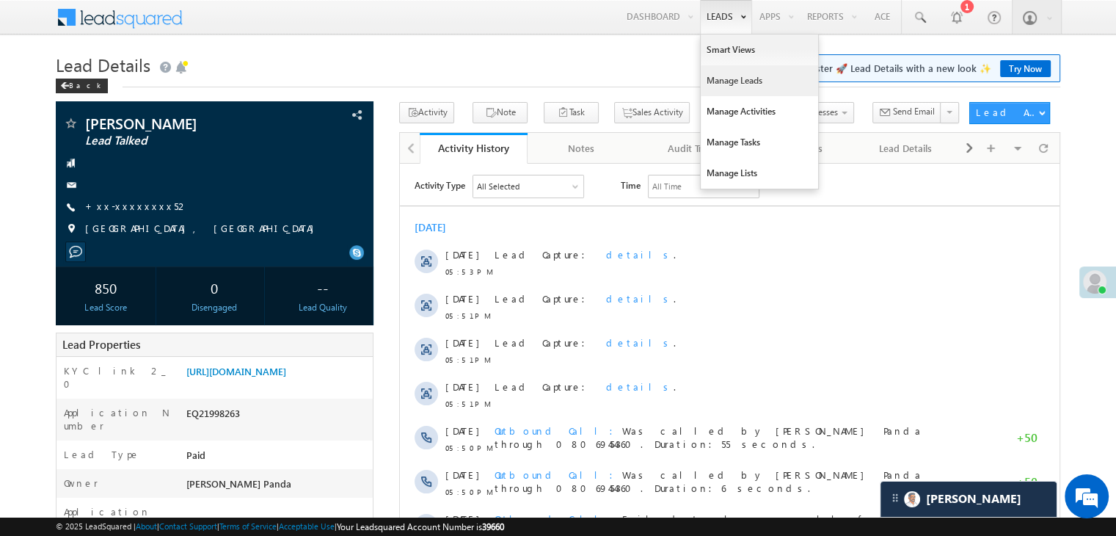
click at [723, 80] on link "Manage Leads" at bounding box center [759, 80] width 117 height 31
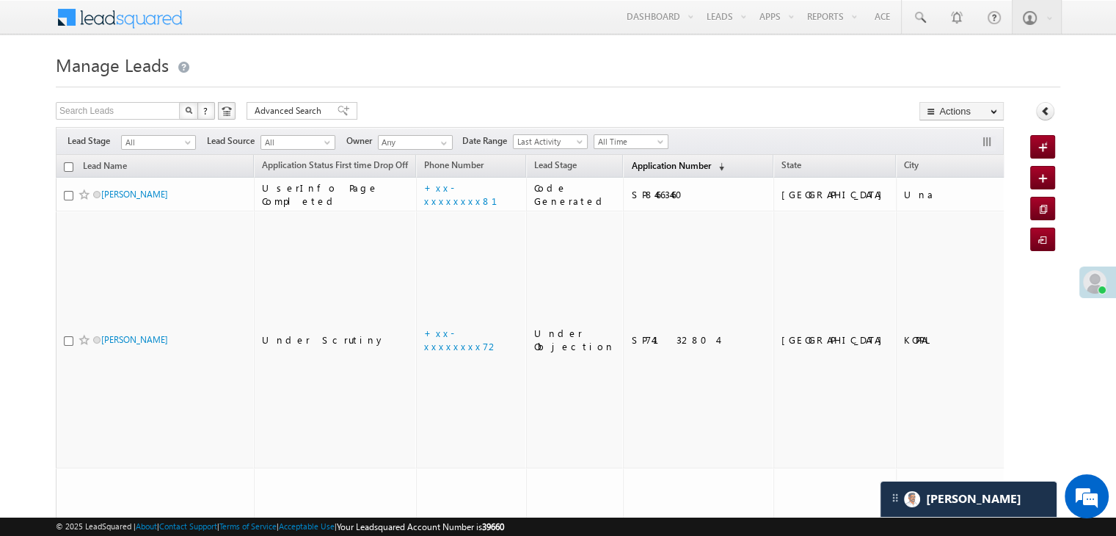
click at [631, 165] on span "Application Number" at bounding box center [670, 165] width 79 height 11
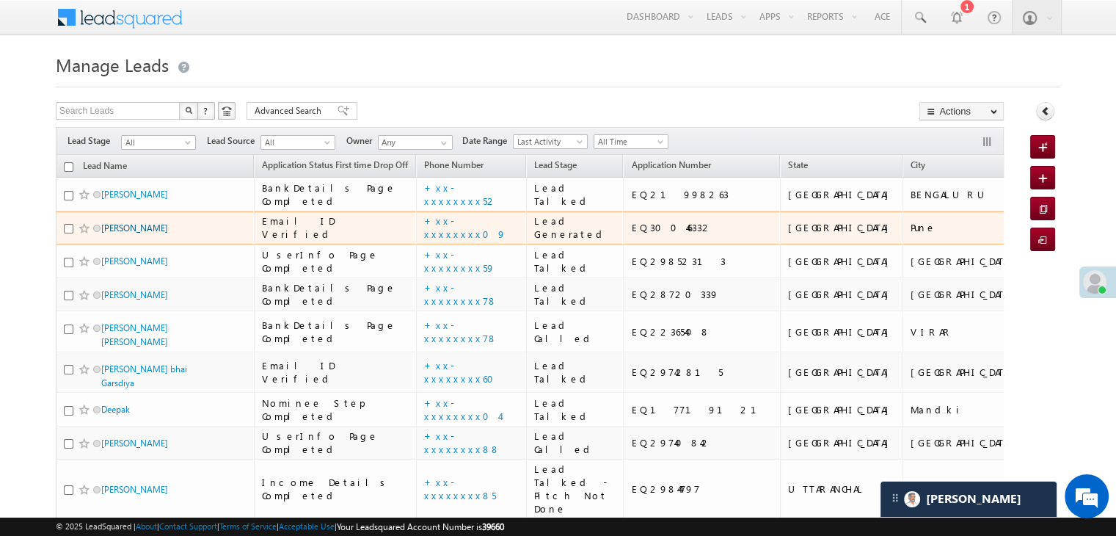
click at [124, 233] on link "[PERSON_NAME]" at bounding box center [134, 227] width 67 height 11
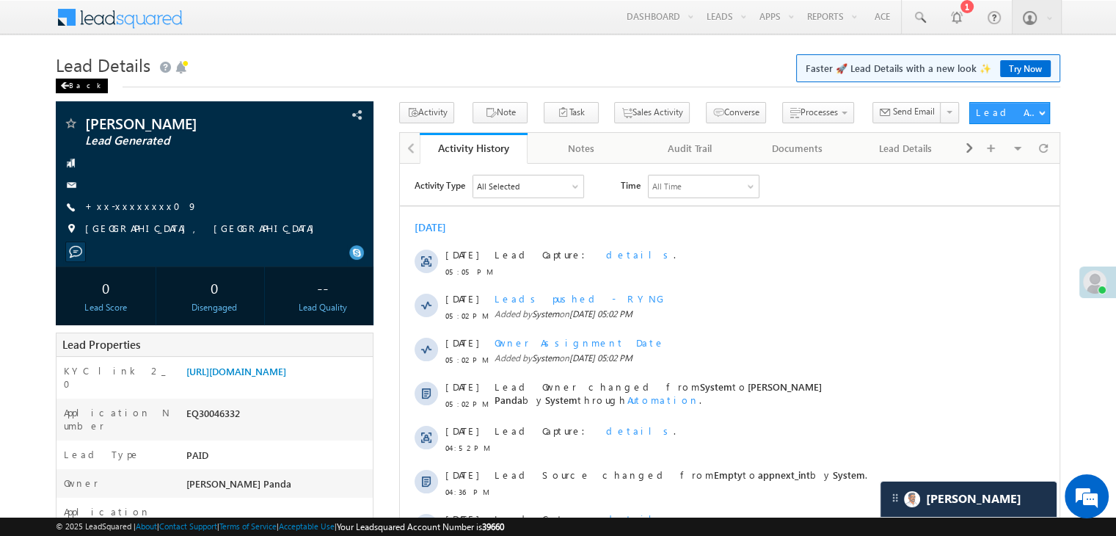
click at [70, 84] on div "Back" at bounding box center [82, 86] width 52 height 15
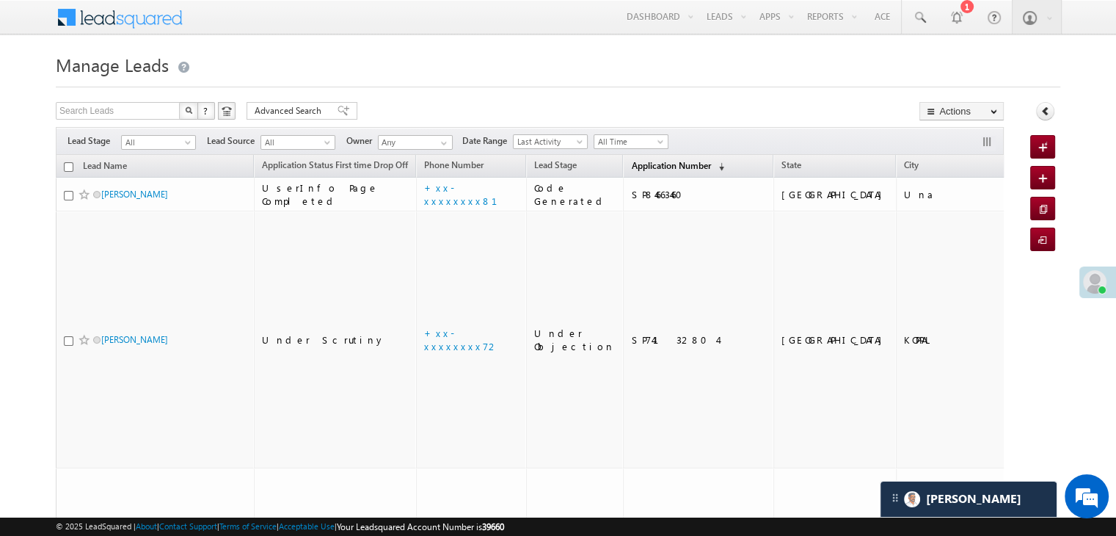
click at [645, 171] on link "Application Number (sorted descending)" at bounding box center [678, 166] width 108 height 19
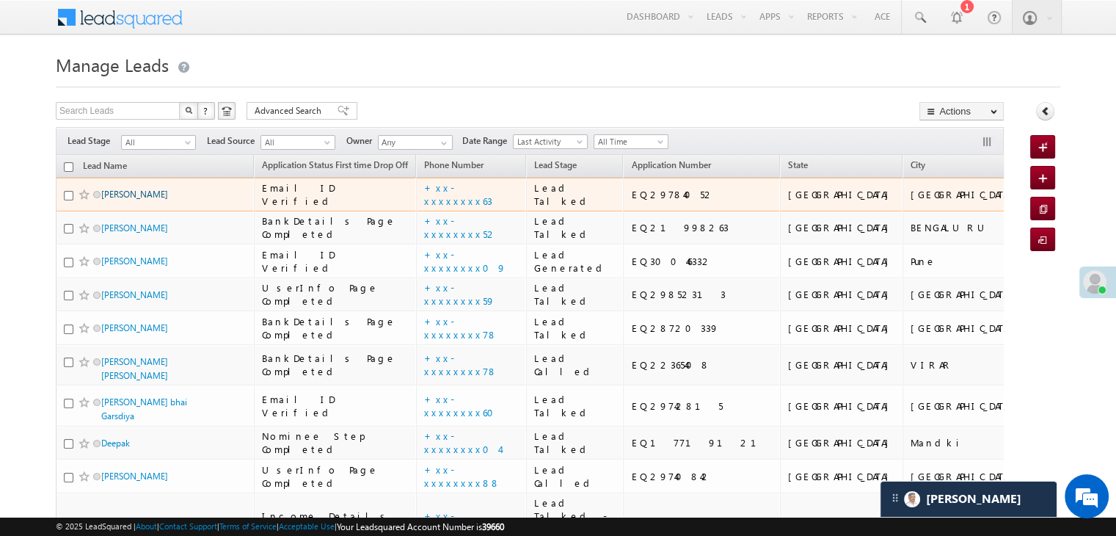
click at [117, 200] on link "Hitesh" at bounding box center [134, 194] width 67 height 11
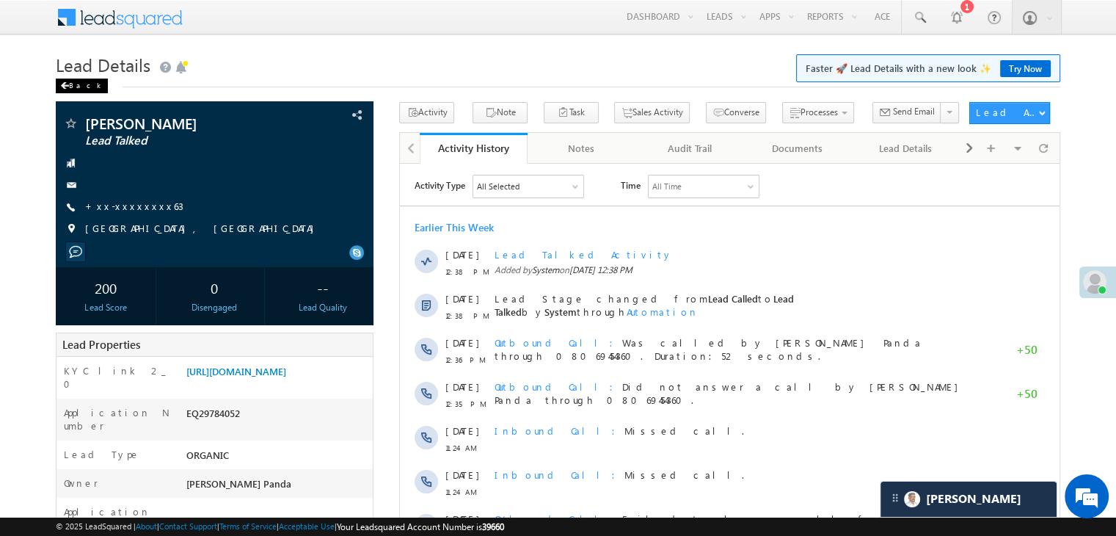
click at [68, 85] on span at bounding box center [64, 85] width 9 height 7
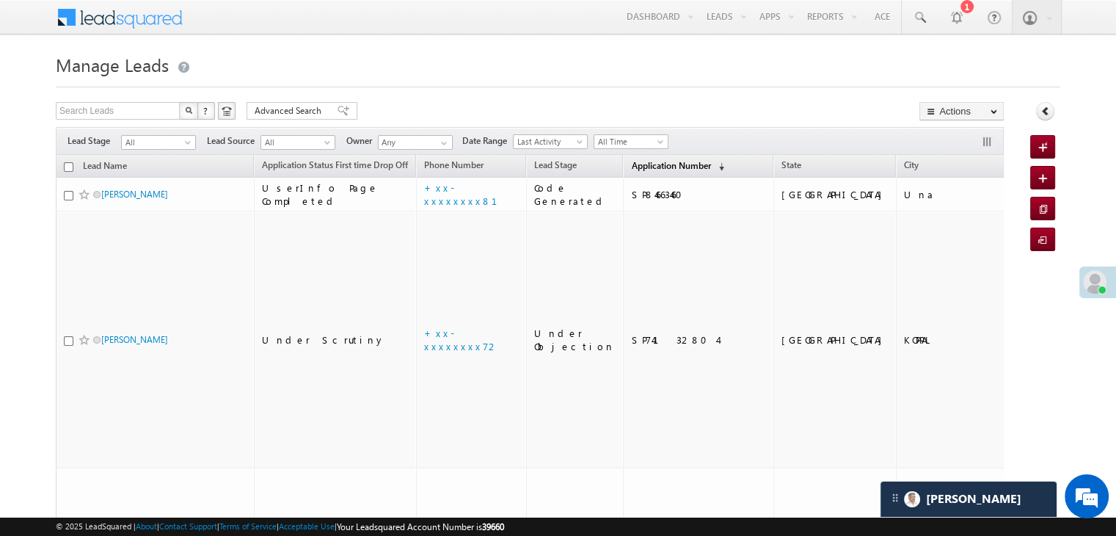
click at [624, 157] on link "Application Number (sorted descending)" at bounding box center [678, 166] width 108 height 19
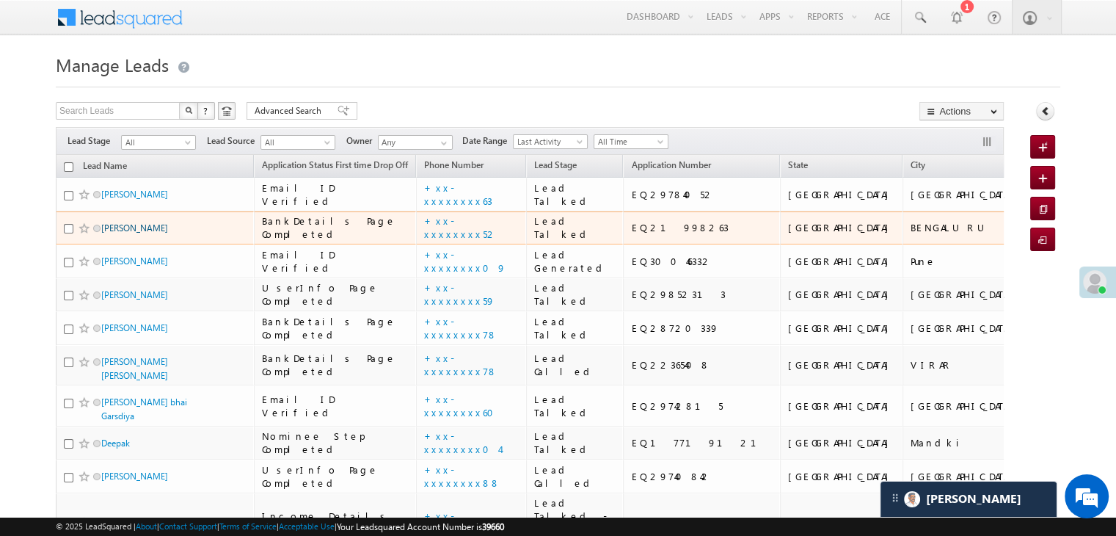
click at [119, 233] on link "[PERSON_NAME]" at bounding box center [134, 227] width 67 height 11
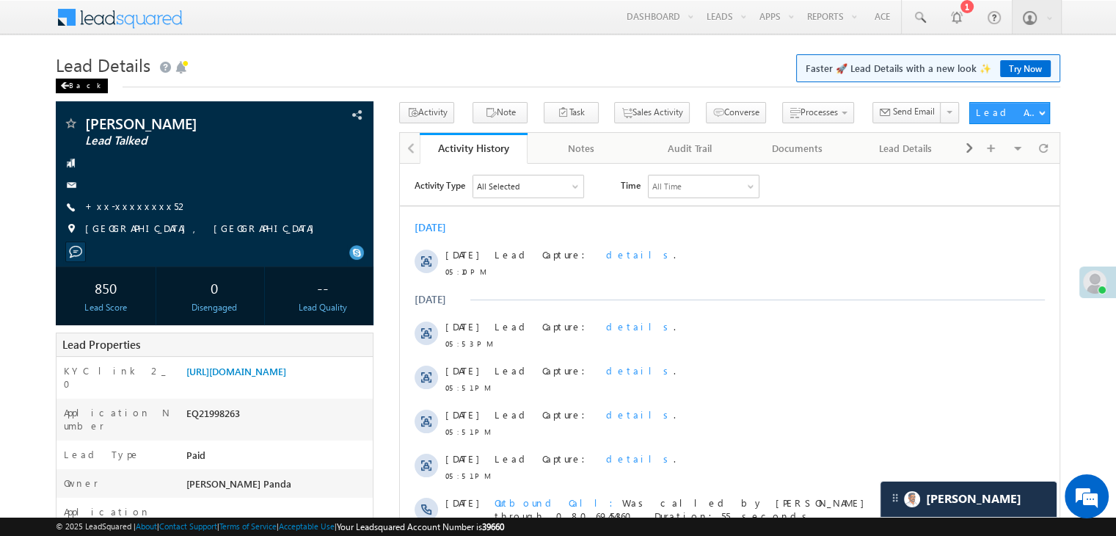
click at [71, 87] on div "Back" at bounding box center [82, 86] width 52 height 15
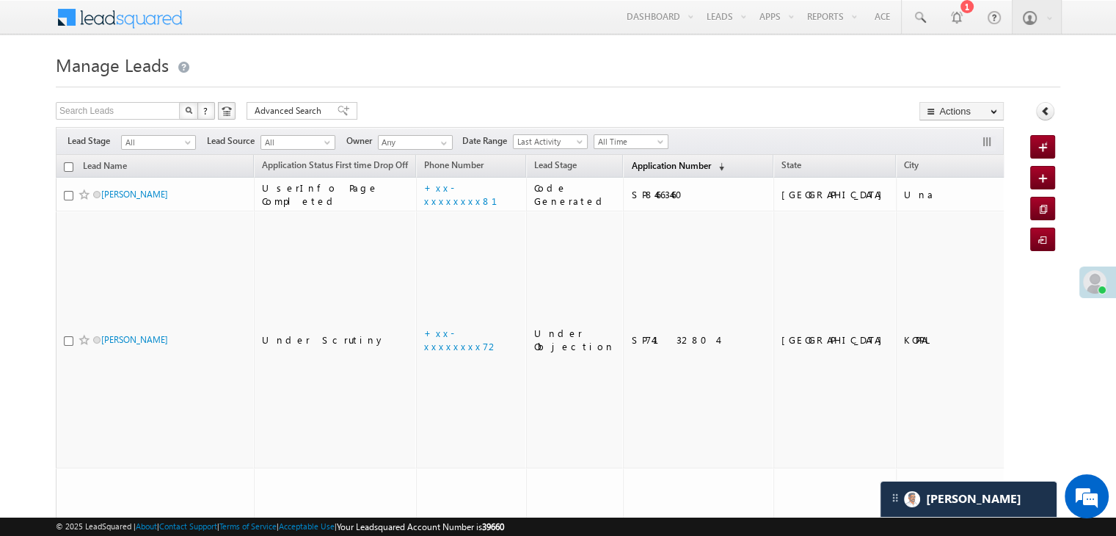
click at [636, 165] on span "Application Number" at bounding box center [670, 165] width 79 height 11
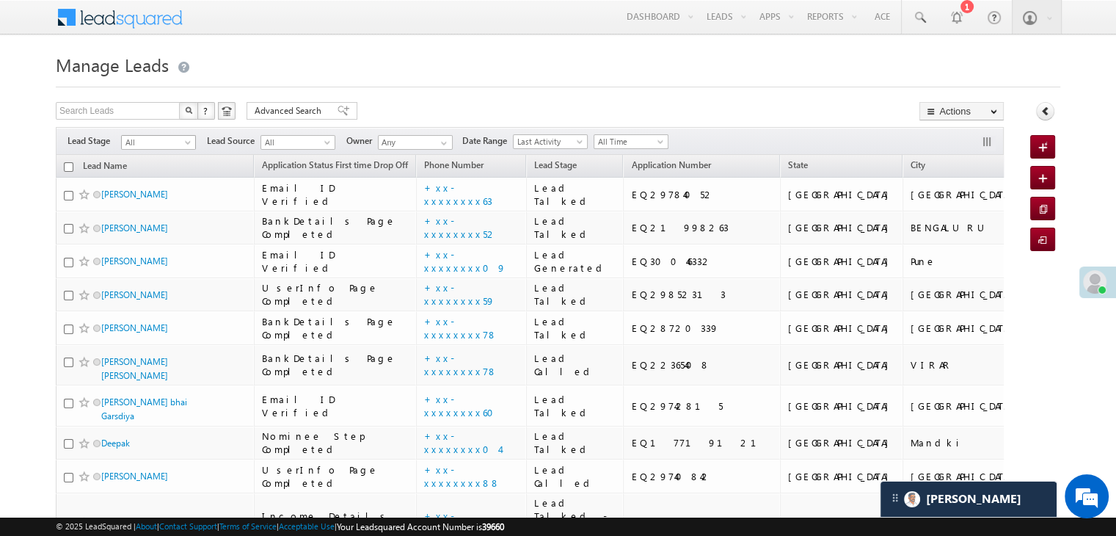
click at [186, 147] on span at bounding box center [189, 145] width 12 height 12
click at [168, 172] on link "Lead Generated" at bounding box center [159, 173] width 74 height 13
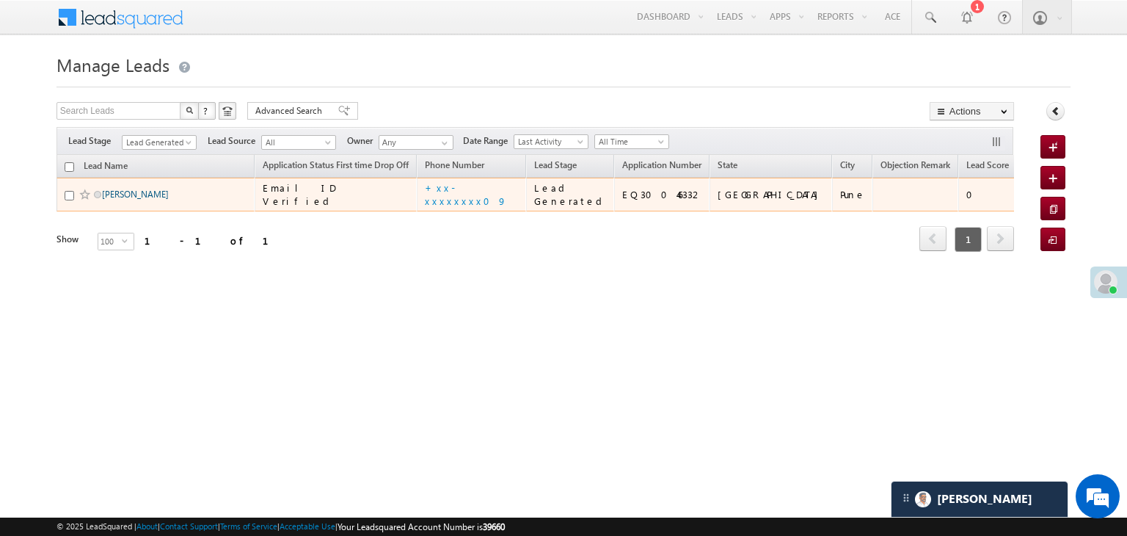
click at [126, 200] on link "Shubhangi Nandrekar" at bounding box center [135, 194] width 67 height 11
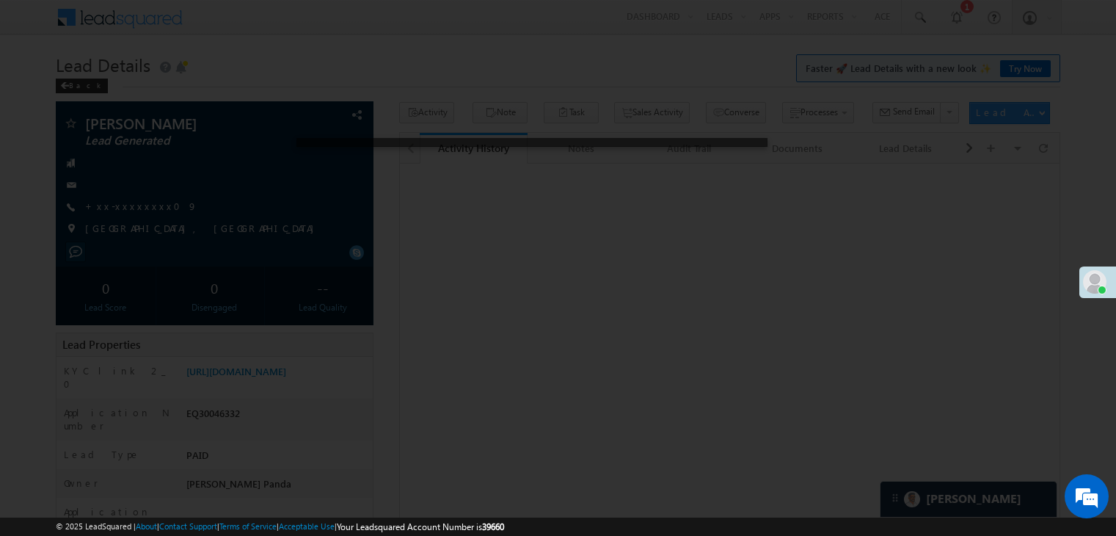
click at [142, 210] on div at bounding box center [558, 268] width 1116 height 536
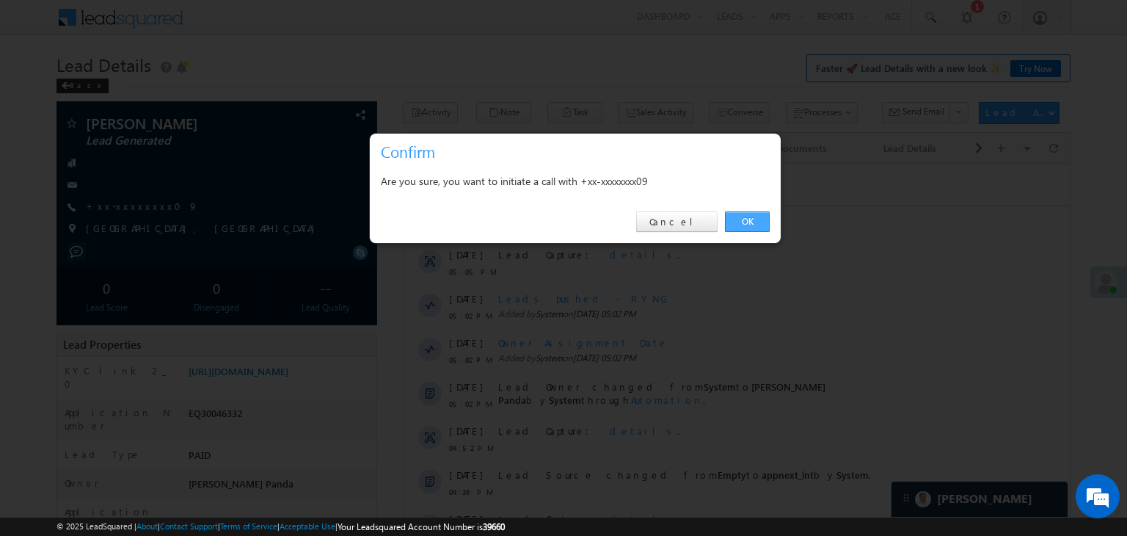
click at [748, 219] on link "OK" at bounding box center [747, 221] width 45 height 21
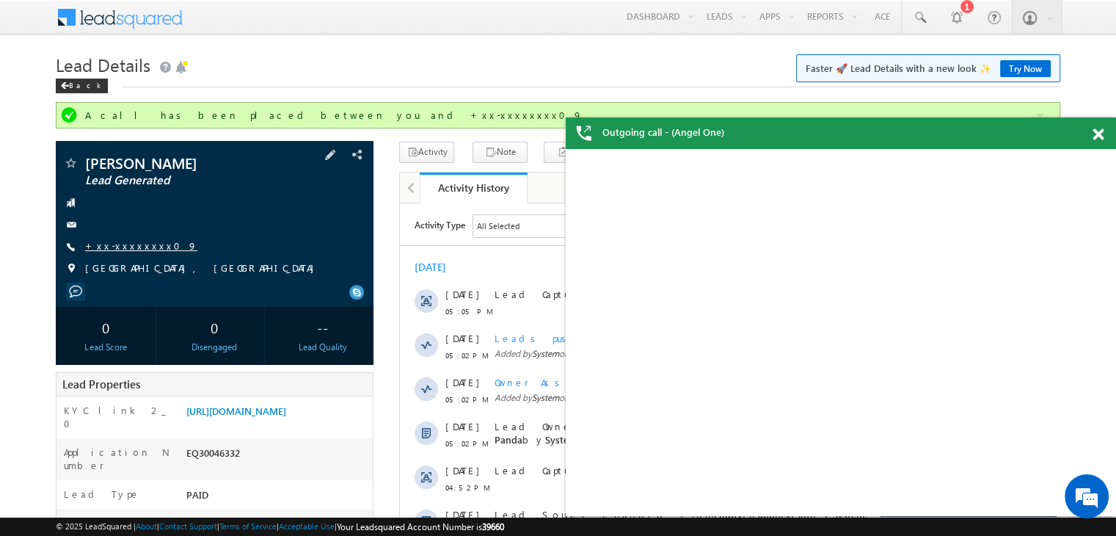
click at [119, 246] on link "+xx-xxxxxxxx09" at bounding box center [141, 245] width 112 height 12
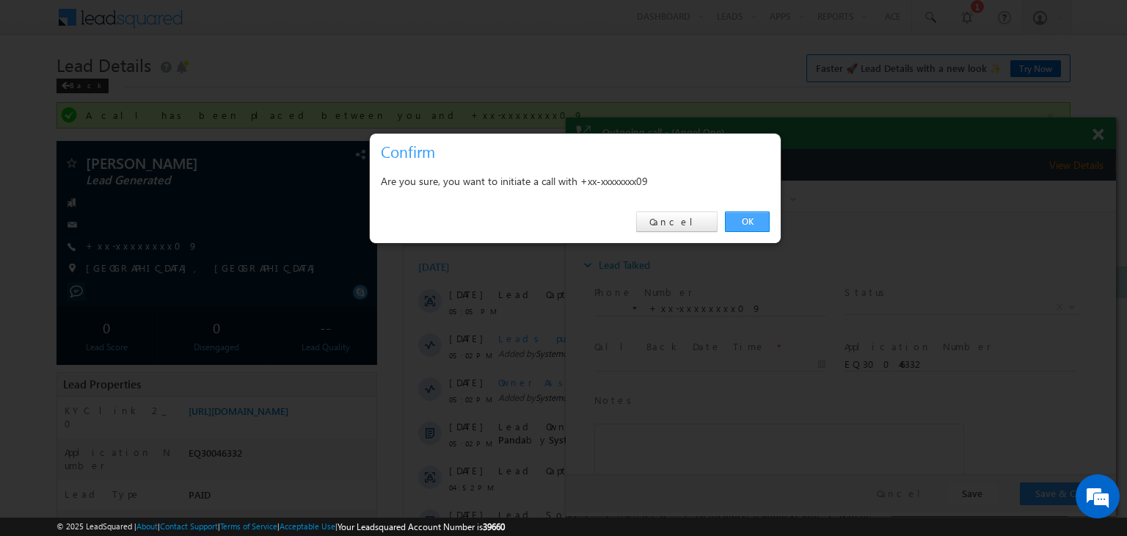
click at [746, 220] on link "OK" at bounding box center [747, 221] width 45 height 21
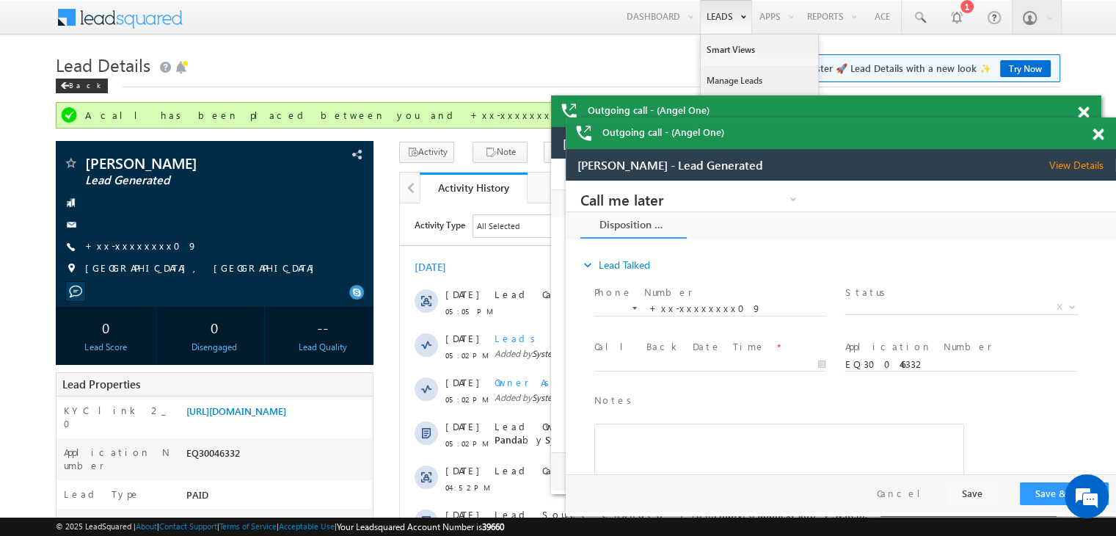
click at [721, 80] on link "Manage Leads" at bounding box center [759, 80] width 117 height 31
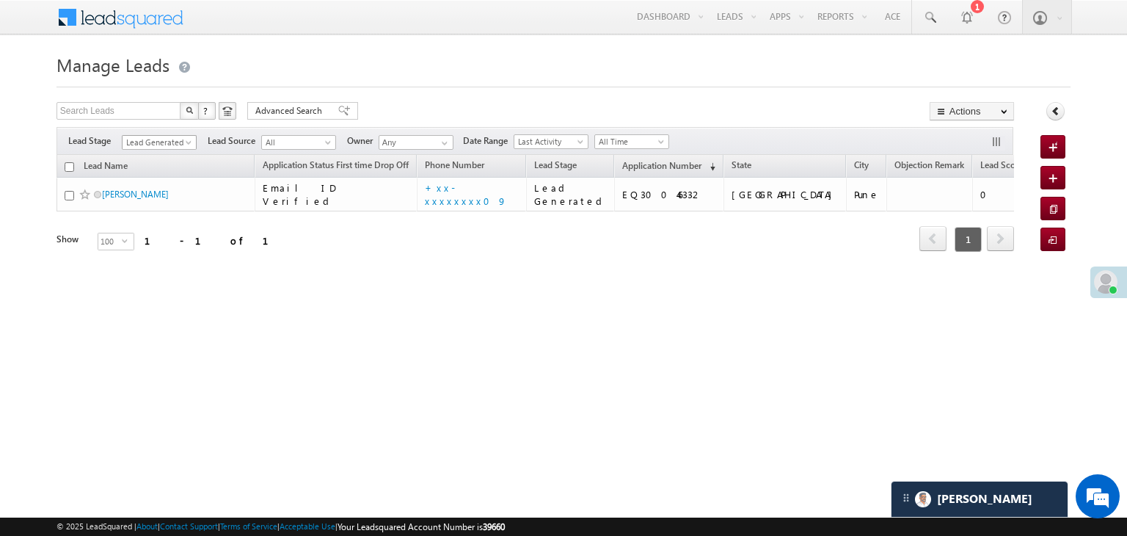
click at [189, 144] on span at bounding box center [190, 145] width 12 height 12
click at [152, 153] on link "All" at bounding box center [160, 158] width 74 height 13
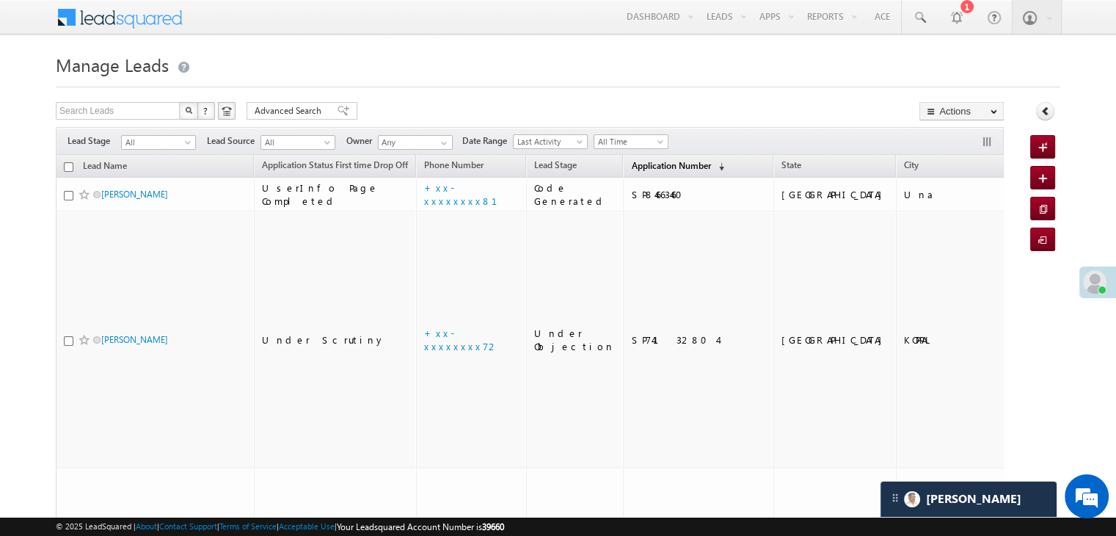
click at [638, 160] on span "Application Number" at bounding box center [670, 165] width 79 height 11
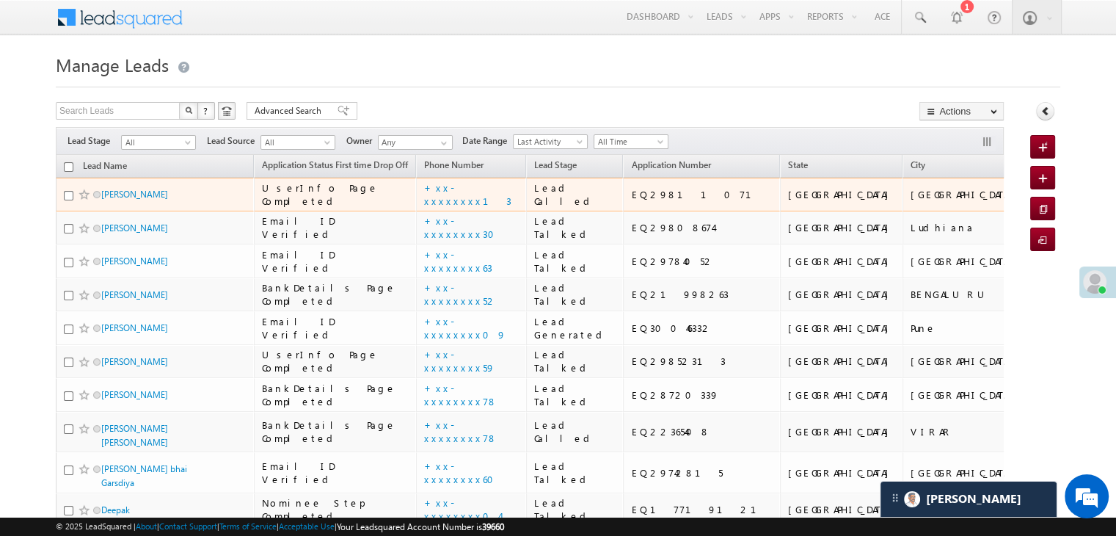
click at [125, 201] on span "Pankaj Singh" at bounding box center [150, 194] width 99 height 14
click at [125, 200] on link "Pankaj Singh" at bounding box center [134, 194] width 67 height 11
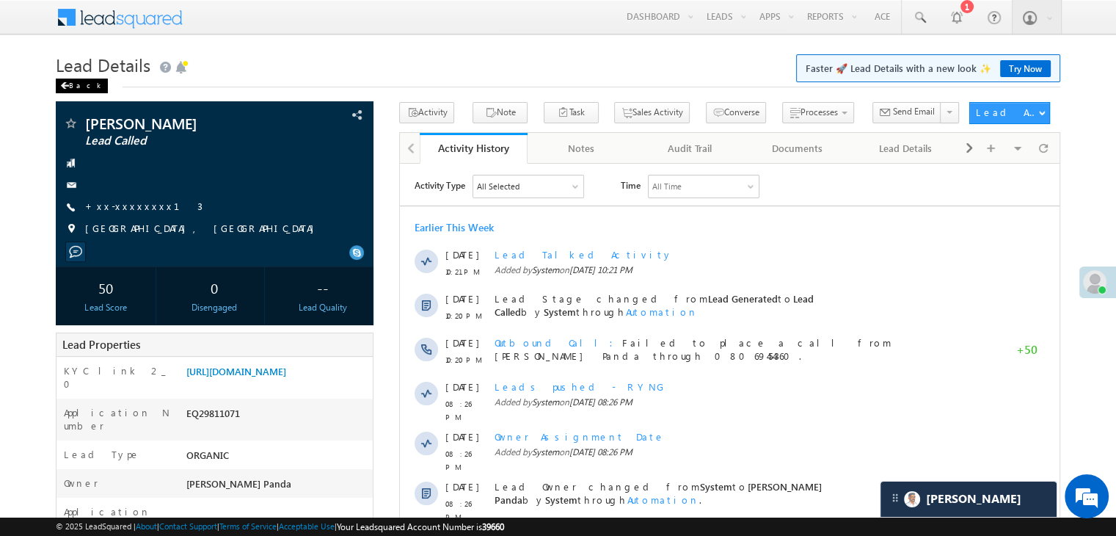
click at [70, 84] on div "Back" at bounding box center [82, 86] width 52 height 15
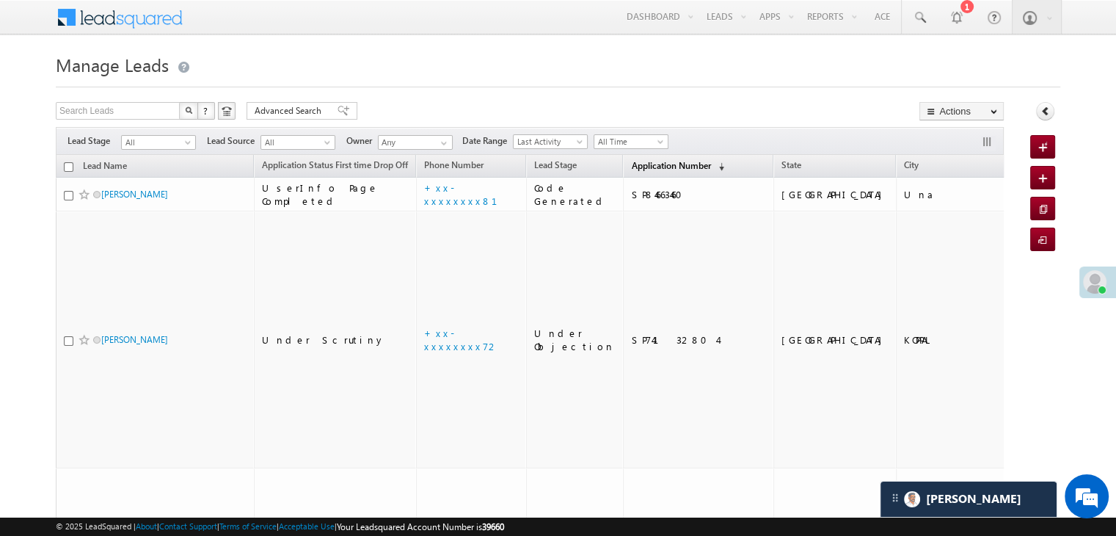
click at [634, 164] on span "Application Number" at bounding box center [670, 165] width 79 height 11
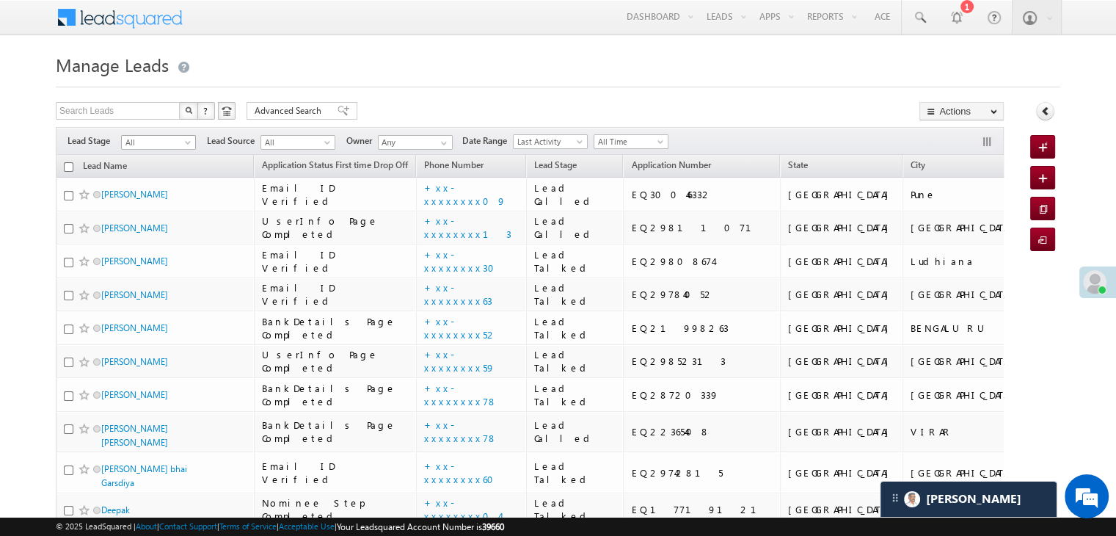
click at [185, 142] on span at bounding box center [189, 145] width 12 height 12
click at [156, 172] on link "Lead Generated" at bounding box center [159, 173] width 74 height 13
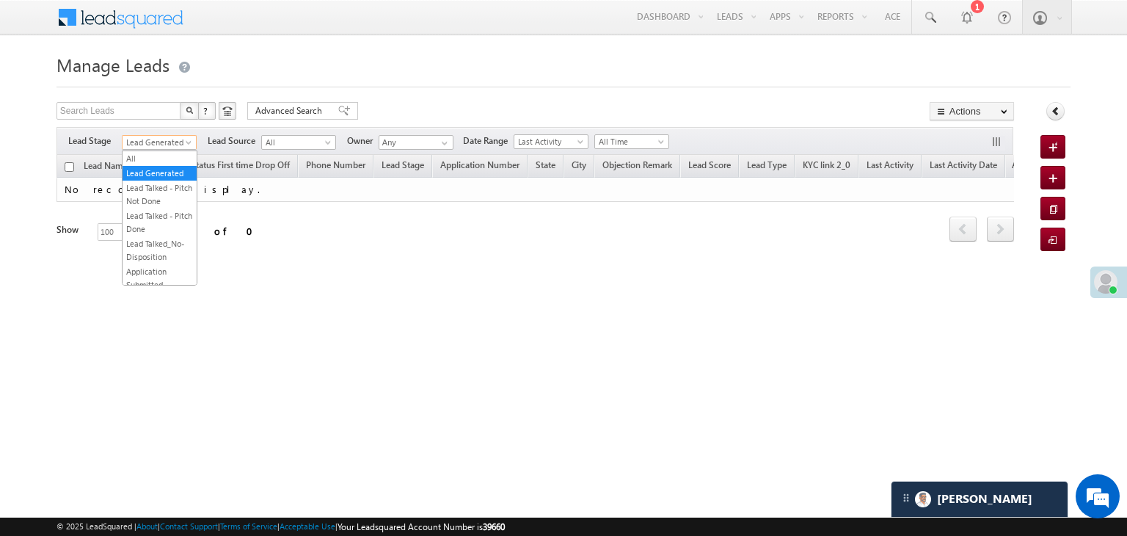
click at [191, 143] on span at bounding box center [190, 145] width 12 height 12
click at [164, 152] on link "All" at bounding box center [160, 158] width 74 height 13
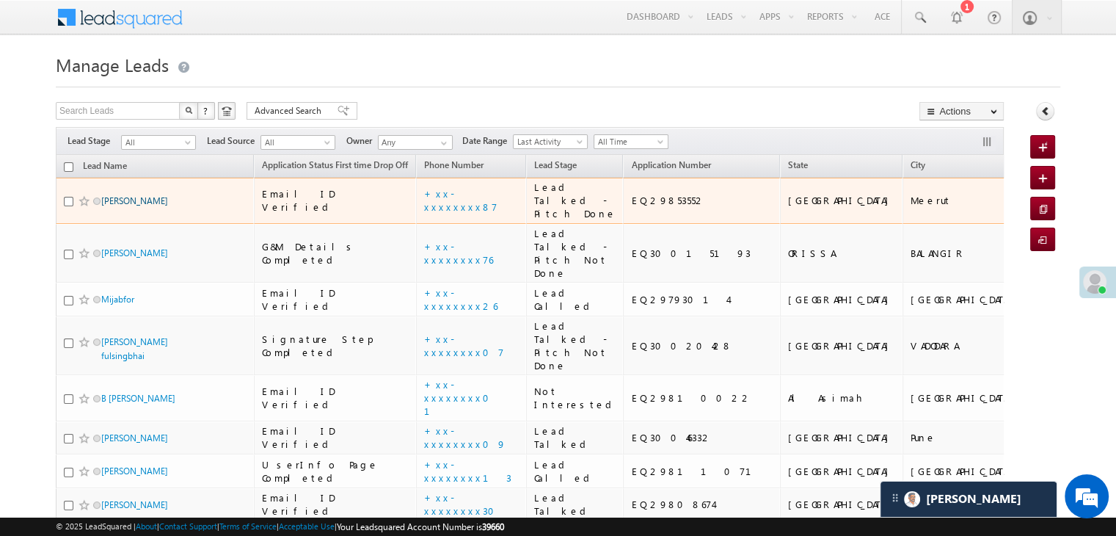
click at [145, 206] on link "Roop Chand" at bounding box center [134, 200] width 67 height 11
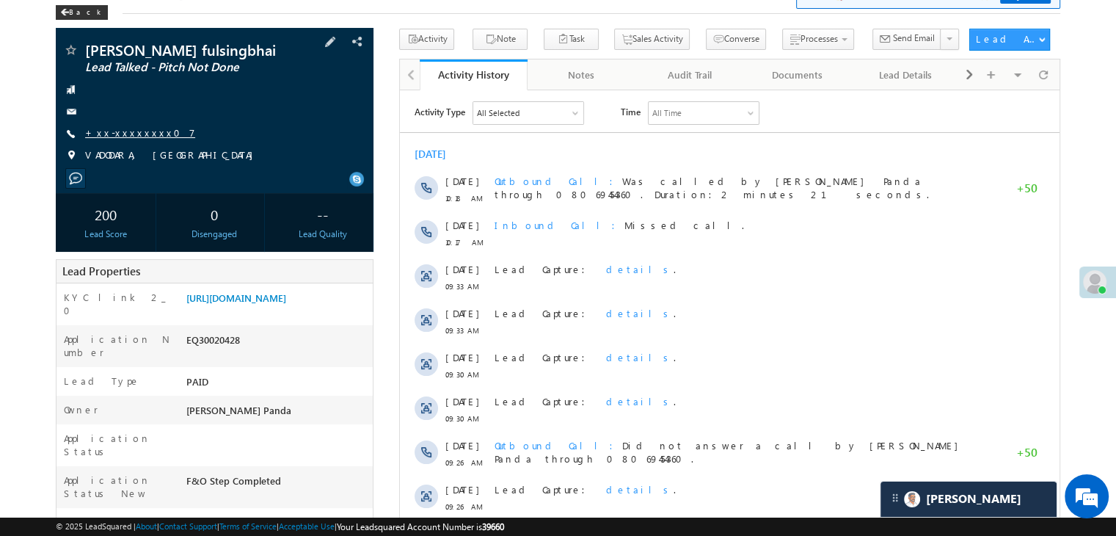
scroll to position [73, 0]
click at [271, 304] on link "[URL][DOMAIN_NAME]" at bounding box center [236, 297] width 100 height 12
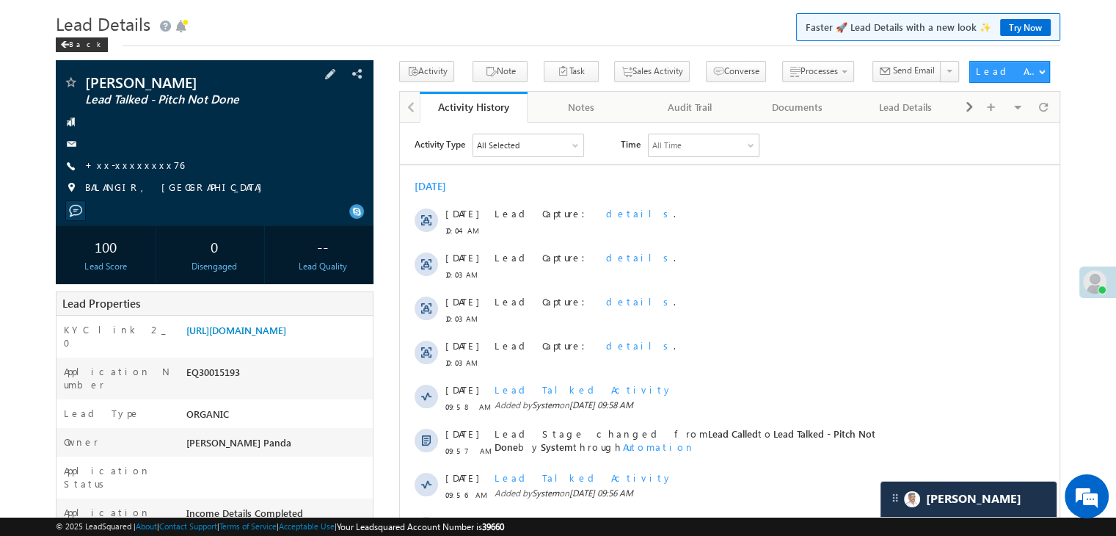
scroll to position [73, 0]
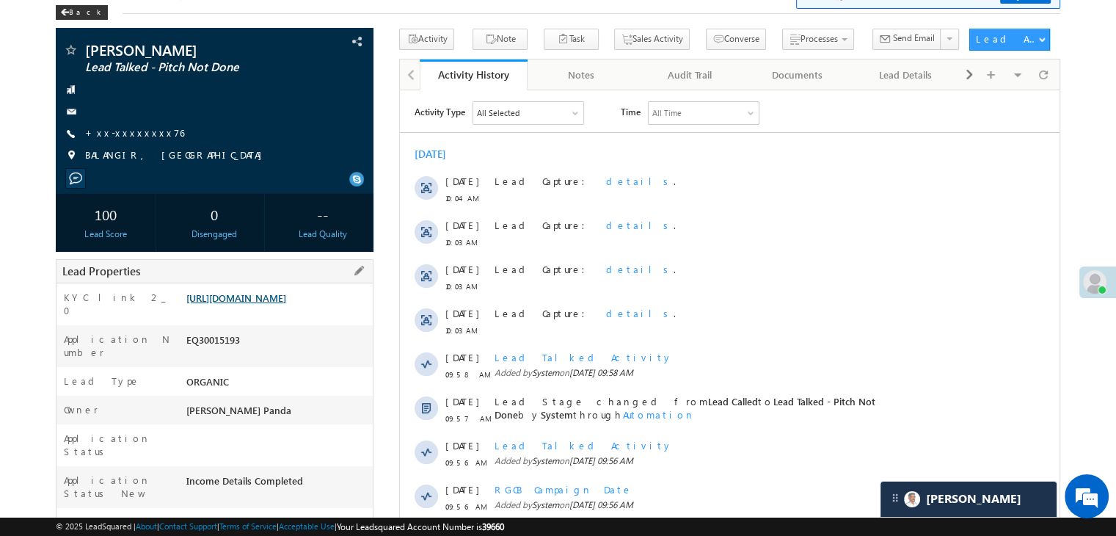
click at [286, 303] on link "https://angelbroking1-pk3em7sa.customui-test.leadsquared.com?leadId=8199adc9-68…" at bounding box center [236, 297] width 100 height 12
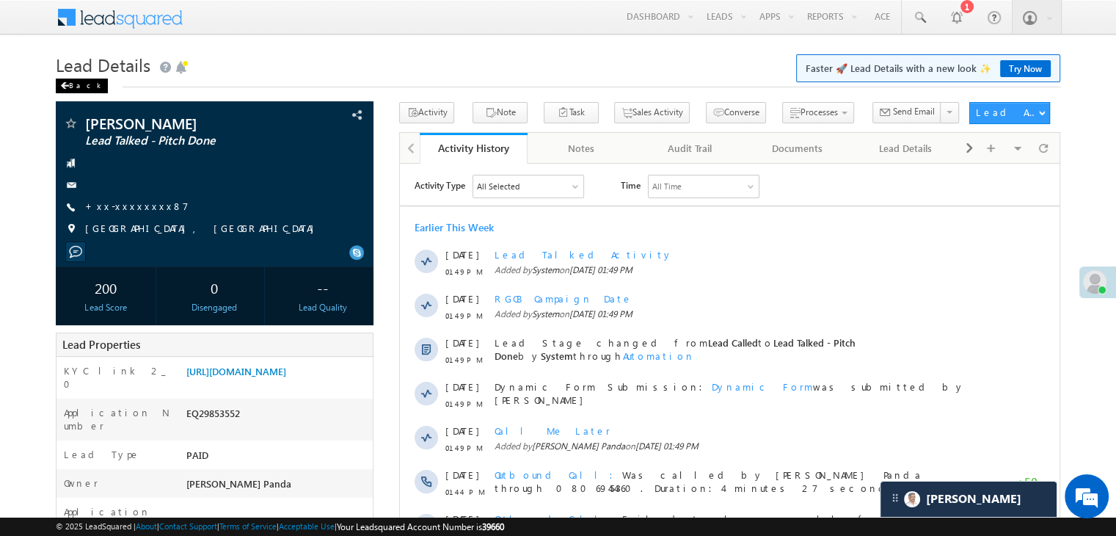
click at [70, 87] on div "Back" at bounding box center [82, 86] width 52 height 15
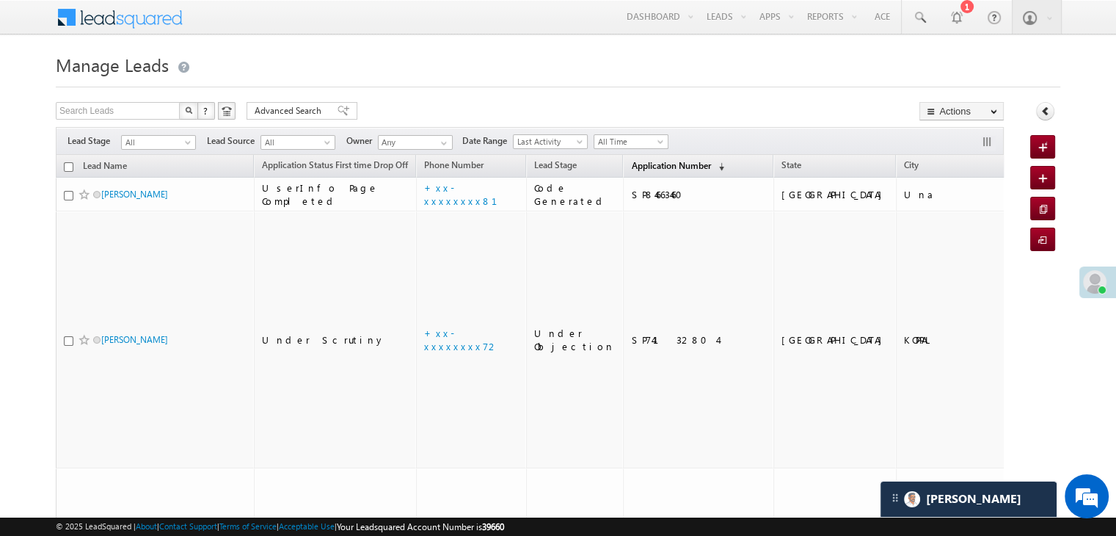
click at [653, 167] on span "Application Number" at bounding box center [670, 165] width 79 height 11
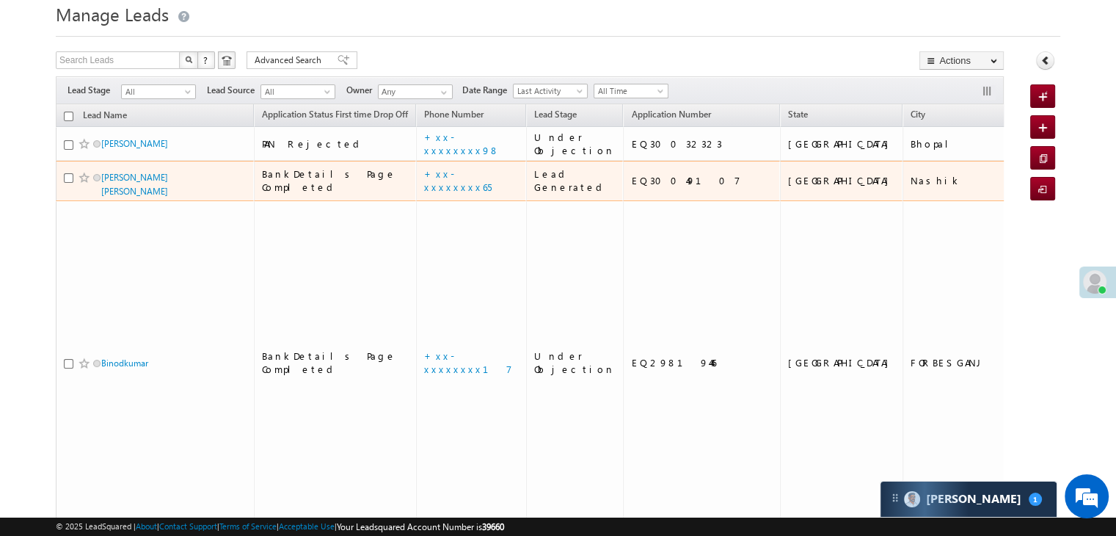
scroll to position [73, 0]
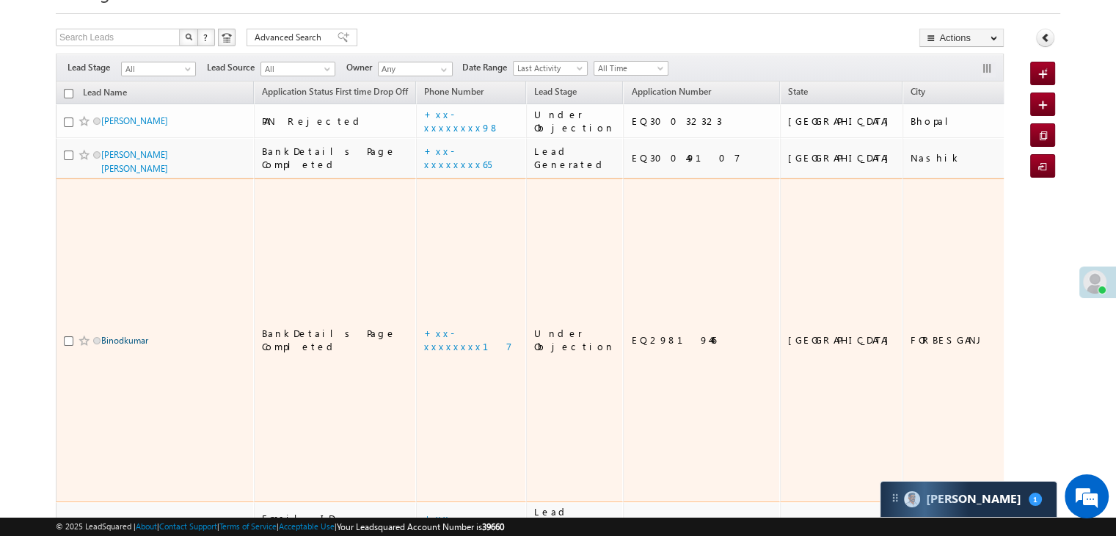
click at [129, 346] on link "Binodkumar" at bounding box center [124, 340] width 47 height 11
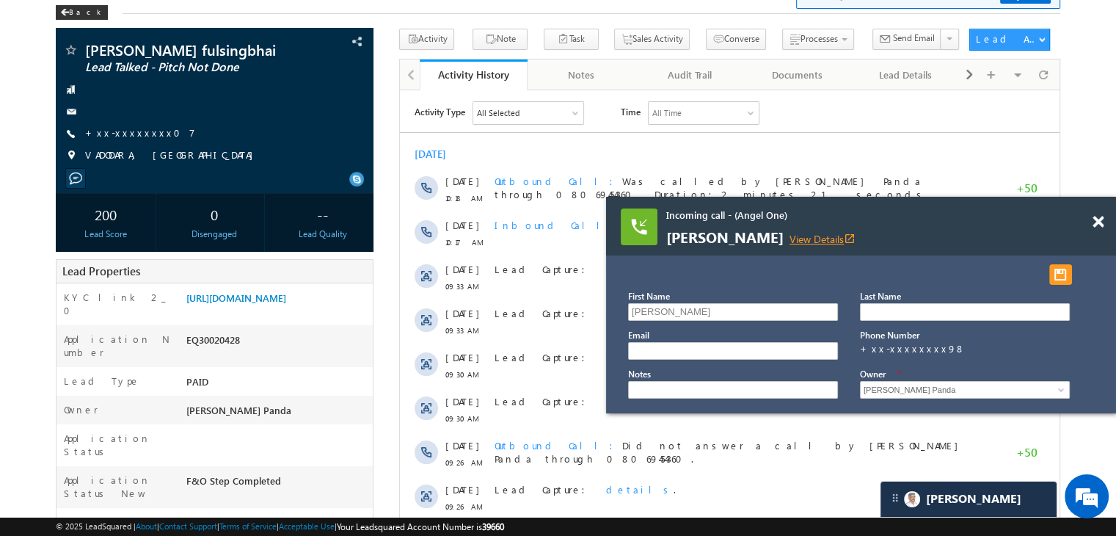
click at [856, 236] on link "View Details open_in_new" at bounding box center [823, 239] width 66 height 14
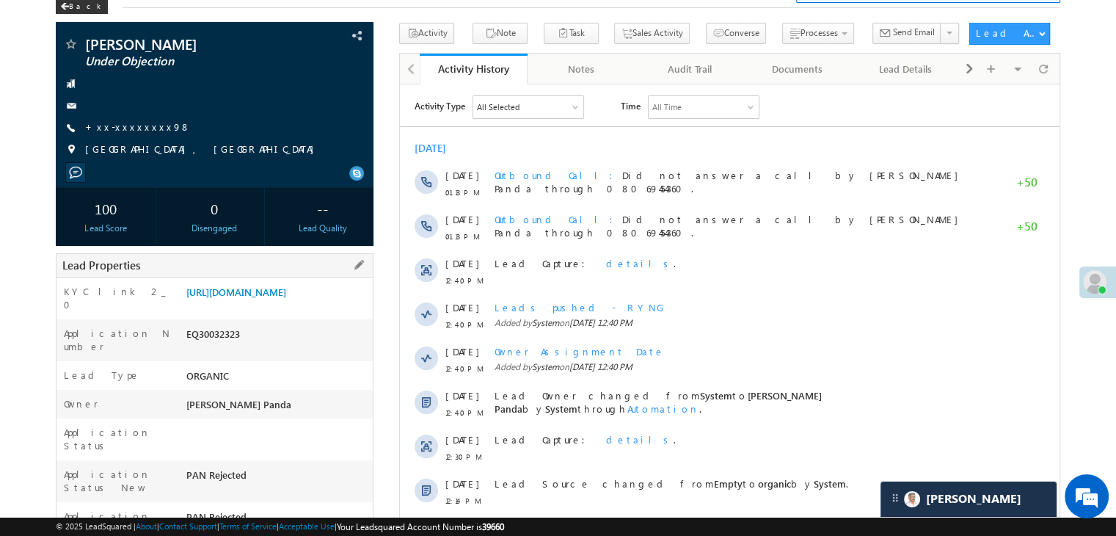
scroll to position [73, 0]
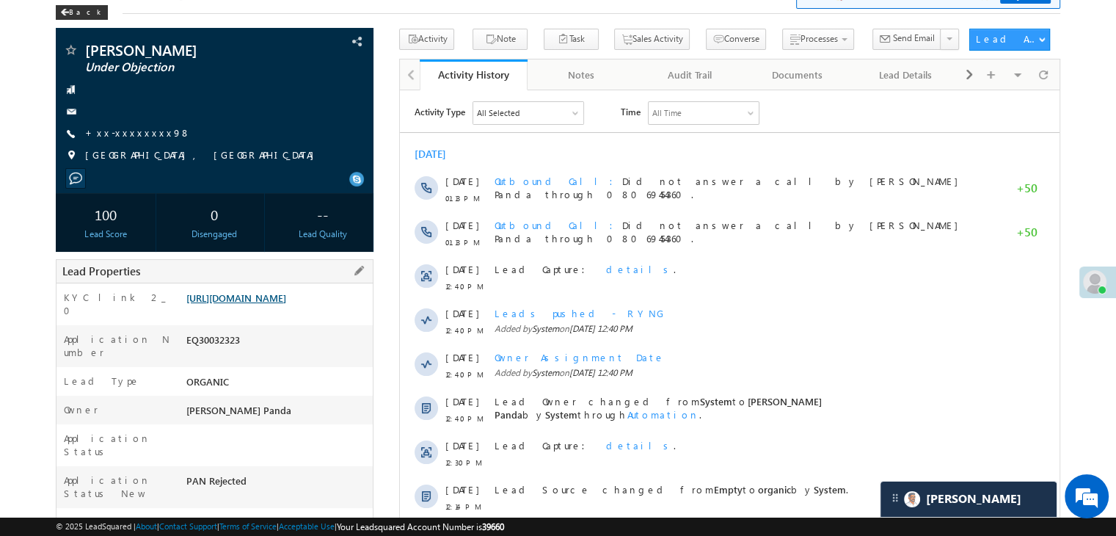
click at [281, 304] on link "[URL][DOMAIN_NAME]" at bounding box center [236, 297] width 100 height 12
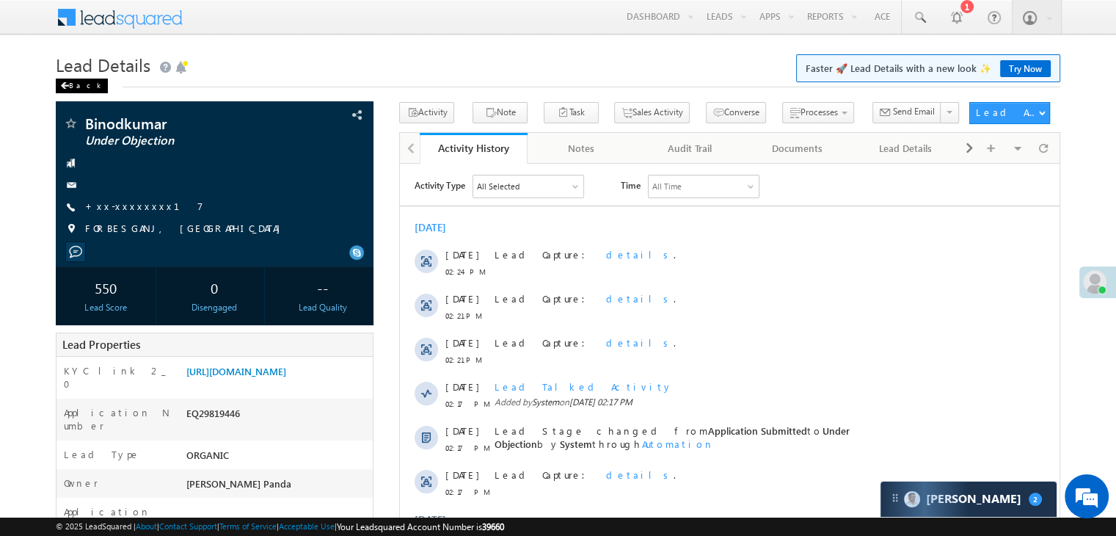
click at [79, 81] on div "Back" at bounding box center [82, 86] width 52 height 15
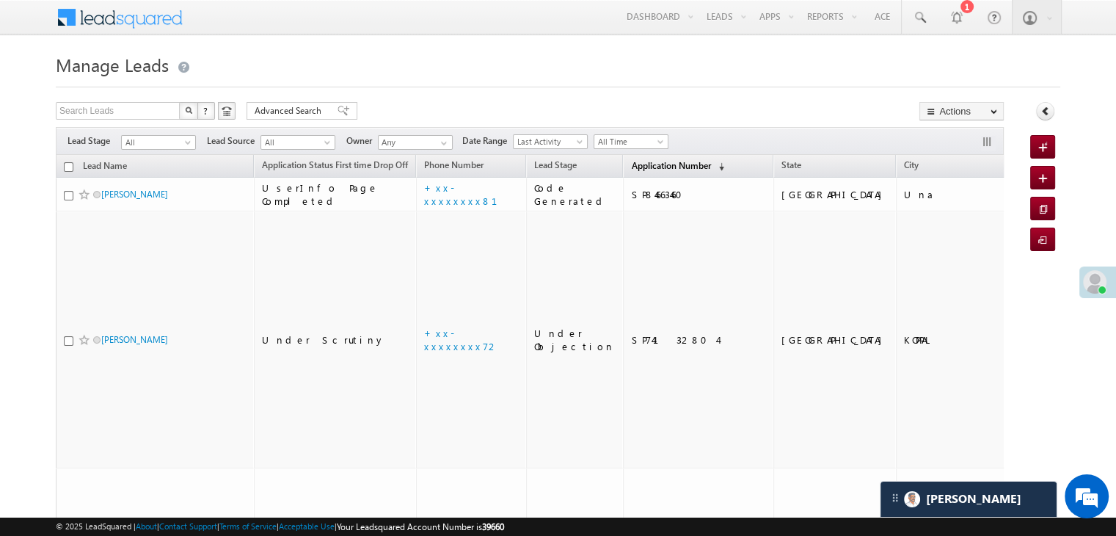
click at [631, 168] on span "Application Number" at bounding box center [670, 165] width 79 height 11
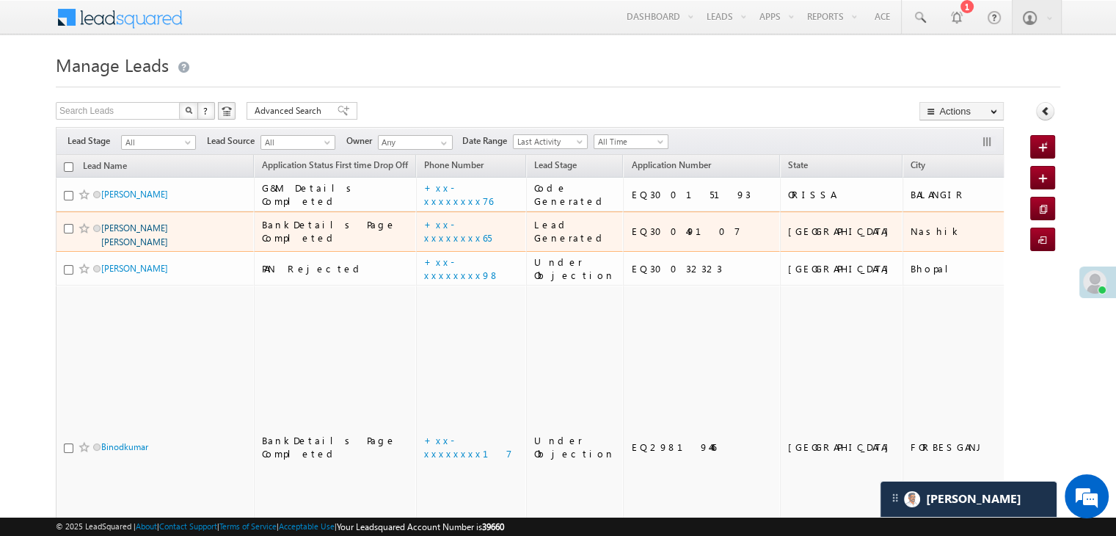
click at [131, 247] on link "Vasanti tatya jagatap" at bounding box center [134, 234] width 67 height 25
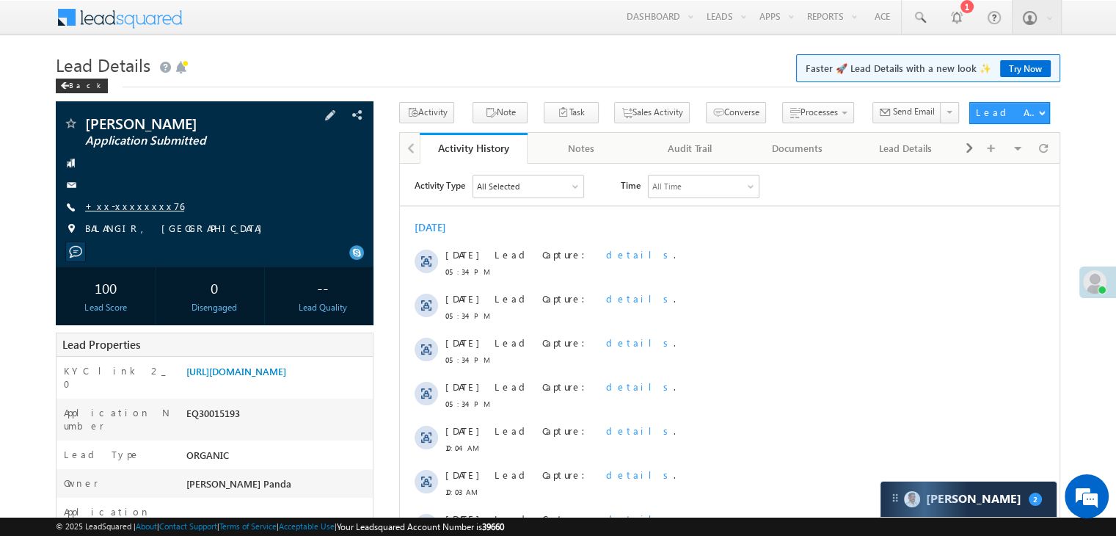
click at [121, 209] on link "+xx-xxxxxxxx76" at bounding box center [134, 206] width 99 height 12
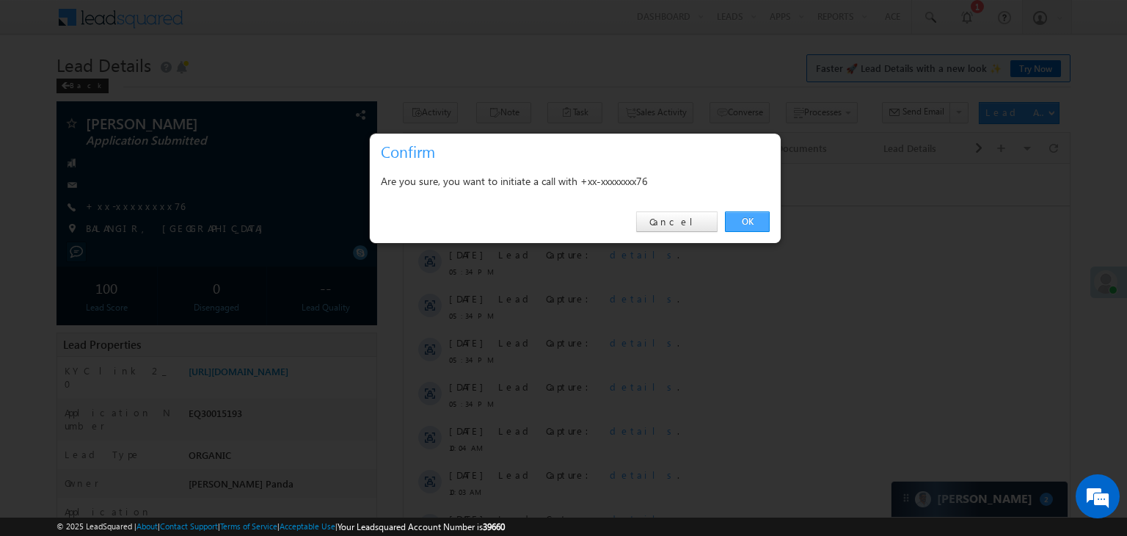
click at [740, 220] on link "OK" at bounding box center [747, 221] width 45 height 21
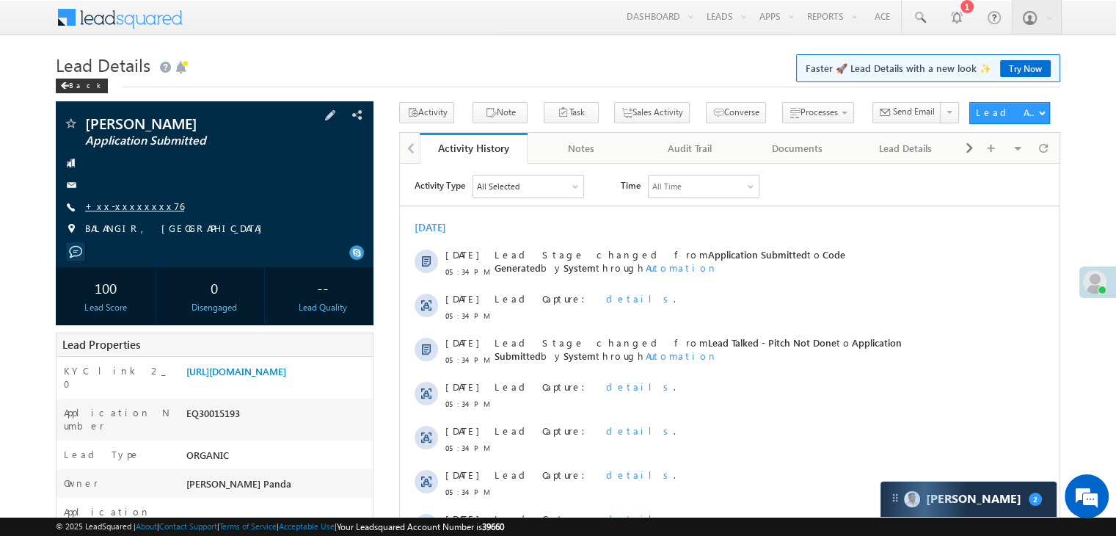
click at [123, 209] on link "+xx-xxxxxxxx76" at bounding box center [134, 206] width 99 height 12
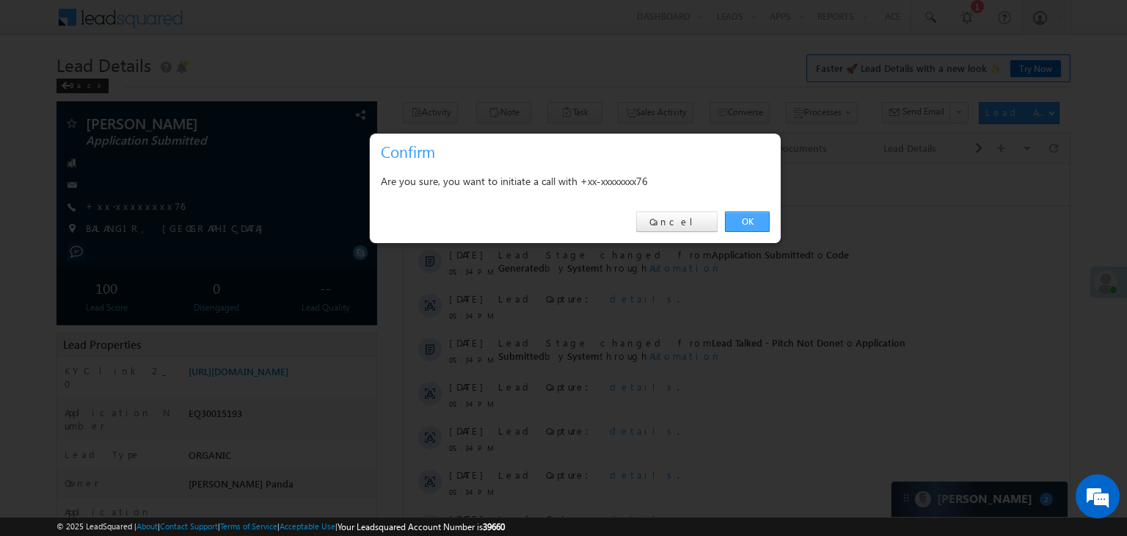
click at [750, 217] on link "OK" at bounding box center [747, 221] width 45 height 21
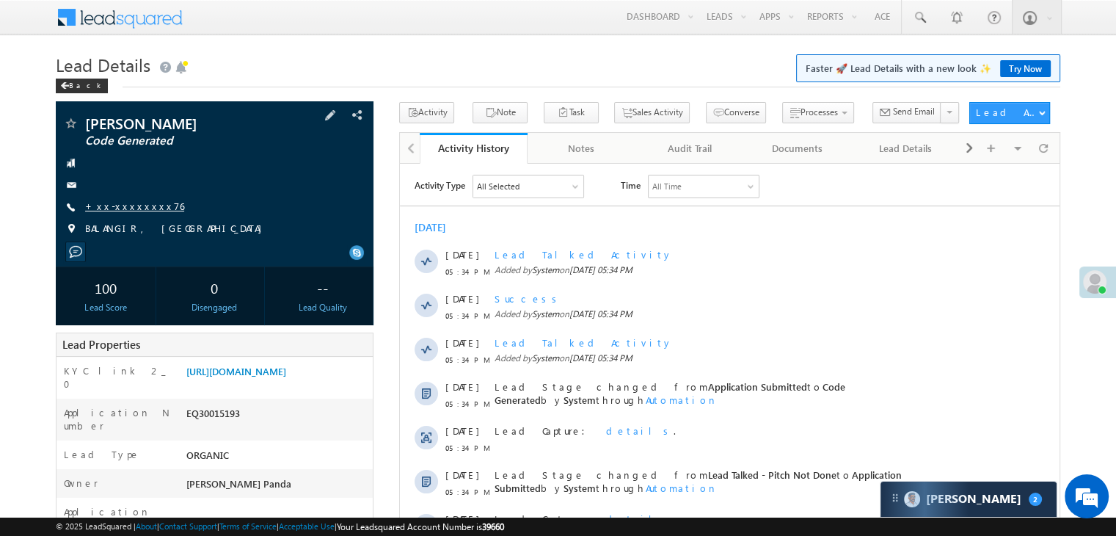
click at [119, 209] on link "+xx-xxxxxxxx76" at bounding box center [134, 206] width 99 height 12
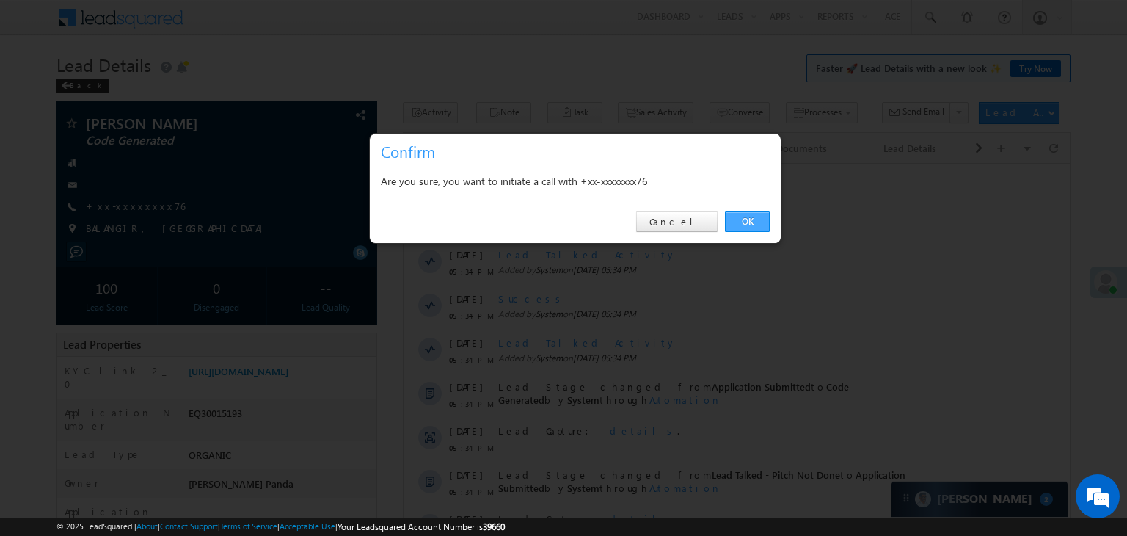
click at [746, 219] on link "OK" at bounding box center [747, 221] width 45 height 21
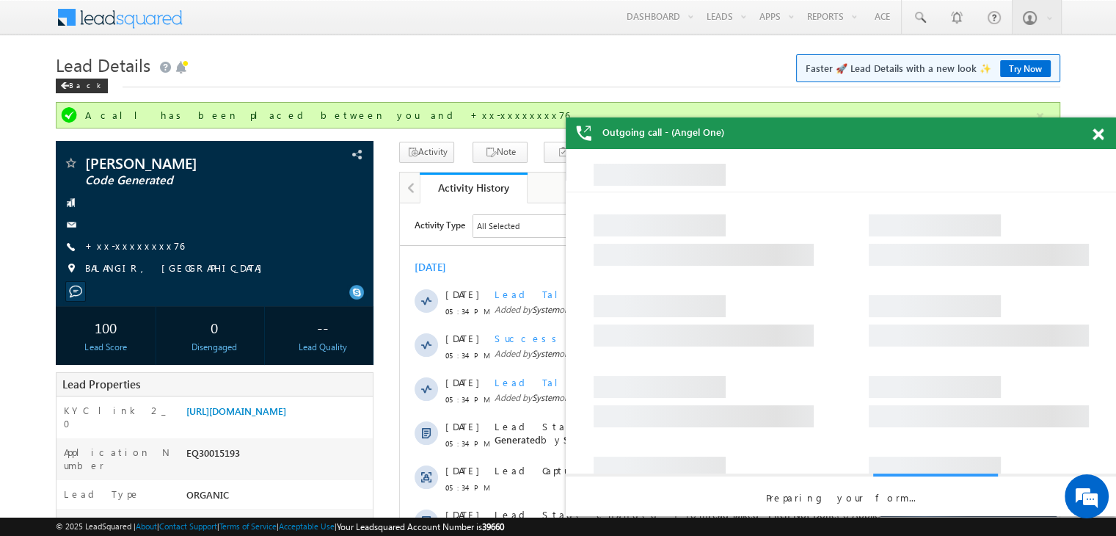
click at [1100, 136] on span at bounding box center [1098, 134] width 11 height 12
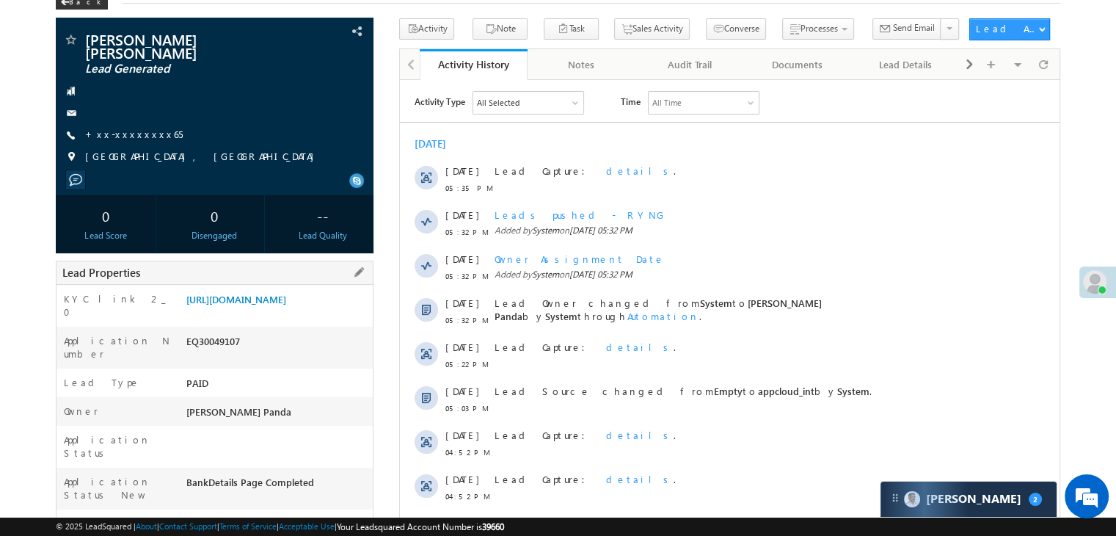
scroll to position [147, 0]
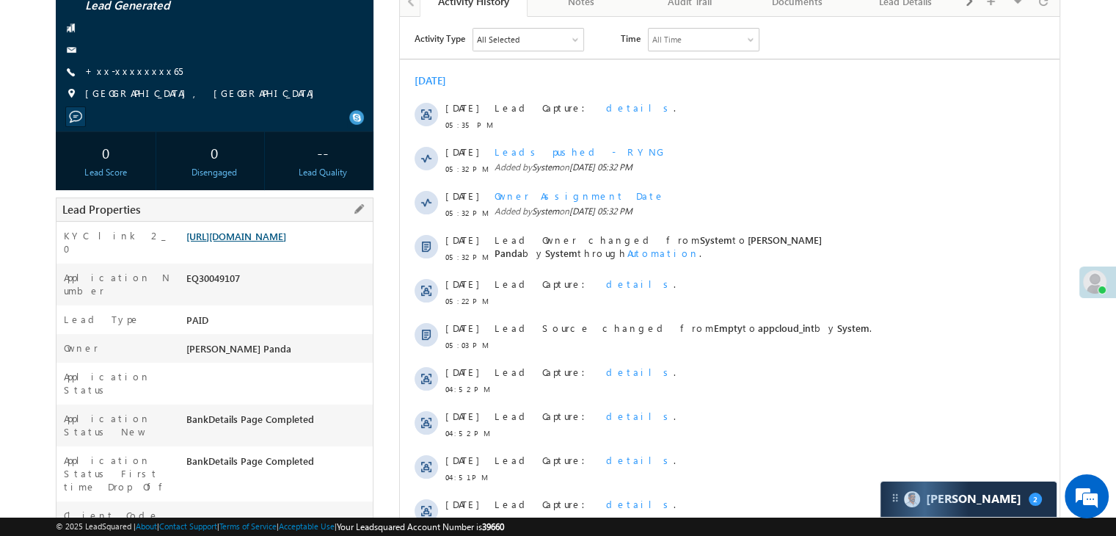
click at [274, 233] on link "[URL][DOMAIN_NAME]" at bounding box center [236, 236] width 100 height 12
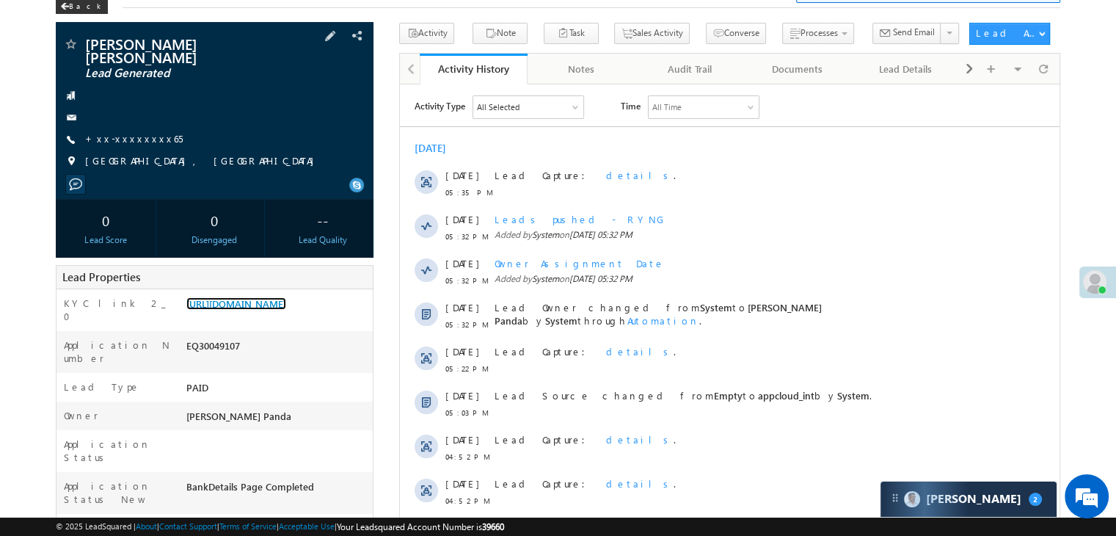
scroll to position [0, 0]
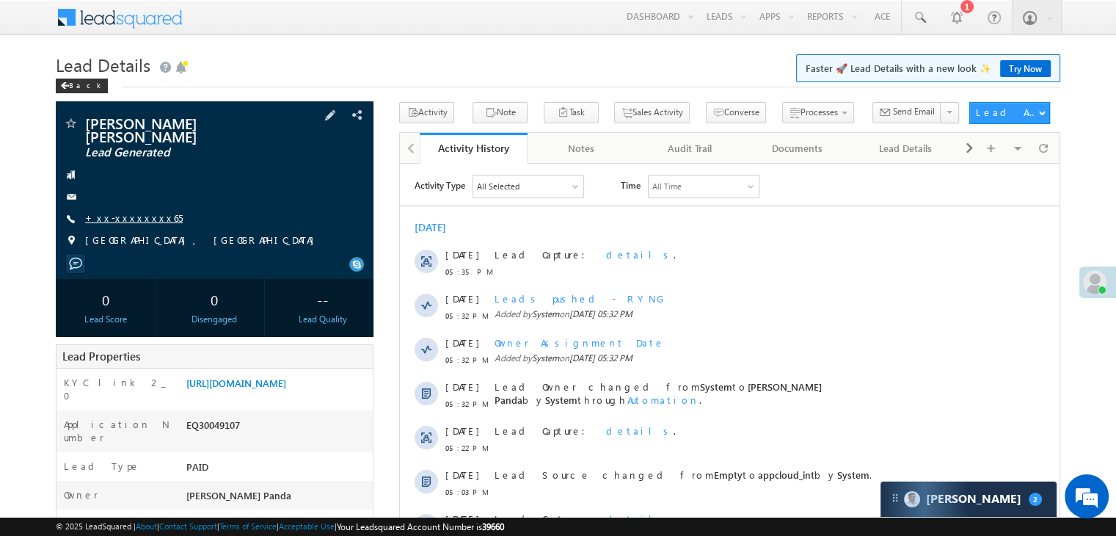
click at [123, 211] on link "+xx-xxxxxxxx65" at bounding box center [134, 217] width 98 height 12
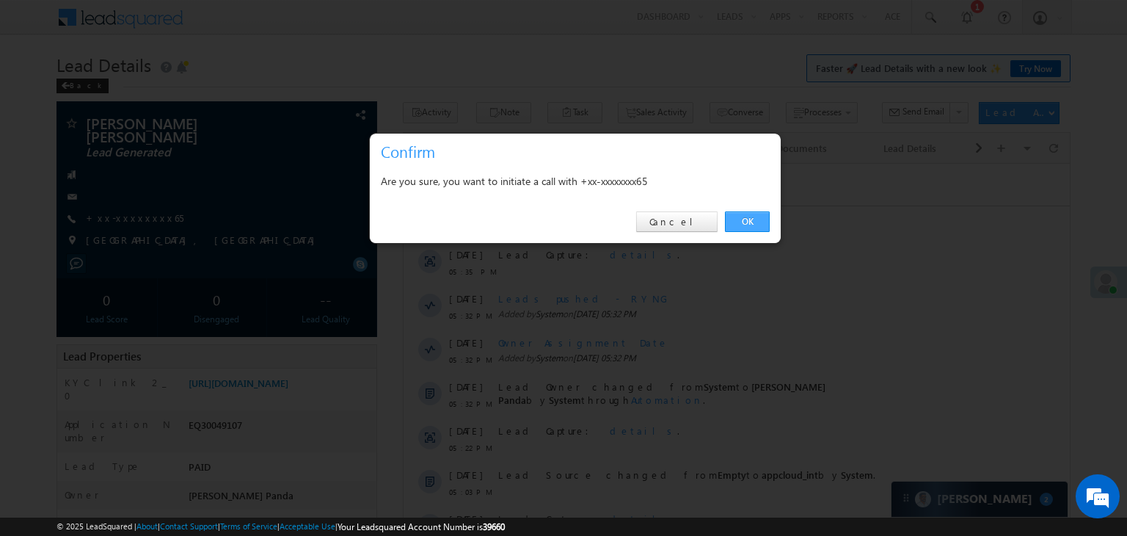
click at [751, 220] on link "OK" at bounding box center [747, 221] width 45 height 21
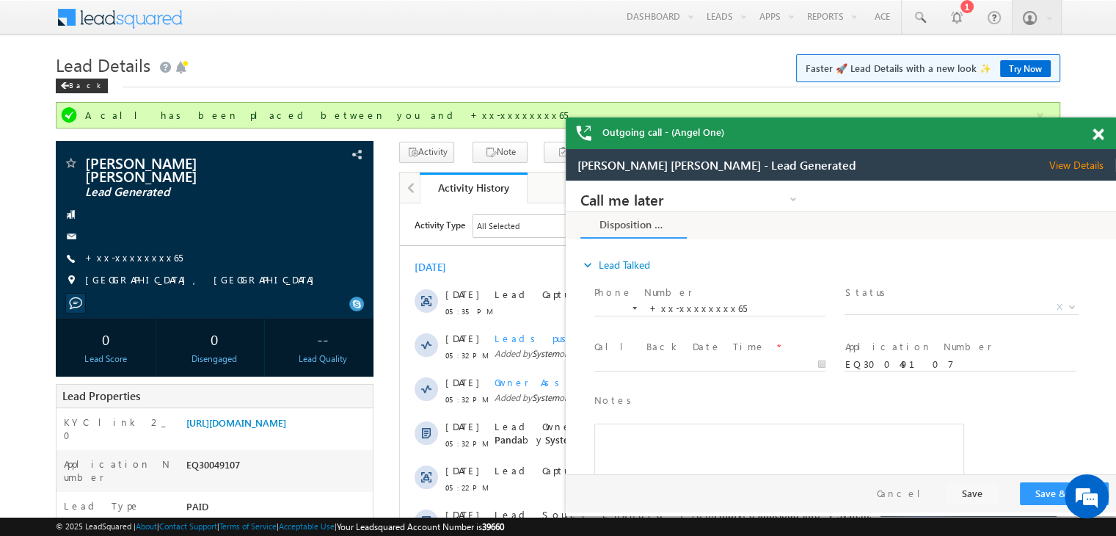
drag, startPoint x: 112, startPoint y: 244, endPoint x: 416, endPoint y: 81, distance: 345.0
click at [426, 77] on h1 "Lead Details Faster 🚀 Lead Details with a new look ✨ Try Now" at bounding box center [558, 63] width 1005 height 29
click at [135, 251] on link "+xx-xxxxxxxx65" at bounding box center [134, 257] width 98 height 12
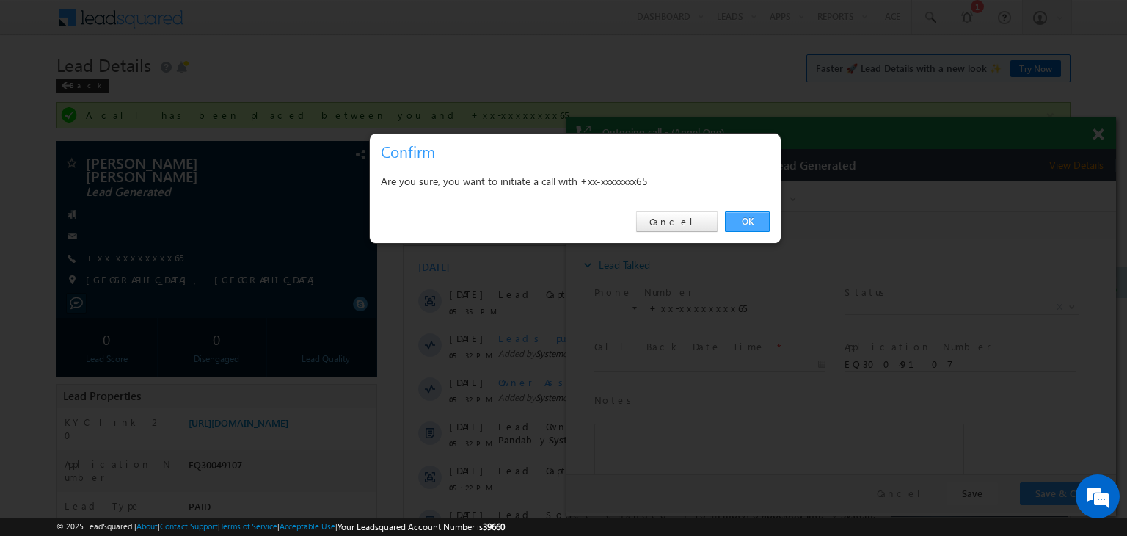
click at [743, 225] on link "OK" at bounding box center [747, 221] width 45 height 21
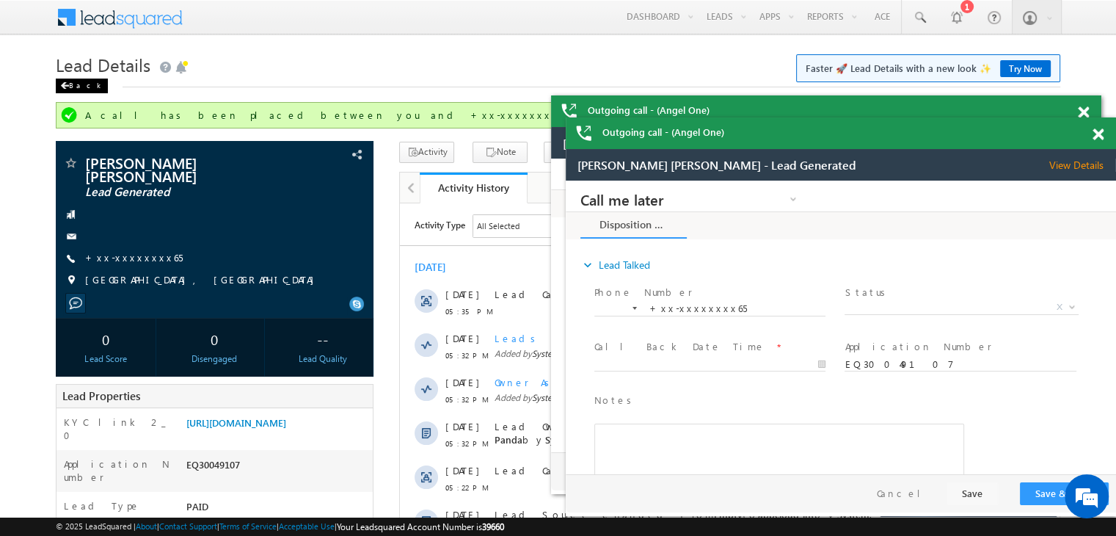
click at [69, 83] on div "Back" at bounding box center [82, 86] width 52 height 15
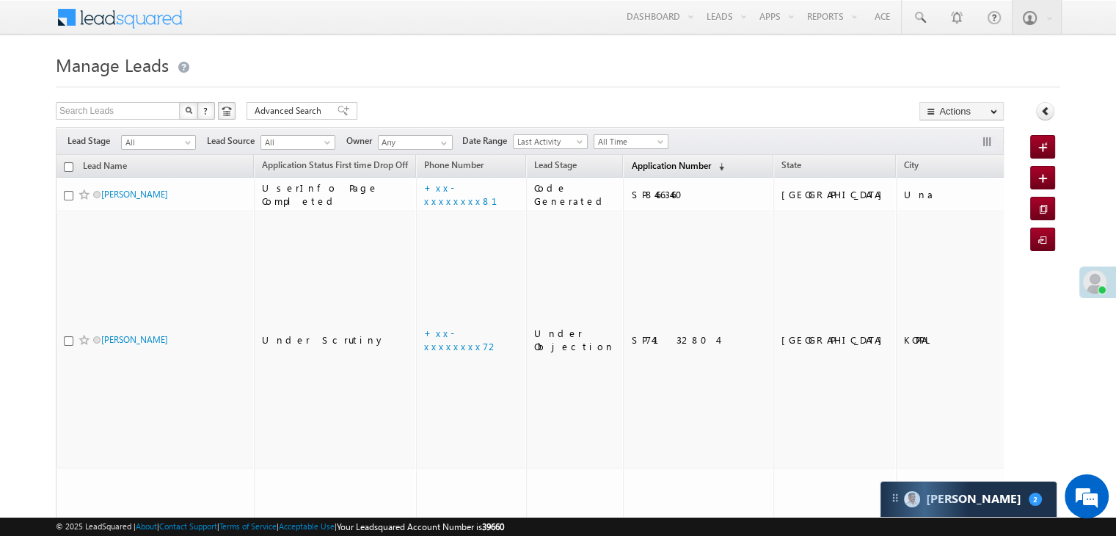
click at [633, 162] on span "Application Number" at bounding box center [670, 165] width 79 height 11
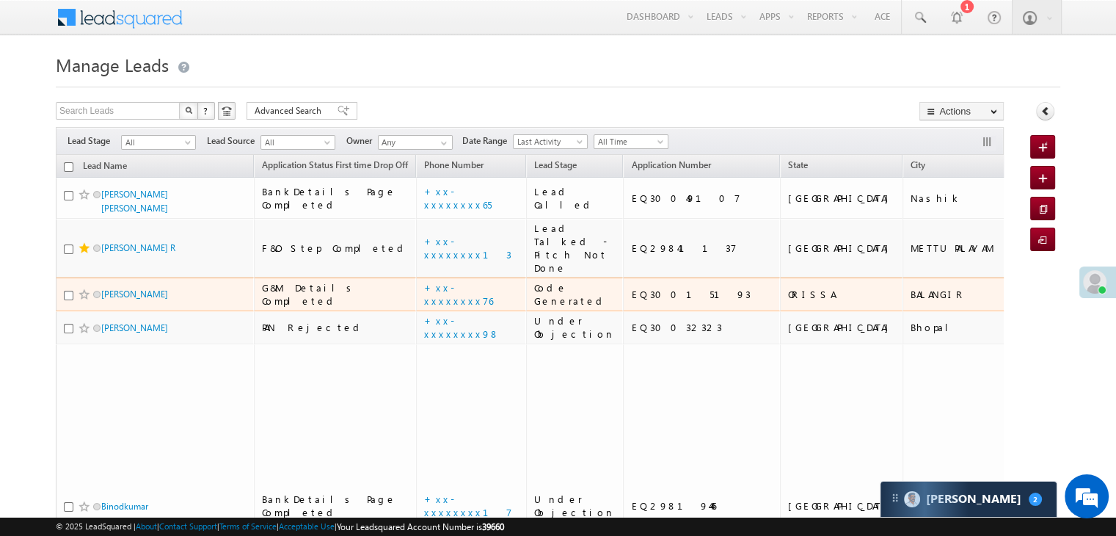
scroll to position [73, 0]
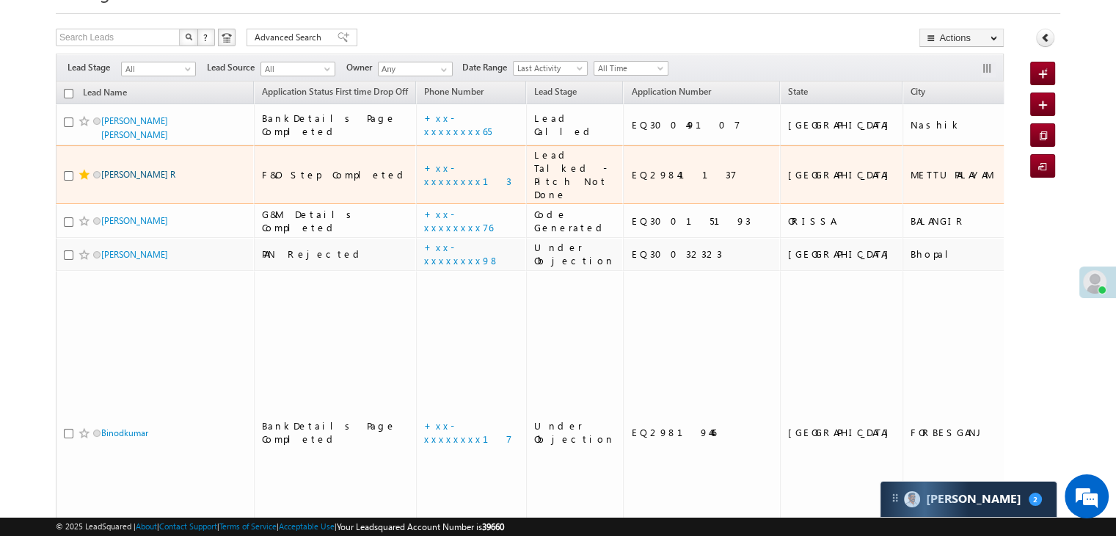
click at [138, 180] on link "Ramakrishnan R" at bounding box center [138, 174] width 74 height 11
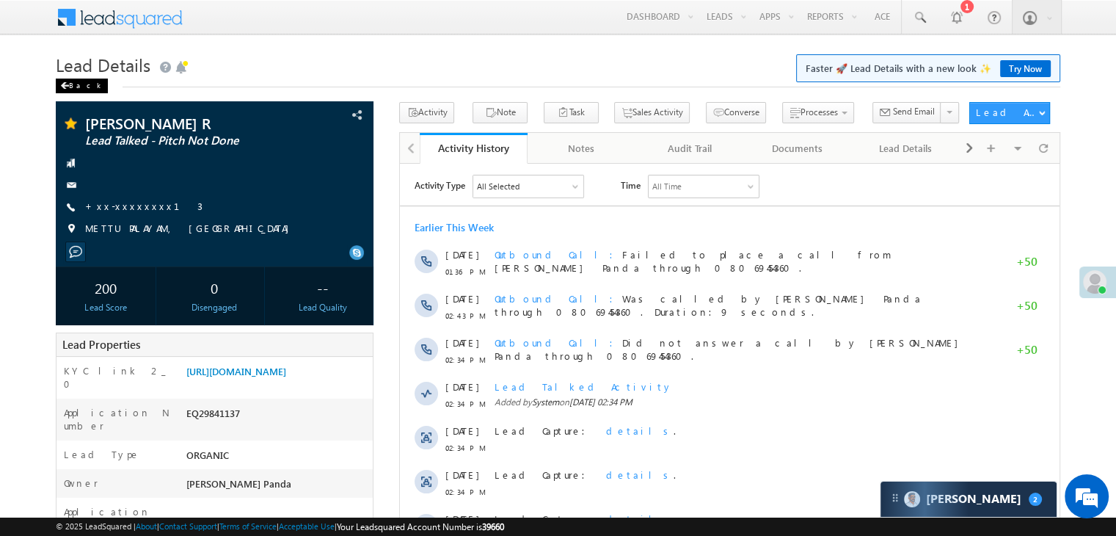
click at [67, 86] on span at bounding box center [64, 85] width 9 height 7
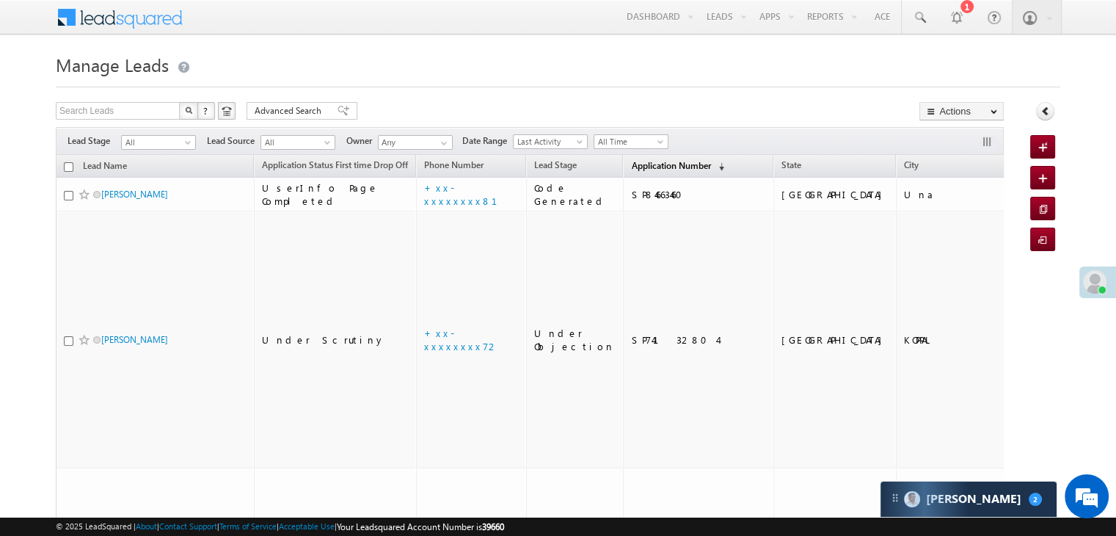
click at [643, 161] on span "Application Number" at bounding box center [670, 165] width 79 height 11
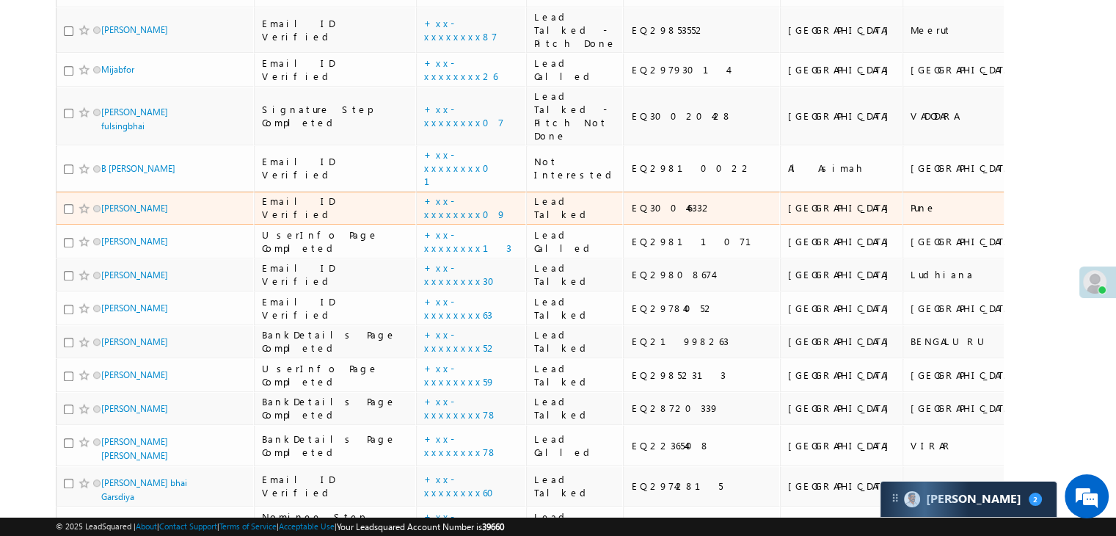
scroll to position [881, 0]
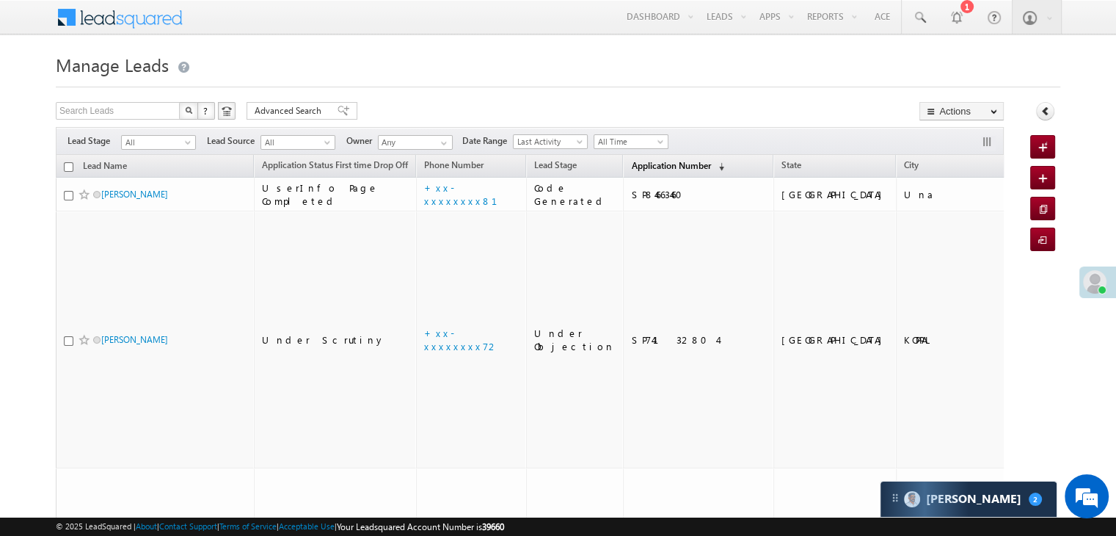
click at [638, 165] on span "Application Number" at bounding box center [670, 165] width 79 height 11
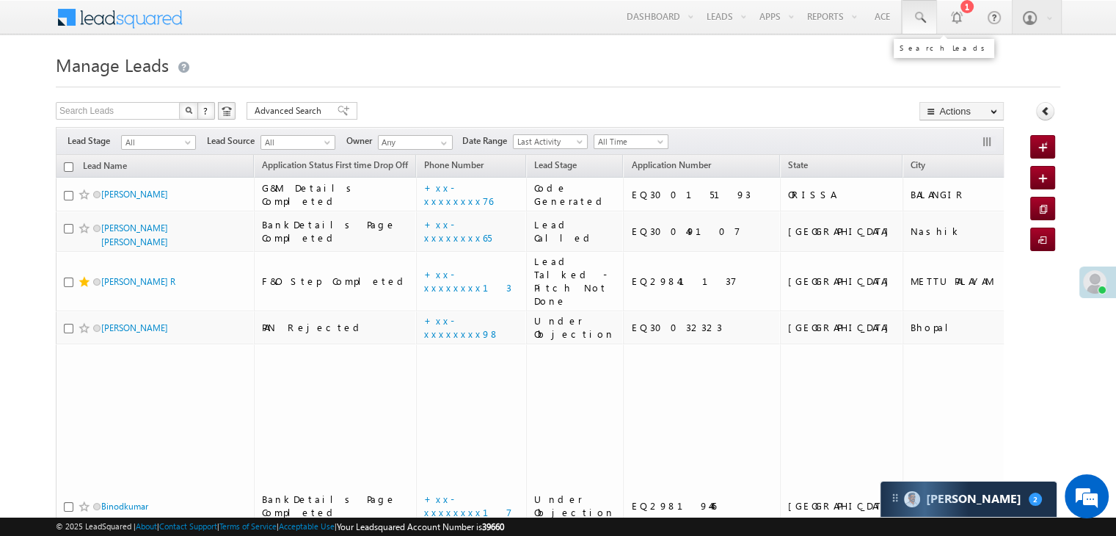
click at [916, 15] on span at bounding box center [919, 17] width 15 height 15
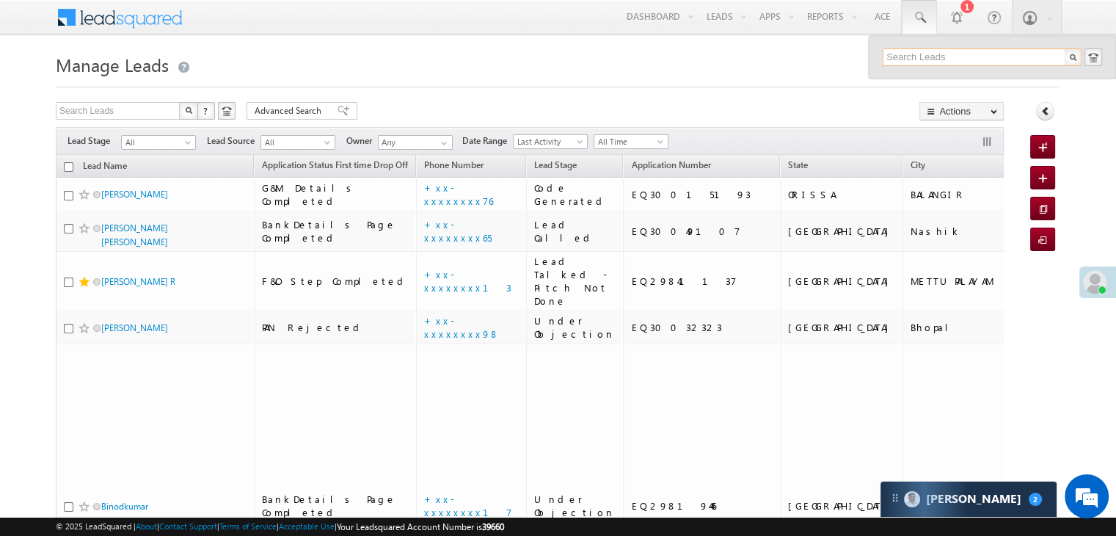
paste input "EQ22633013"
type input "EQ22633013"
click at [921, 83] on div "Abhay Kapila" at bounding box center [988, 78] width 197 height 16
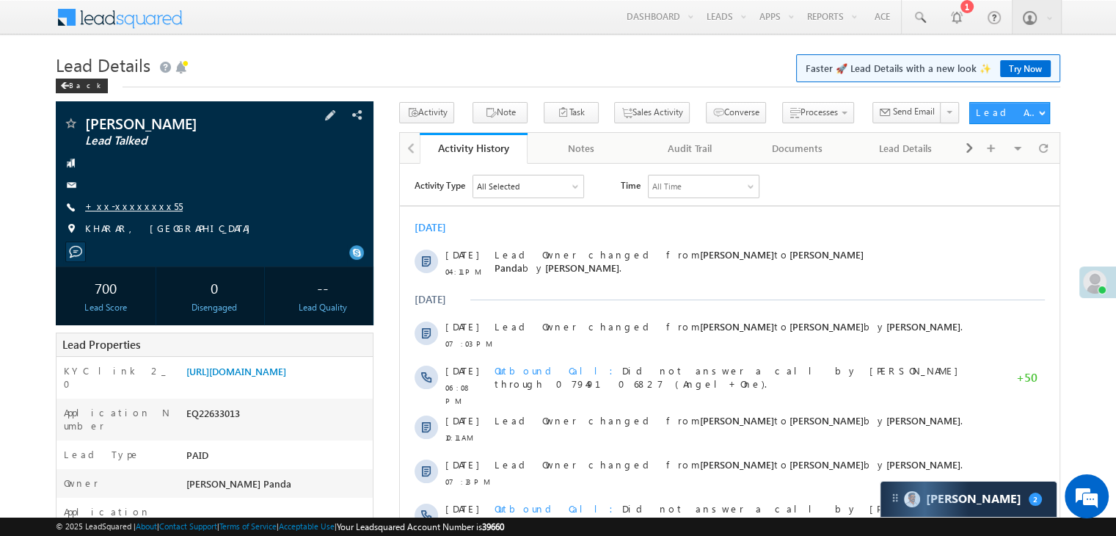
click at [123, 203] on link "+xx-xxxxxxxx55" at bounding box center [134, 206] width 98 height 12
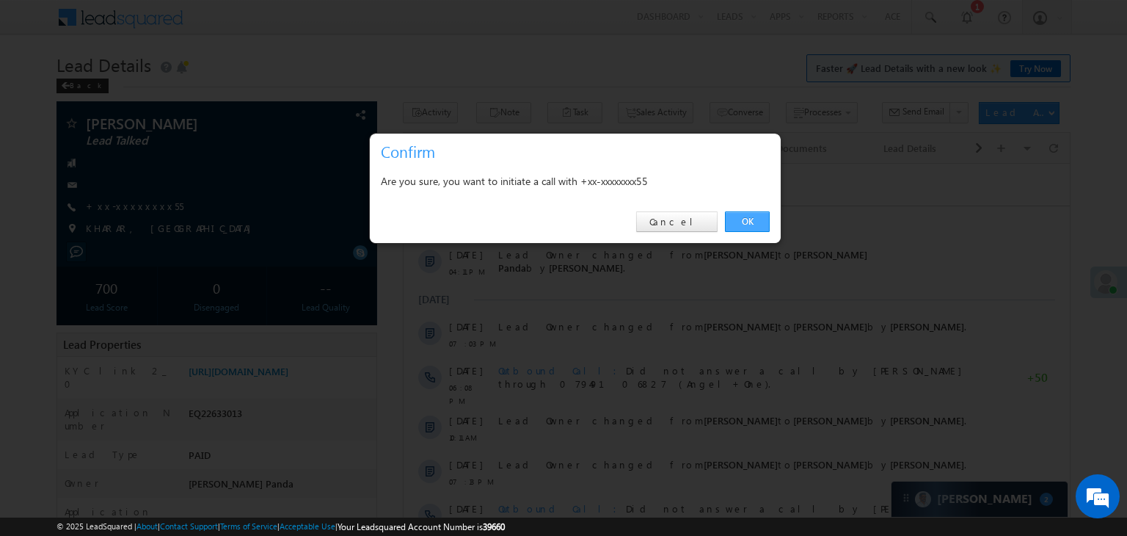
drag, startPoint x: 754, startPoint y: 221, endPoint x: 317, endPoint y: 56, distance: 467.5
click at [754, 221] on link "OK" at bounding box center [747, 221] width 45 height 21
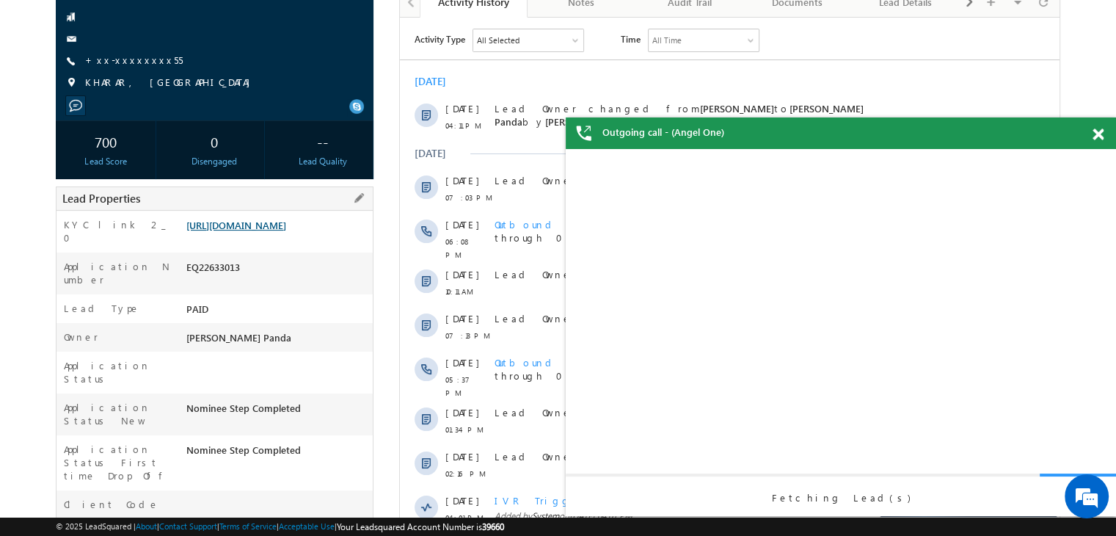
click at [286, 231] on link "https://angelbroking1-pk3em7sa.customui-test.leadsquared.com?leadId=b5b71dca-58…" at bounding box center [236, 225] width 100 height 12
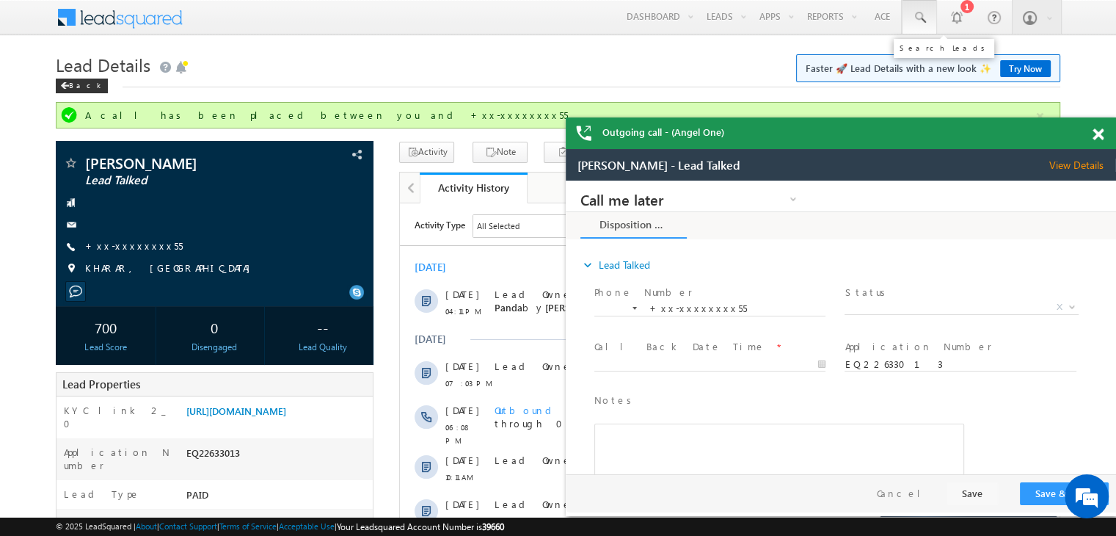
click at [922, 22] on span at bounding box center [919, 17] width 15 height 15
paste input "EQ28924448"
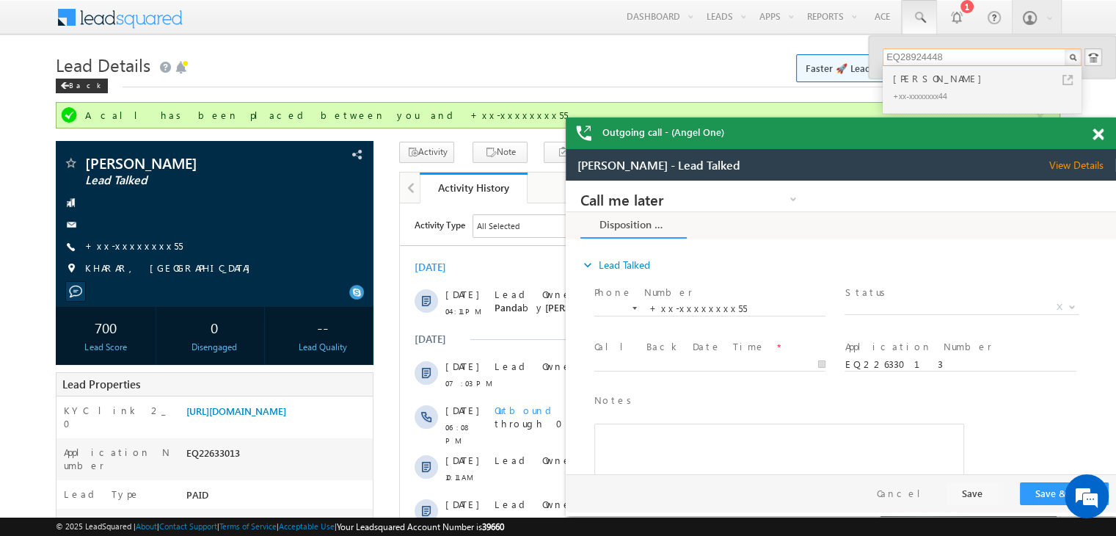
type input "EQ28924448"
click at [922, 70] on div "[PERSON_NAME]" at bounding box center [988, 78] width 197 height 16
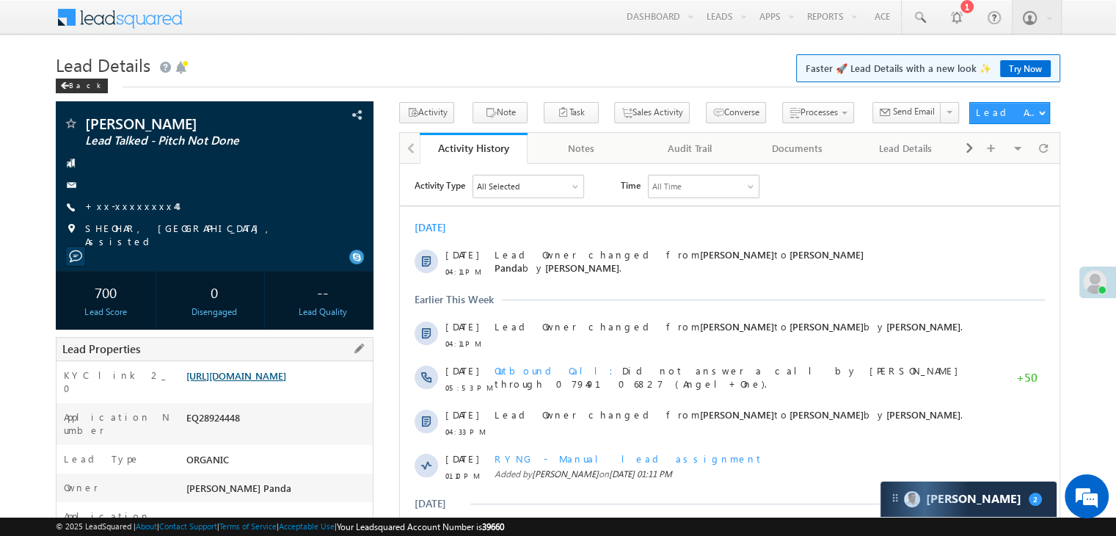
click at [286, 381] on link "[URL][DOMAIN_NAME]" at bounding box center [236, 375] width 100 height 12
click at [133, 212] on link "+xx-xxxxxxxx44" at bounding box center [131, 206] width 92 height 12
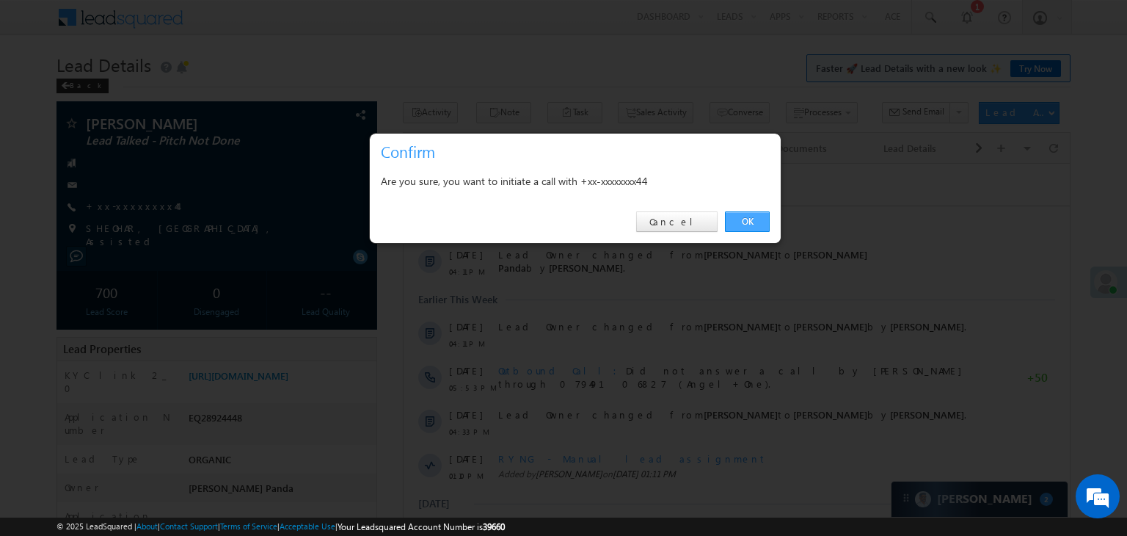
click at [743, 219] on link "OK" at bounding box center [747, 221] width 45 height 21
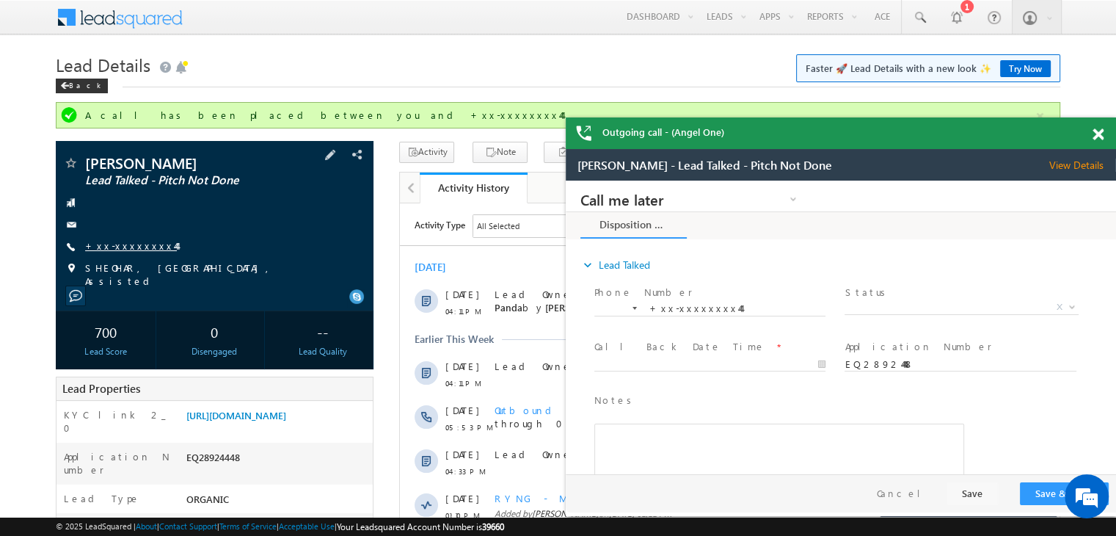
click at [127, 245] on link "+xx-xxxxxxxx44" at bounding box center [131, 245] width 92 height 12
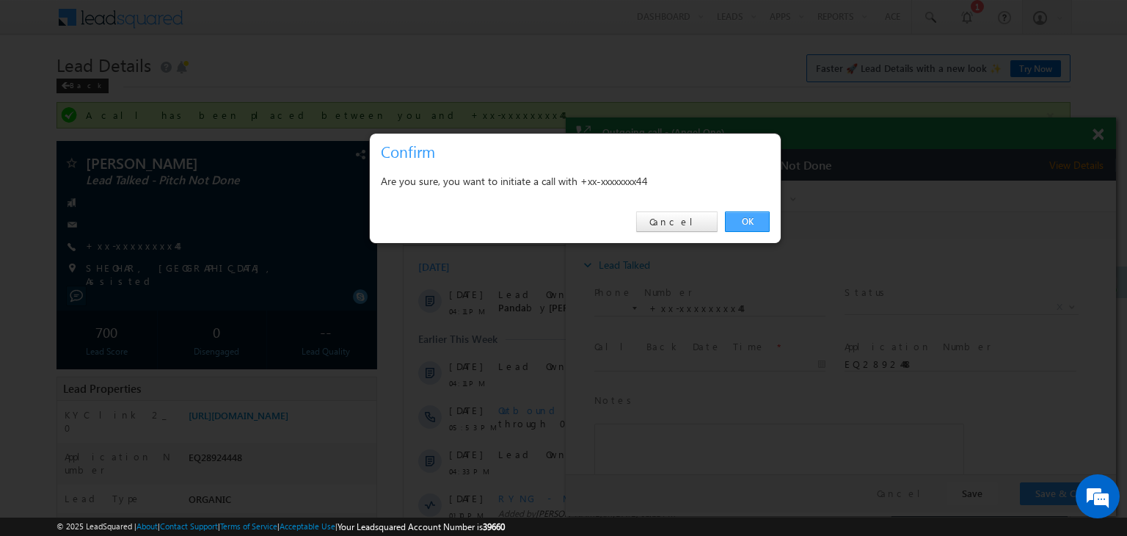
drag, startPoint x: 748, startPoint y: 221, endPoint x: 738, endPoint y: 221, distance: 10.3
click at [738, 221] on link "OK" at bounding box center [747, 221] width 45 height 21
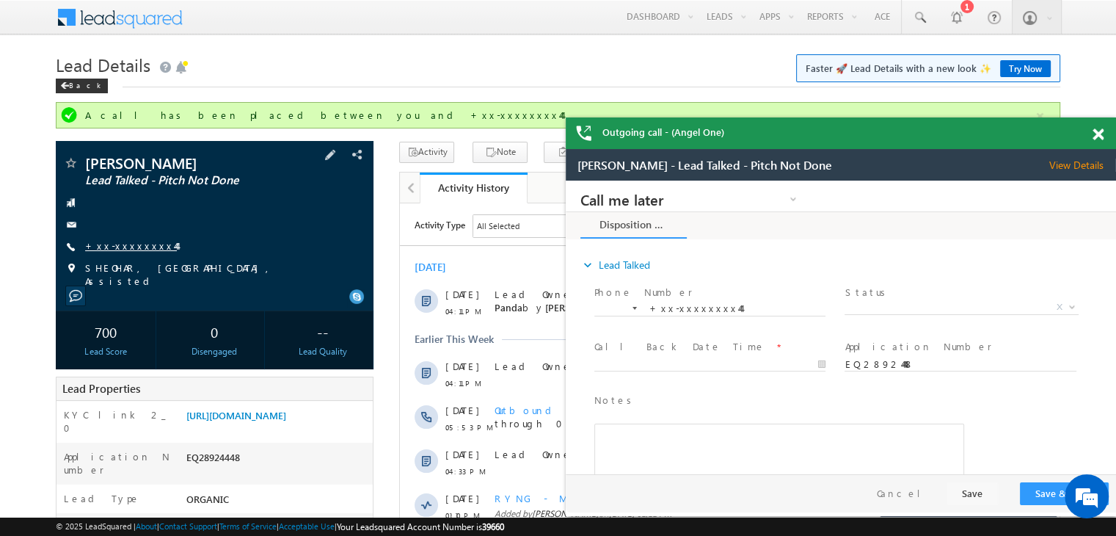
click at [121, 245] on link "+xx-xxxxxxxx44" at bounding box center [131, 245] width 92 height 12
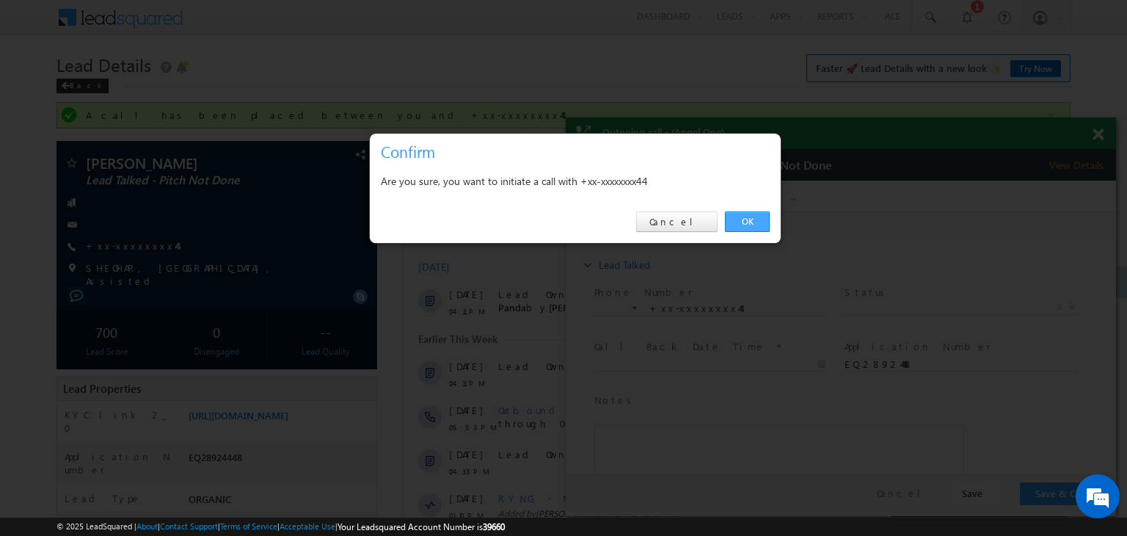
drag, startPoint x: 754, startPoint y: 215, endPoint x: 187, endPoint y: 32, distance: 595.2
click at [754, 215] on link "OK" at bounding box center [747, 221] width 45 height 21
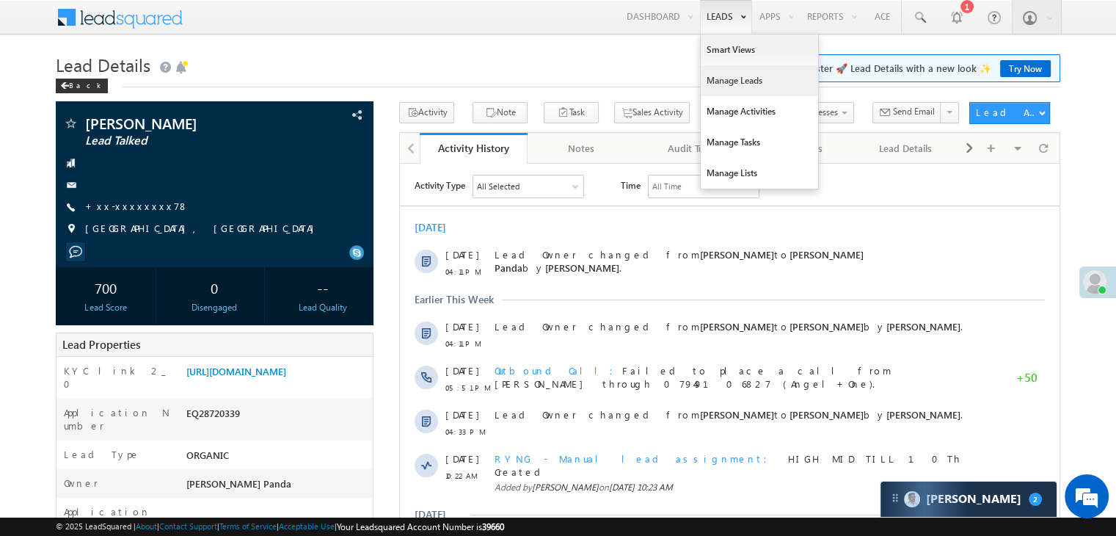
click at [719, 78] on link "Manage Leads" at bounding box center [759, 80] width 117 height 31
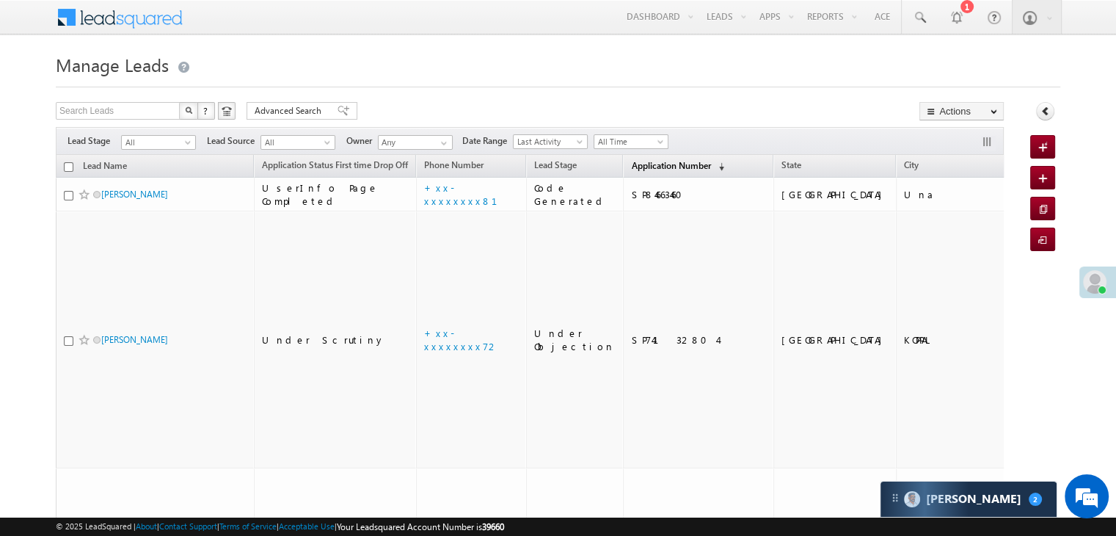
click at [636, 167] on span "Application Number" at bounding box center [670, 165] width 79 height 11
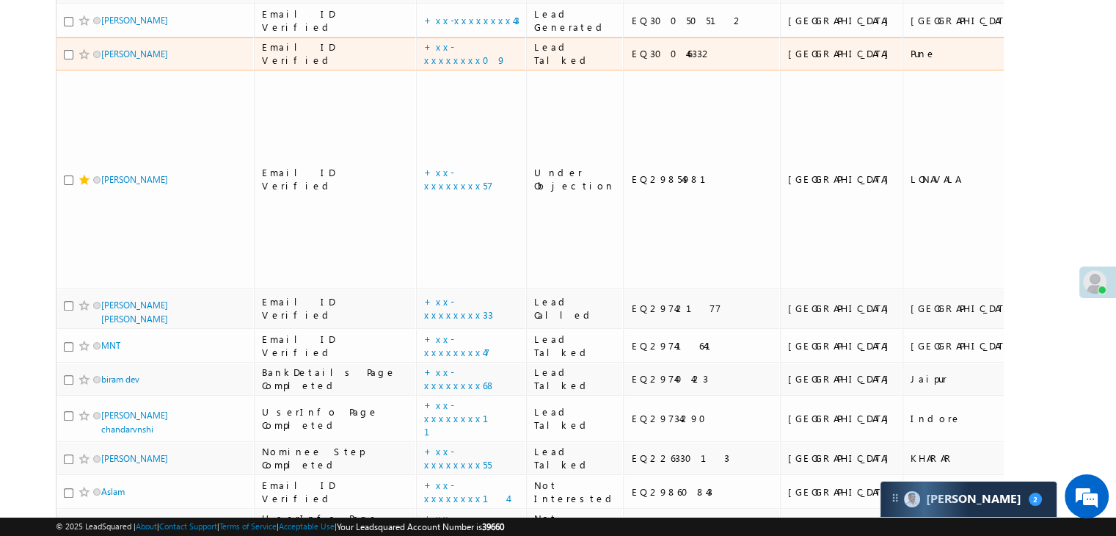
scroll to position [440, 0]
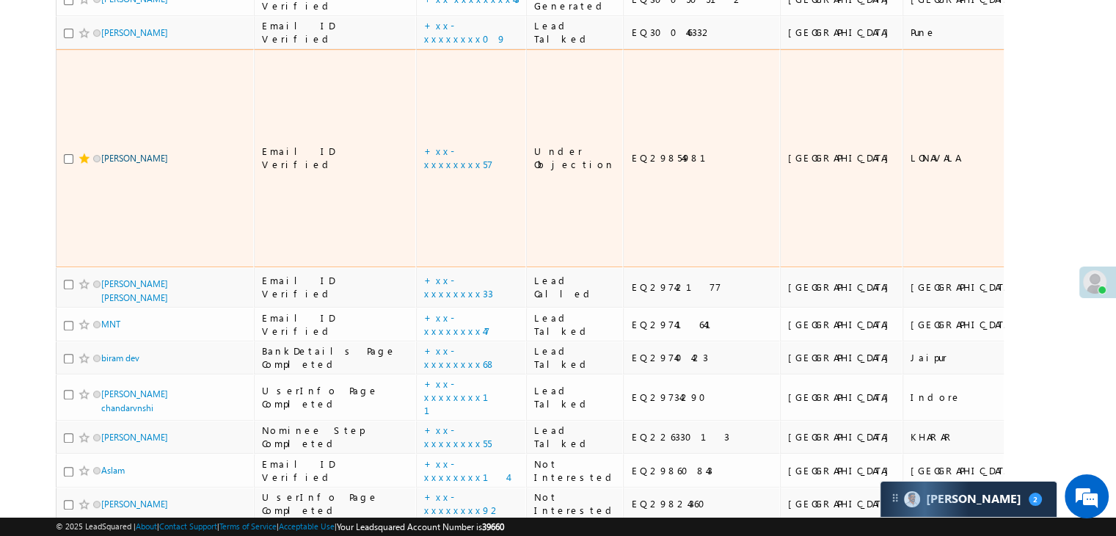
click at [123, 164] on link "[PERSON_NAME]" at bounding box center [134, 158] width 67 height 11
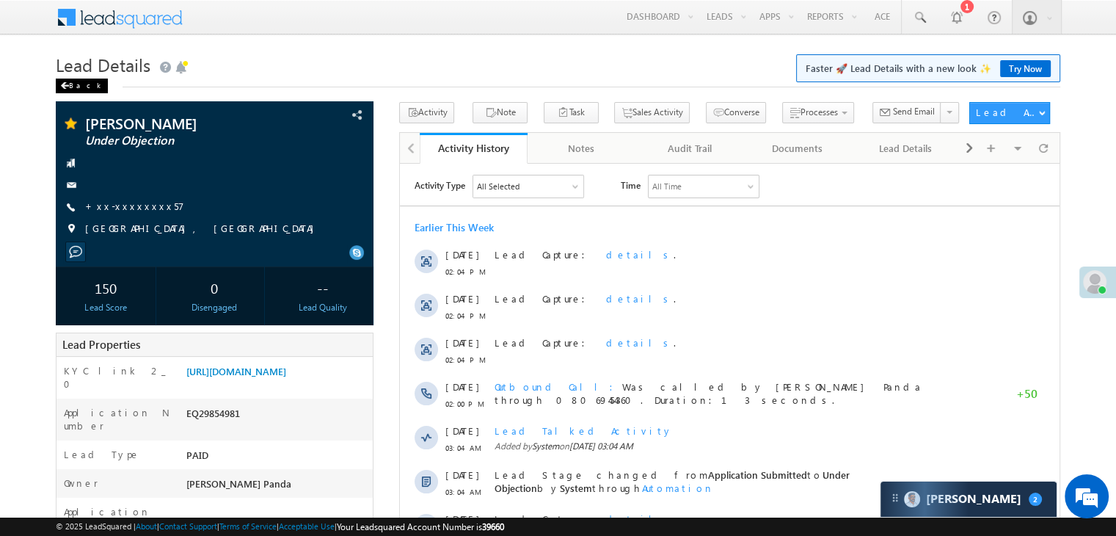
click at [73, 80] on div "Back" at bounding box center [82, 86] width 52 height 15
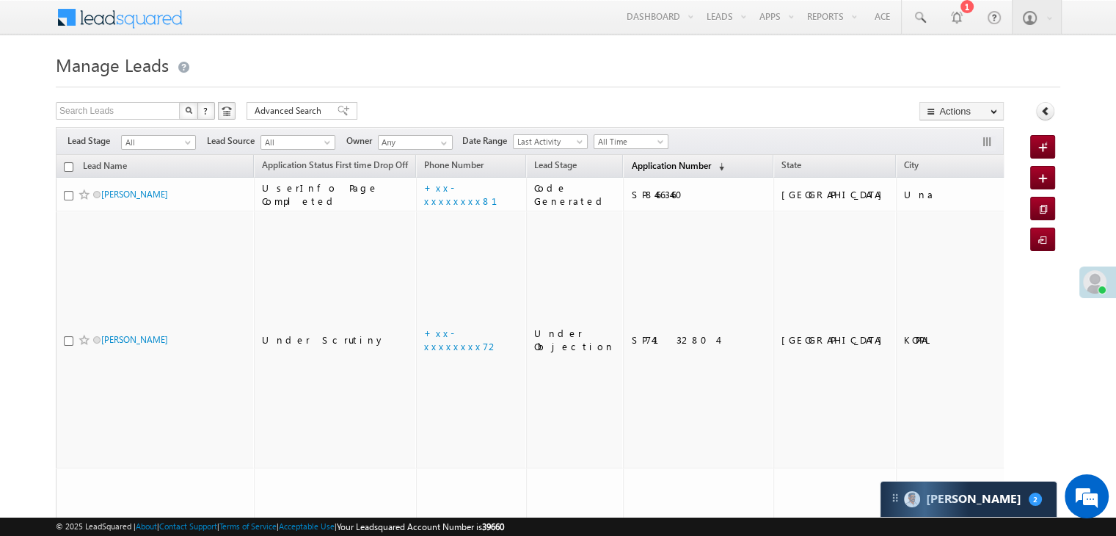
click at [641, 171] on span "Application Number" at bounding box center [670, 165] width 79 height 11
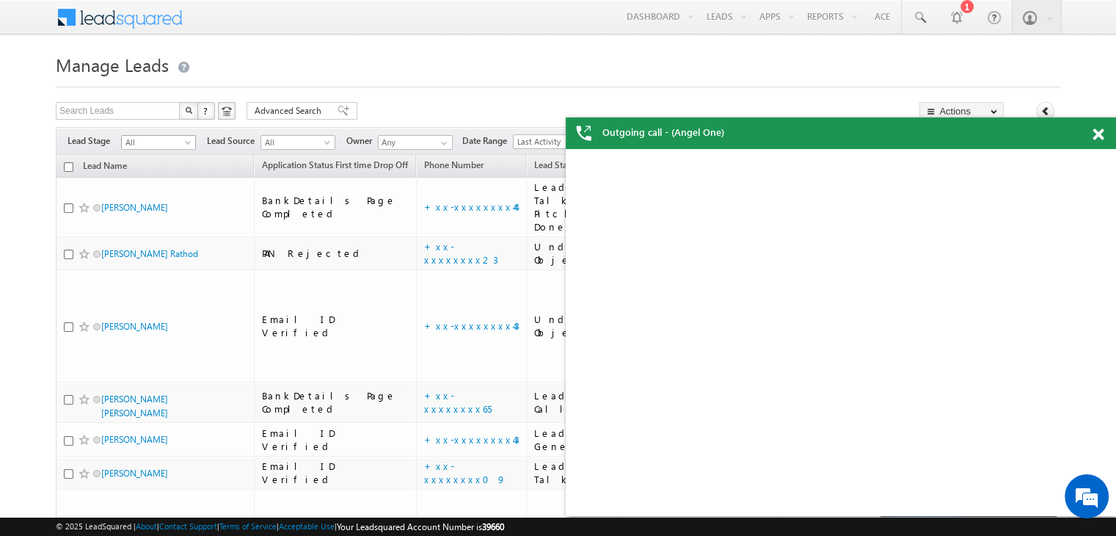
click at [184, 142] on span at bounding box center [189, 145] width 12 height 12
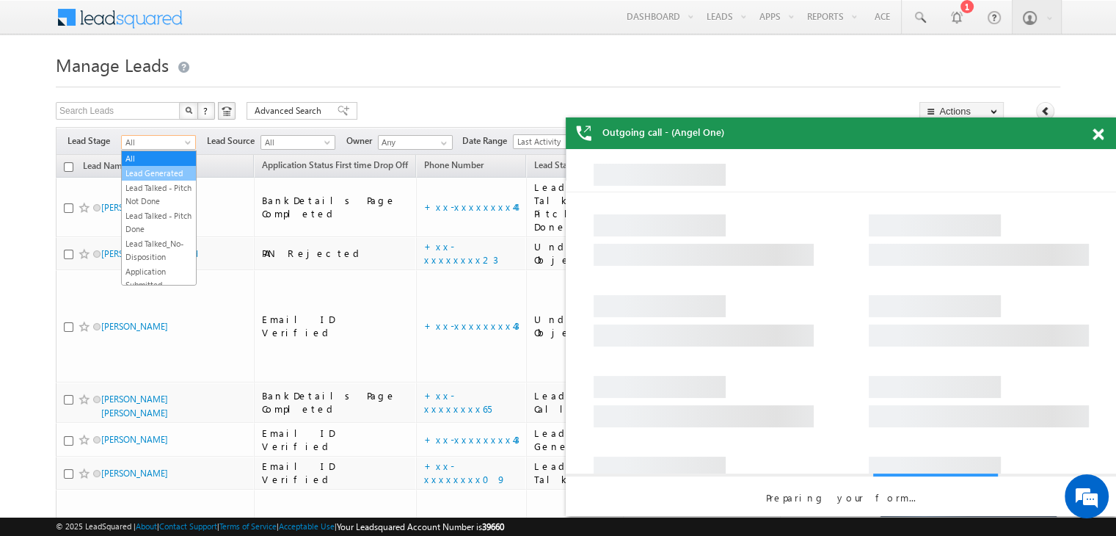
click at [162, 175] on link "Lead Generated" at bounding box center [159, 173] width 74 height 13
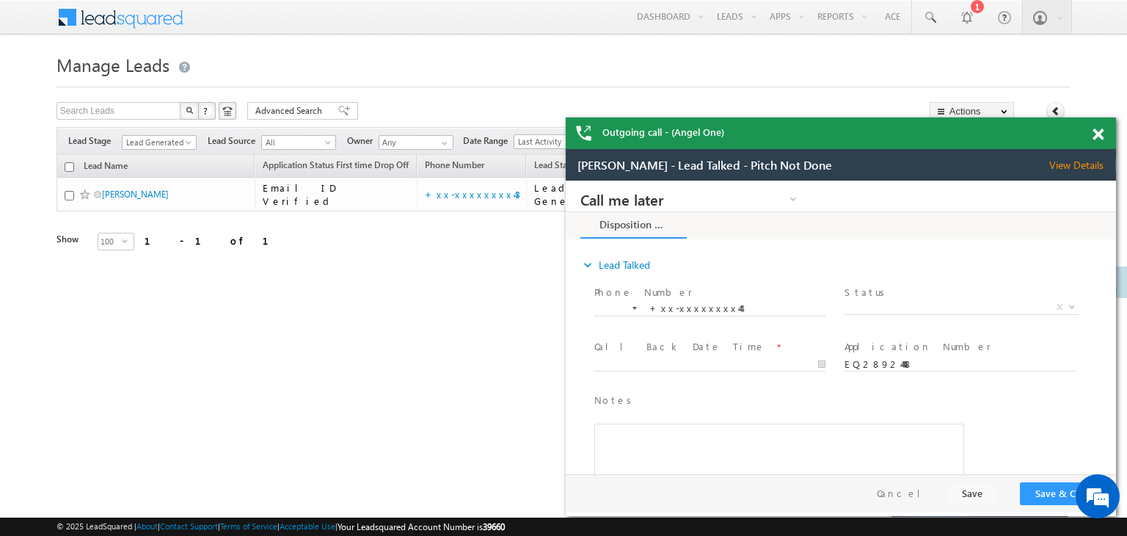
click at [1093, 131] on span at bounding box center [1098, 134] width 11 height 12
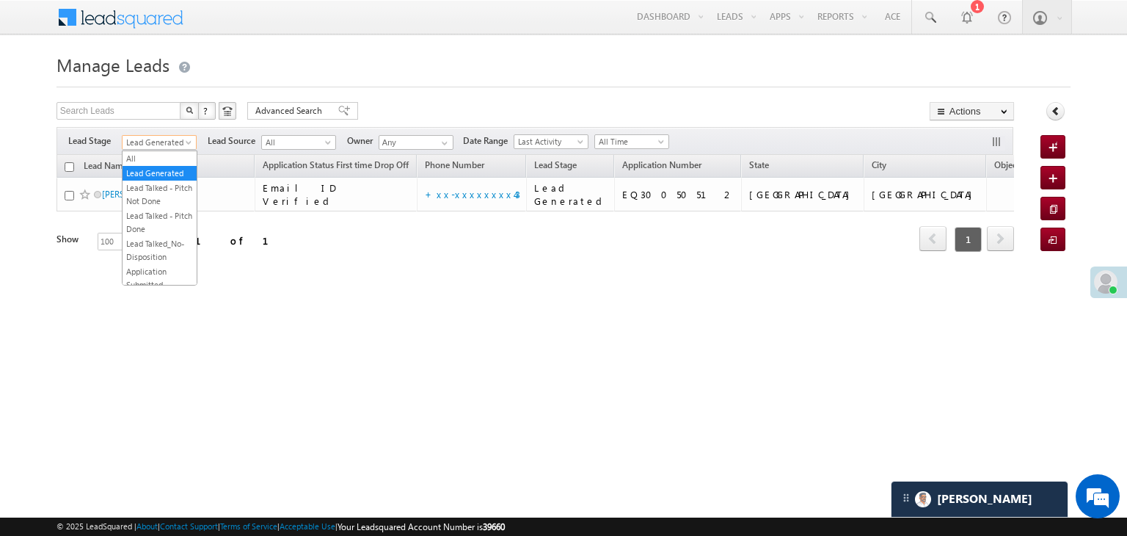
click at [188, 142] on span at bounding box center [190, 145] width 12 height 12
click at [153, 156] on link "All" at bounding box center [160, 158] width 74 height 13
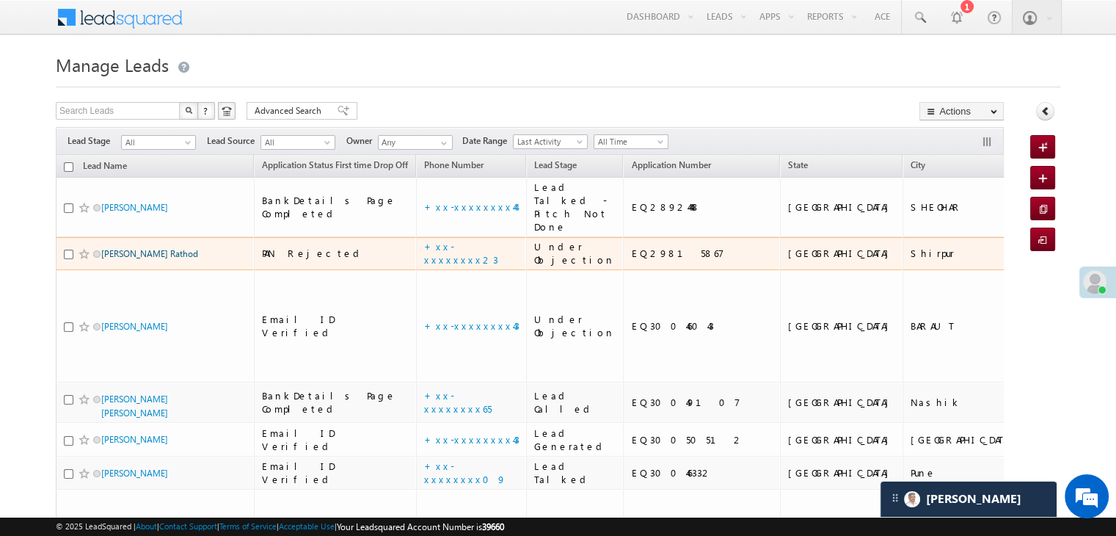
click at [153, 259] on link "Sudam Tulshiram Rathod" at bounding box center [149, 253] width 97 height 11
click at [150, 259] on link "Sudam Tulshiram Rathod" at bounding box center [149, 253] width 97 height 11
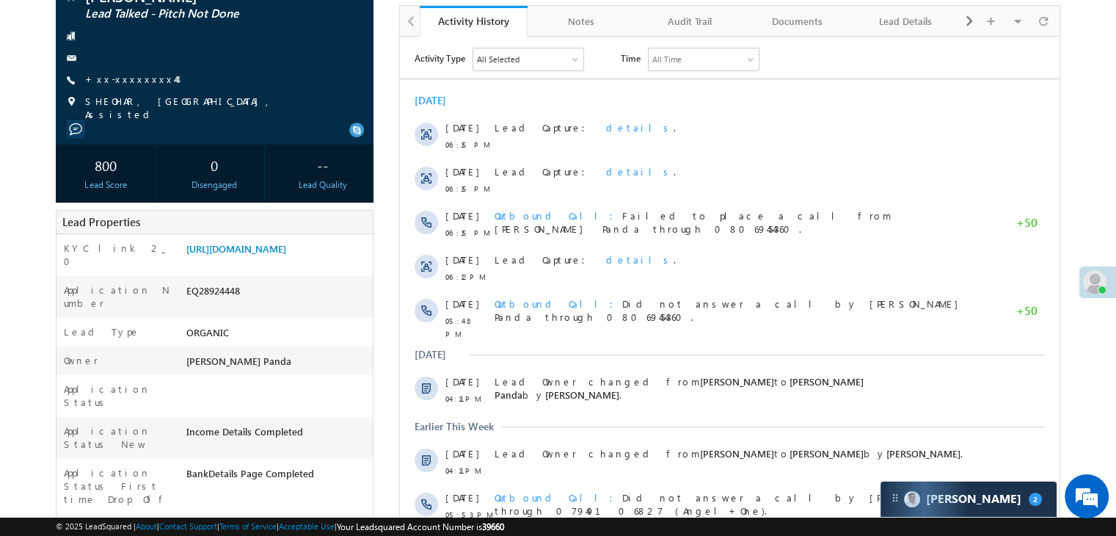
scroll to position [147, 0]
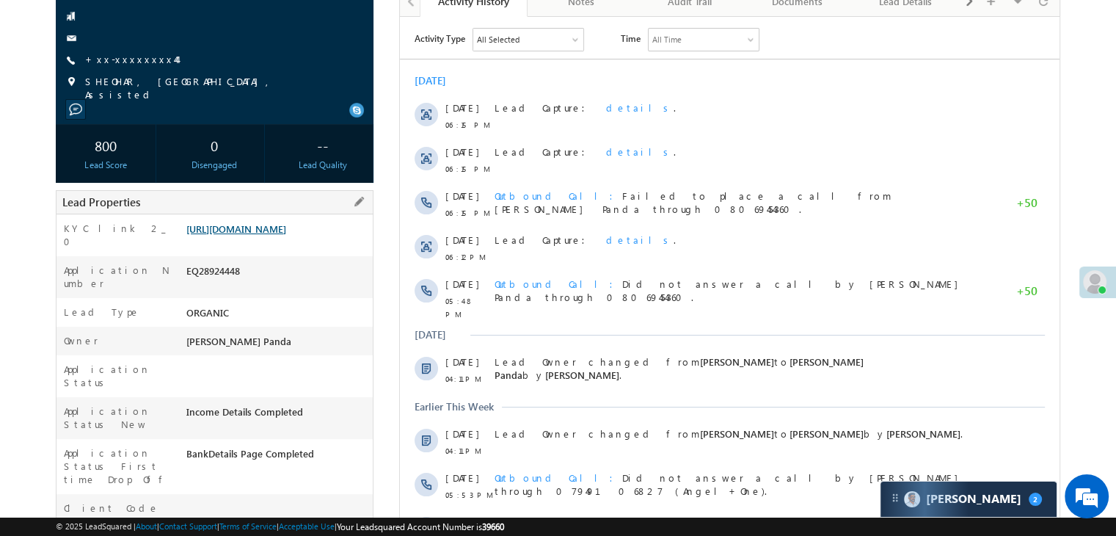
click at [263, 235] on link "[URL][DOMAIN_NAME]" at bounding box center [236, 228] width 100 height 12
click at [247, 235] on link "[URL][DOMAIN_NAME]" at bounding box center [236, 228] width 100 height 12
click at [262, 235] on link "[URL][DOMAIN_NAME]" at bounding box center [236, 228] width 100 height 12
click at [254, 235] on link "[URL][DOMAIN_NAME]" at bounding box center [236, 228] width 100 height 12
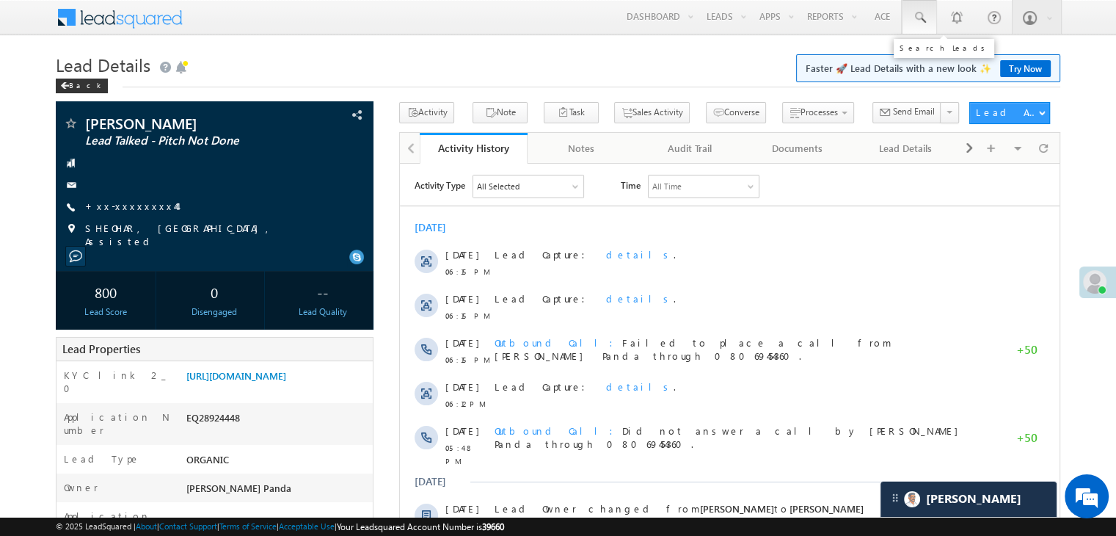
click at [922, 18] on span at bounding box center [919, 17] width 15 height 15
paste input "EQ28889315"
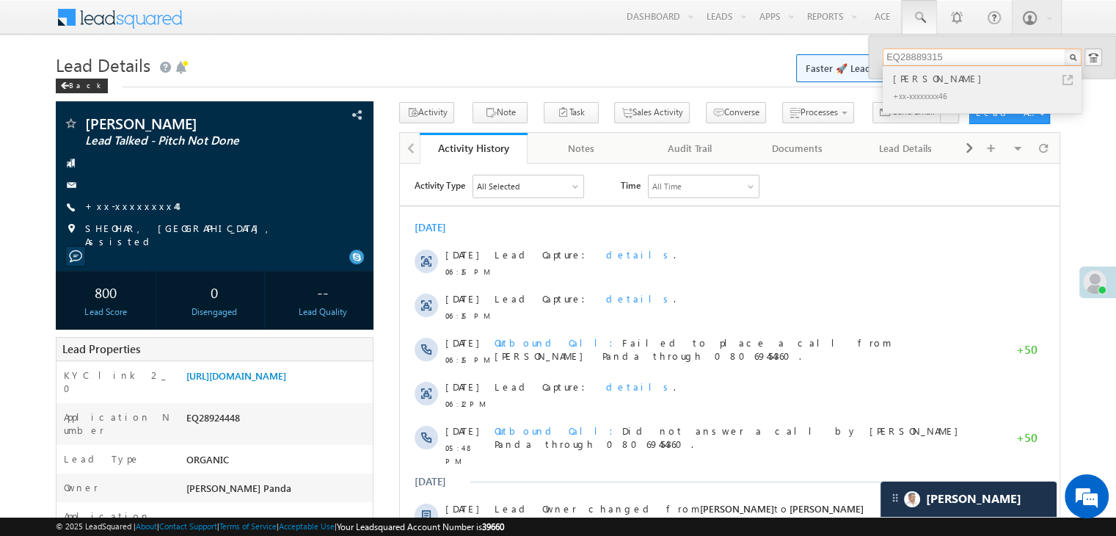
type input "EQ28889315"
click at [904, 82] on div "Megha yadav" at bounding box center [988, 78] width 197 height 16
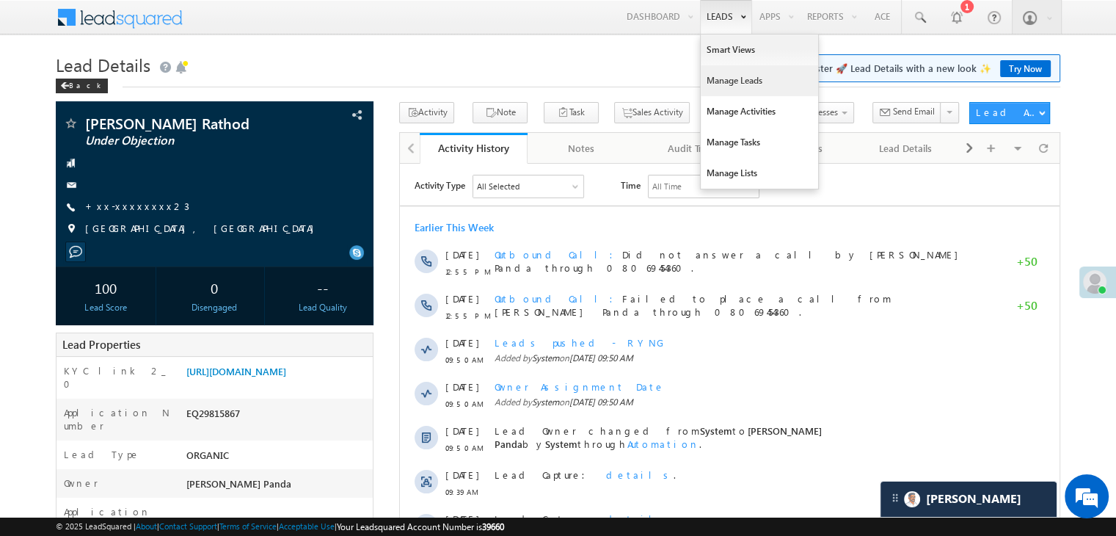
click at [728, 82] on link "Manage Leads" at bounding box center [759, 80] width 117 height 31
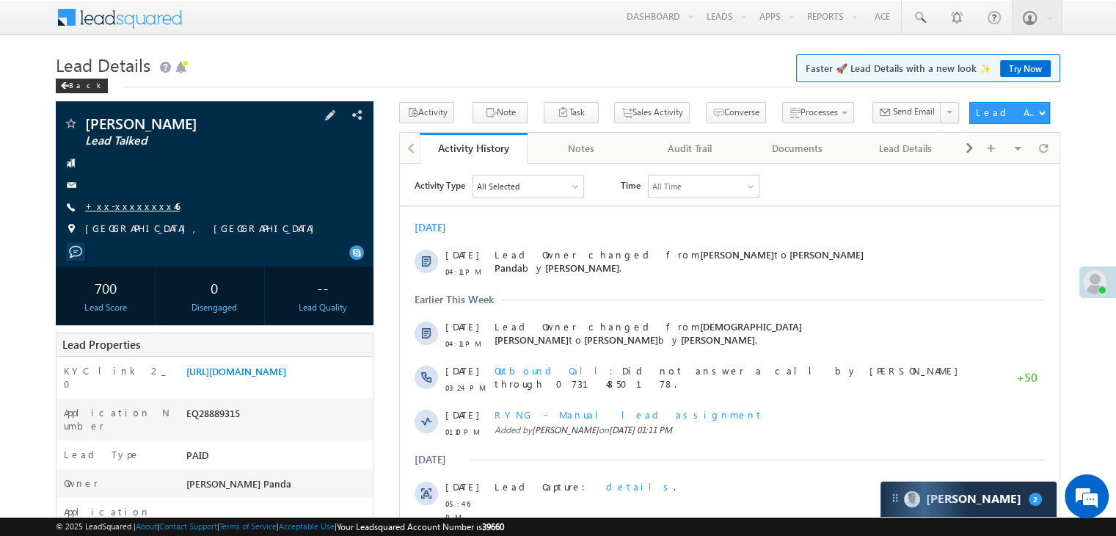
click at [112, 200] on link "+xx-xxxxxxxx46" at bounding box center [132, 206] width 95 height 12
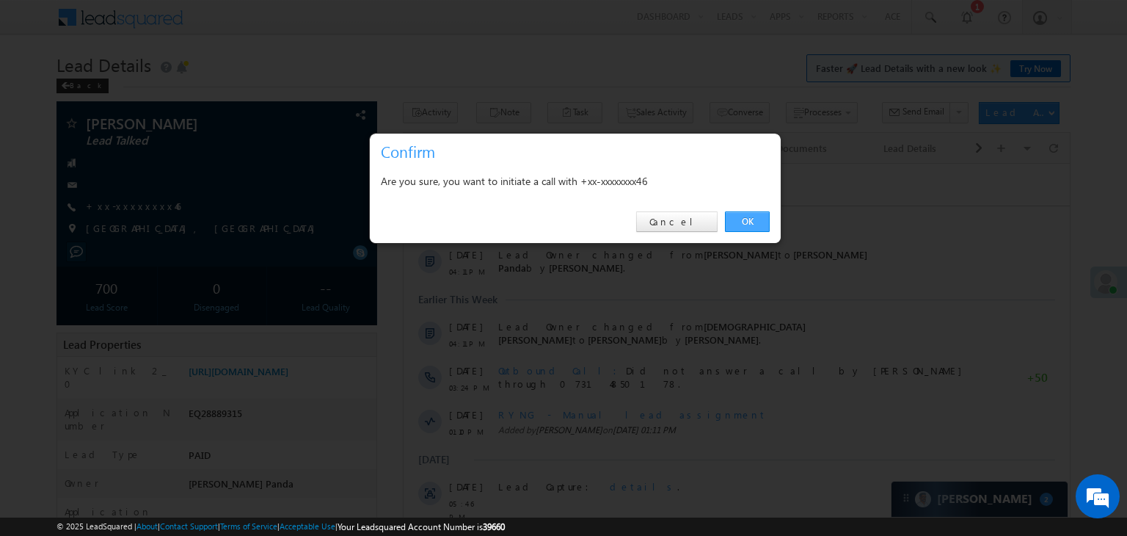
click at [745, 221] on link "OK" at bounding box center [747, 221] width 45 height 21
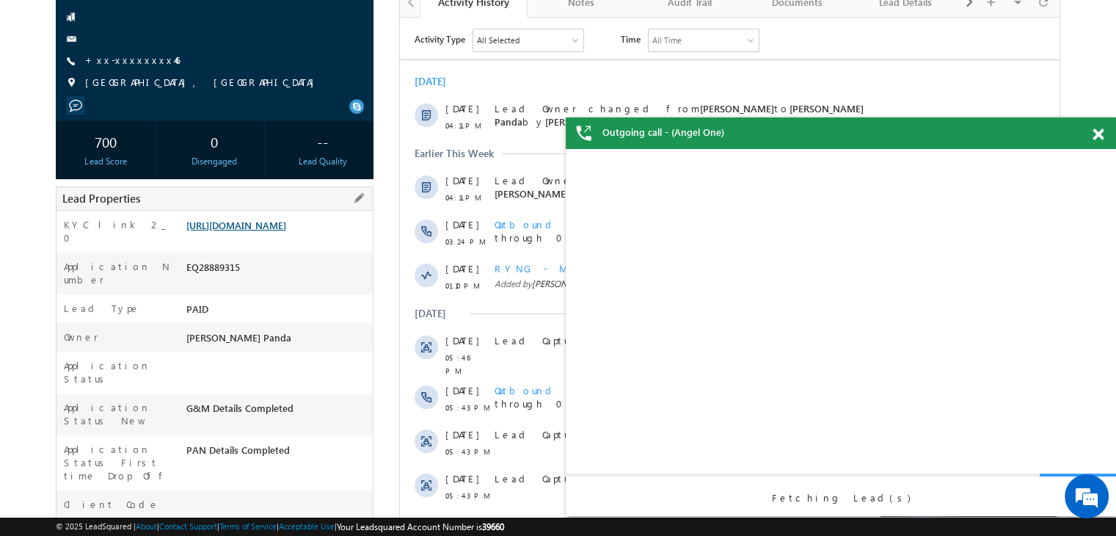
click at [285, 231] on link "https://angelbroking1-pk3em7sa.customui-test.leadsquared.com?leadId=6f33a9cd-86…" at bounding box center [236, 225] width 100 height 12
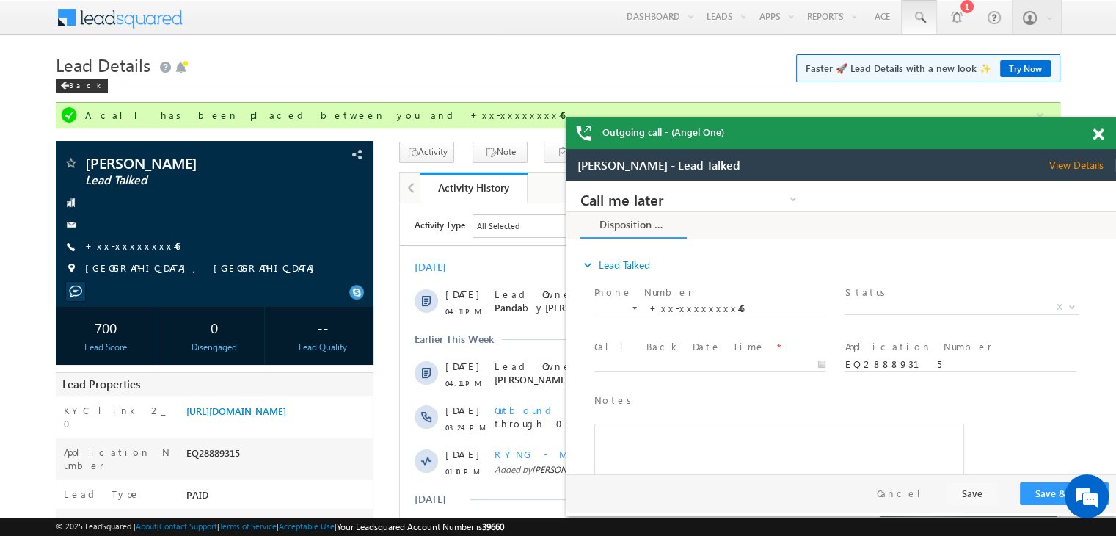
click at [921, 18] on span at bounding box center [919, 17] width 15 height 15
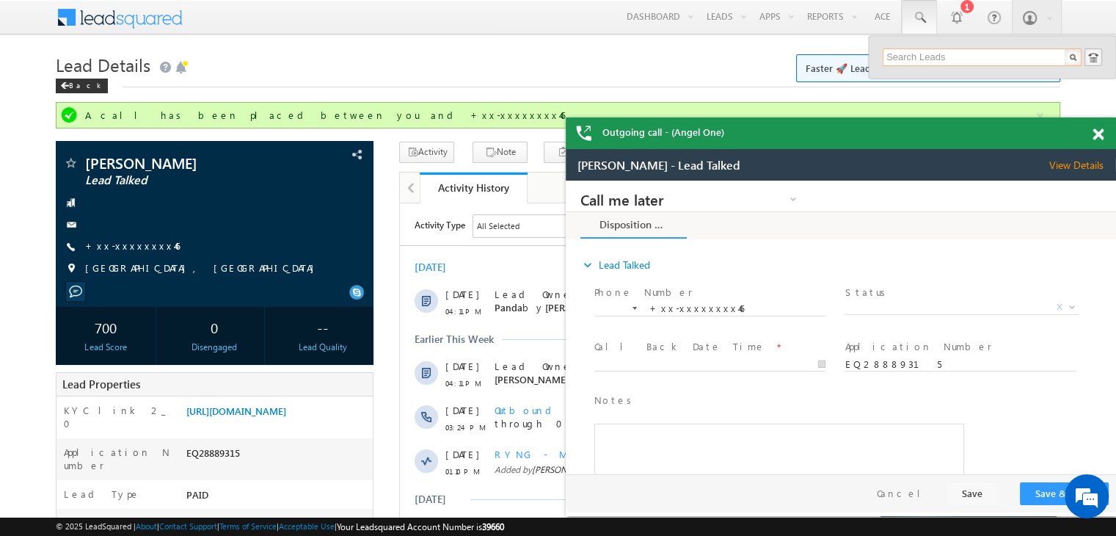
paste input "EQ28552855"
type input "EQ28552855"
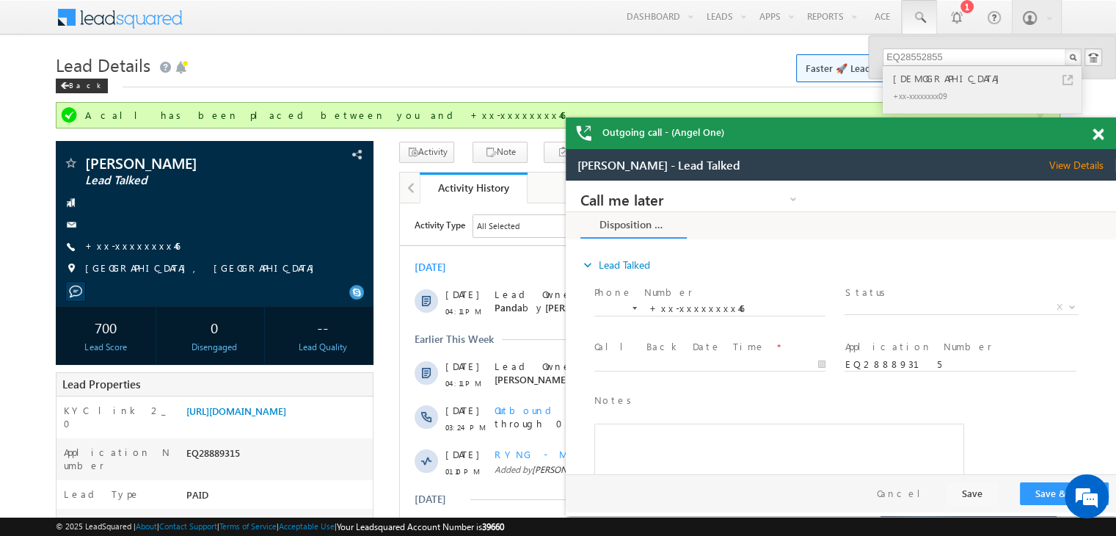
click at [916, 76] on div "Vishnu" at bounding box center [988, 78] width 197 height 16
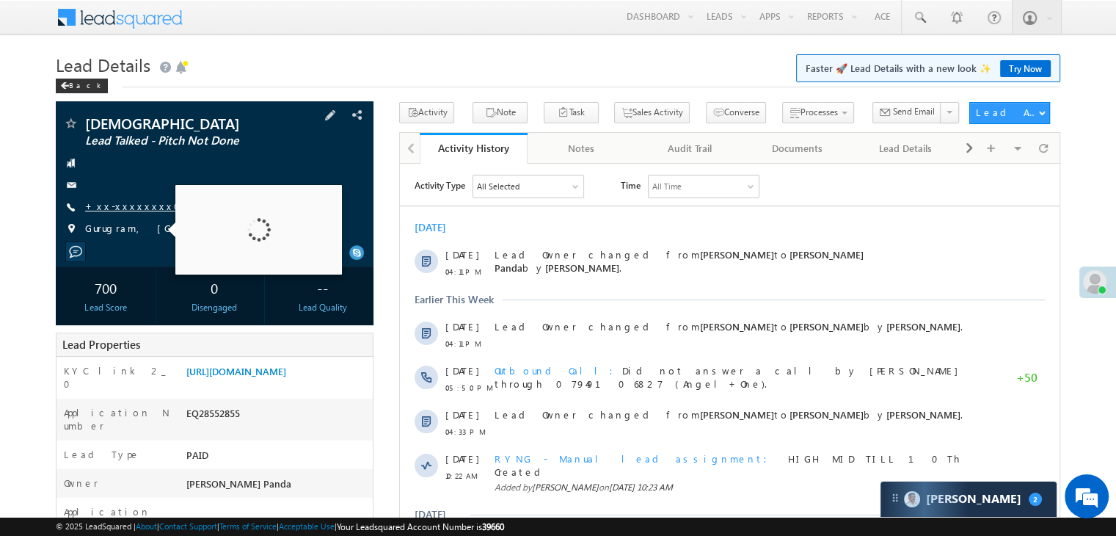
click at [117, 209] on link "+xx-xxxxxxxx09" at bounding box center [141, 206] width 112 height 12
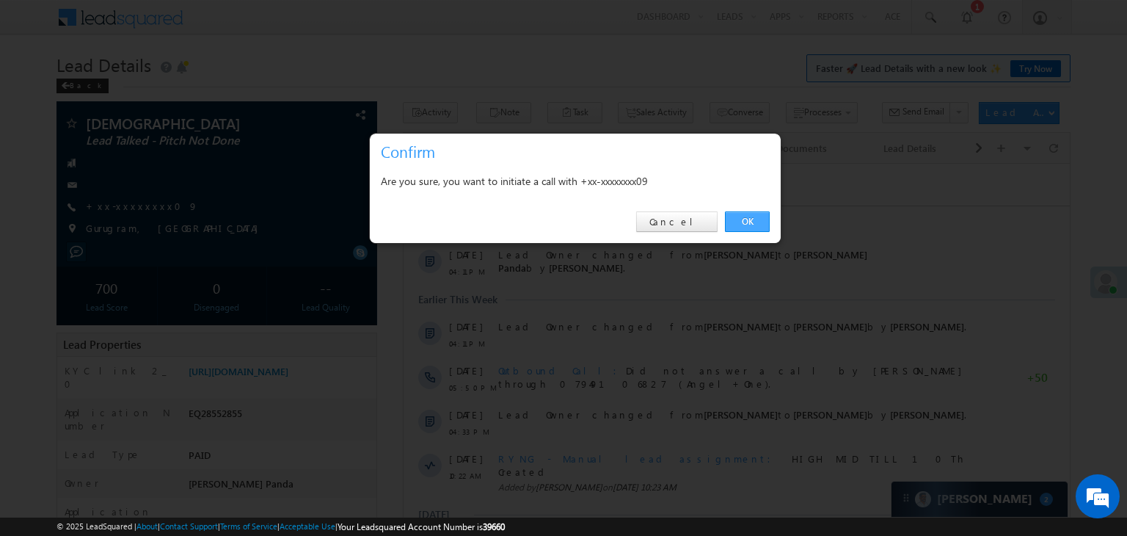
click at [743, 218] on link "OK" at bounding box center [747, 221] width 45 height 21
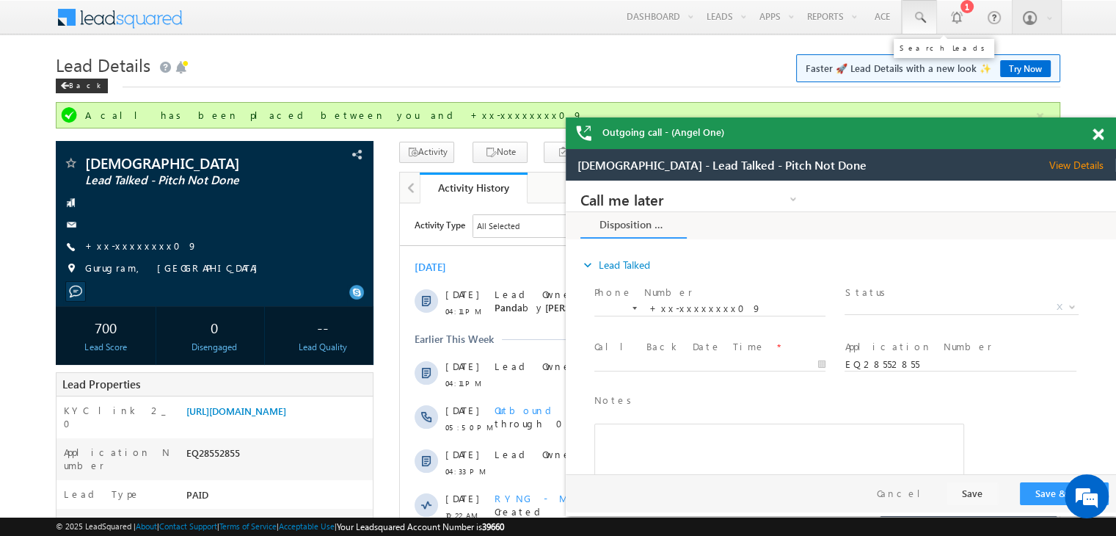
click at [920, 15] on span at bounding box center [919, 17] width 15 height 15
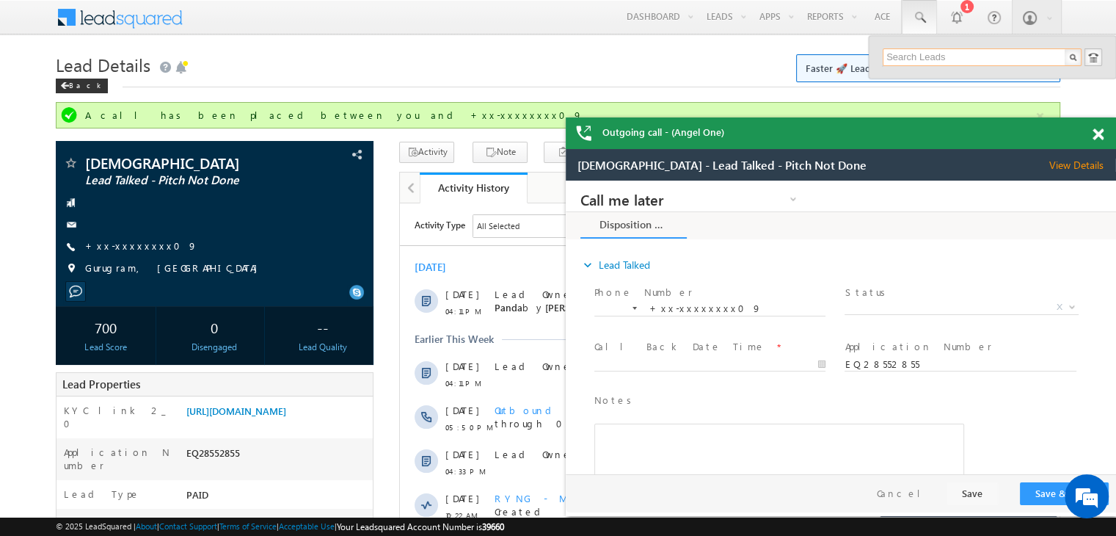
paste input "EQ20849926"
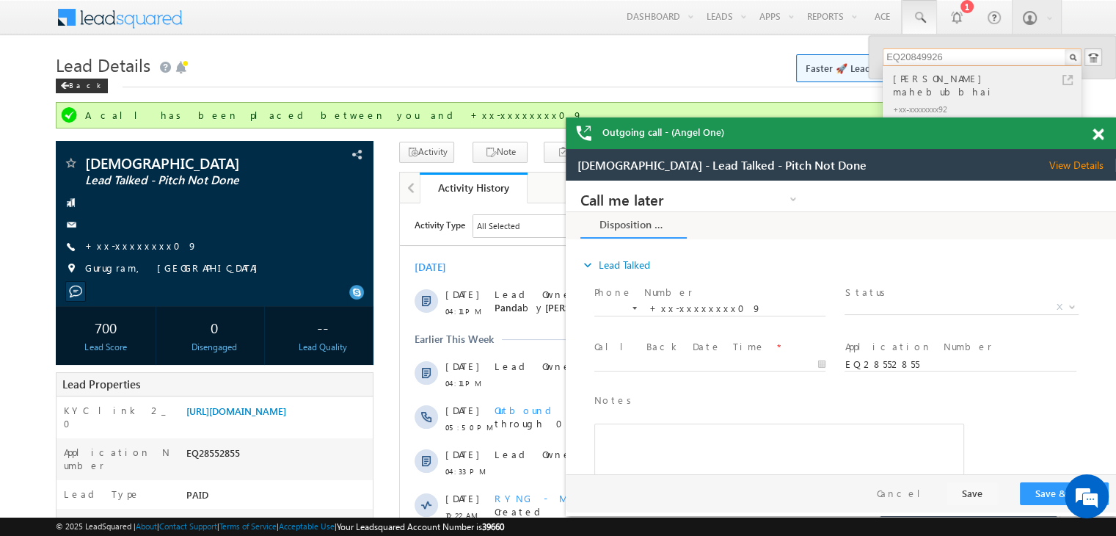
type input "EQ20849926"
click at [911, 83] on div "[PERSON_NAME] mahebubbhai" at bounding box center [988, 84] width 197 height 29
click at [911, 83] on div "Kureshi mohsin mahebubbhai" at bounding box center [988, 84] width 197 height 29
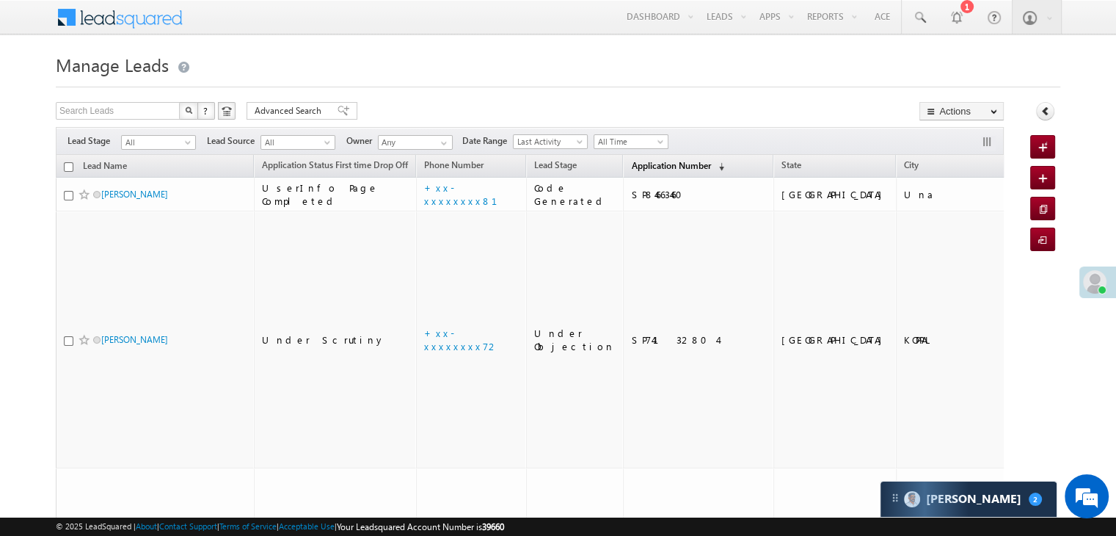
click at [634, 165] on span "Application Number" at bounding box center [670, 165] width 79 height 11
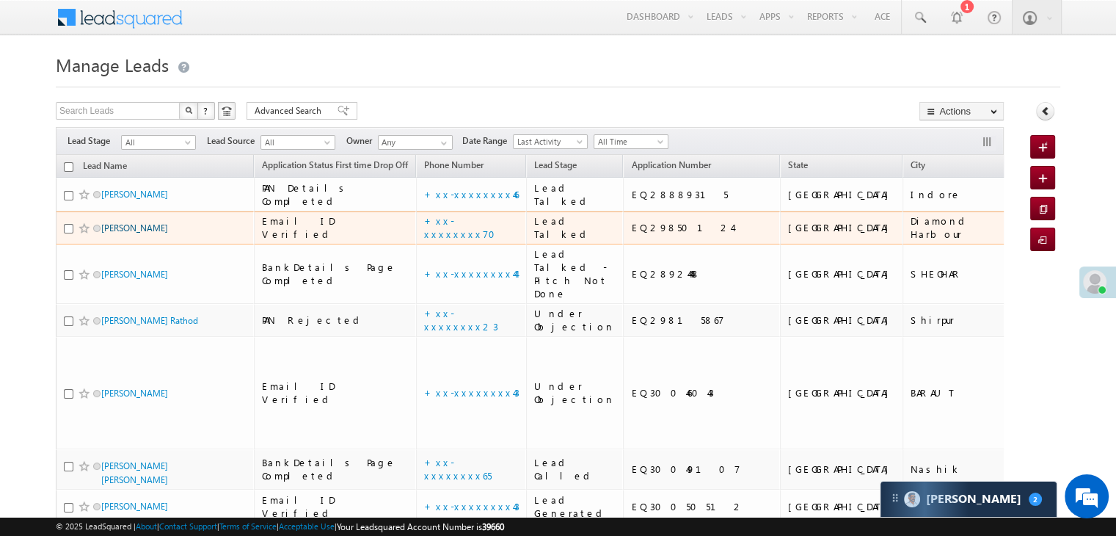
click at [145, 233] on link "[PERSON_NAME]" at bounding box center [134, 227] width 67 height 11
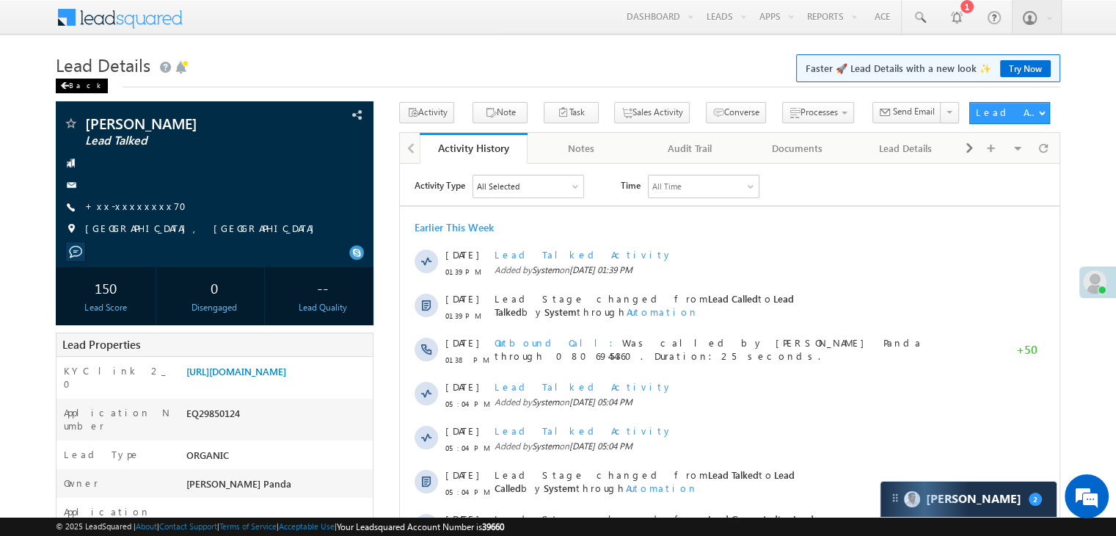
click at [70, 87] on div "Back" at bounding box center [82, 86] width 52 height 15
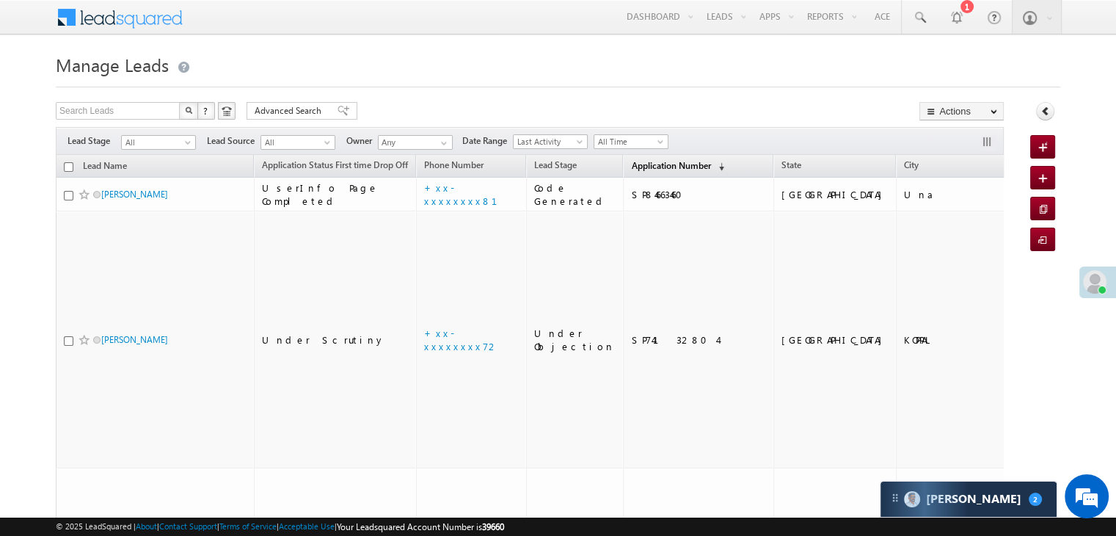
click at [653, 160] on span "Application Number" at bounding box center [670, 165] width 79 height 11
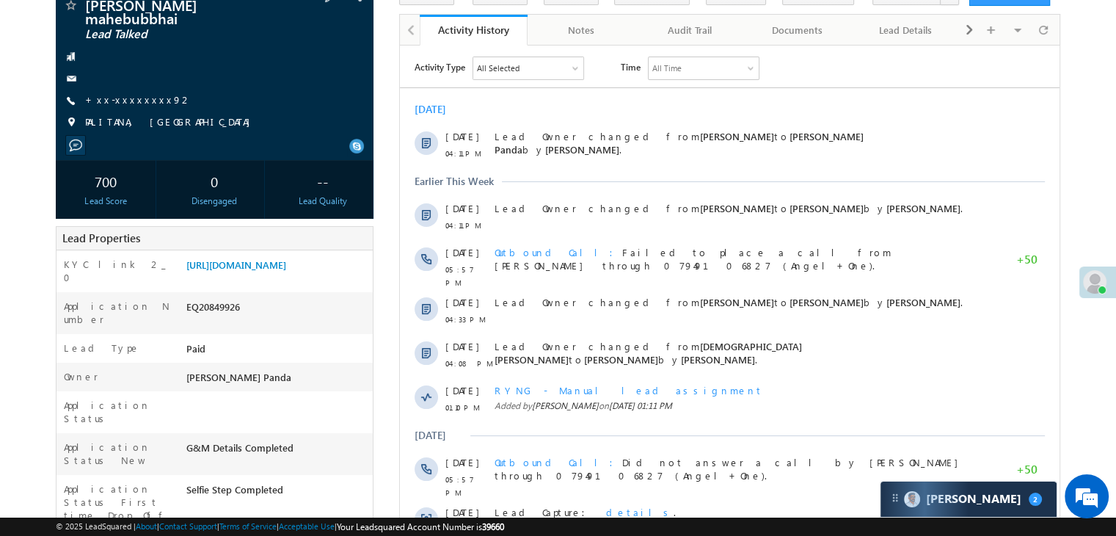
scroll to position [147, 0]
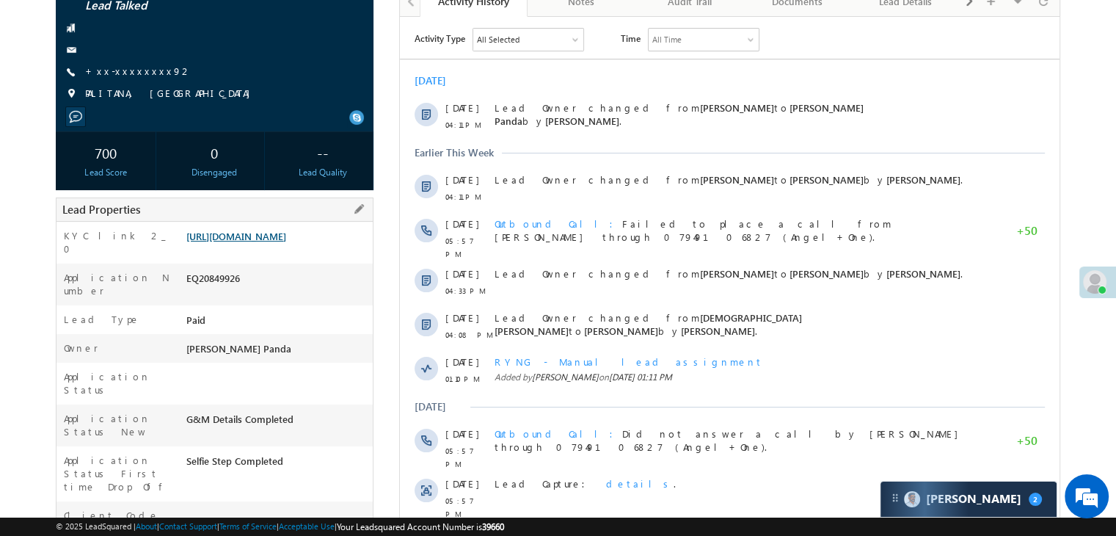
click at [263, 231] on link "https://angelbroking1-pk3em7sa.customui-test.leadsquared.com?leadId=be839502-2a…" at bounding box center [236, 236] width 100 height 12
click at [124, 74] on link "+xx-xxxxxxxx92" at bounding box center [138, 71] width 107 height 12
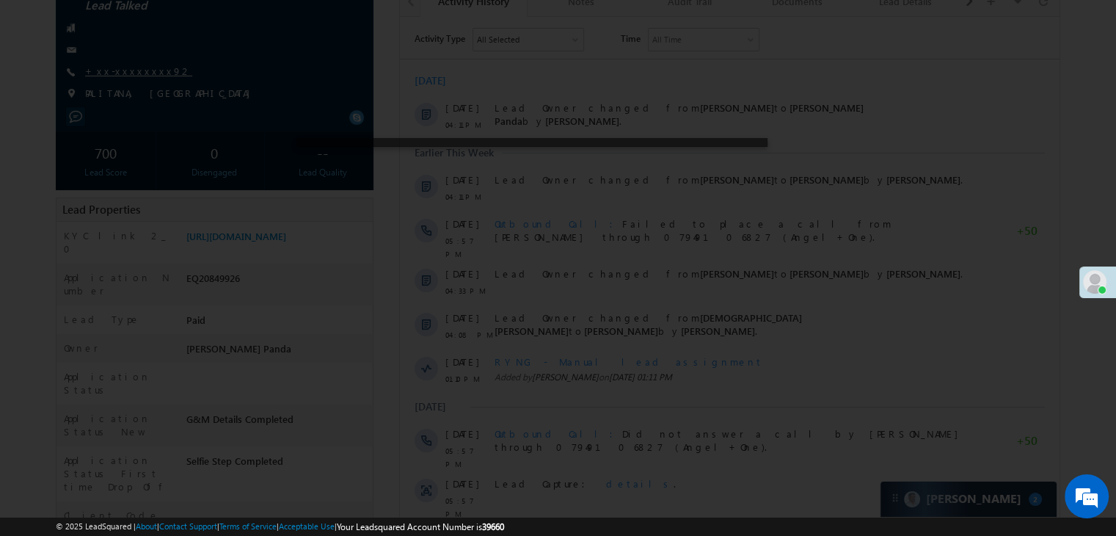
scroll to position [135, 0]
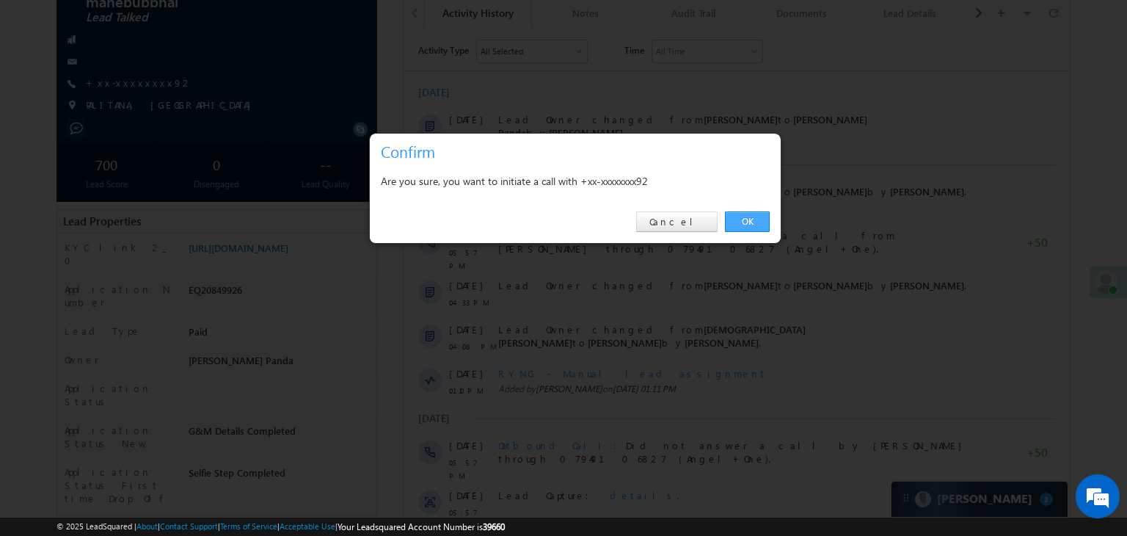
click at [743, 217] on link "OK" at bounding box center [747, 221] width 45 height 21
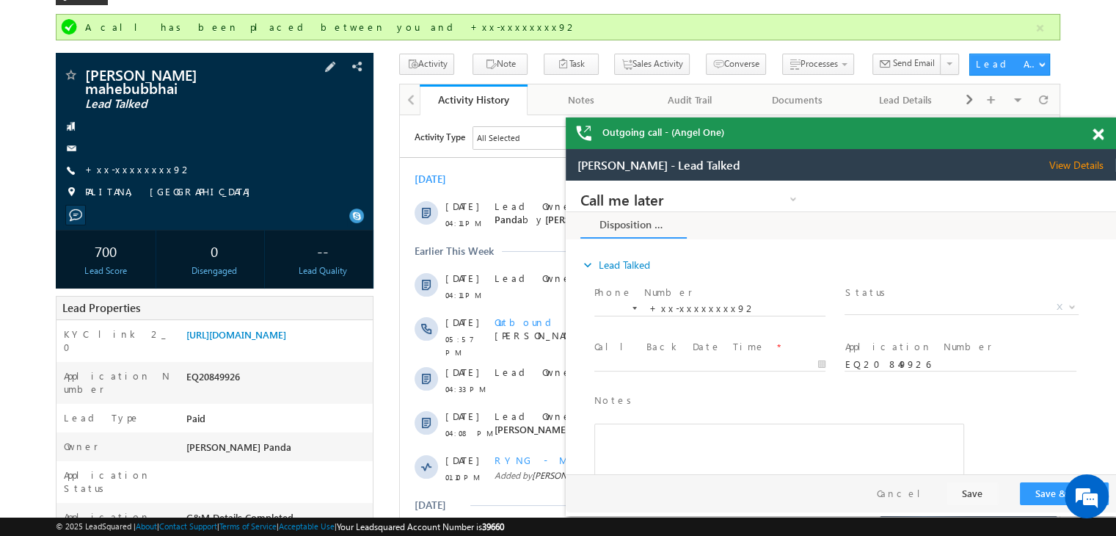
scroll to position [0, 0]
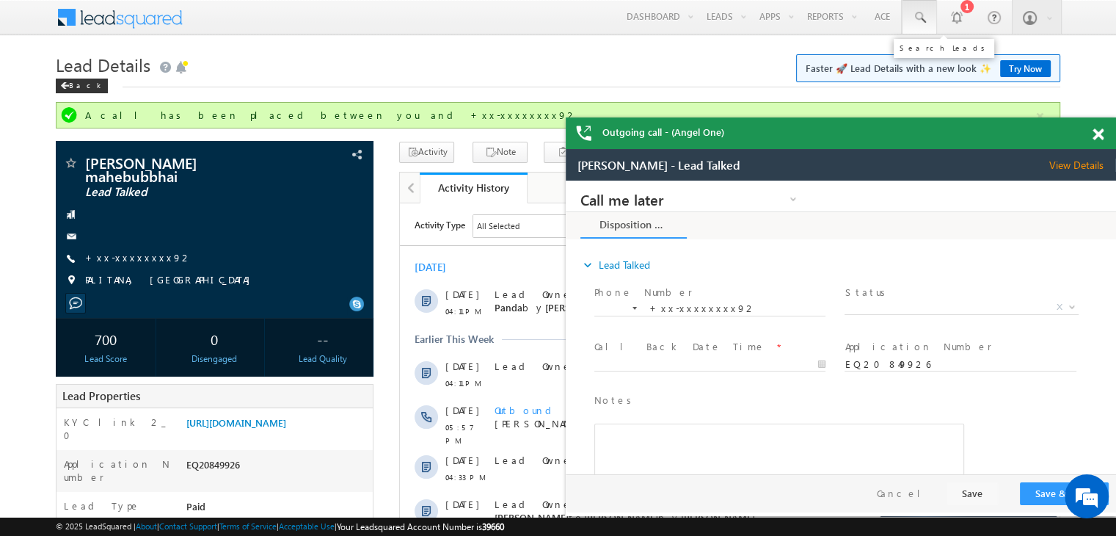
click at [923, 15] on span at bounding box center [919, 17] width 15 height 15
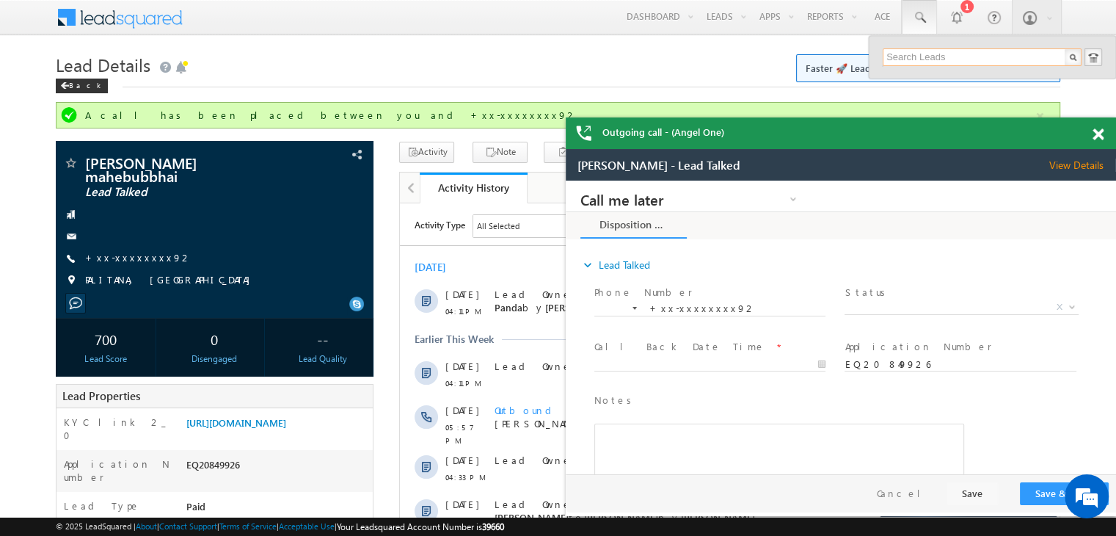
paste input "EQ28720339"
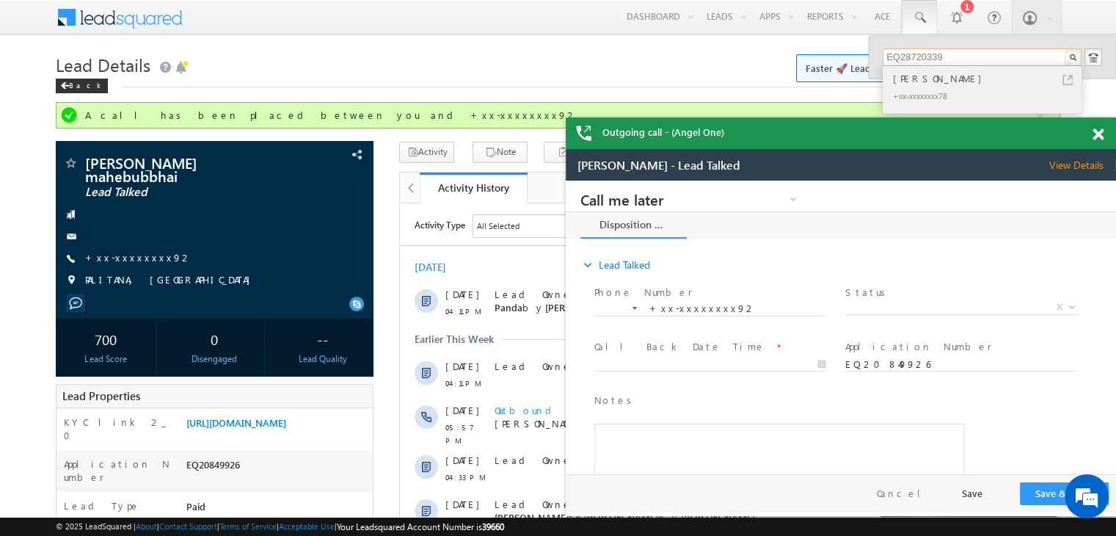
type input "EQ28720339"
click at [917, 81] on div "Raj Halder" at bounding box center [988, 78] width 197 height 16
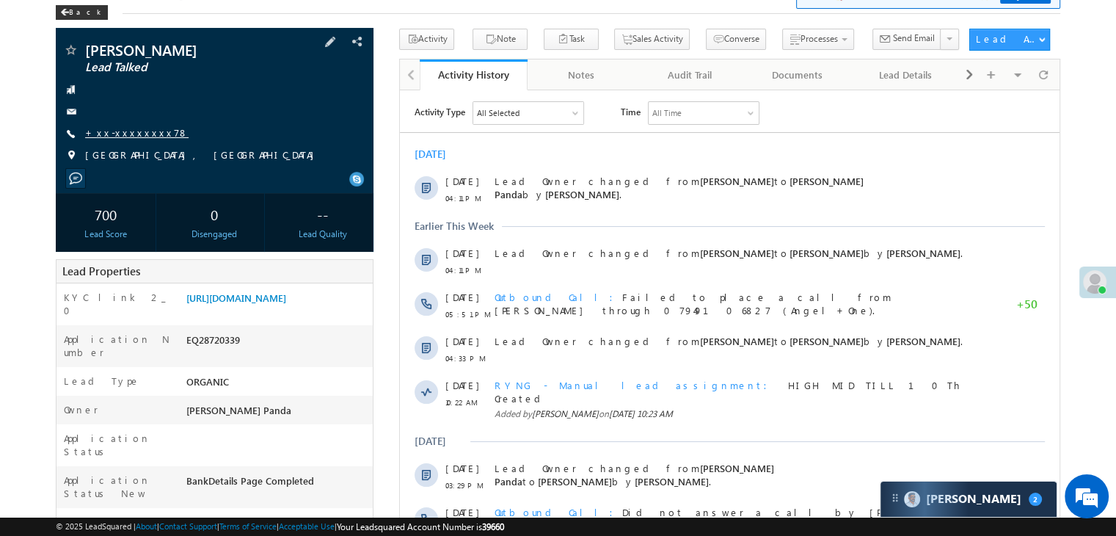
click at [120, 131] on link "+xx-xxxxxxxx78" at bounding box center [136, 132] width 103 height 12
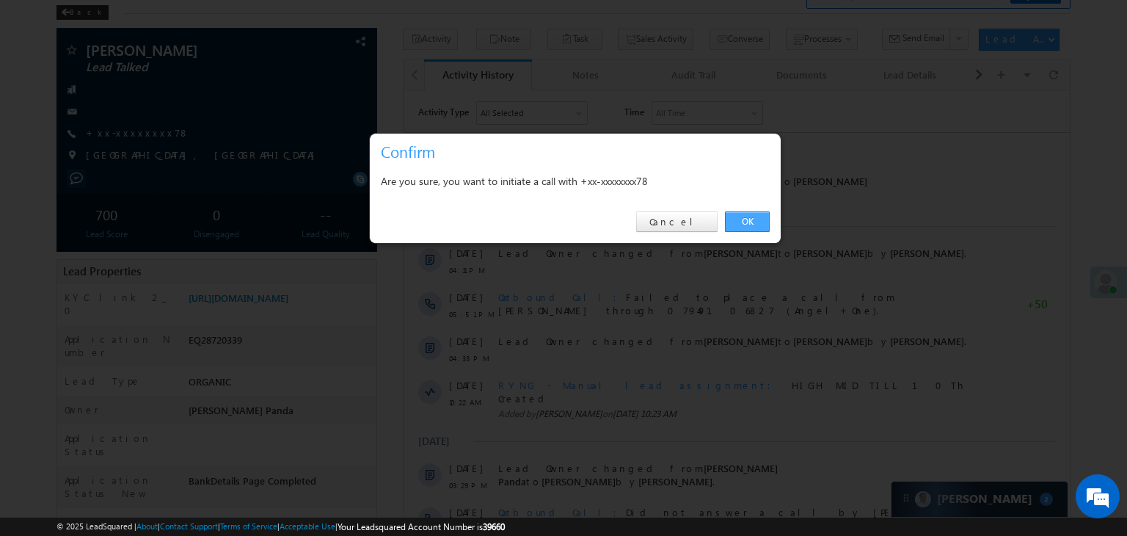
click at [752, 218] on link "OK" at bounding box center [747, 221] width 45 height 21
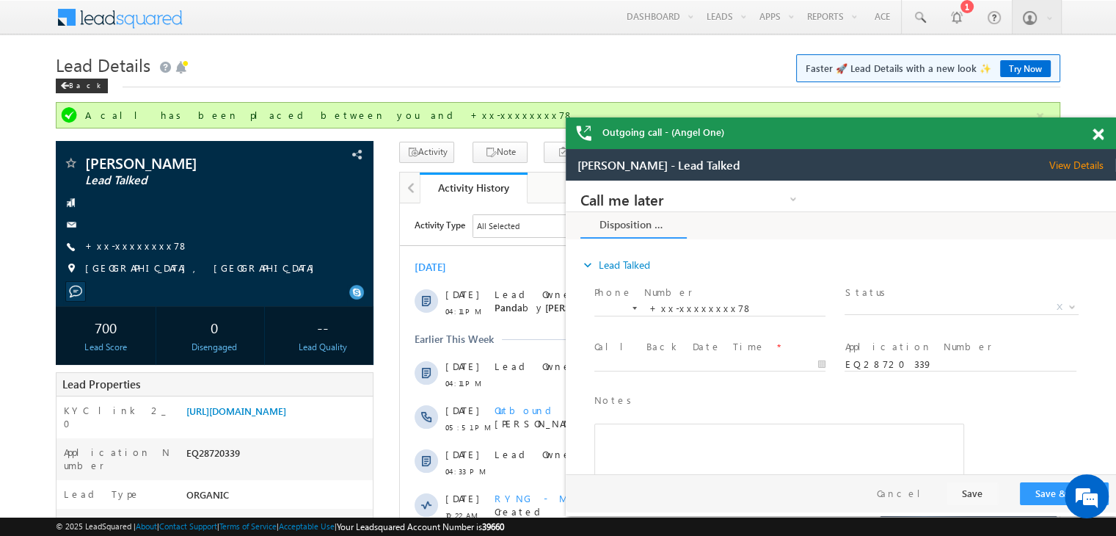
click at [1101, 136] on span at bounding box center [1098, 134] width 11 height 12
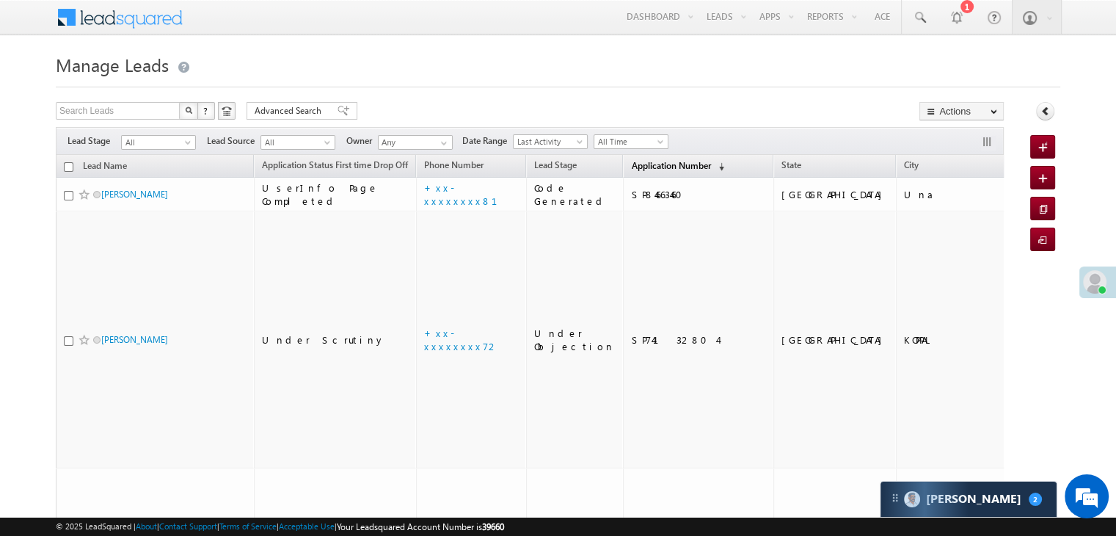
click at [633, 161] on span "Application Number" at bounding box center [670, 165] width 79 height 11
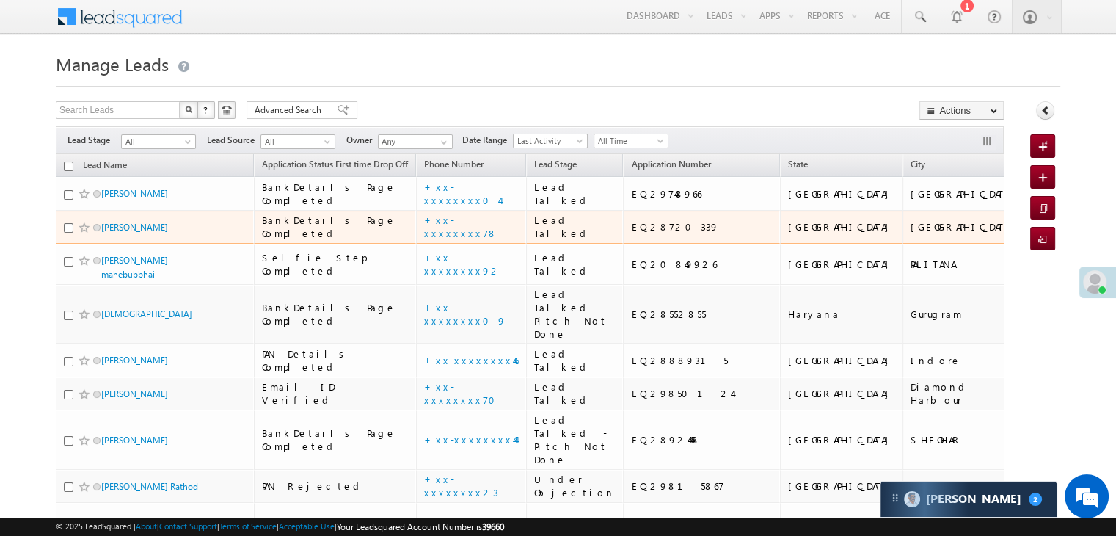
scroll to position [73, 0]
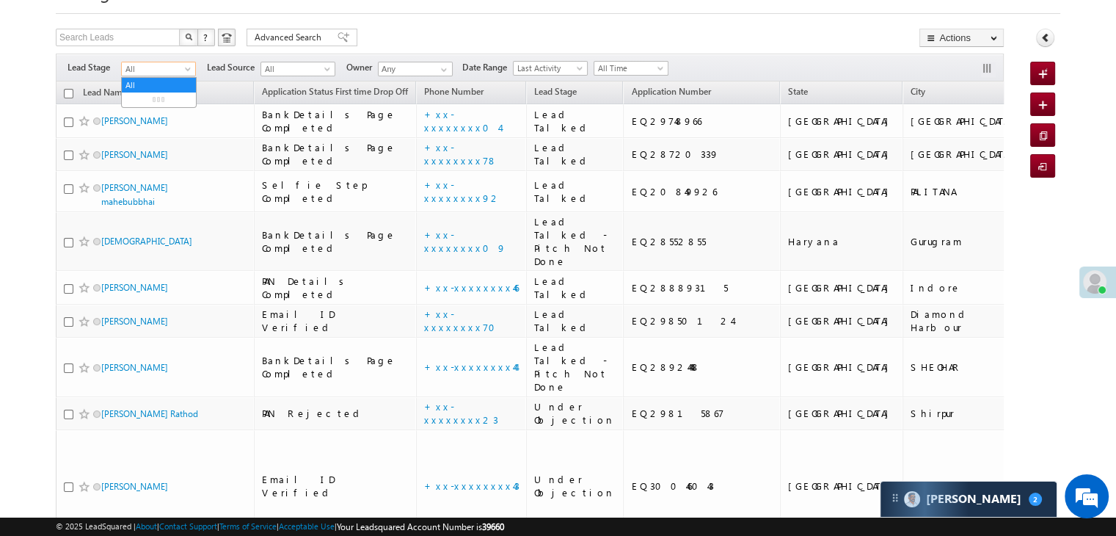
click at [189, 72] on span at bounding box center [189, 72] width 12 height 12
click at [160, 100] on link "Lead Generated" at bounding box center [159, 99] width 74 height 13
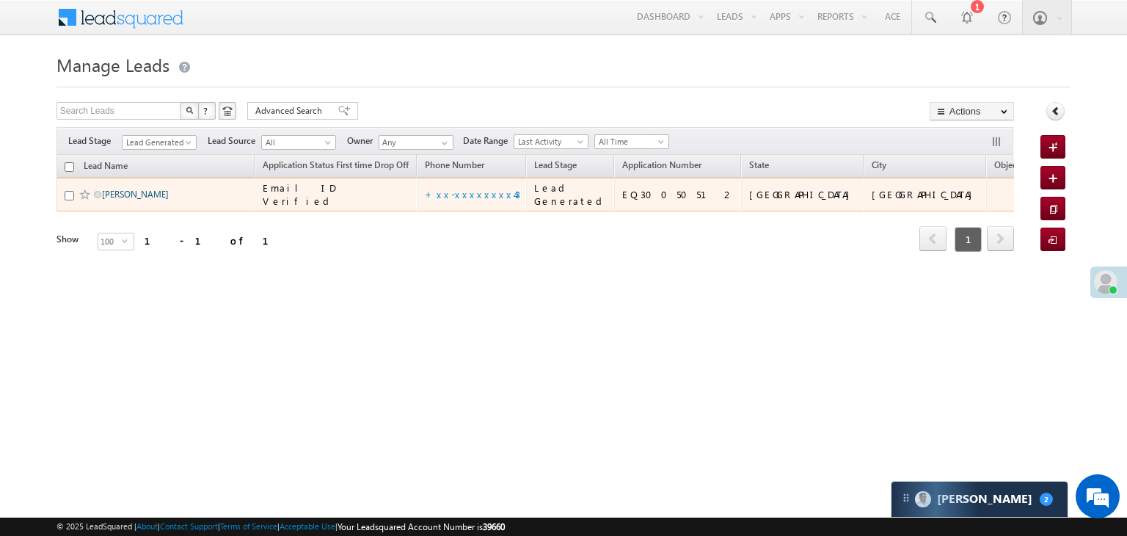
click at [129, 200] on link "Ketan Sharma" at bounding box center [135, 194] width 67 height 11
click at [107, 200] on link "Ketan Sharma" at bounding box center [135, 194] width 67 height 11
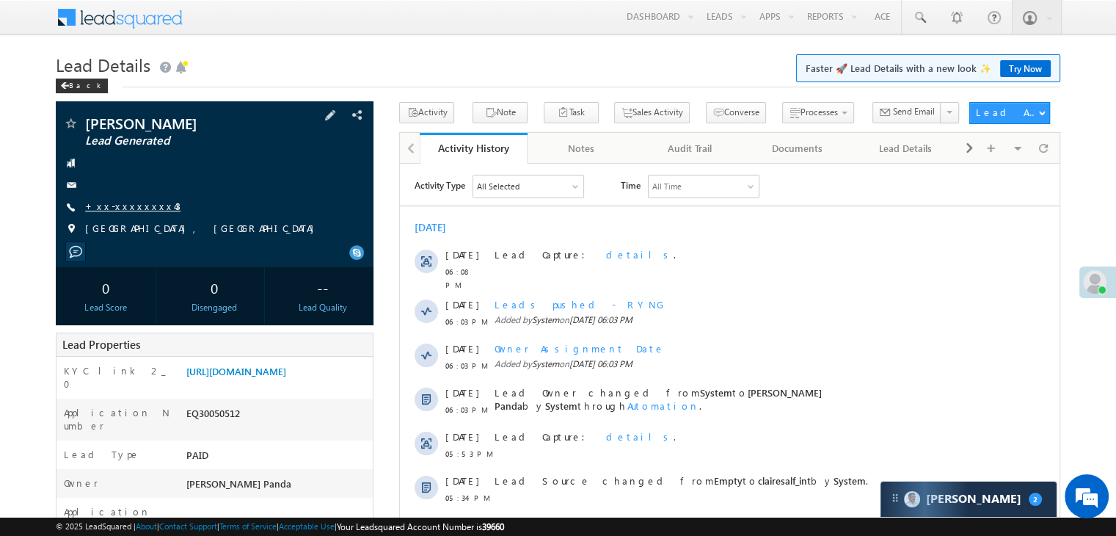
click at [129, 206] on link "+xx-xxxxxxxx43" at bounding box center [132, 206] width 95 height 12
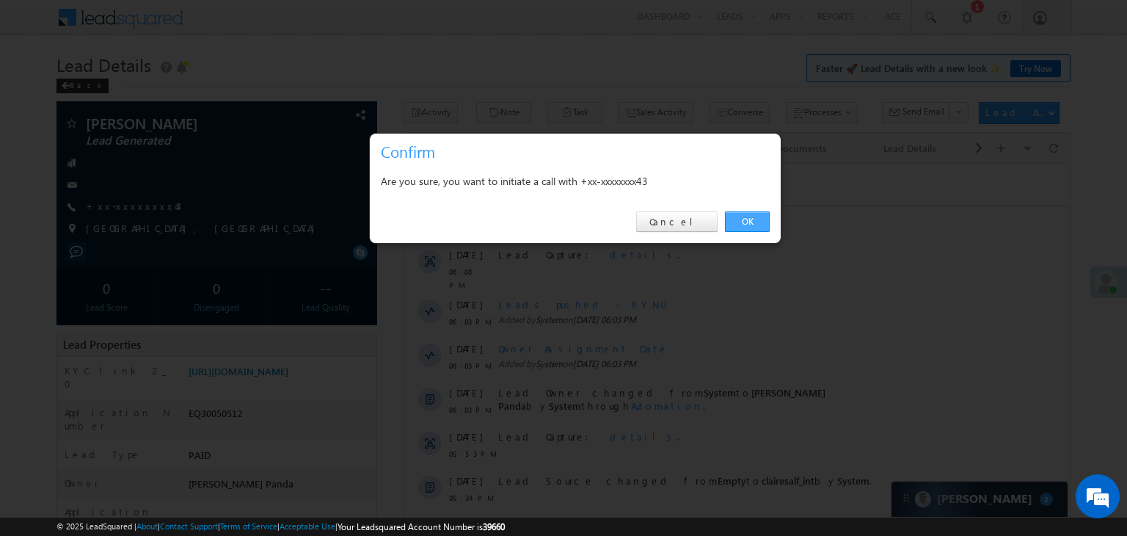
click at [748, 219] on link "OK" at bounding box center [747, 221] width 45 height 21
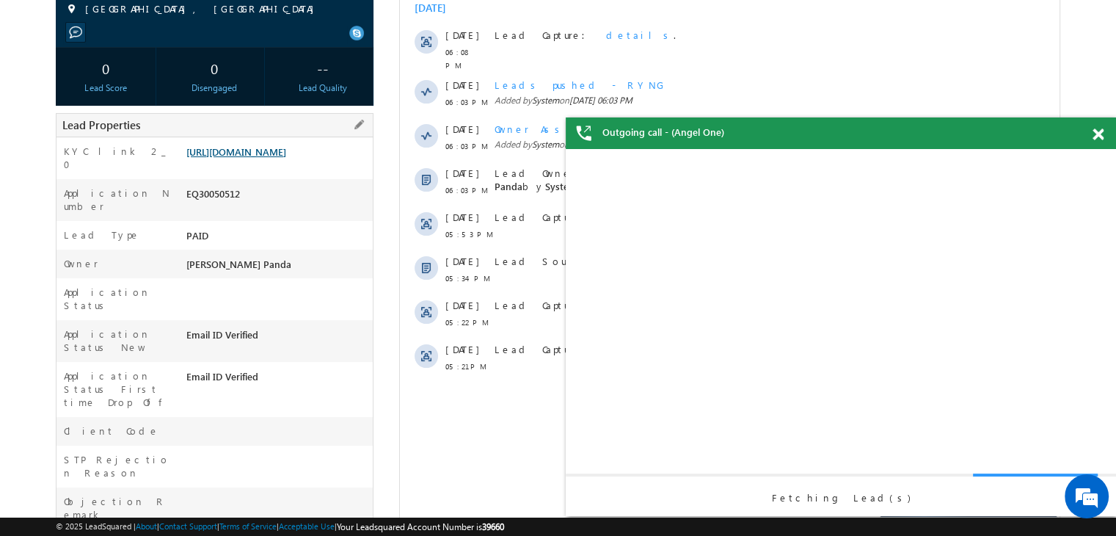
click at [261, 158] on link "[URL][DOMAIN_NAME]" at bounding box center [236, 151] width 100 height 12
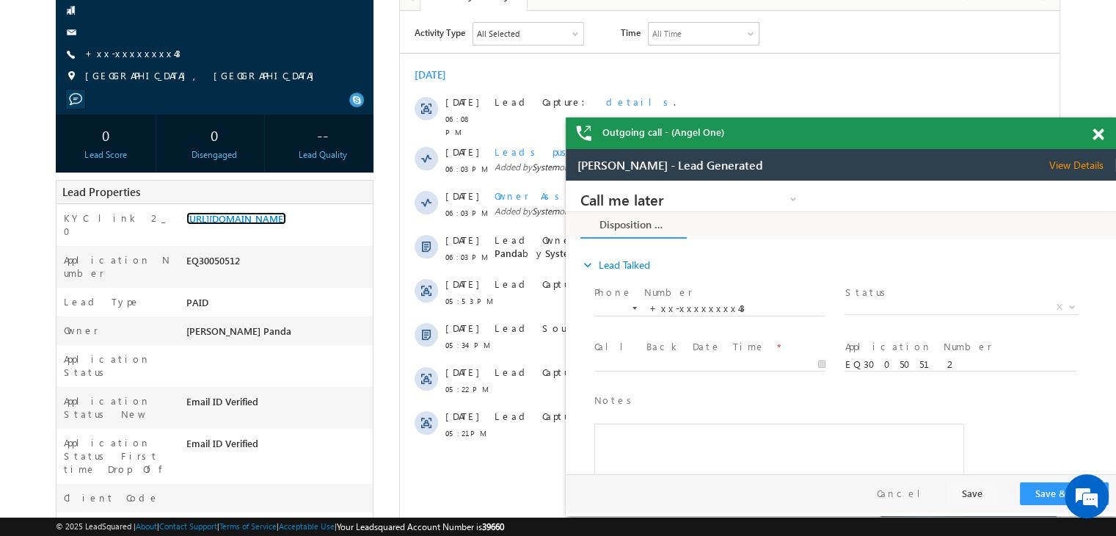
scroll to position [112, 0]
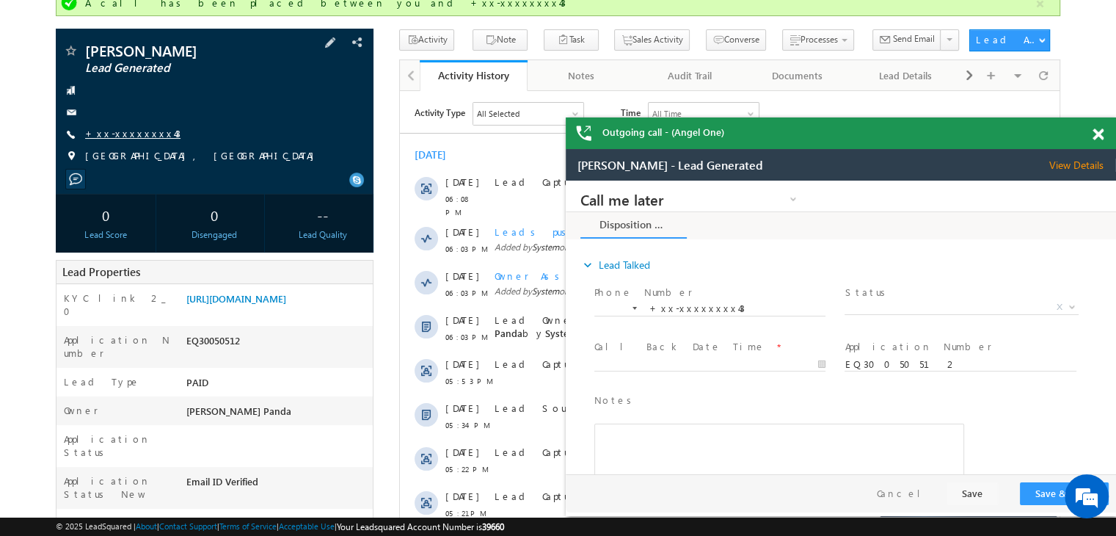
click at [120, 129] on link "+xx-xxxxxxxx43" at bounding box center [132, 133] width 95 height 12
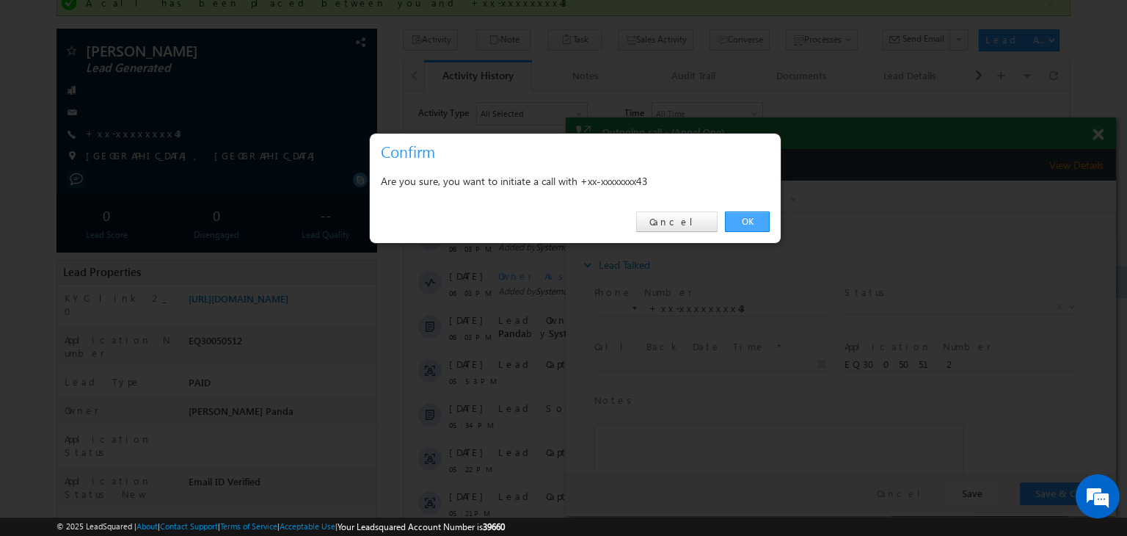
click at [752, 218] on link "OK" at bounding box center [747, 221] width 45 height 21
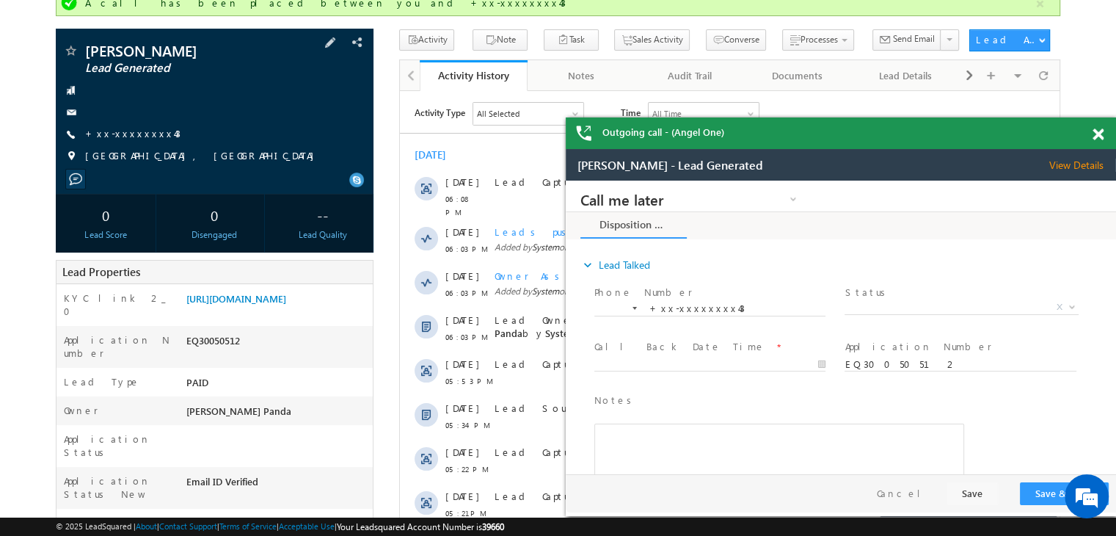
scroll to position [0, 0]
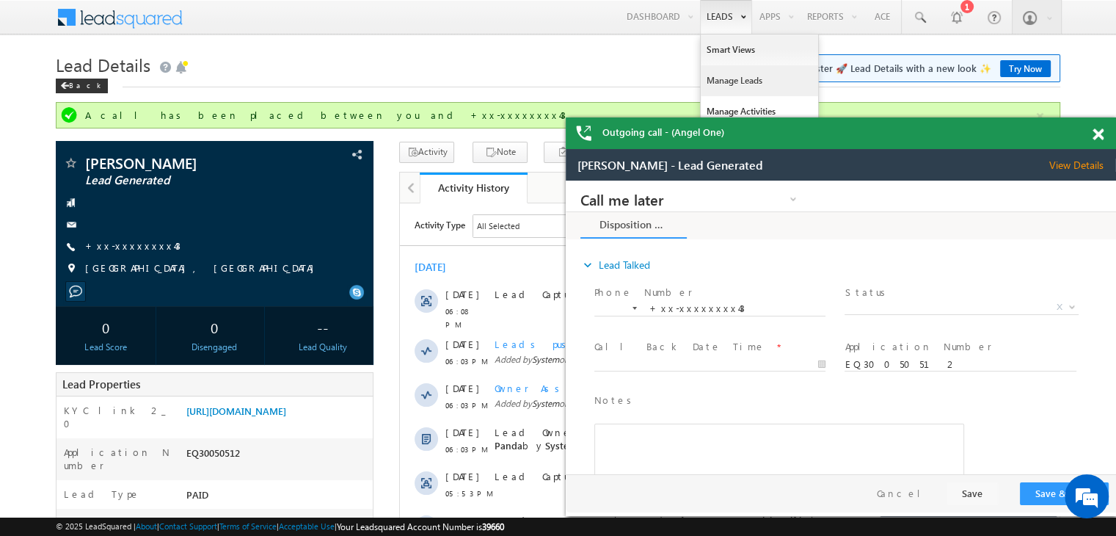
click at [733, 77] on link "Manage Leads" at bounding box center [759, 80] width 117 height 31
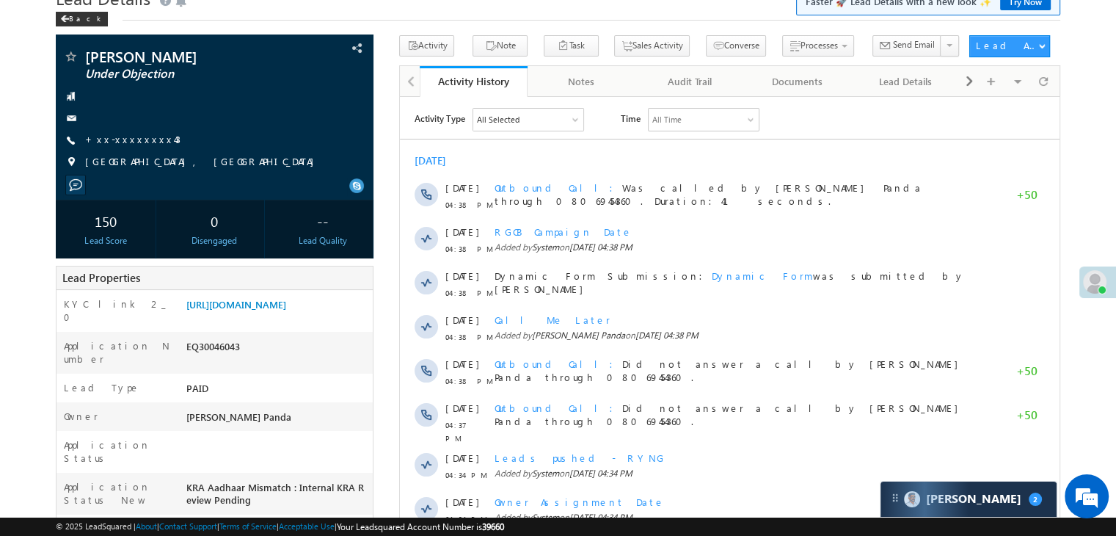
scroll to position [147, 0]
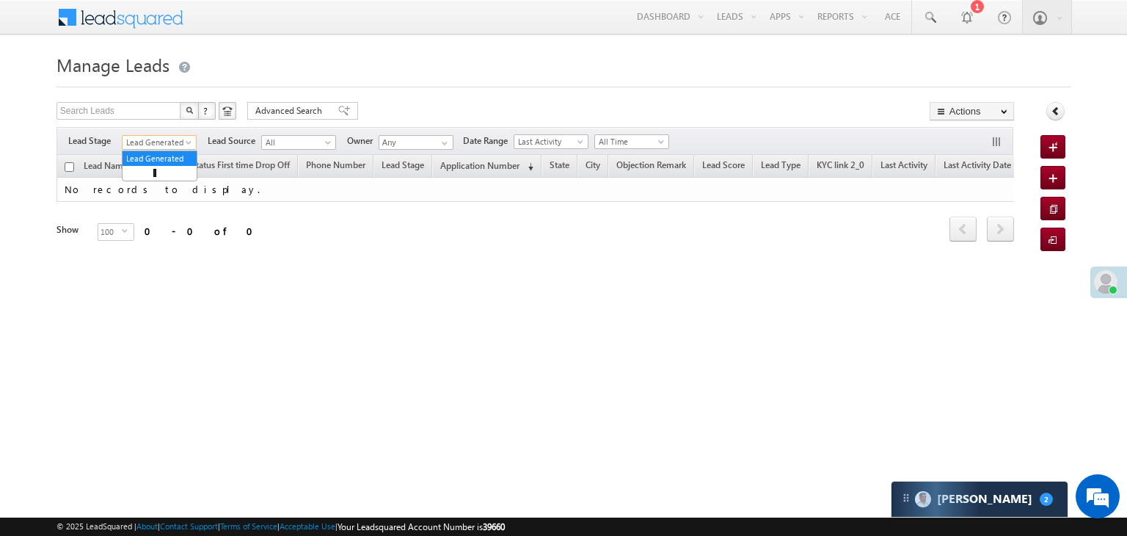
click at [187, 144] on span at bounding box center [190, 145] width 12 height 12
click at [161, 159] on link "All" at bounding box center [160, 158] width 74 height 13
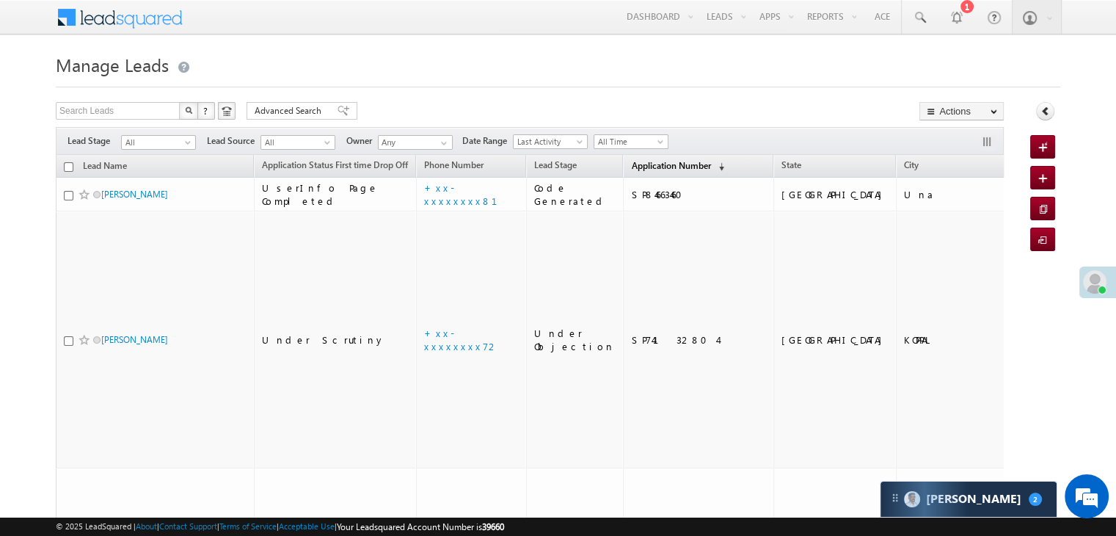
click at [632, 164] on span "Application Number" at bounding box center [670, 165] width 79 height 11
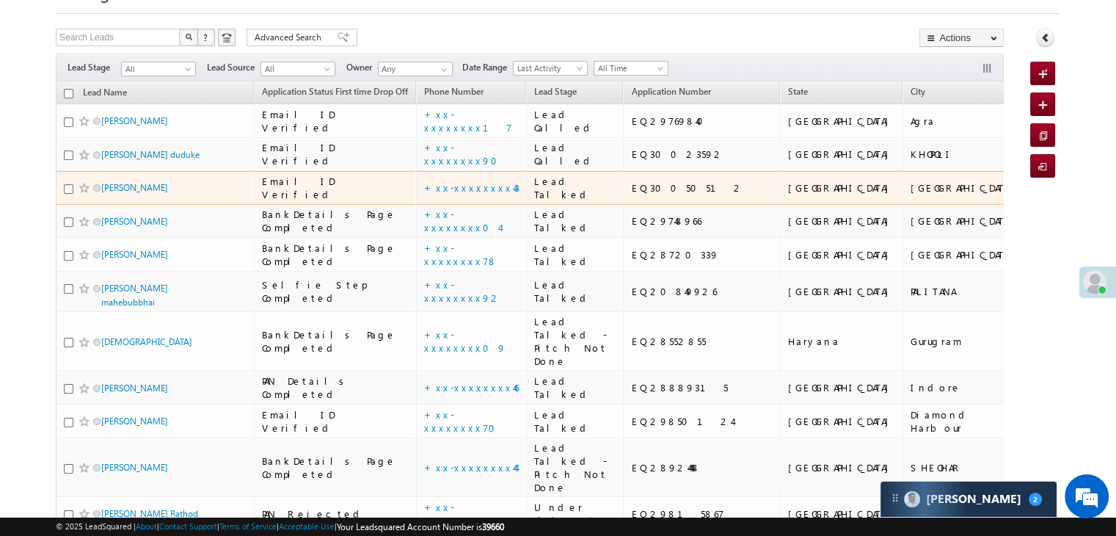
scroll to position [73, 0]
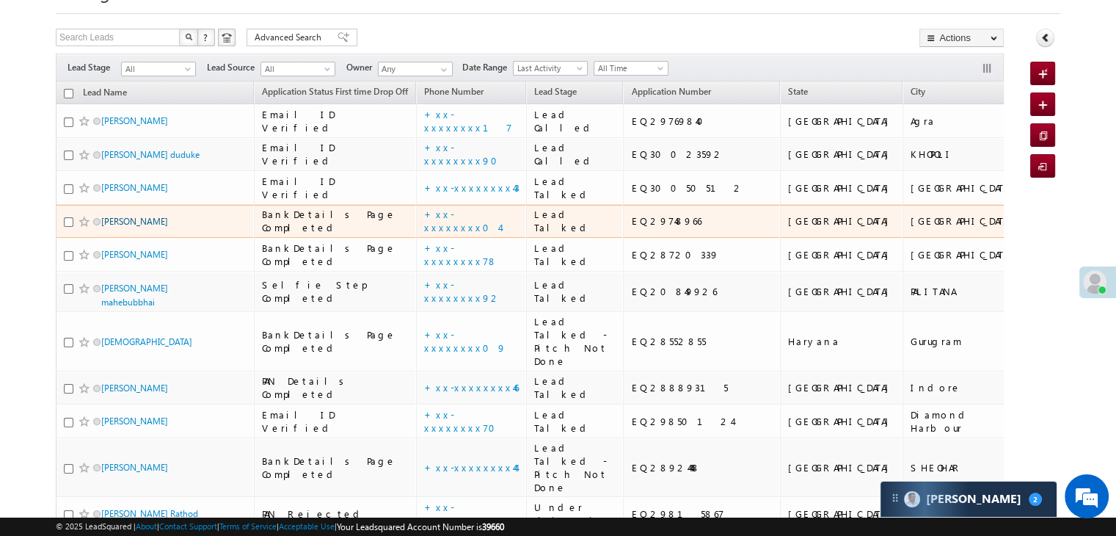
click at [121, 227] on link "[PERSON_NAME]" at bounding box center [134, 221] width 67 height 11
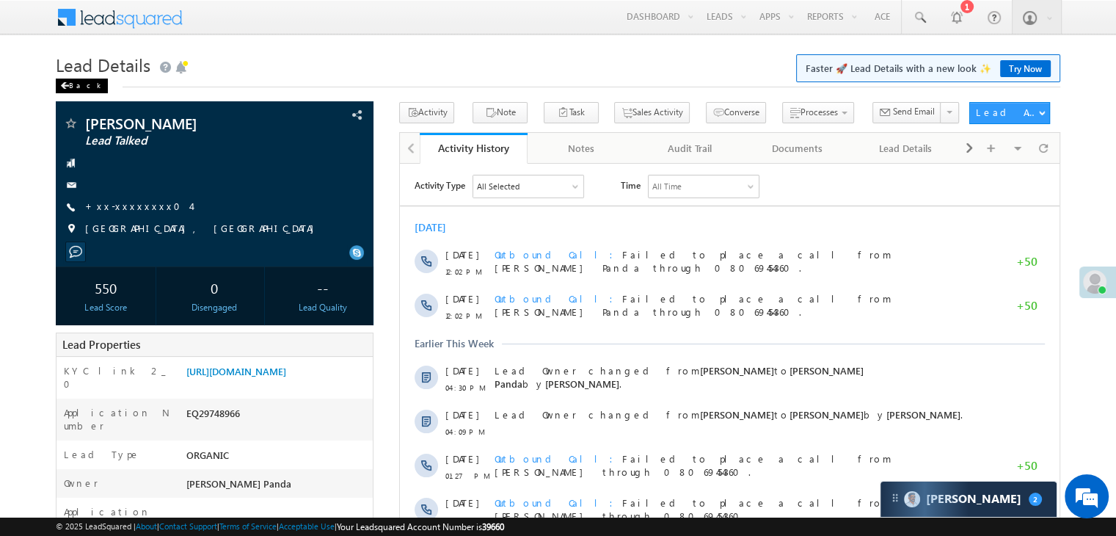
click at [83, 84] on div "Back" at bounding box center [82, 86] width 52 height 15
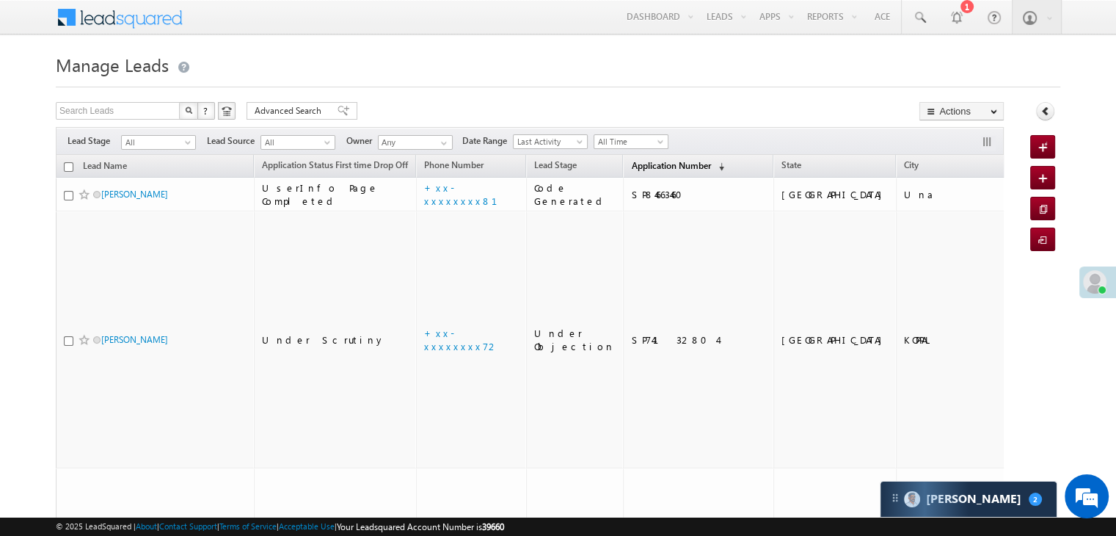
click at [662, 165] on span "Application Number" at bounding box center [670, 165] width 79 height 11
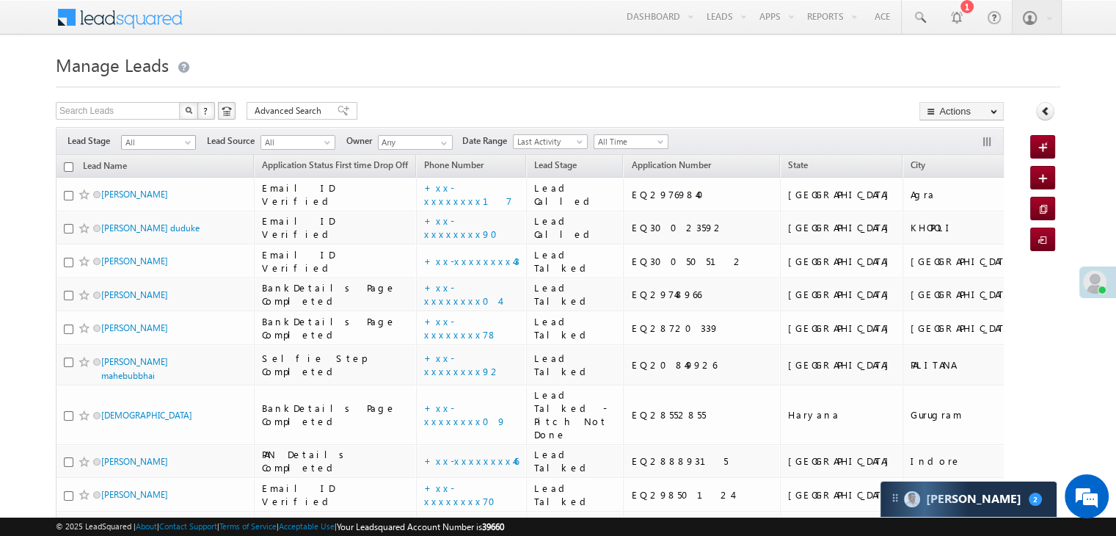
click at [185, 142] on span at bounding box center [189, 145] width 12 height 12
click at [160, 170] on link "Lead Generated" at bounding box center [159, 173] width 74 height 13
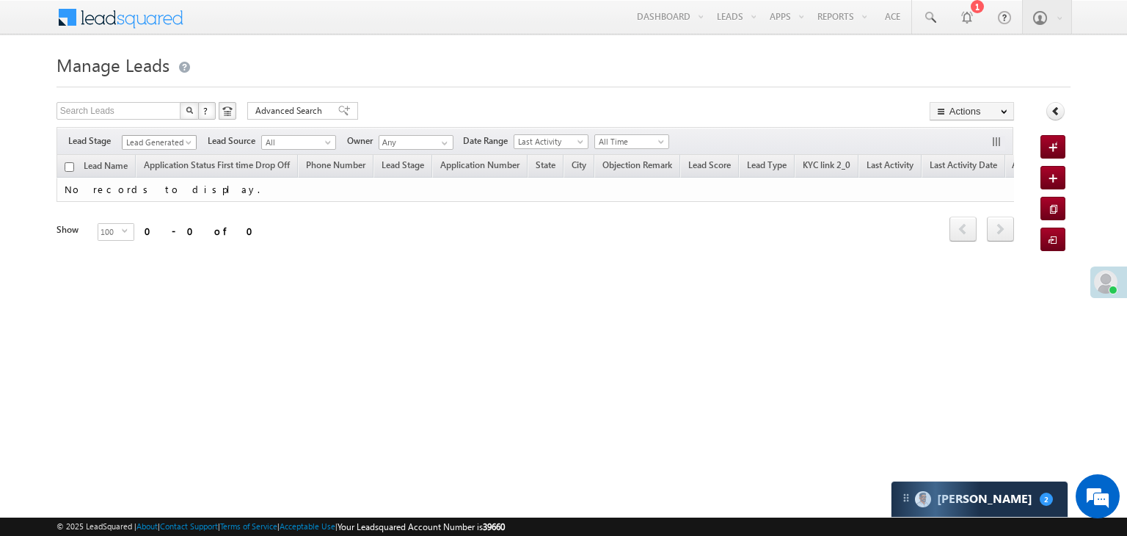
click at [175, 143] on span "Lead Generated" at bounding box center [158, 142] width 70 height 13
click at [156, 156] on link "All" at bounding box center [160, 158] width 74 height 13
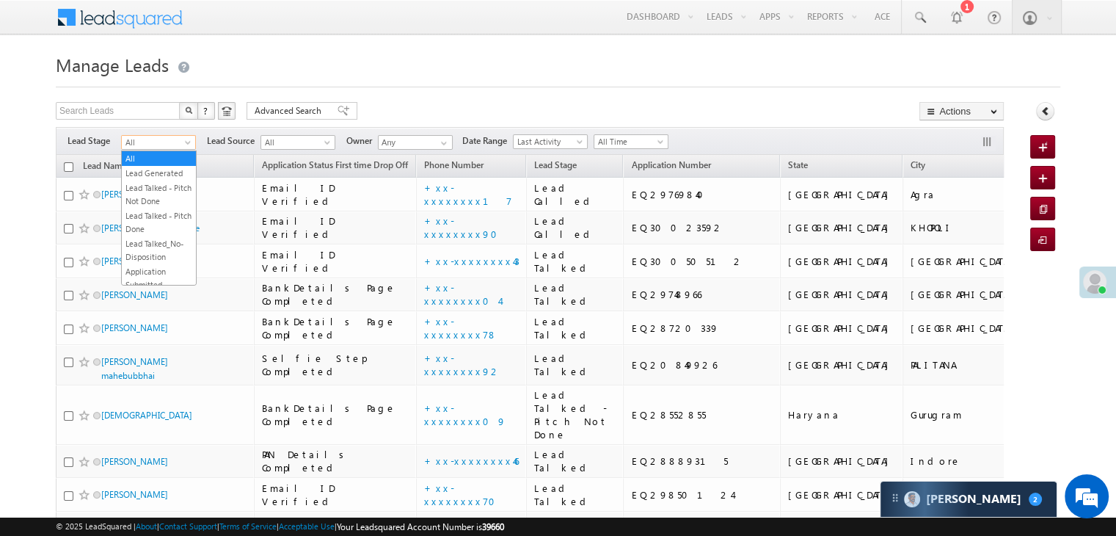
click at [189, 149] on span at bounding box center [189, 145] width 12 height 12
click at [154, 172] on link "Lead Generated" at bounding box center [159, 173] width 74 height 13
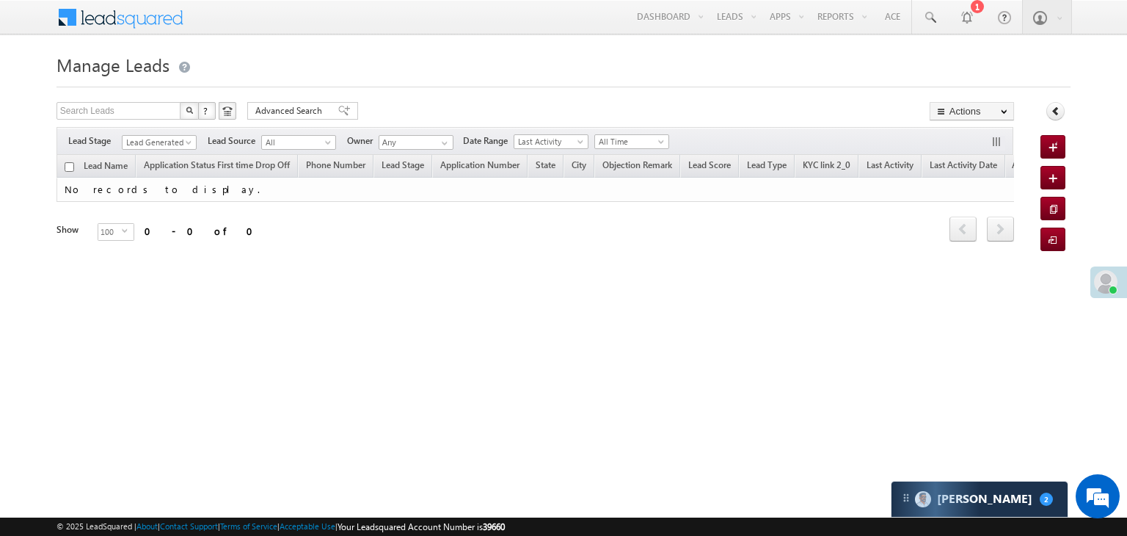
click at [1107, 283] on span at bounding box center [1105, 281] width 23 height 23
click at [1103, 291] on span at bounding box center [1105, 282] width 23 height 23
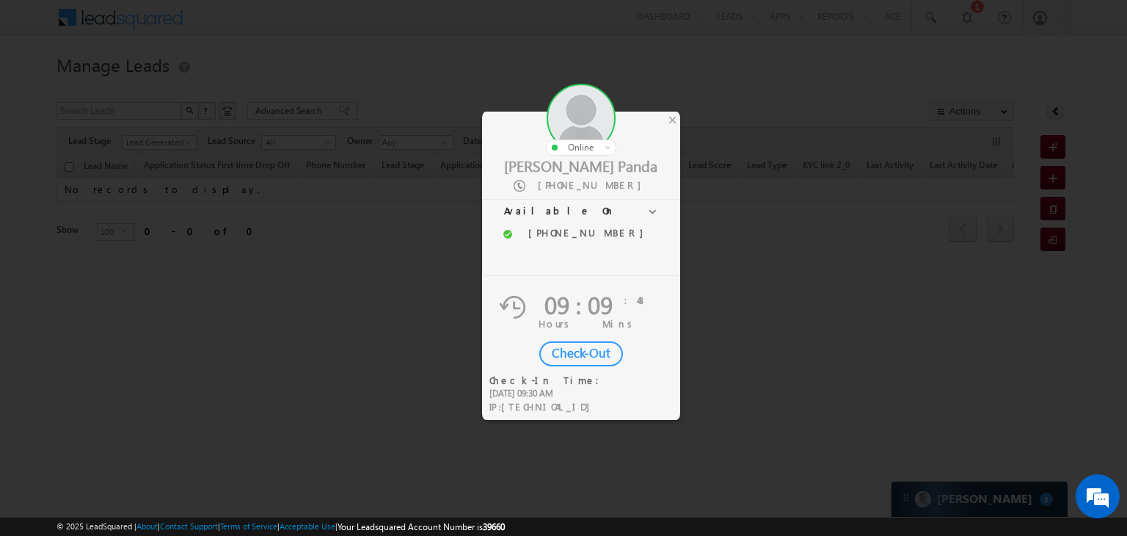
click at [581, 353] on div "Check-Out" at bounding box center [581, 353] width 84 height 25
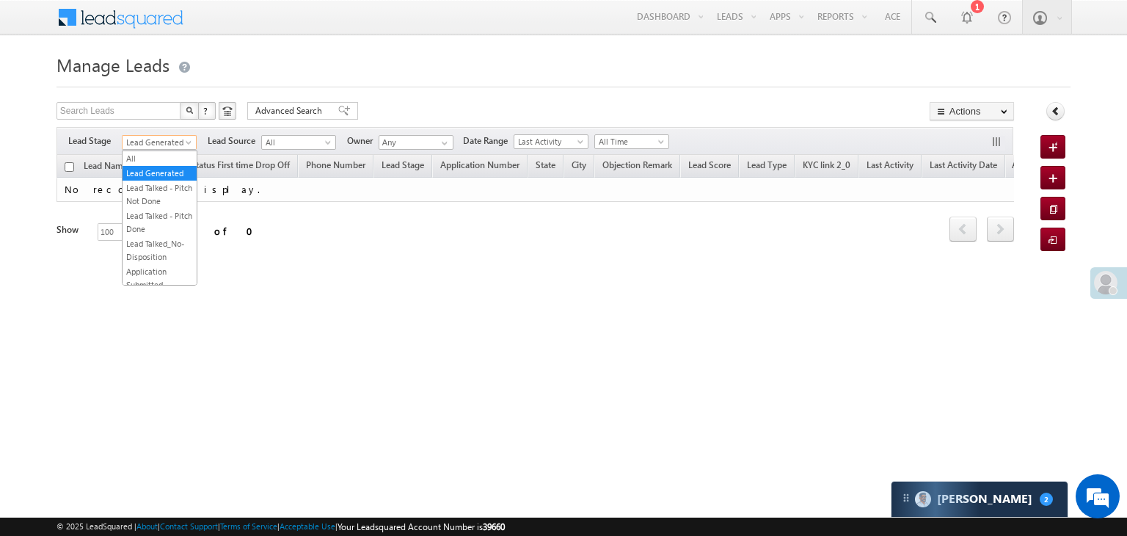
click at [182, 147] on span "Lead Generated" at bounding box center [158, 142] width 70 height 13
click at [163, 155] on link "All" at bounding box center [160, 158] width 74 height 13
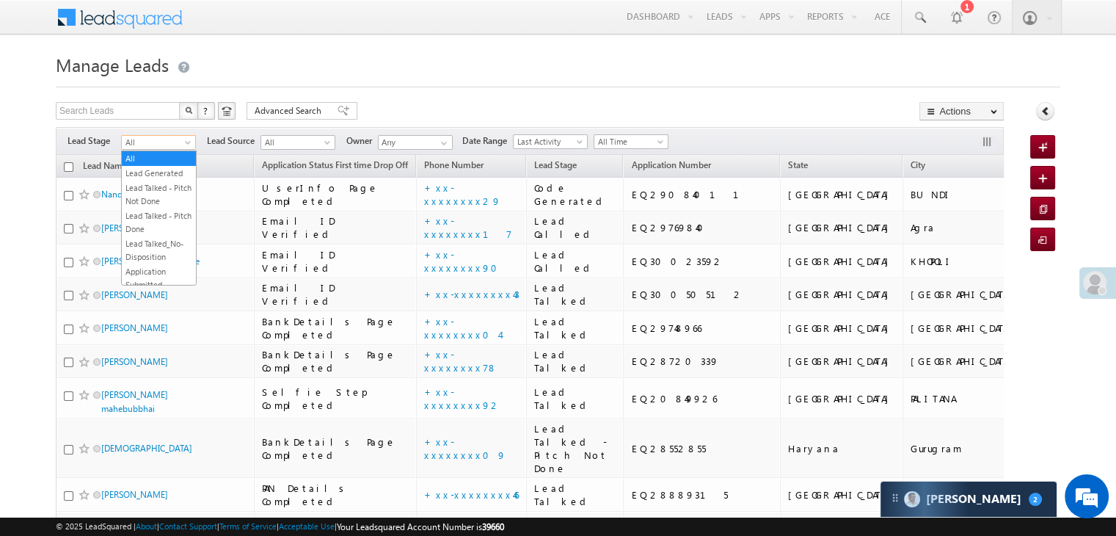
click at [183, 145] on span at bounding box center [189, 145] width 12 height 12
click at [159, 179] on link "Lead Generated" at bounding box center [159, 173] width 74 height 13
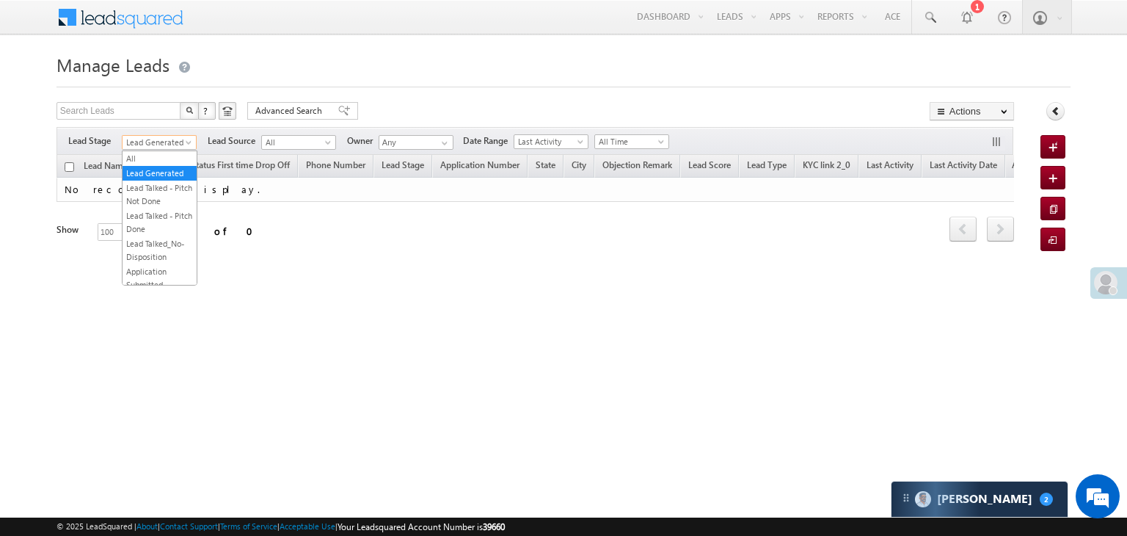
click at [182, 144] on span "Lead Generated" at bounding box center [158, 142] width 70 height 13
click at [167, 152] on link "All" at bounding box center [160, 158] width 74 height 13
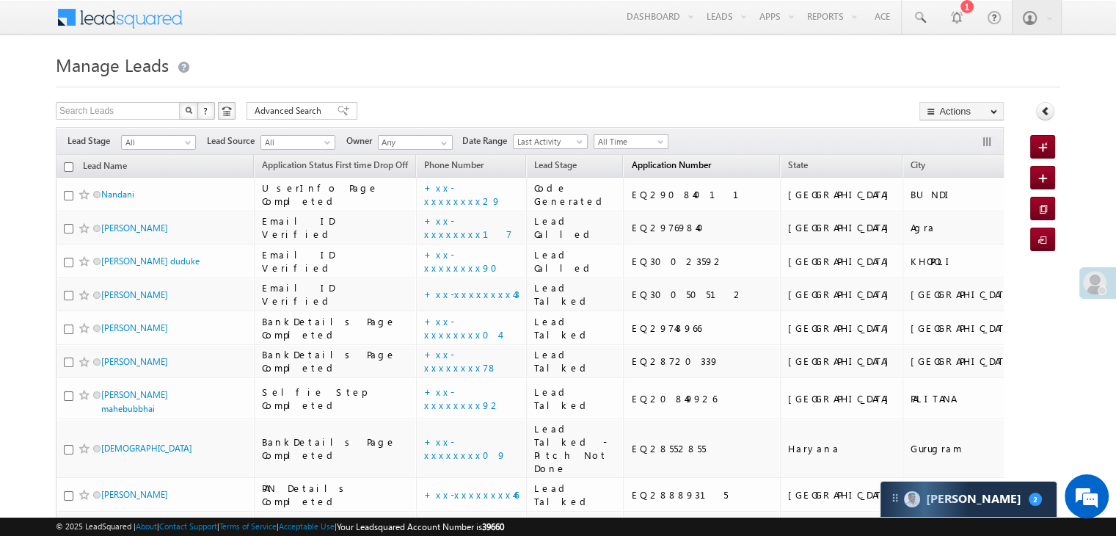
click at [641, 168] on span "Application Number" at bounding box center [670, 164] width 79 height 11
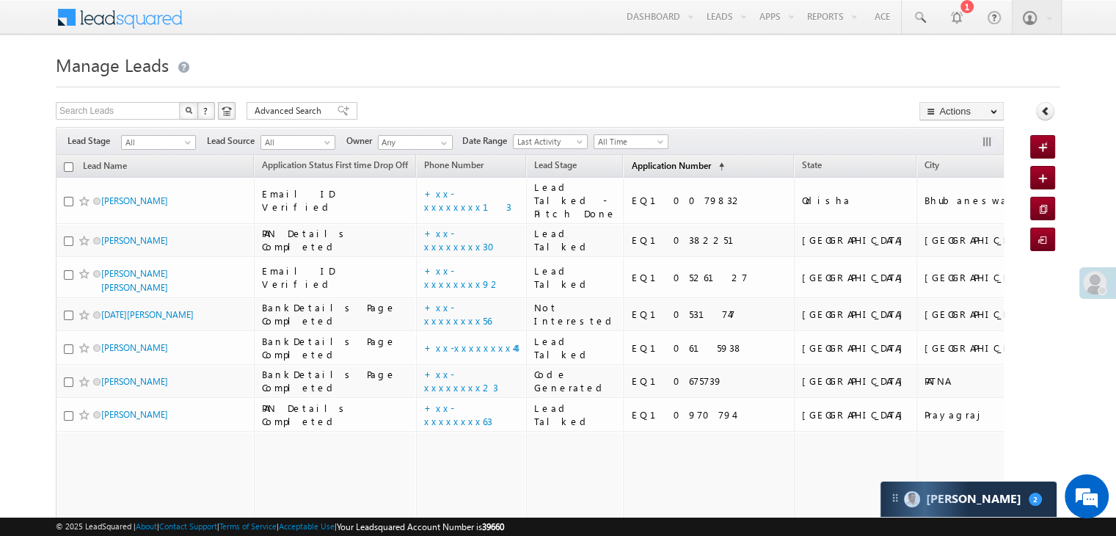
click at [640, 167] on span "Application Number" at bounding box center [670, 165] width 79 height 11
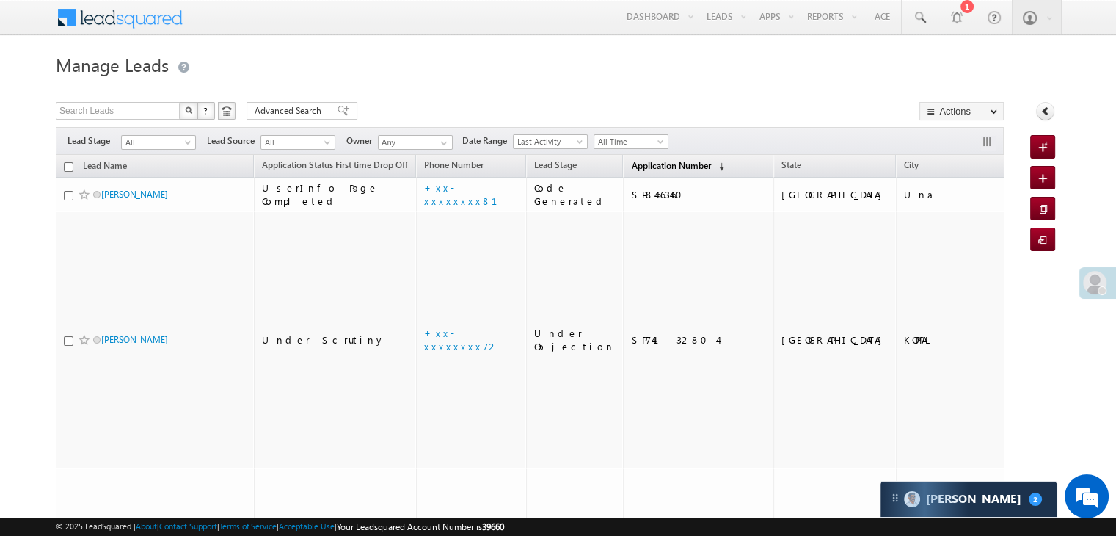
click at [640, 167] on span "Application Number" at bounding box center [670, 165] width 79 height 11
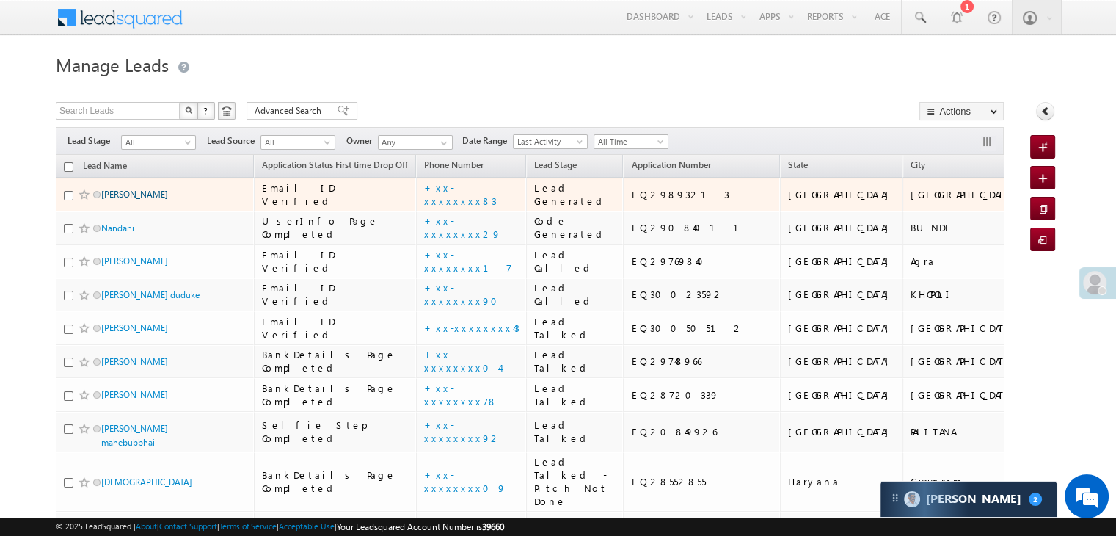
click at [112, 200] on link "[PERSON_NAME]" at bounding box center [134, 194] width 67 height 11
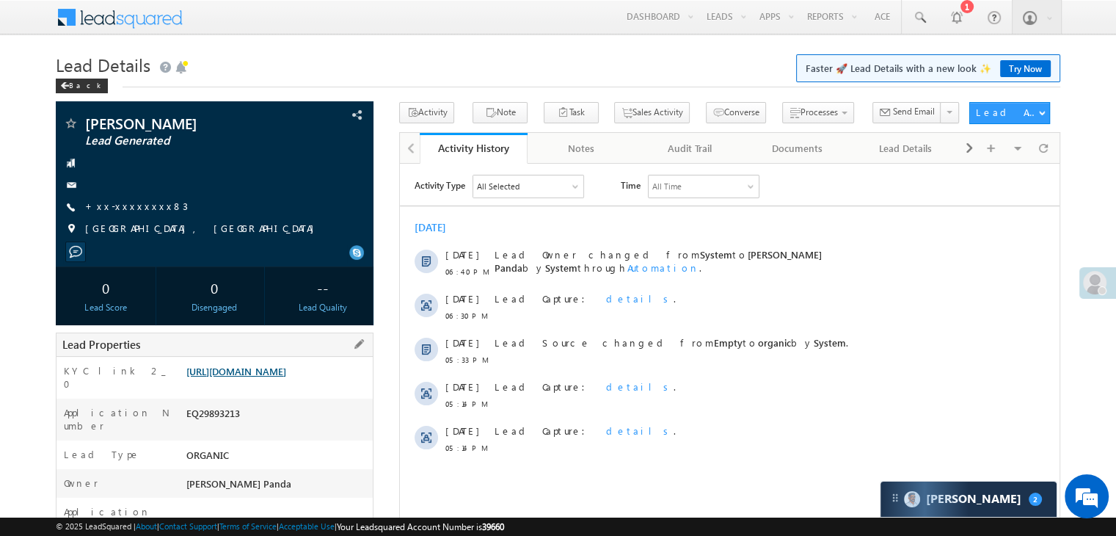
scroll to position [147, 0]
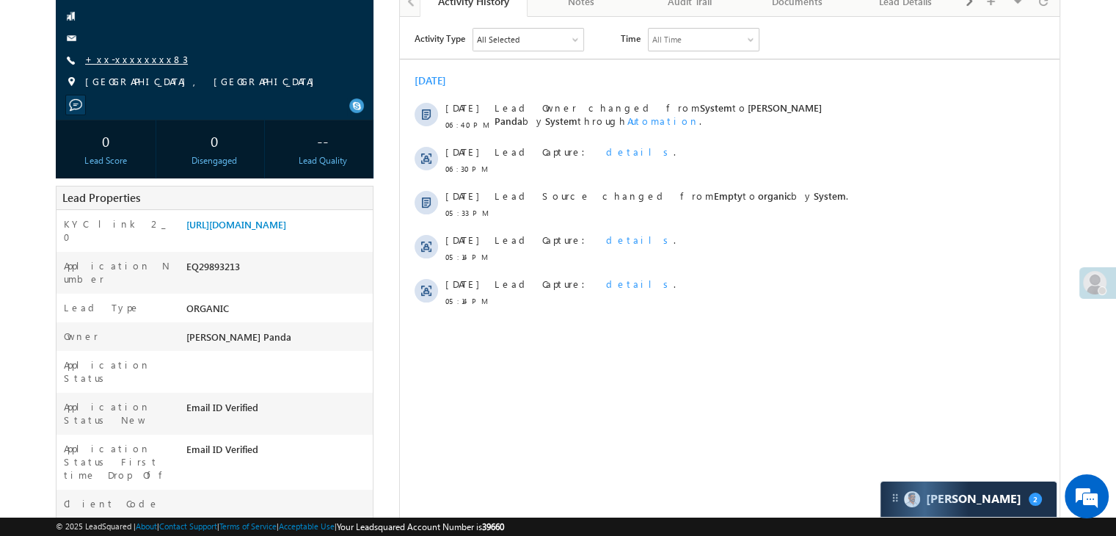
click at [117, 63] on link "+xx-xxxxxxxx83" at bounding box center [136, 59] width 103 height 12
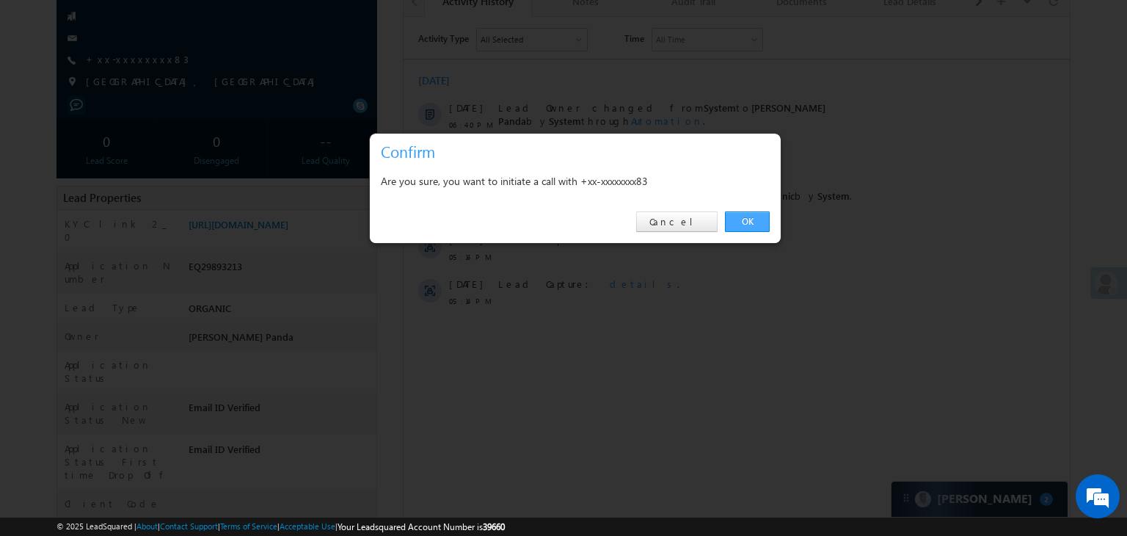
click at [747, 217] on link "OK" at bounding box center [747, 221] width 45 height 21
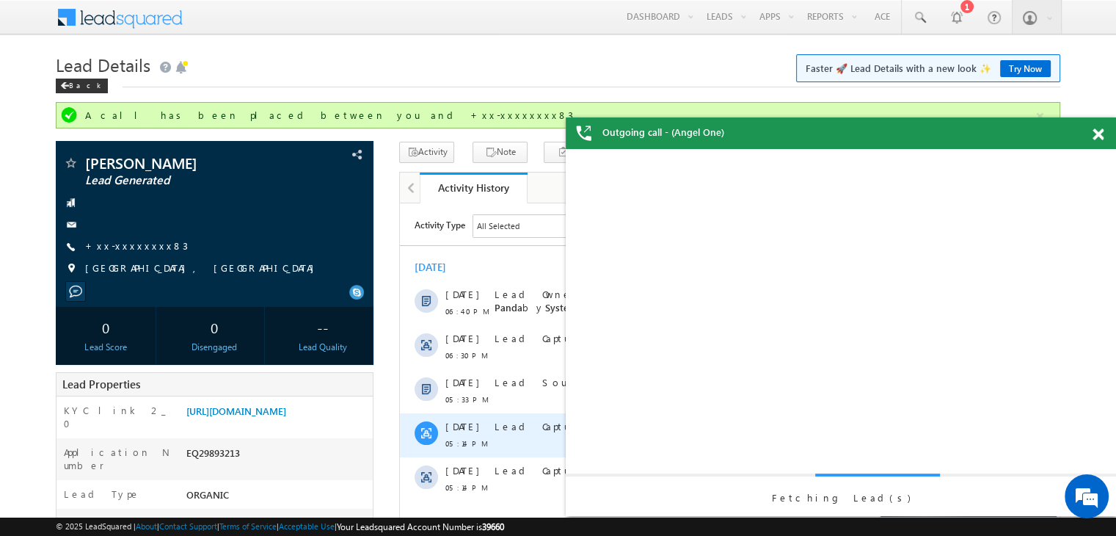
scroll to position [0, 0]
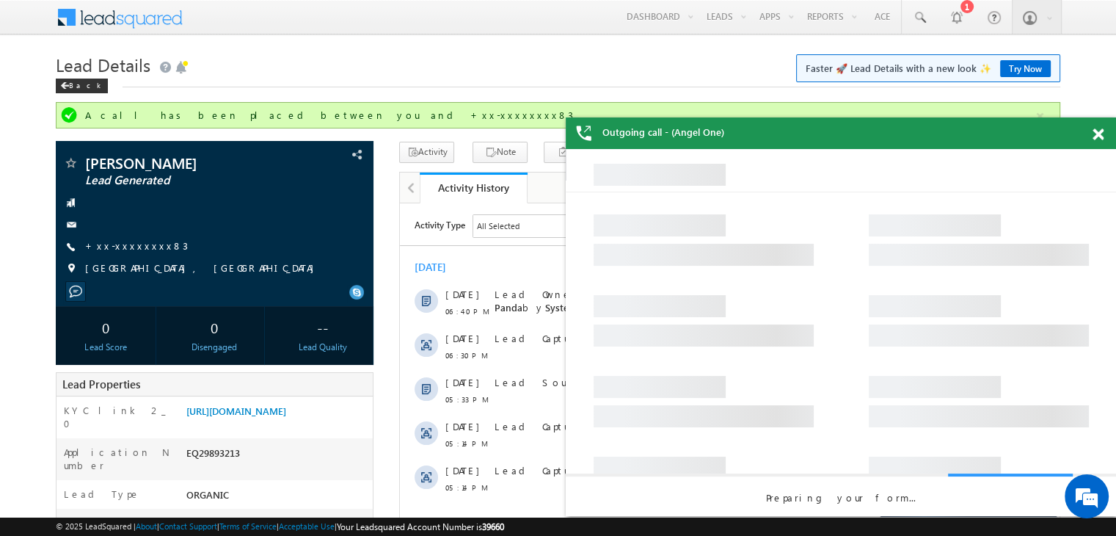
click at [1096, 133] on span at bounding box center [1098, 134] width 11 height 12
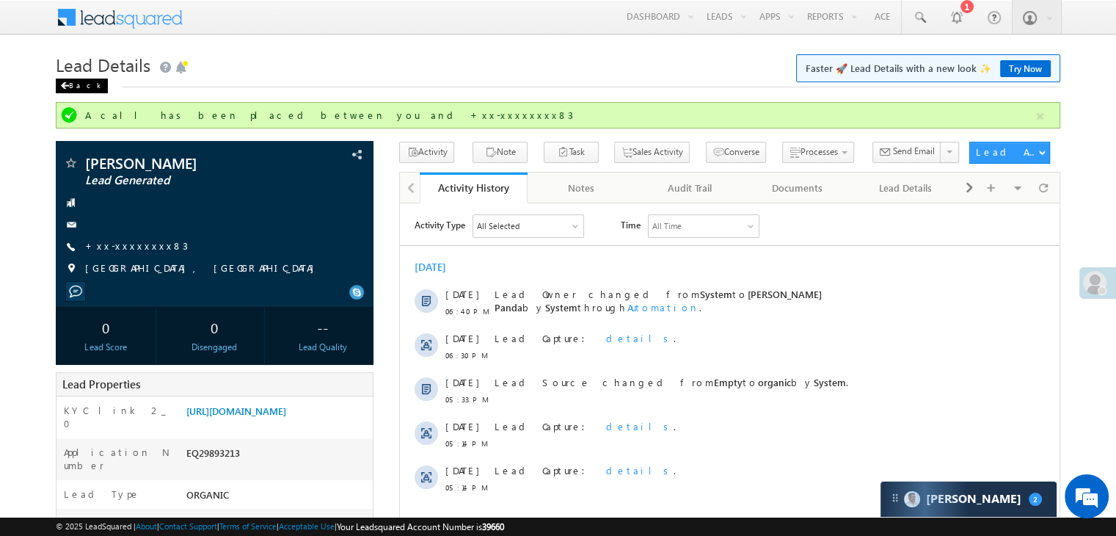
click at [65, 87] on span at bounding box center [64, 85] width 9 height 7
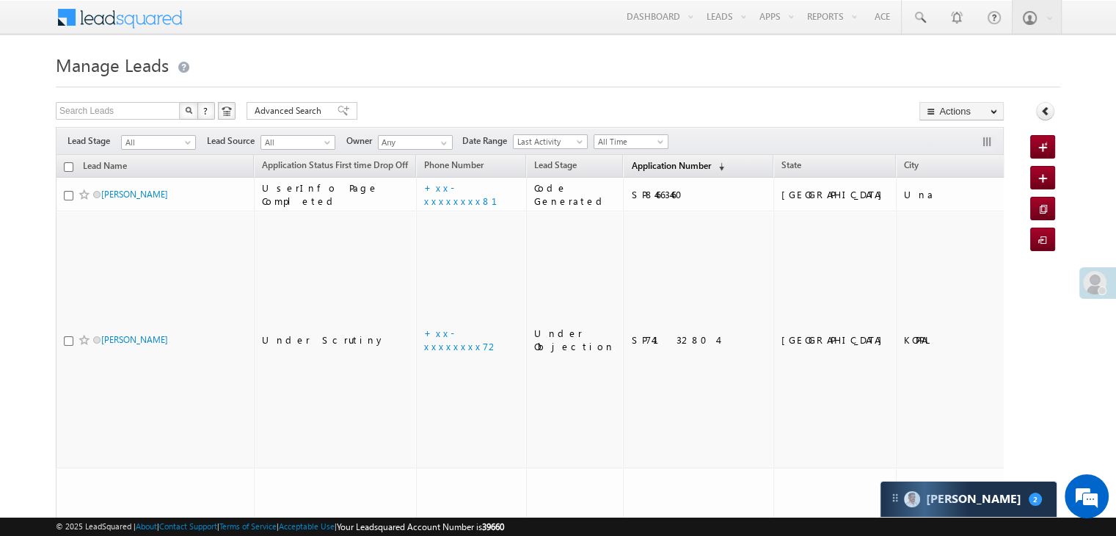
click at [640, 161] on span "Application Number" at bounding box center [670, 165] width 79 height 11
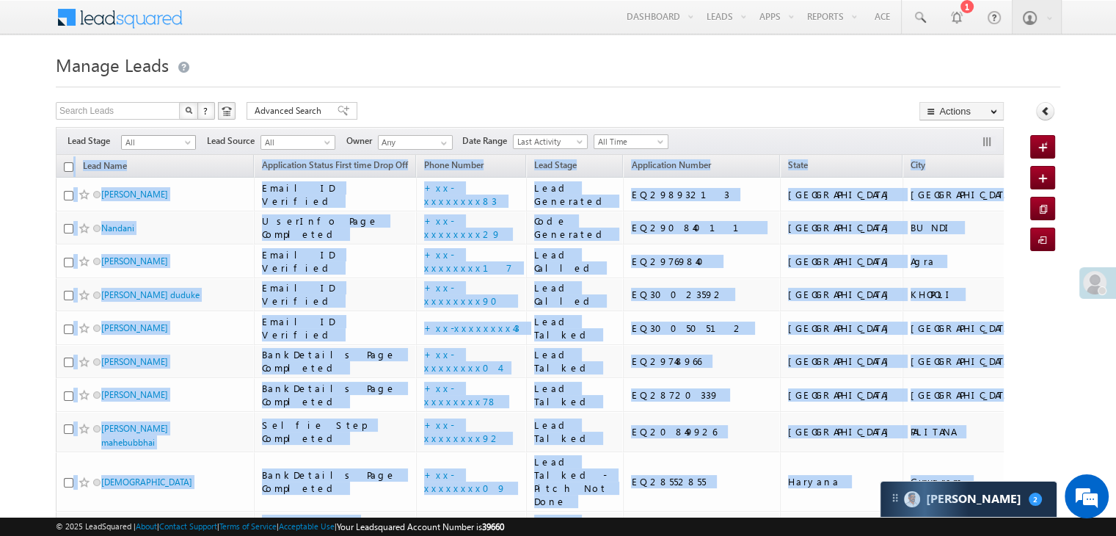
click at [179, 142] on span "All" at bounding box center [157, 142] width 70 height 13
click at [390, 62] on h1 "Manage Leads" at bounding box center [558, 63] width 1005 height 29
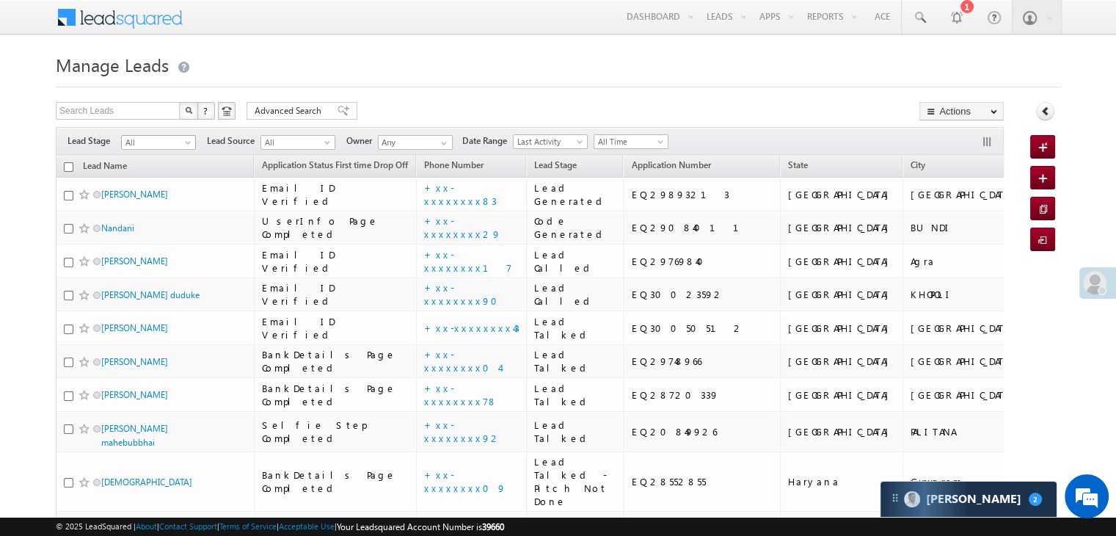
click at [183, 147] on span at bounding box center [189, 145] width 12 height 12
click at [155, 174] on link "Lead Generated" at bounding box center [159, 173] width 74 height 13
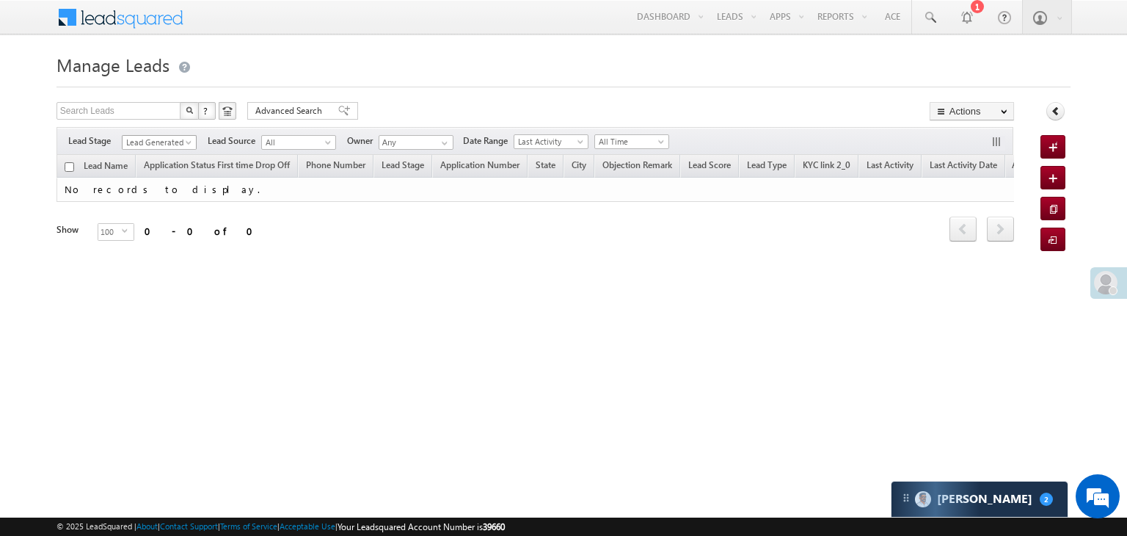
click at [181, 142] on span "Lead Generated" at bounding box center [158, 142] width 70 height 13
click at [170, 152] on link "All" at bounding box center [160, 158] width 74 height 13
click at [188, 142] on span at bounding box center [190, 145] width 12 height 12
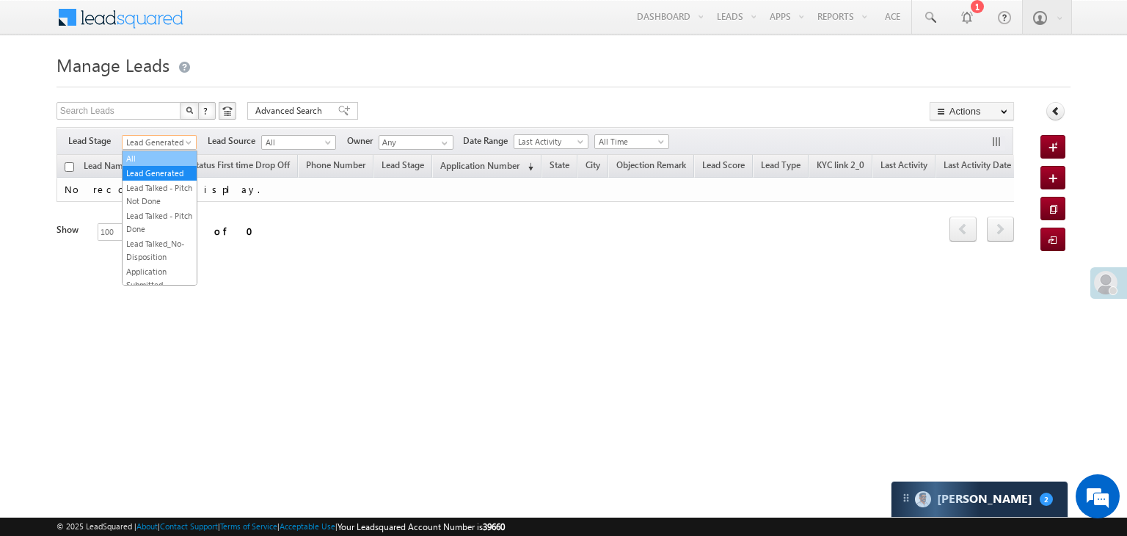
click at [156, 156] on link "All" at bounding box center [160, 158] width 74 height 13
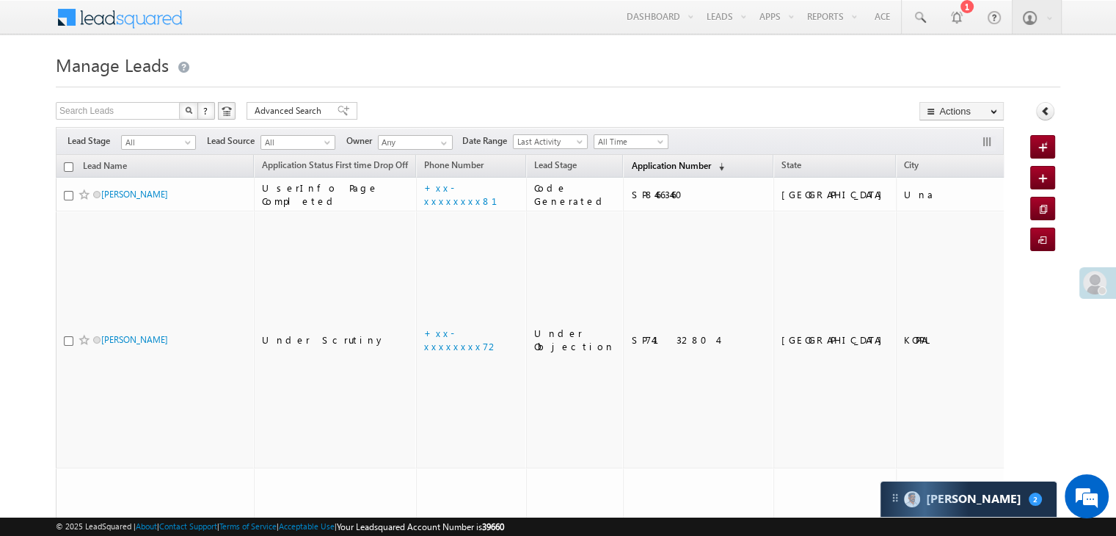
click at [631, 170] on span "Application Number" at bounding box center [670, 165] width 79 height 11
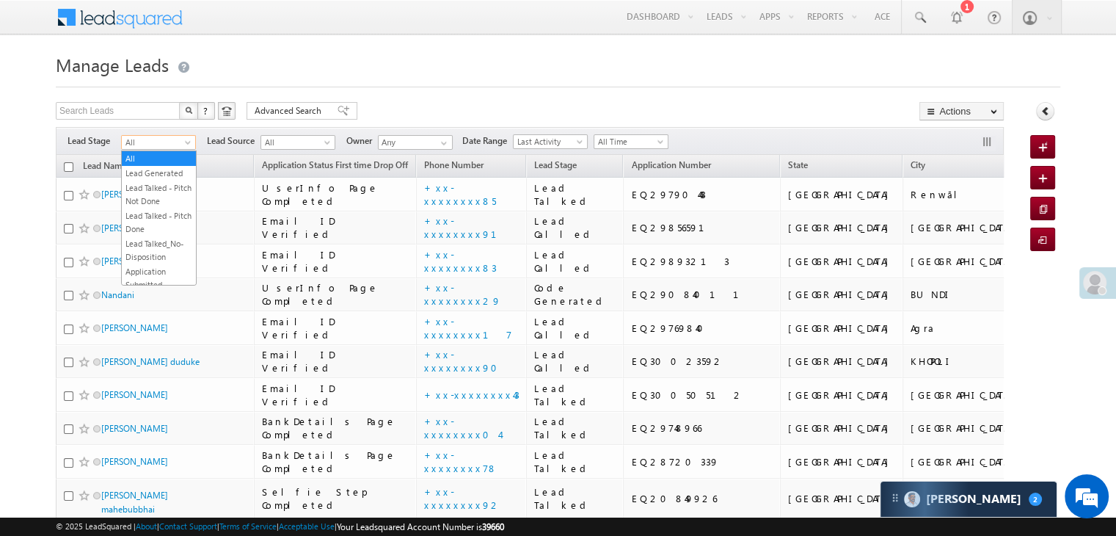
click at [185, 149] on span at bounding box center [189, 145] width 12 height 12
click at [171, 172] on link "Lead Generated" at bounding box center [159, 173] width 74 height 13
